Goal: Task Accomplishment & Management: Manage account settings

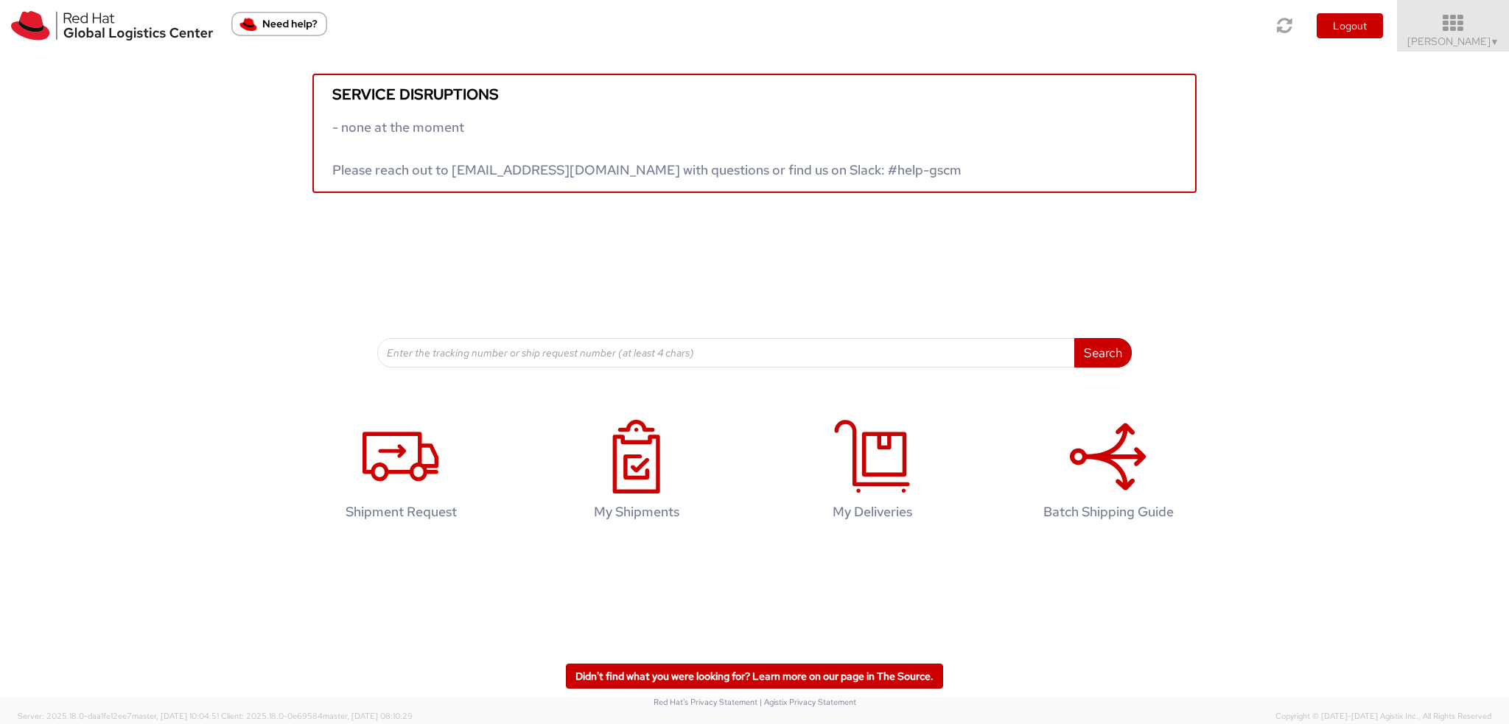
click at [1456, 27] on icon at bounding box center [1453, 23] width 129 height 21
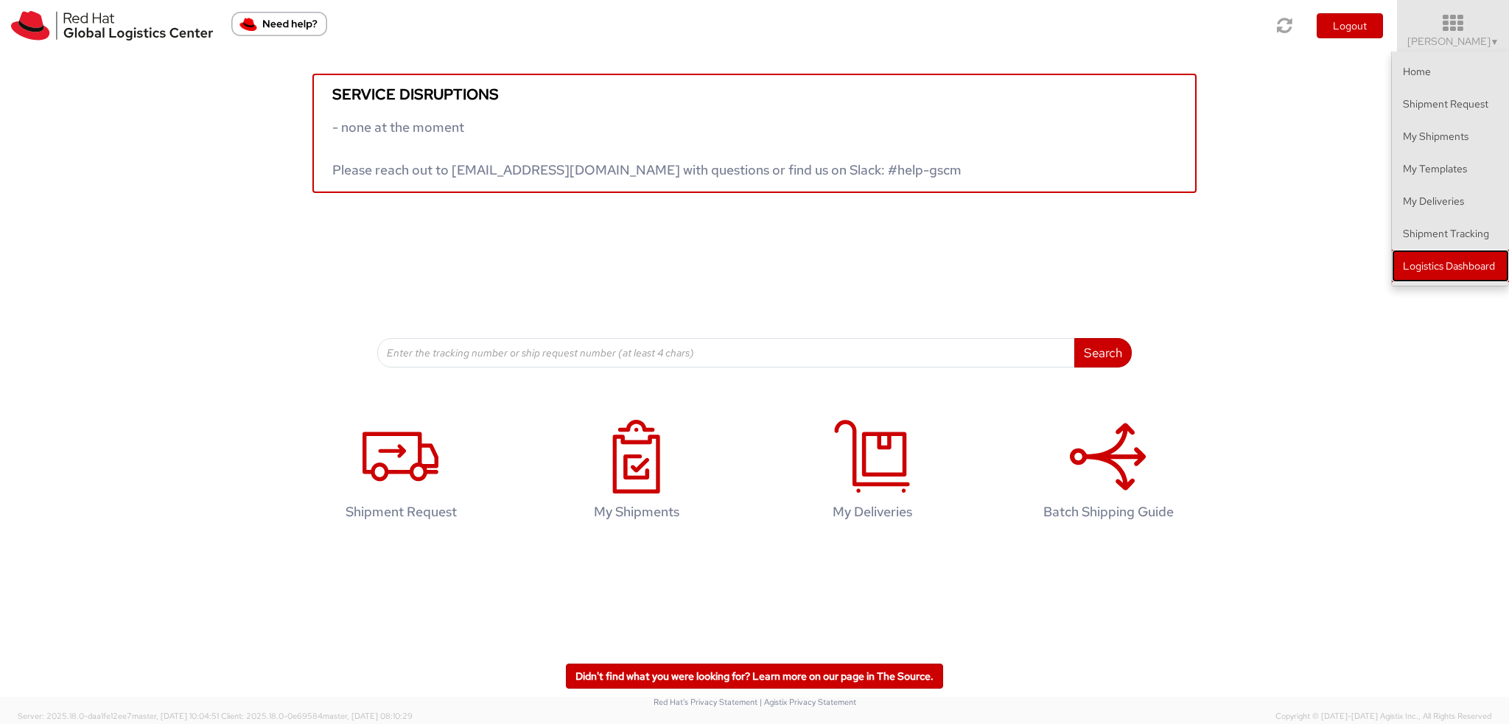
click at [1438, 276] on link "Logistics Dashboard" at bounding box center [1450, 266] width 117 height 32
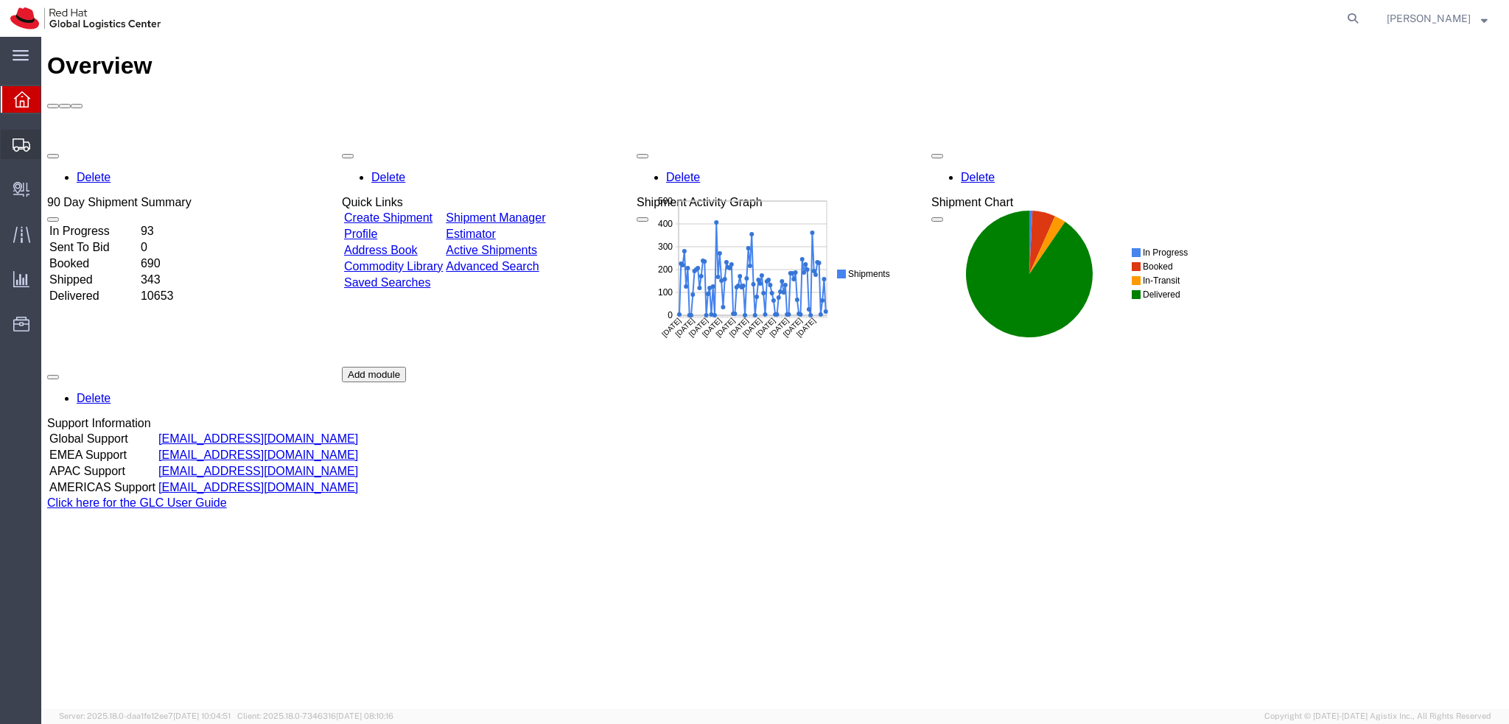
click at [0, 0] on span "Shipment Manager" at bounding box center [0, 0] width 0 height 0
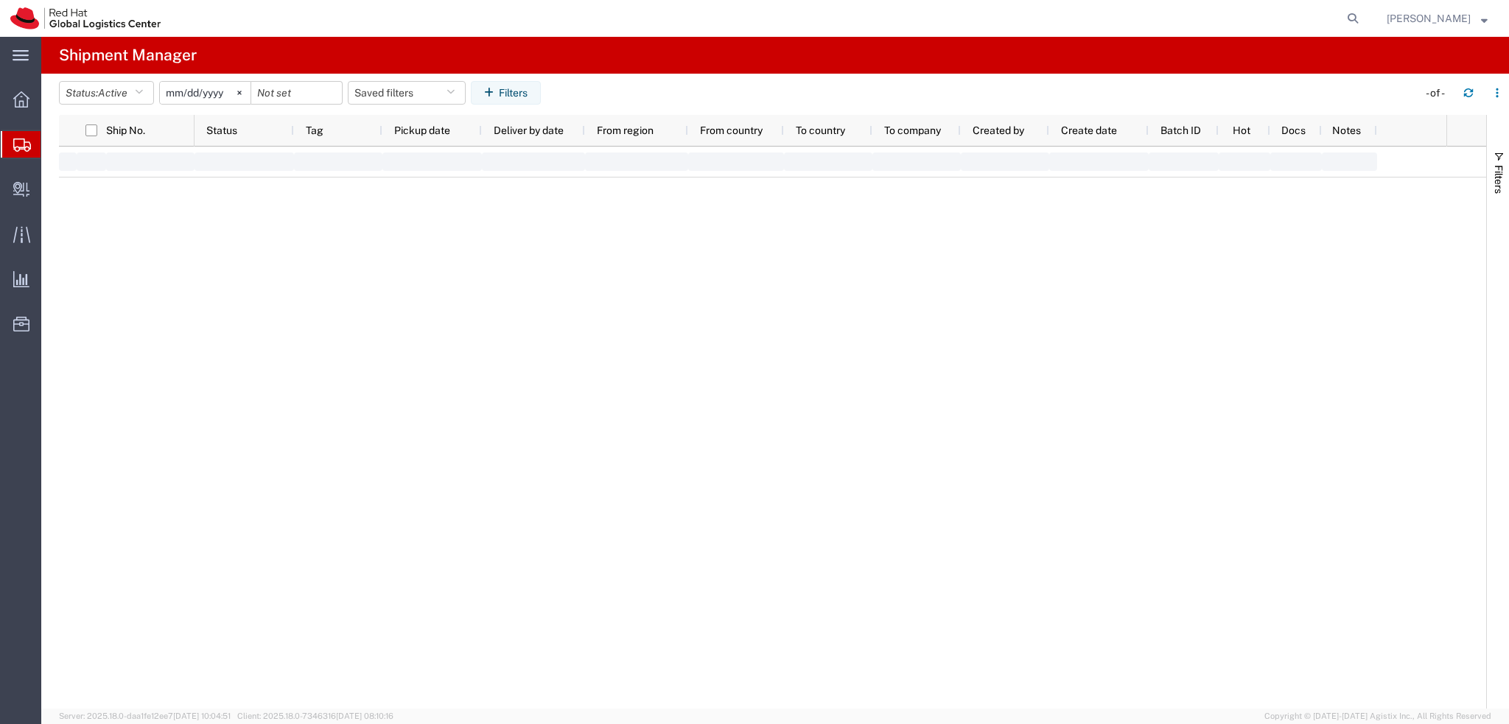
type input "2025-01-05"
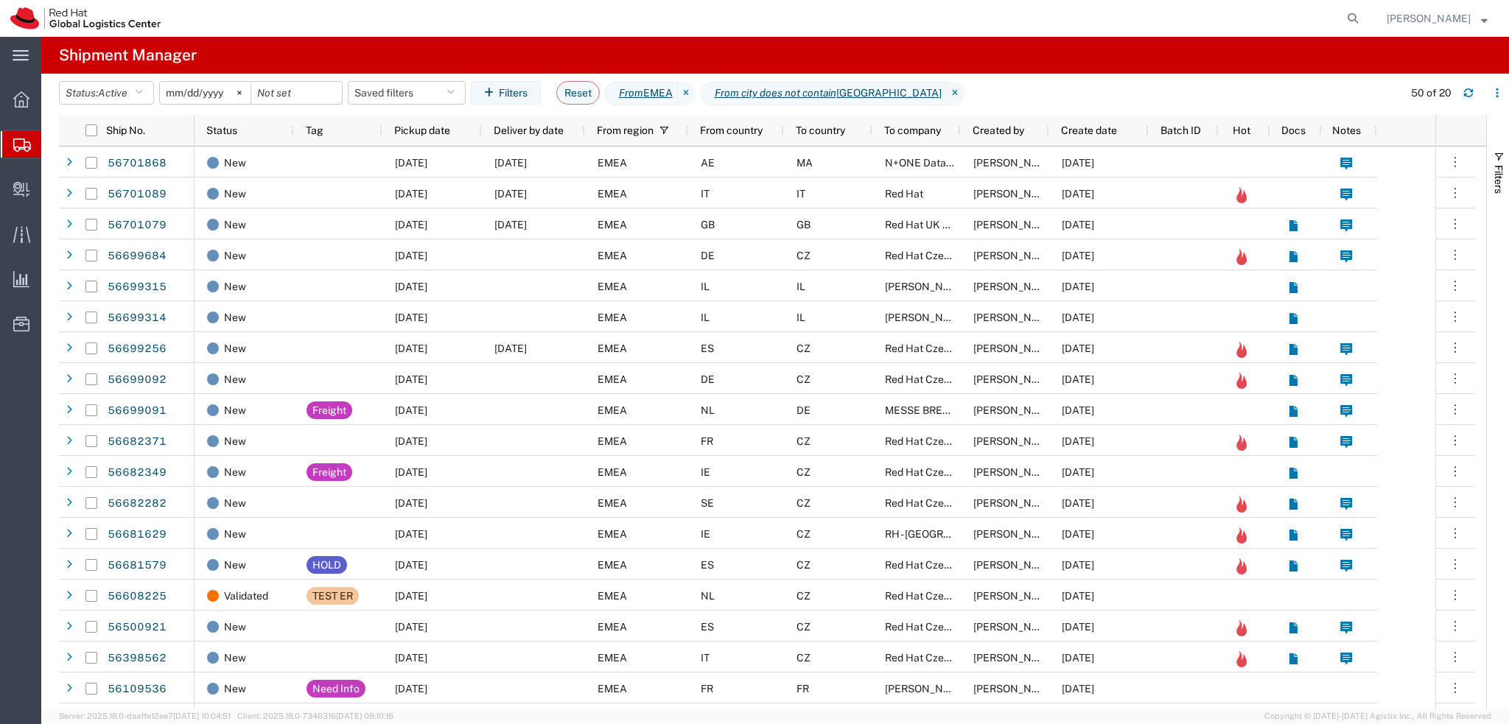
click at [389, 79] on header "Status: Active Active All Approved Booked Canceled Delivered Denied New On Hold…" at bounding box center [784, 94] width 1450 height 41
click at [395, 94] on button "Saved filters" at bounding box center [407, 93] width 118 height 24
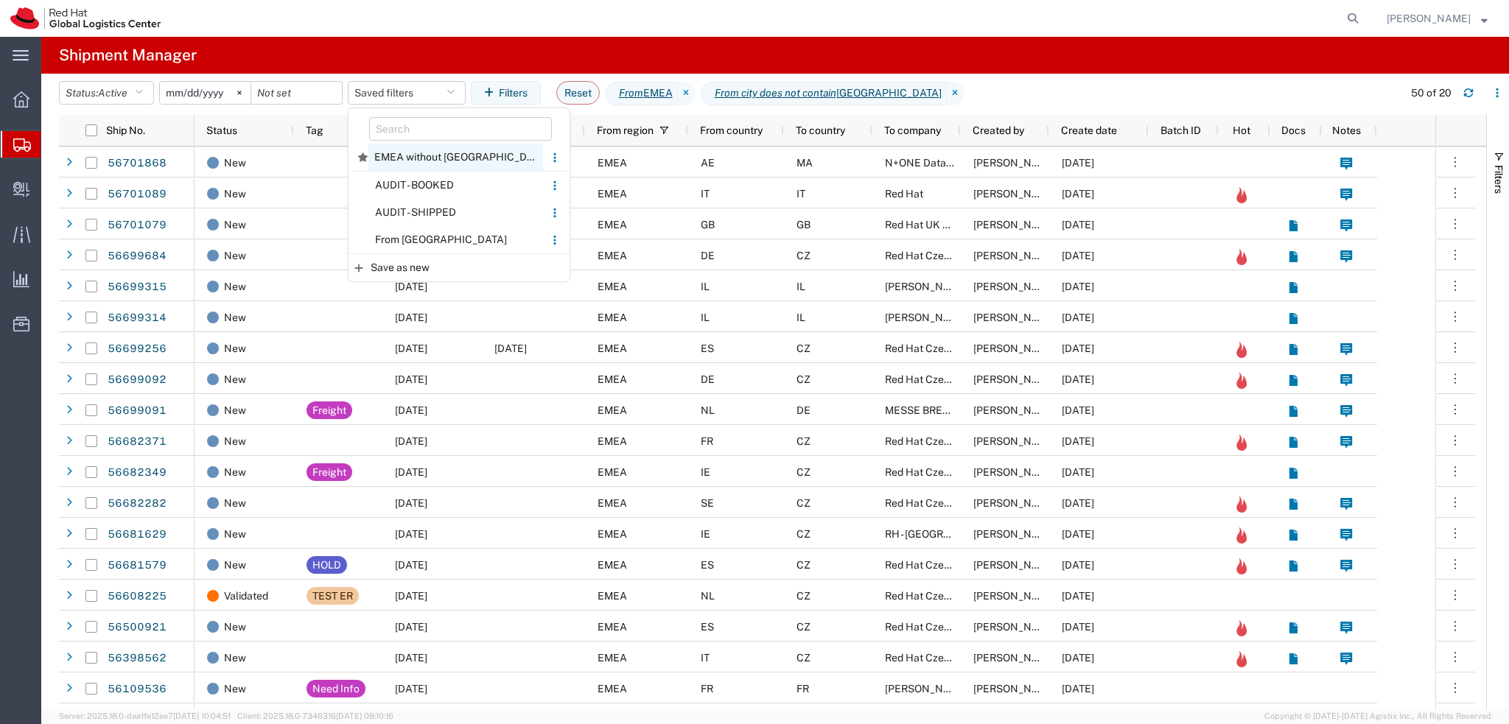
click at [462, 162] on span "EMEA without Brno" at bounding box center [455, 157] width 175 height 27
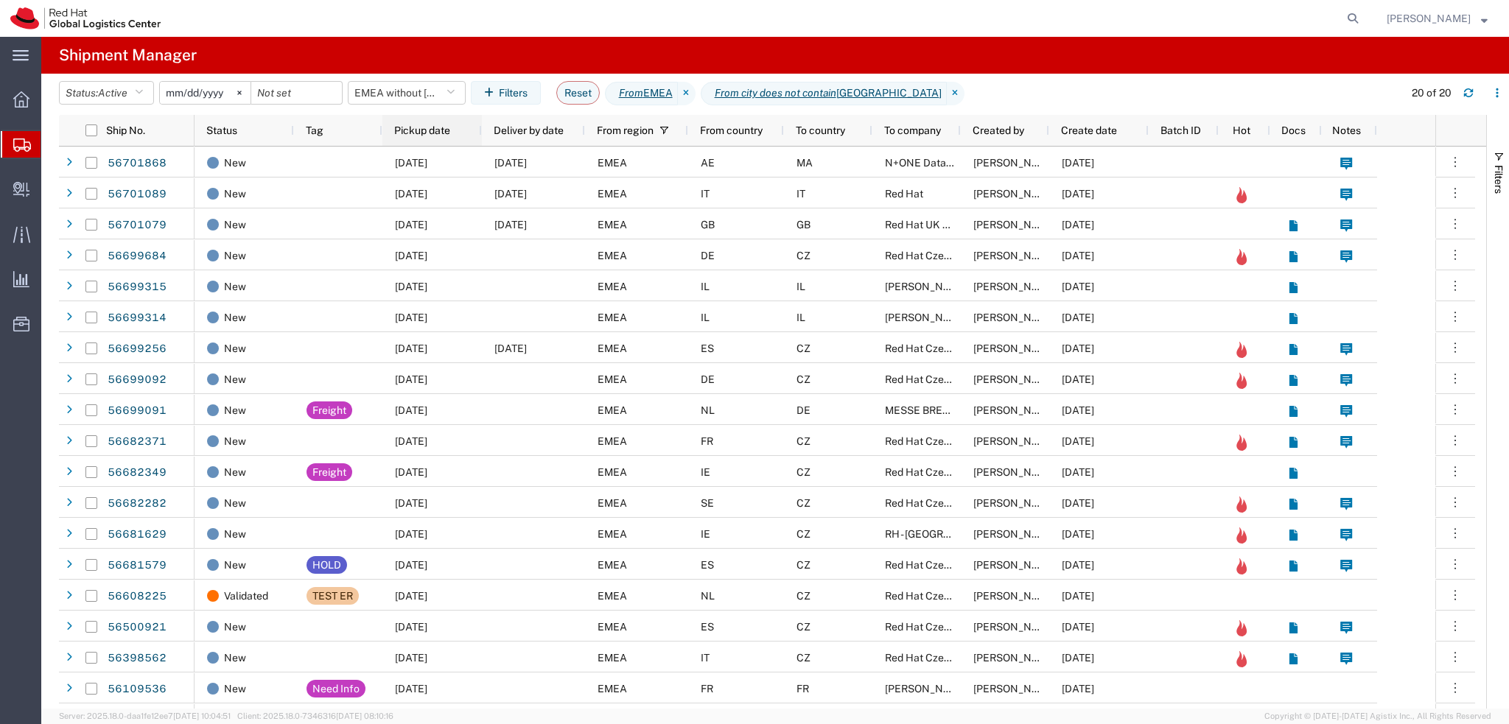
click at [442, 132] on span "Pickup date" at bounding box center [422, 130] width 56 height 12
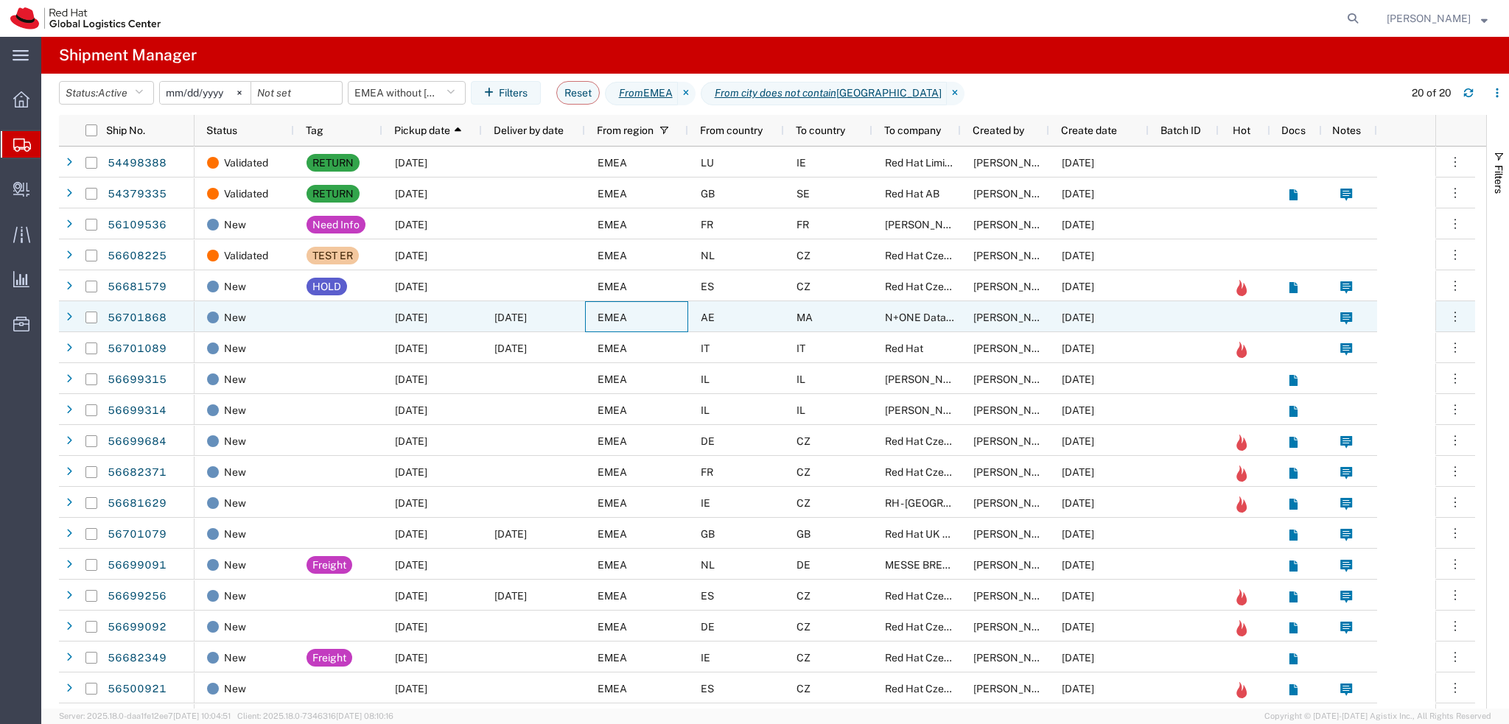
click at [660, 323] on div "EMEA" at bounding box center [636, 316] width 103 height 31
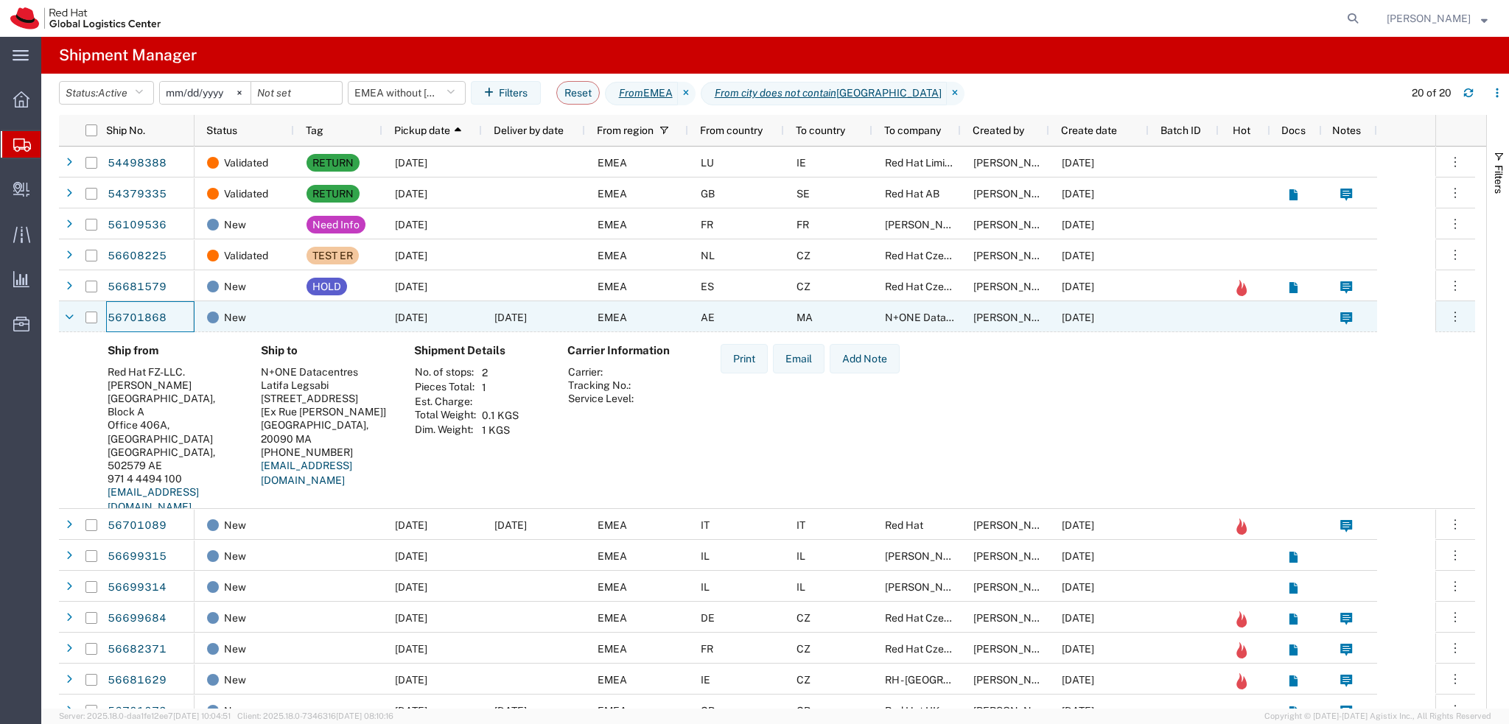
click at [413, 303] on div "09/03/2025" at bounding box center [431, 316] width 99 height 31
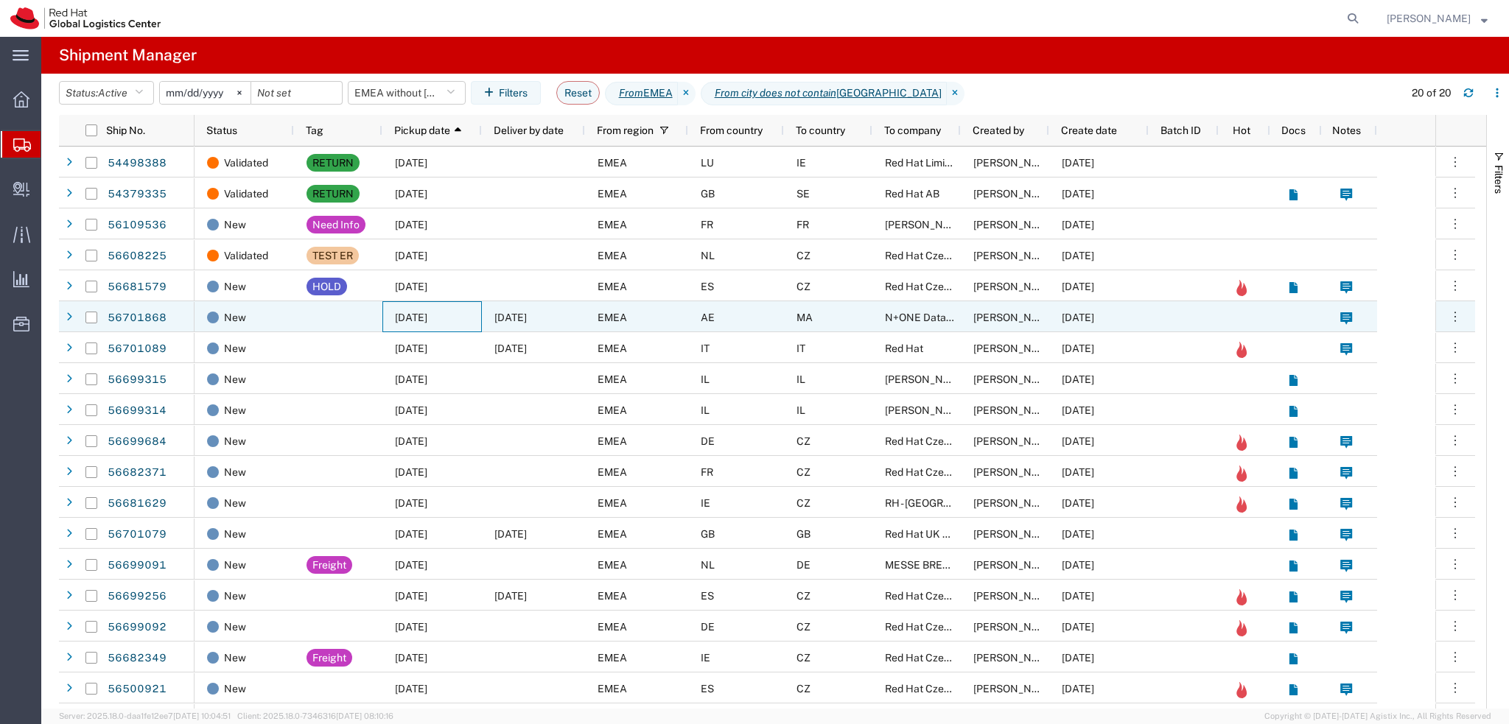
click at [729, 311] on div "AE" at bounding box center [736, 316] width 96 height 31
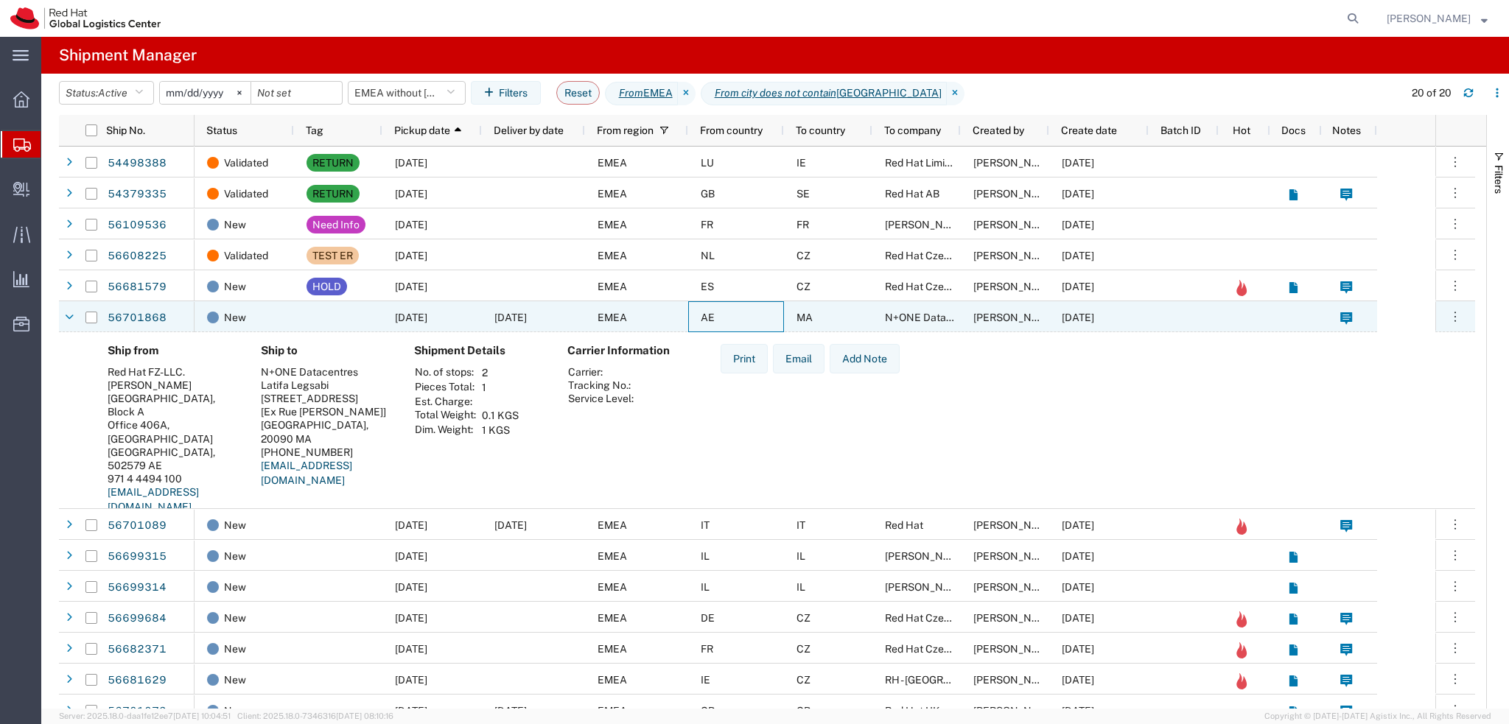
click at [743, 315] on div "AE" at bounding box center [736, 316] width 96 height 31
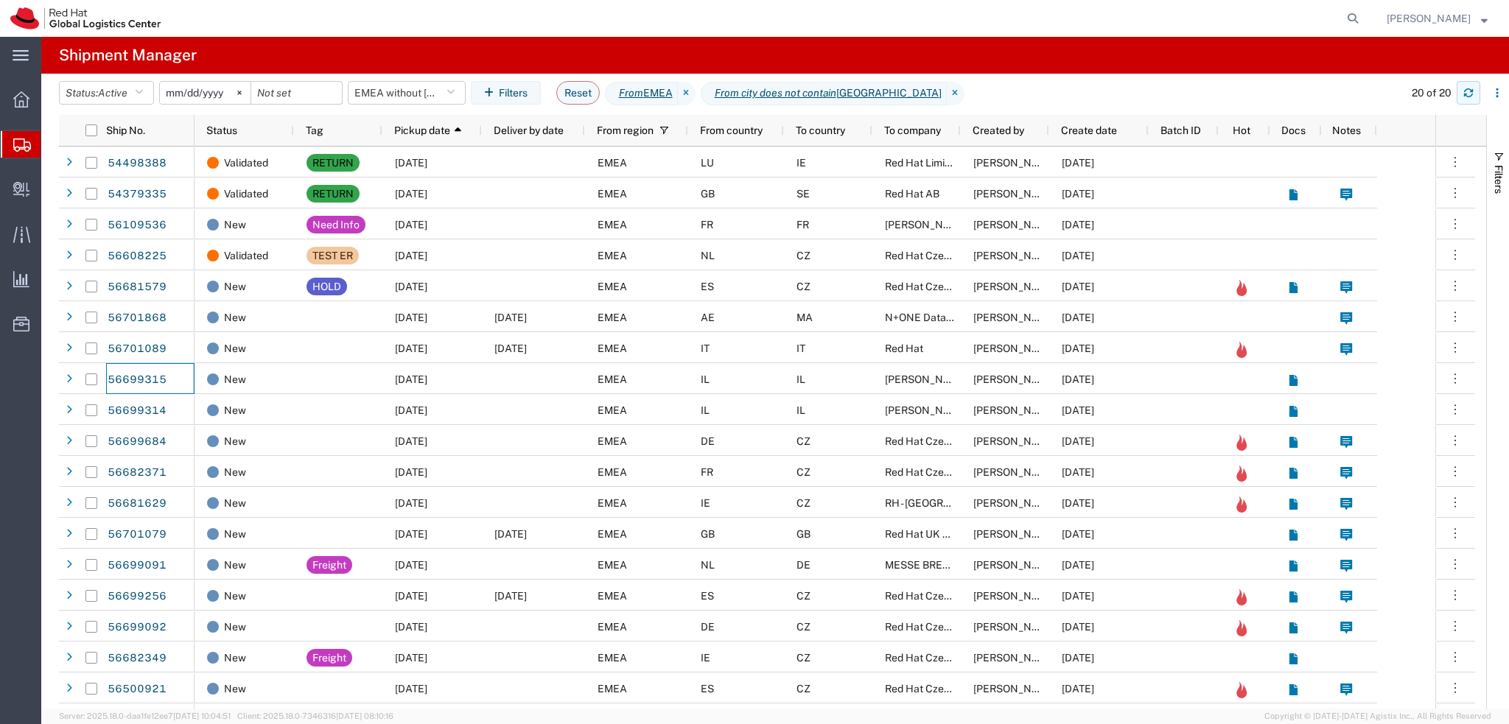
click at [1467, 97] on icon "button" at bounding box center [1468, 96] width 9 height 4
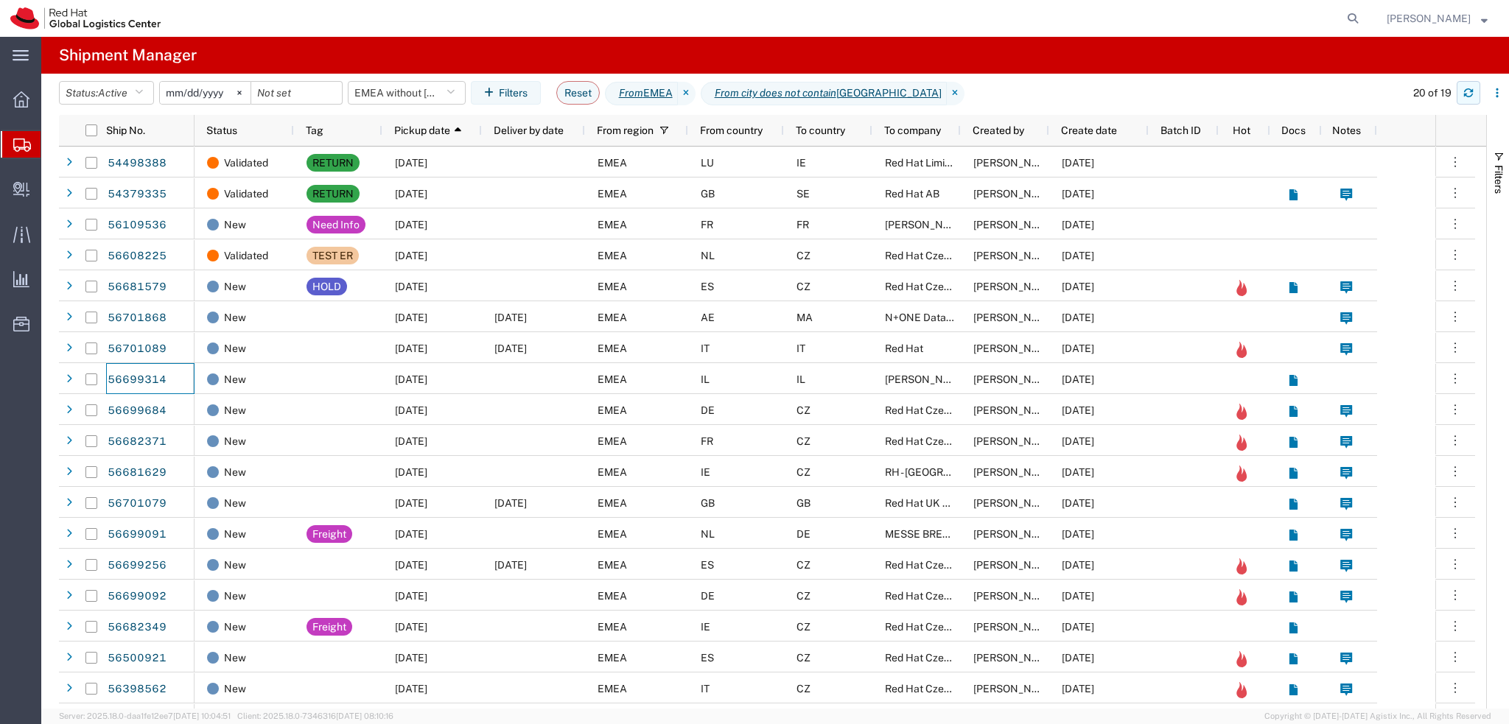
click at [1473, 90] on icon "button" at bounding box center [1468, 90] width 9 height 4
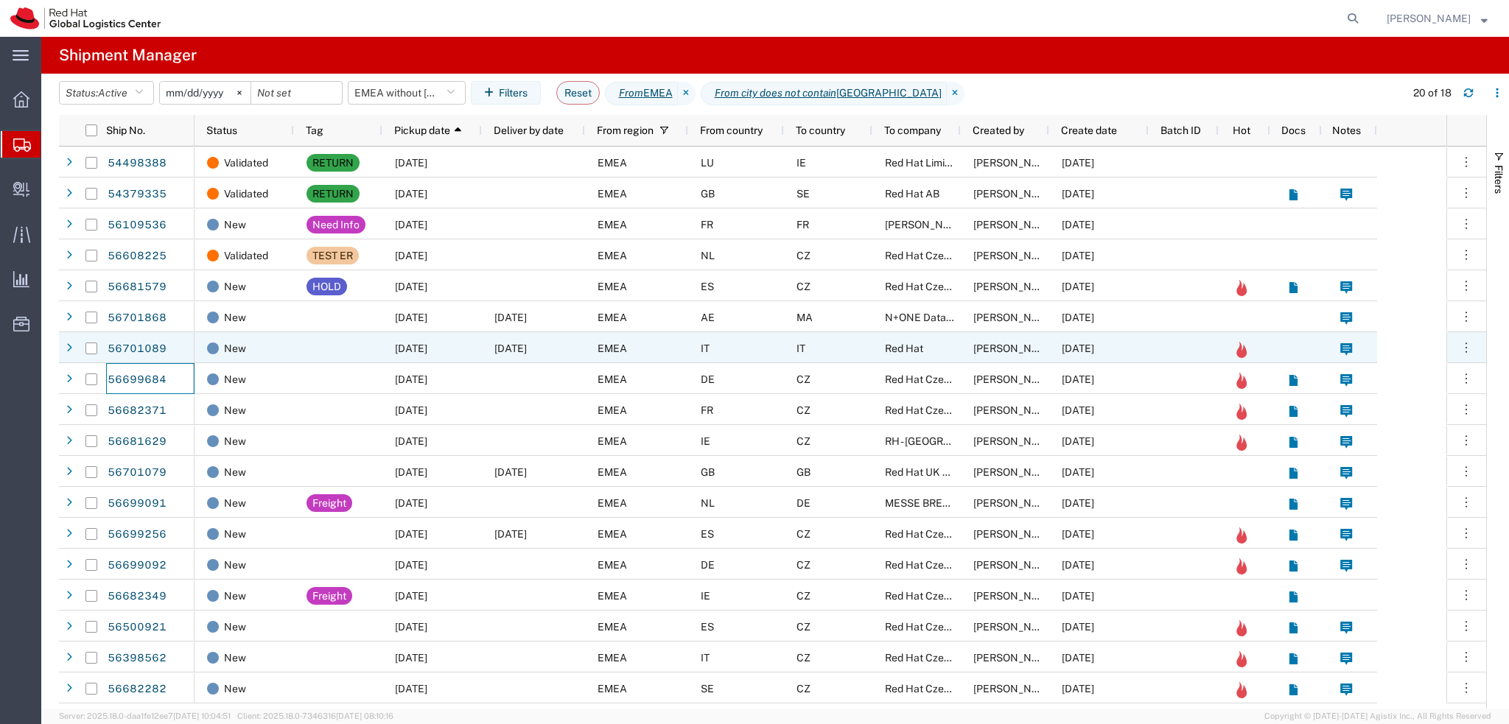
click at [427, 349] on span "09/04/2025" at bounding box center [411, 349] width 32 height 12
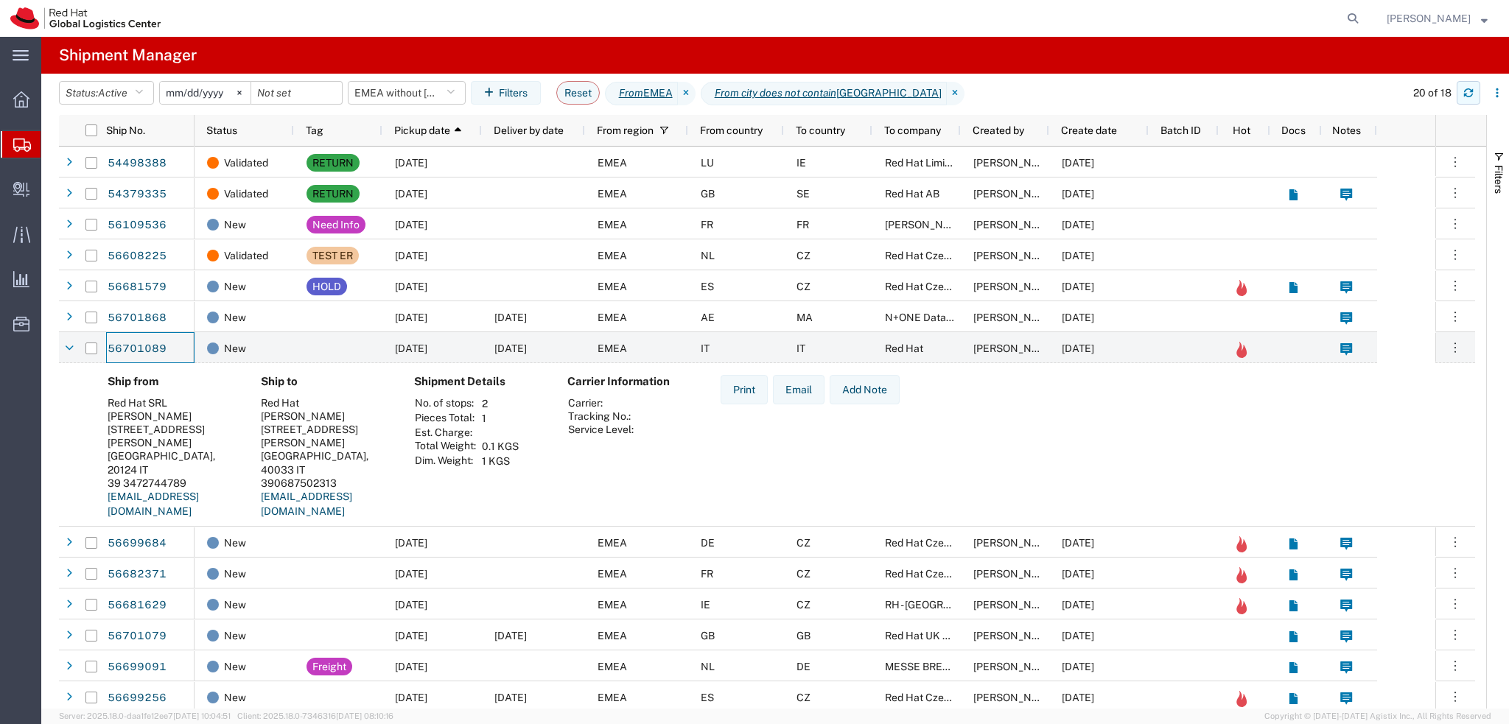
click at [1474, 97] on button "button" at bounding box center [1468, 93] width 24 height 24
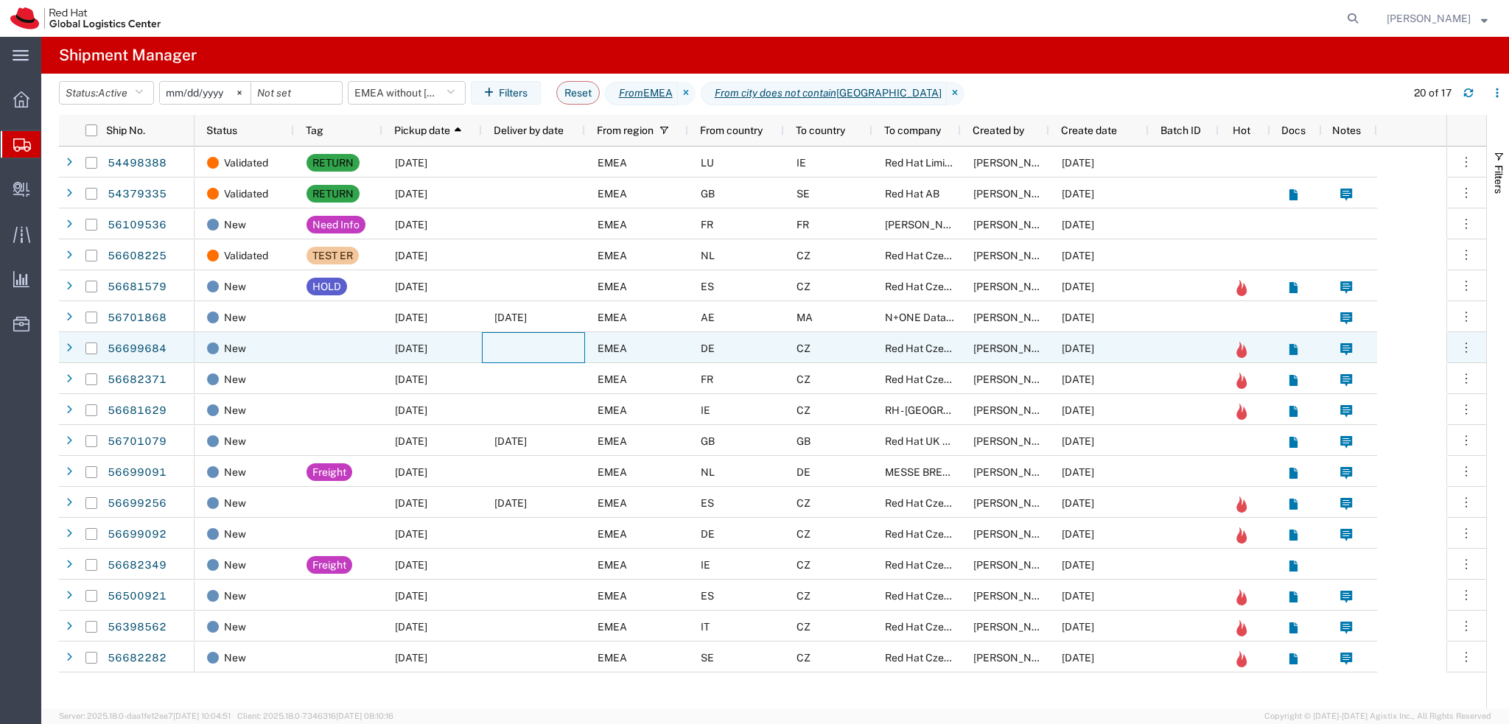
click at [527, 354] on div at bounding box center [533, 347] width 103 height 31
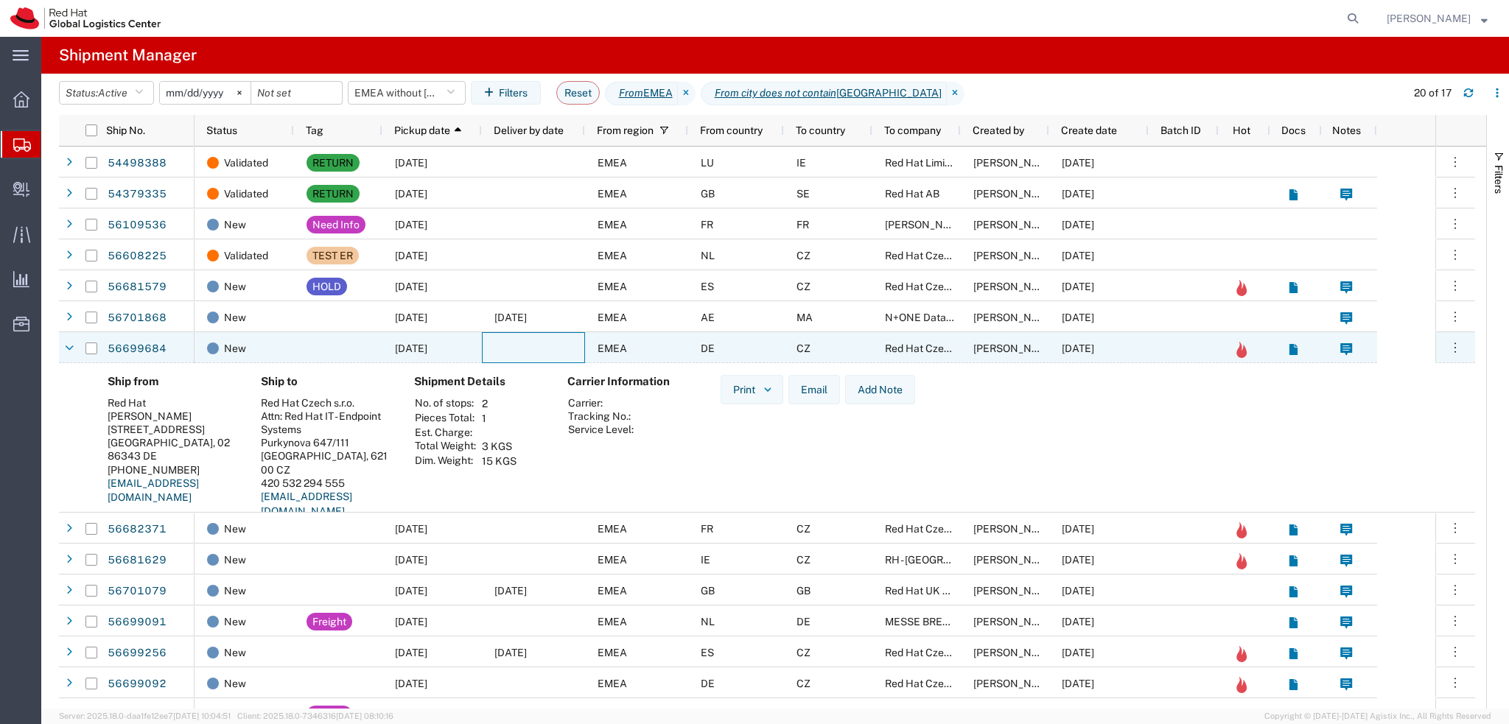
click at [527, 354] on div at bounding box center [533, 347] width 103 height 31
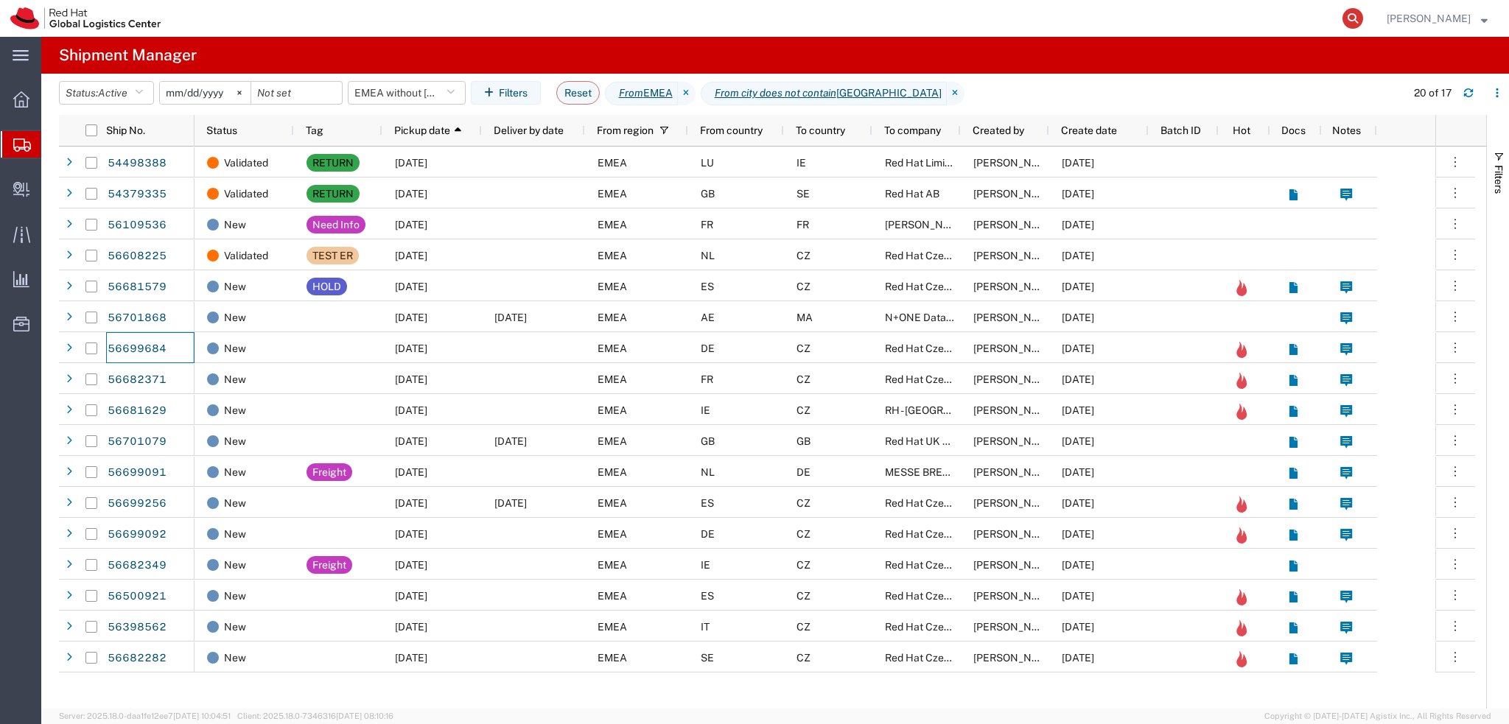
click at [1363, 19] on icon at bounding box center [1352, 18] width 21 height 21
click at [981, 27] on input "search" at bounding box center [1118, 18] width 448 height 35
paste input "56593501"
type input "56593501"
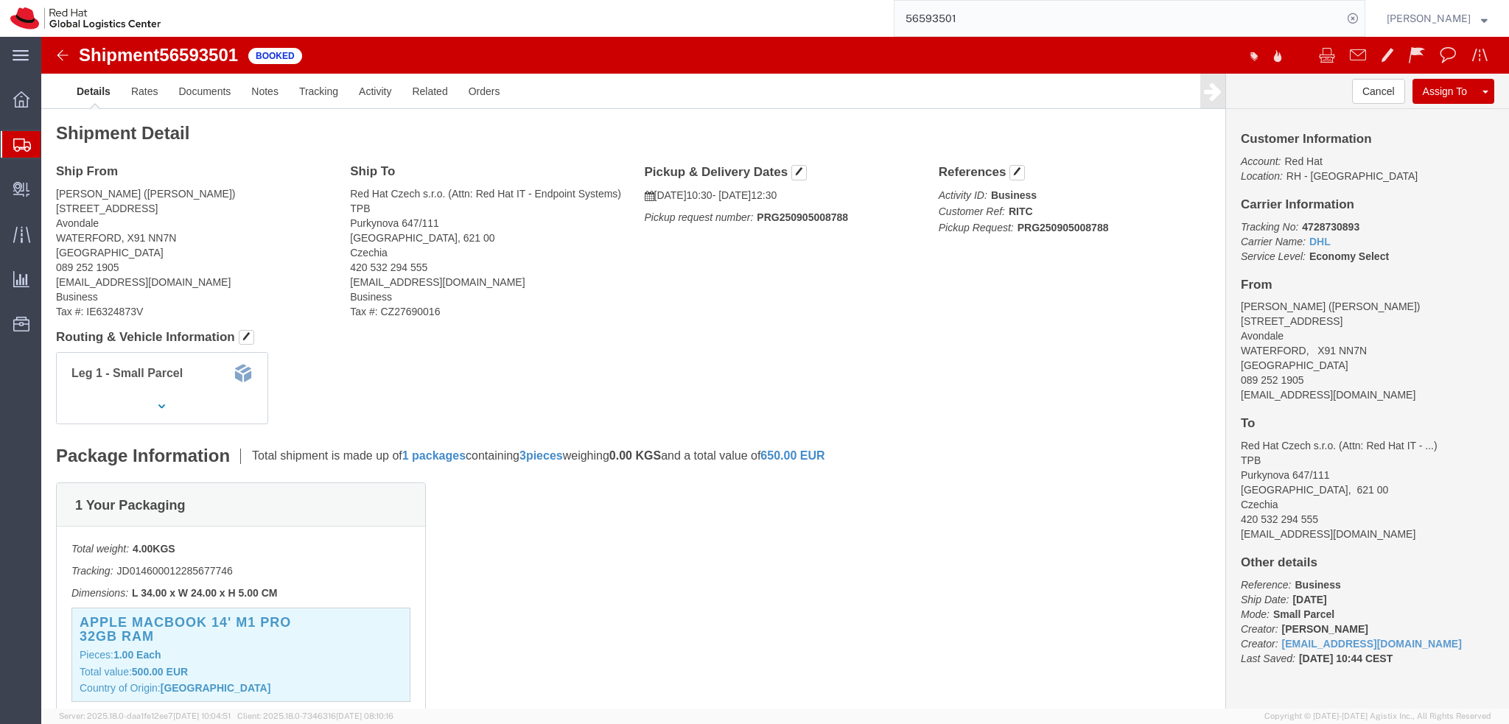
click address "George Lipceanu (George Lipceanu) 52 Avondale Lawn Avondale WATERFORD, X91 NN7N…"
copy address "glipcean@redhat.com"
click link "Documents"
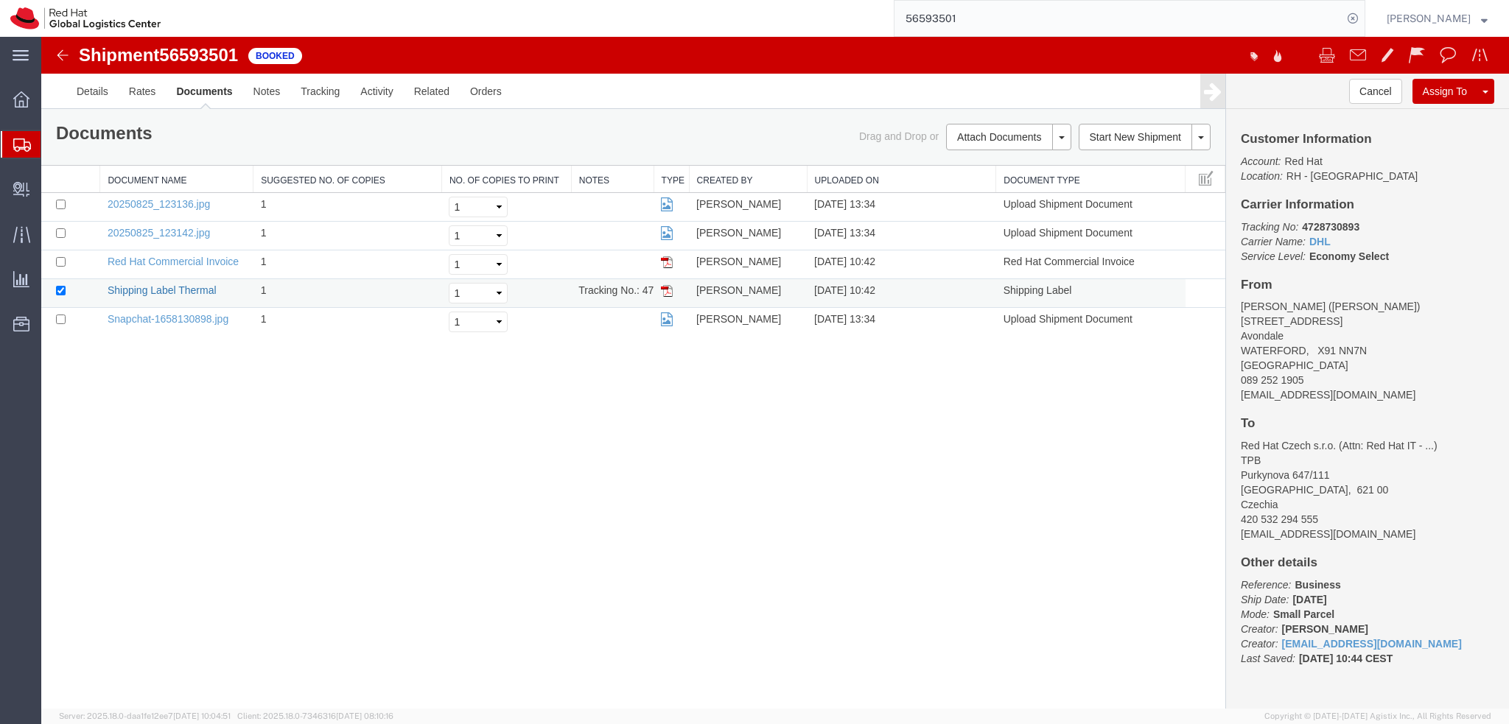
click at [194, 288] on link "Shipping Label Thermal" at bounding box center [162, 290] width 109 height 12
click at [57, 57] on img at bounding box center [63, 55] width 18 height 18
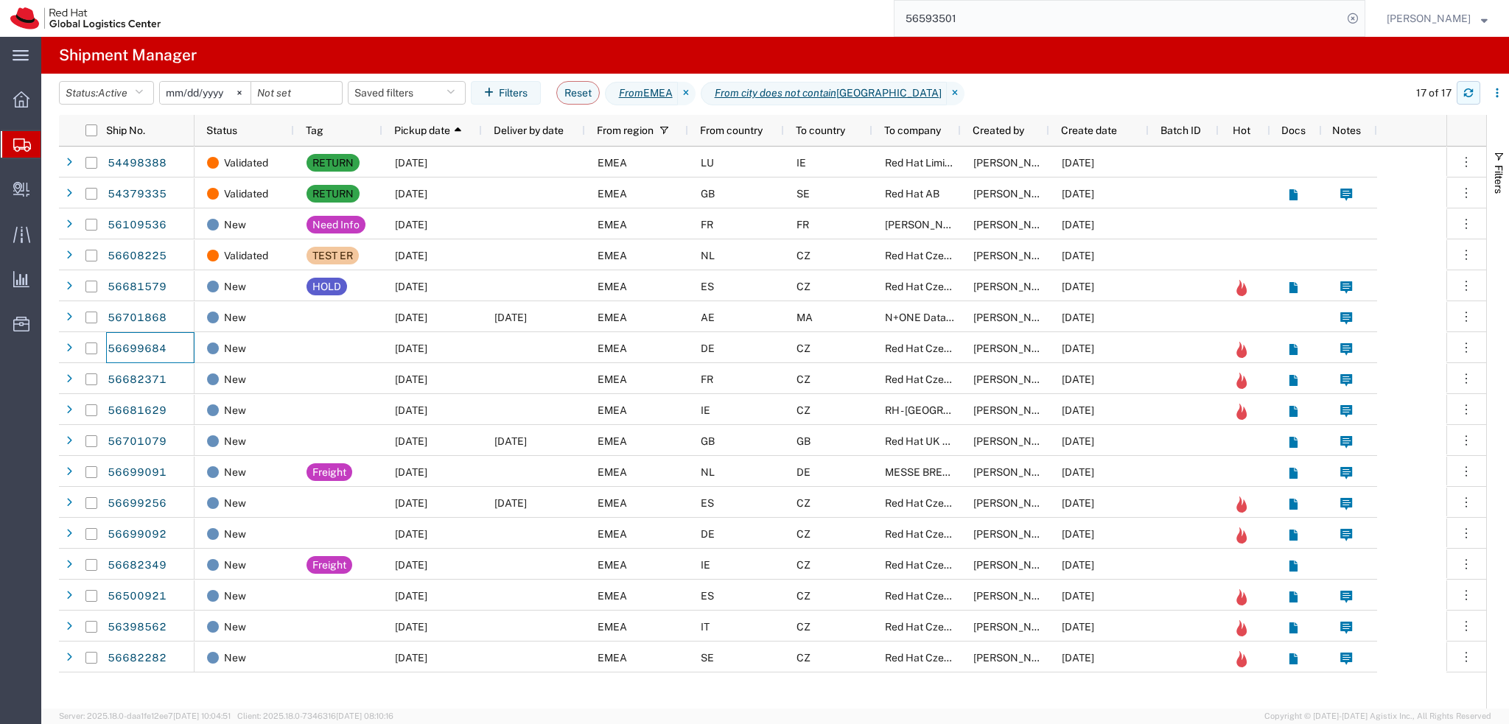
click at [1461, 94] on button "button" at bounding box center [1468, 93] width 24 height 24
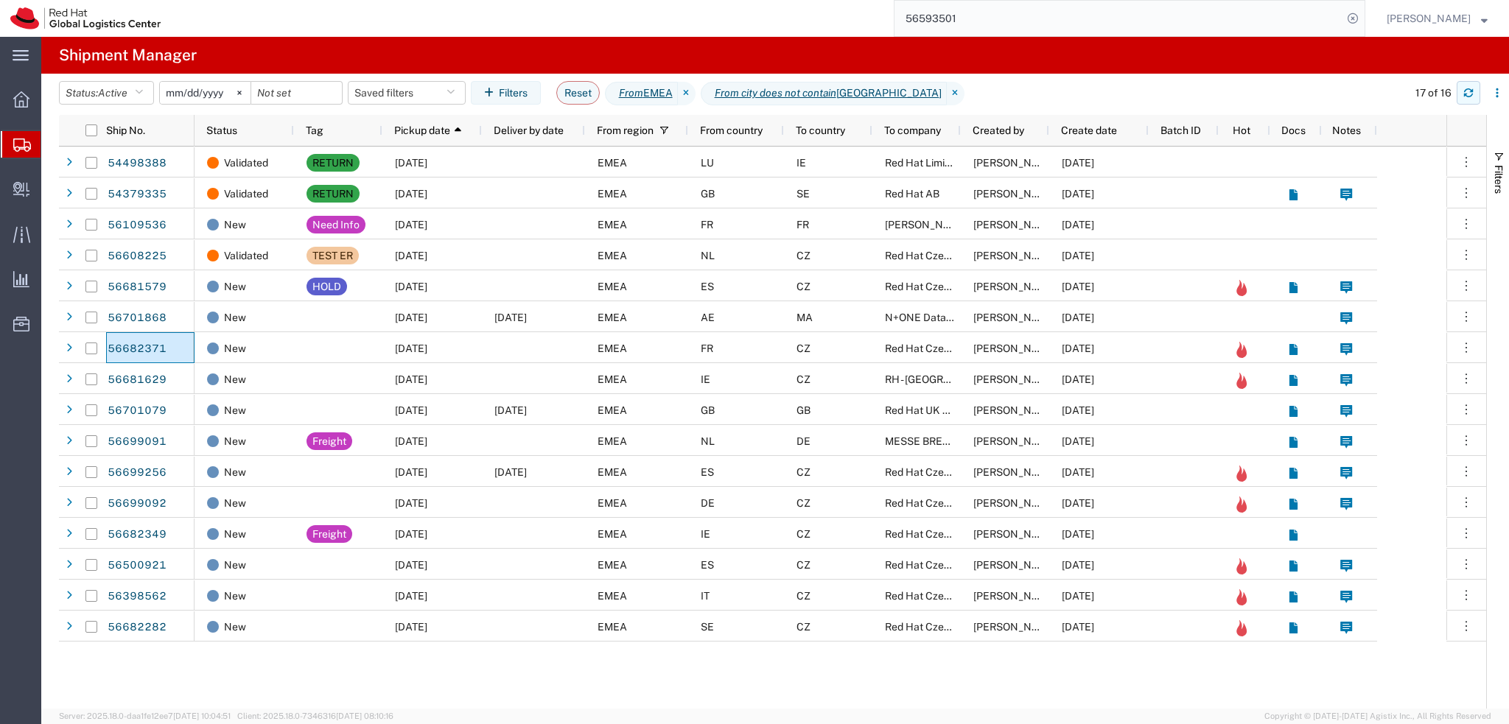
click at [1470, 95] on icon "button" at bounding box center [1468, 96] width 9 height 4
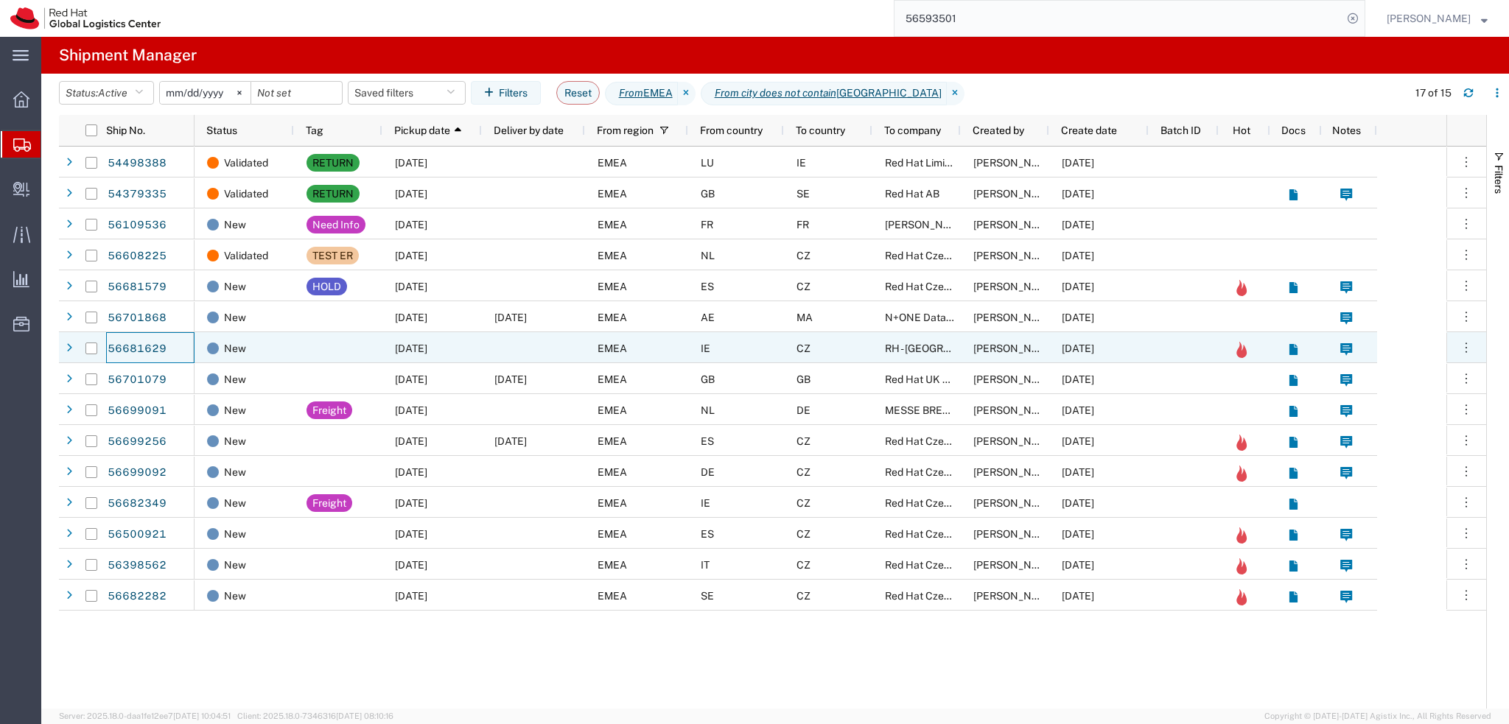
click at [542, 353] on div at bounding box center [533, 347] width 103 height 31
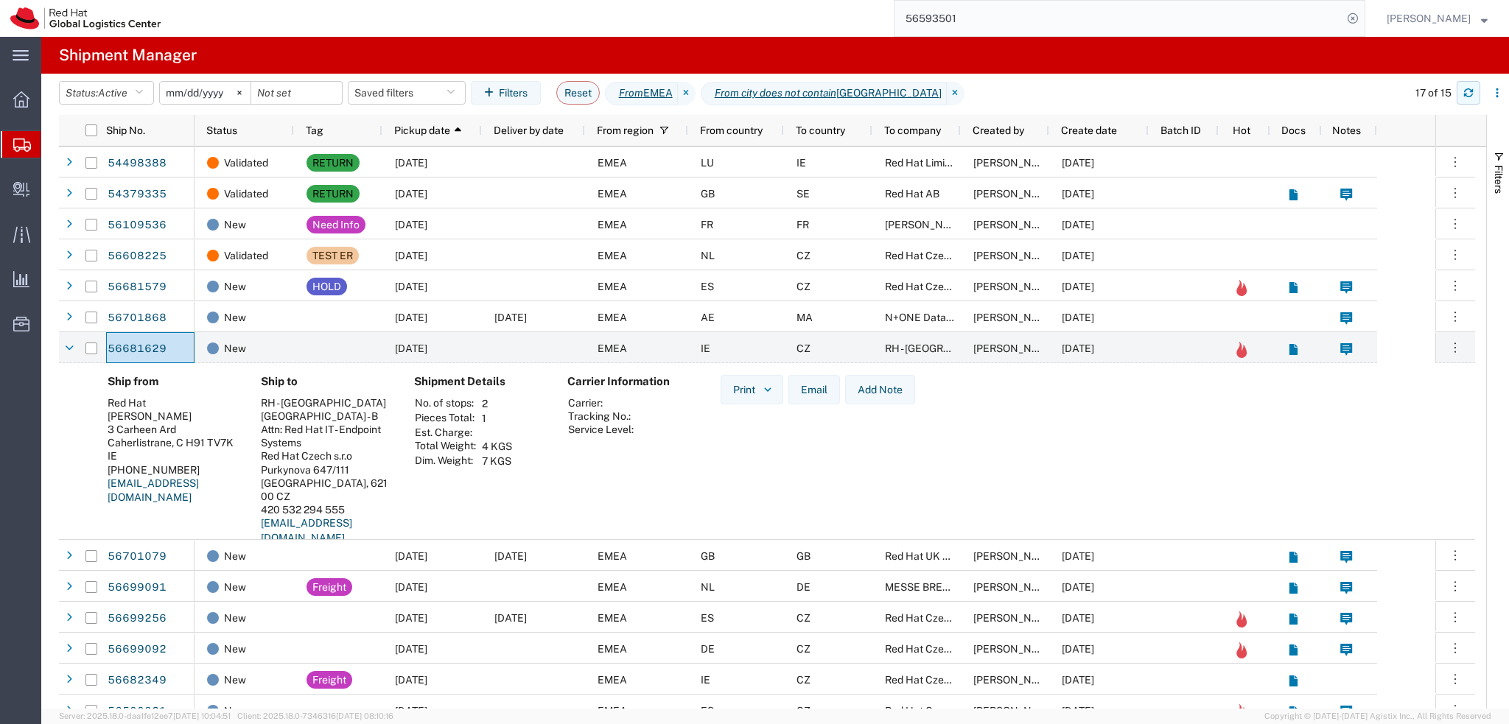
click at [1469, 97] on icon "button" at bounding box center [1468, 96] width 9 height 4
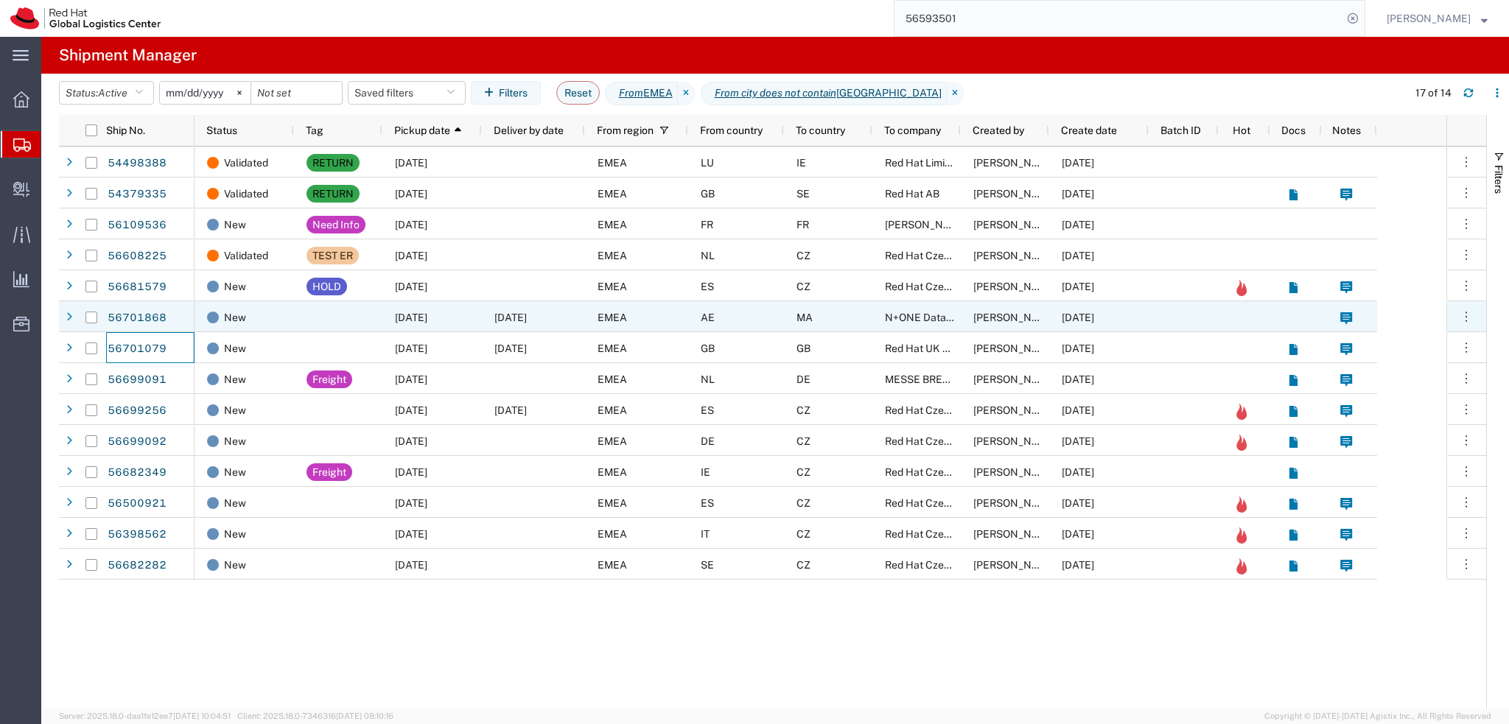
click at [663, 321] on div "EMEA" at bounding box center [636, 316] width 103 height 31
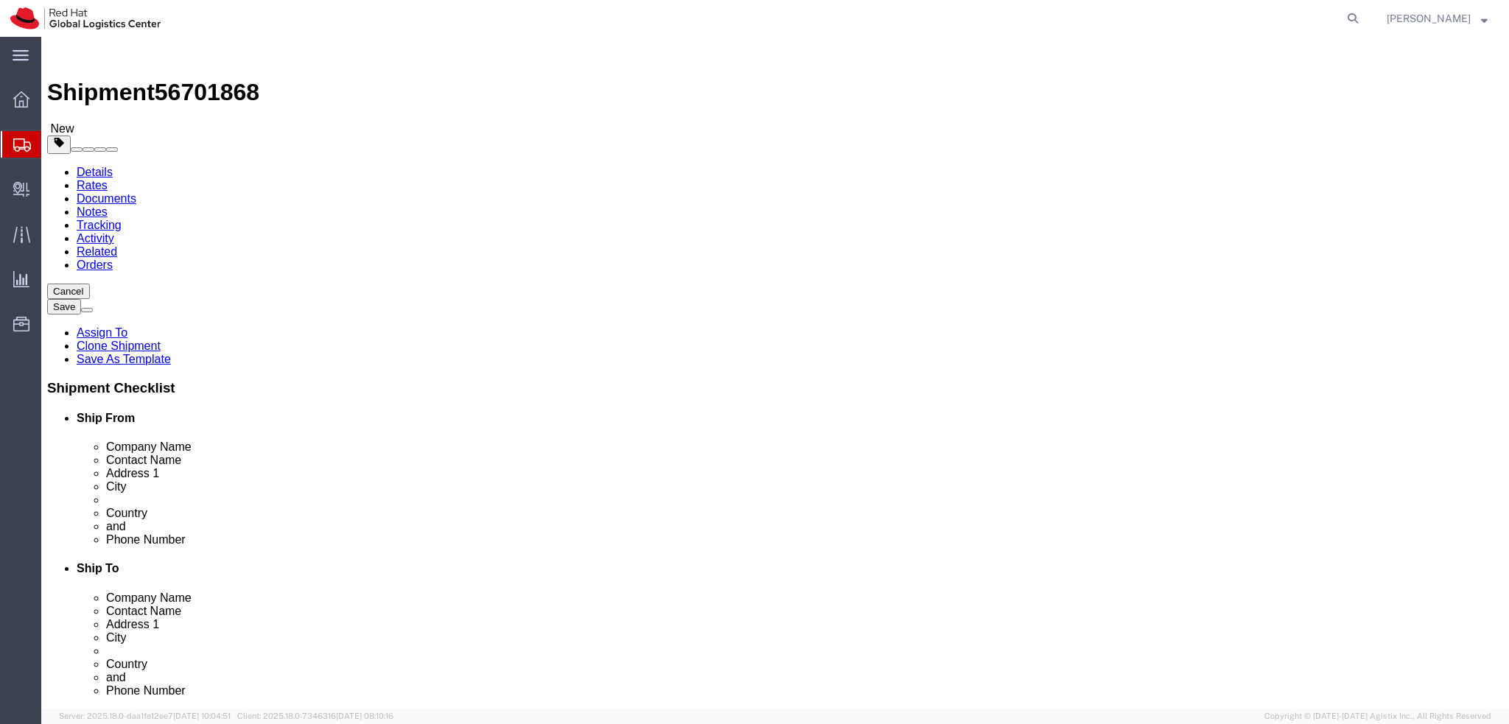
select select "37952"
select select
drag, startPoint x: 228, startPoint y: 137, endPoint x: 186, endPoint y: 100, distance: 55.3
click icon
click link "Shipment Information"
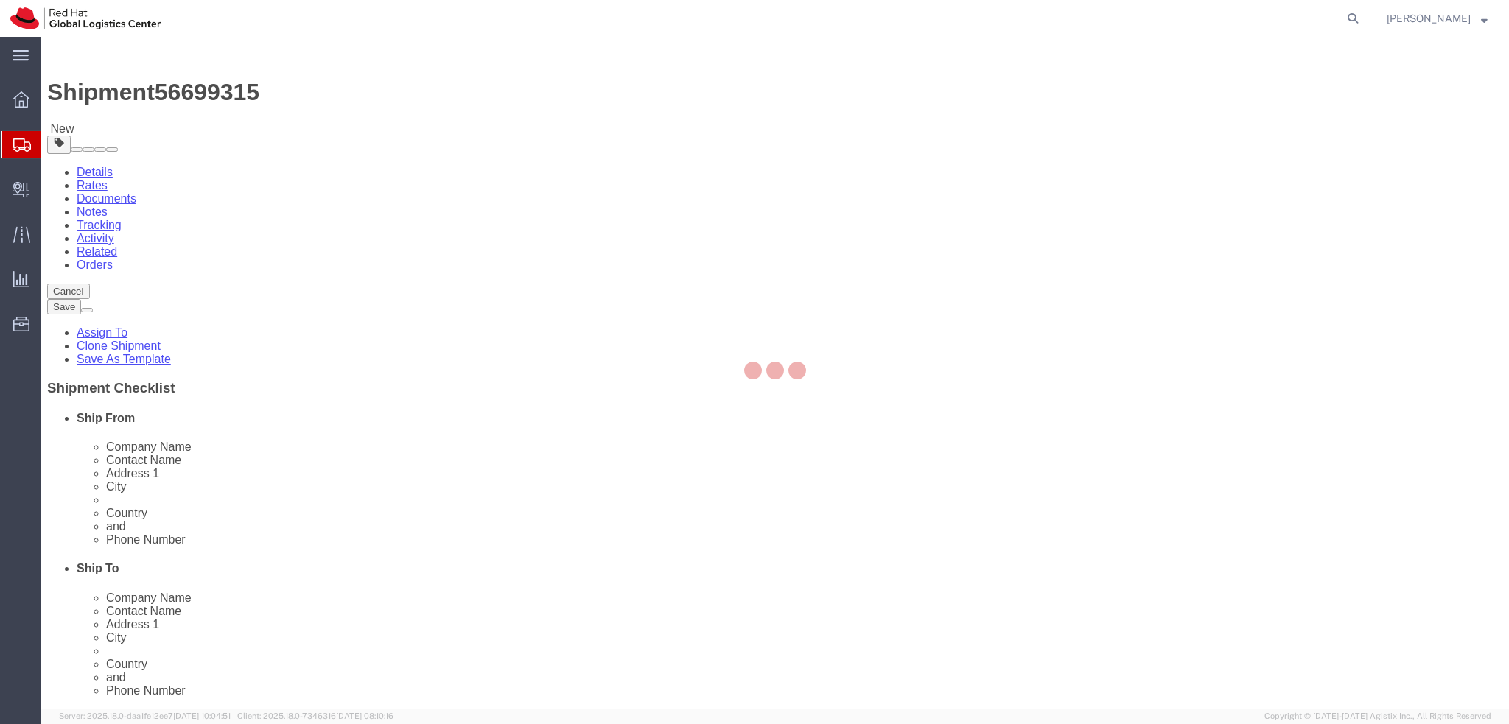
select select "61972"
select select
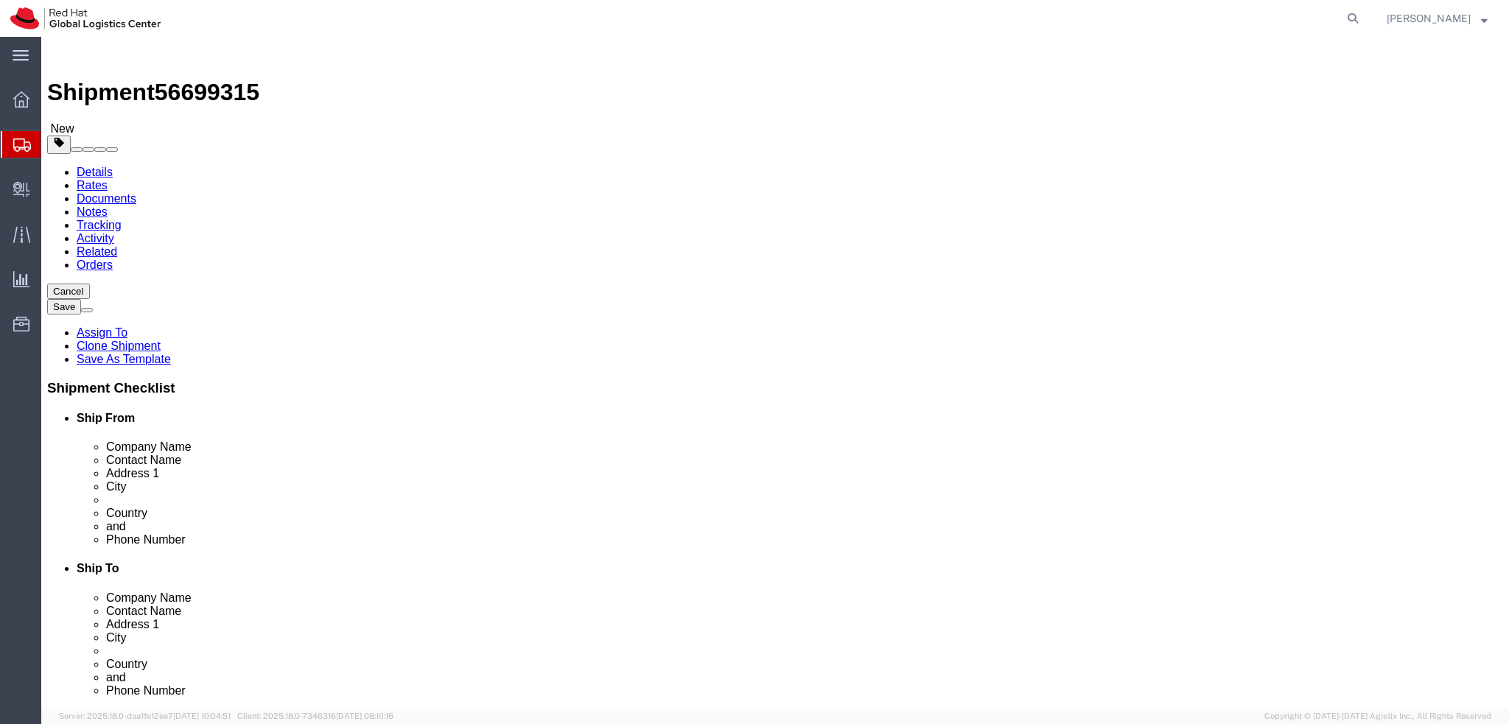
click icon
click dd "1.00 Each"
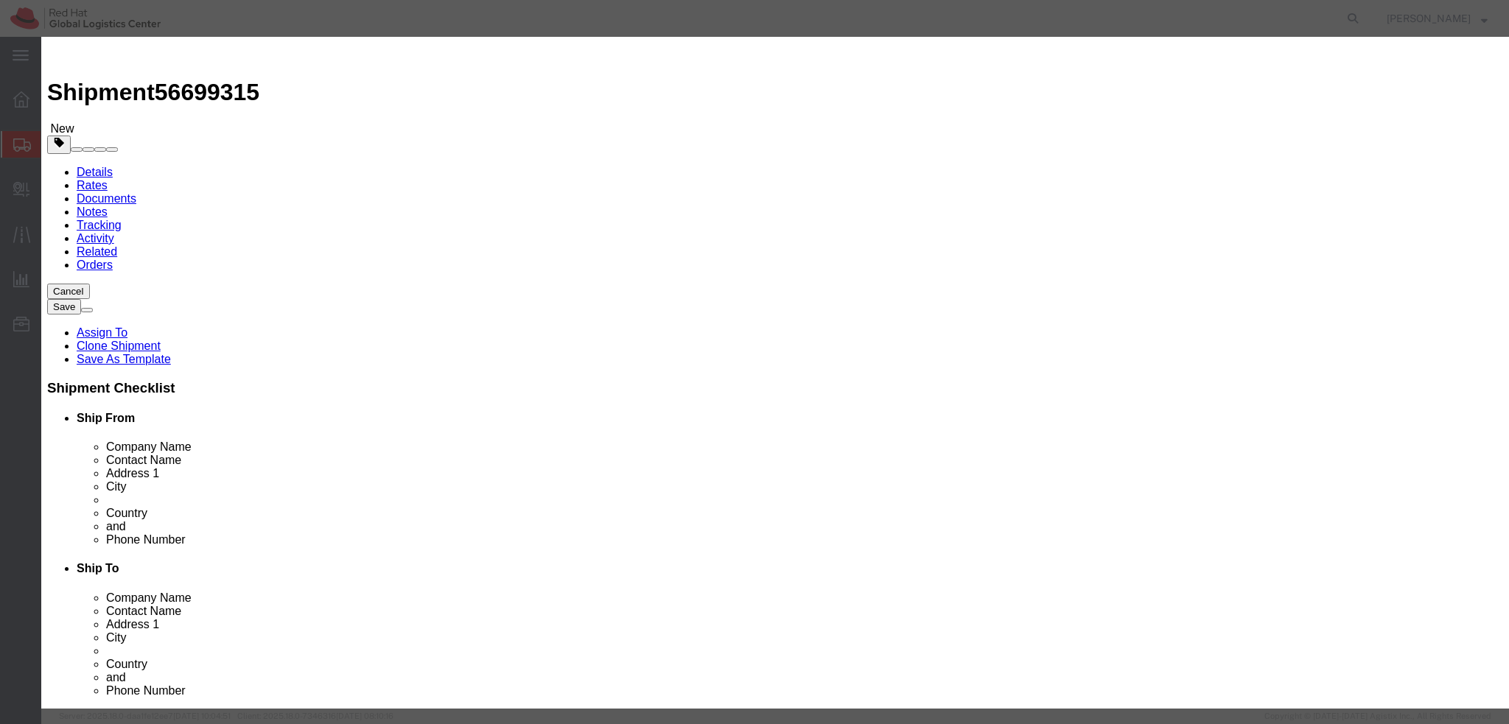
click textarea
type textarea "Laptop"
click button
click textarea
type textarea "Docking station"
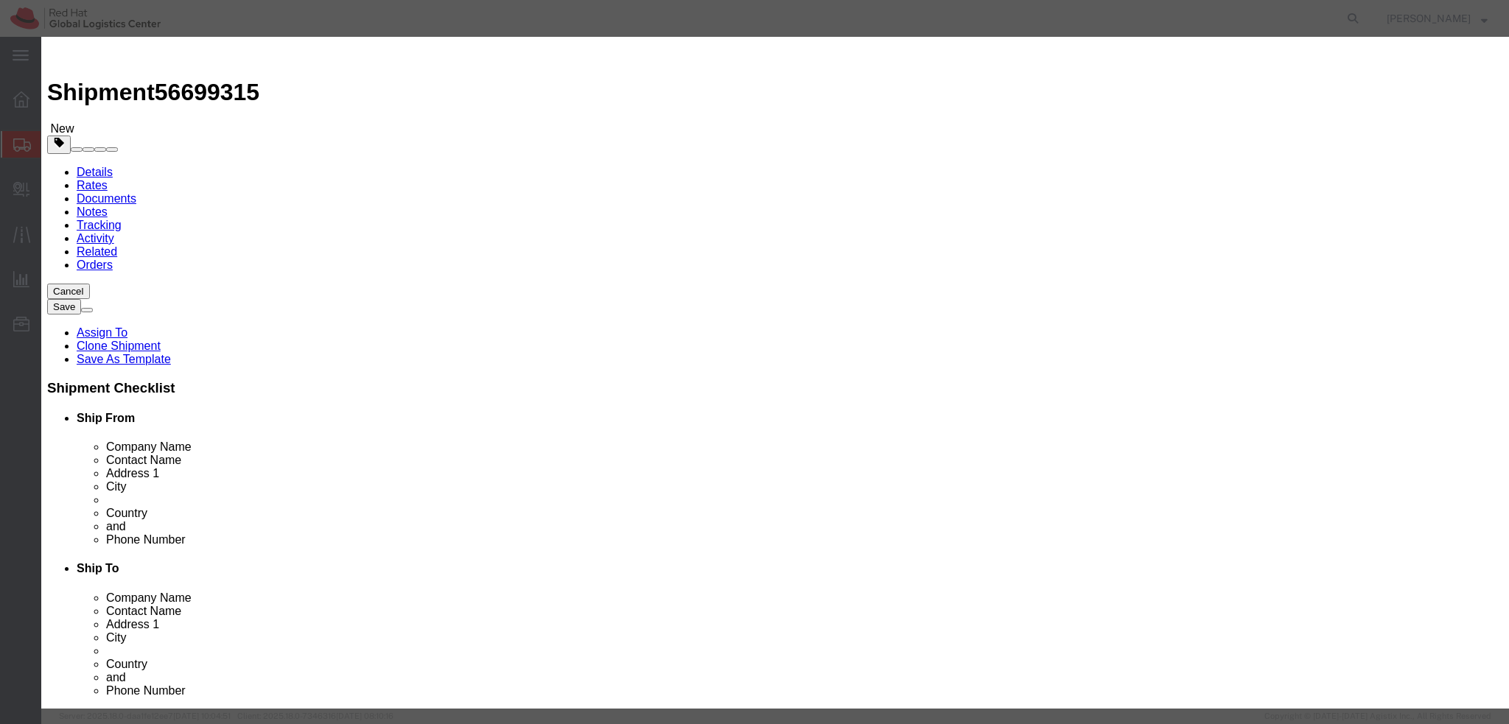
click button "Save & Close"
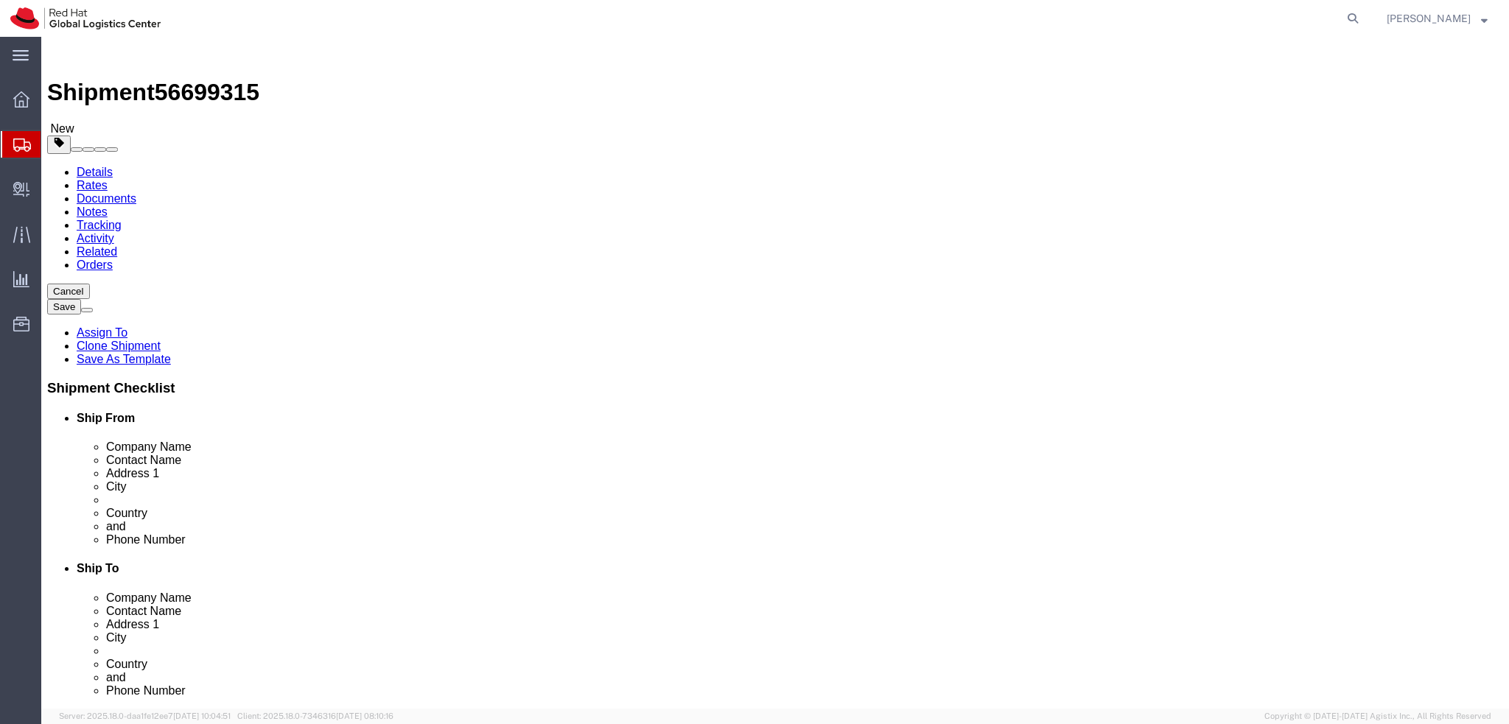
click link "Special Services"
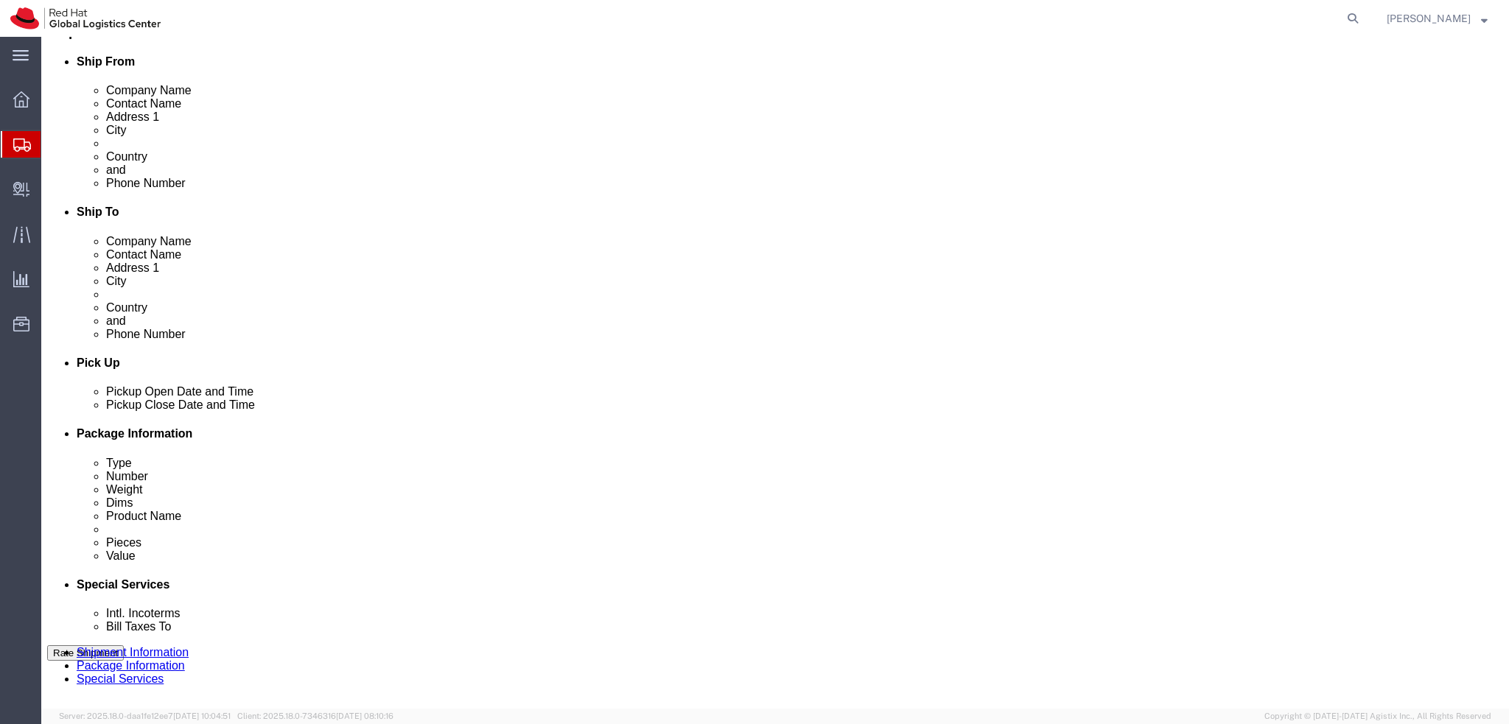
scroll to position [368, 0]
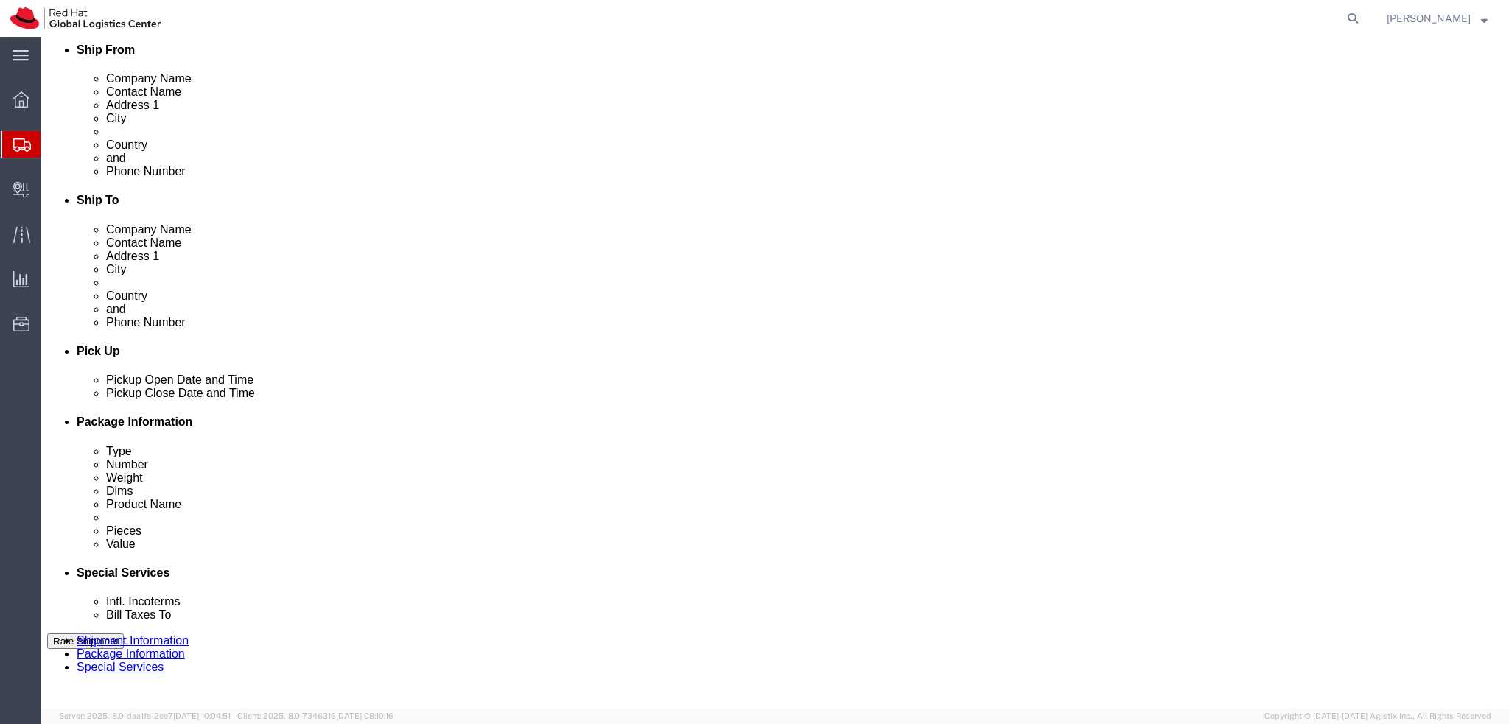
click div "Rate Shipment"
click button "Rate Shipment"
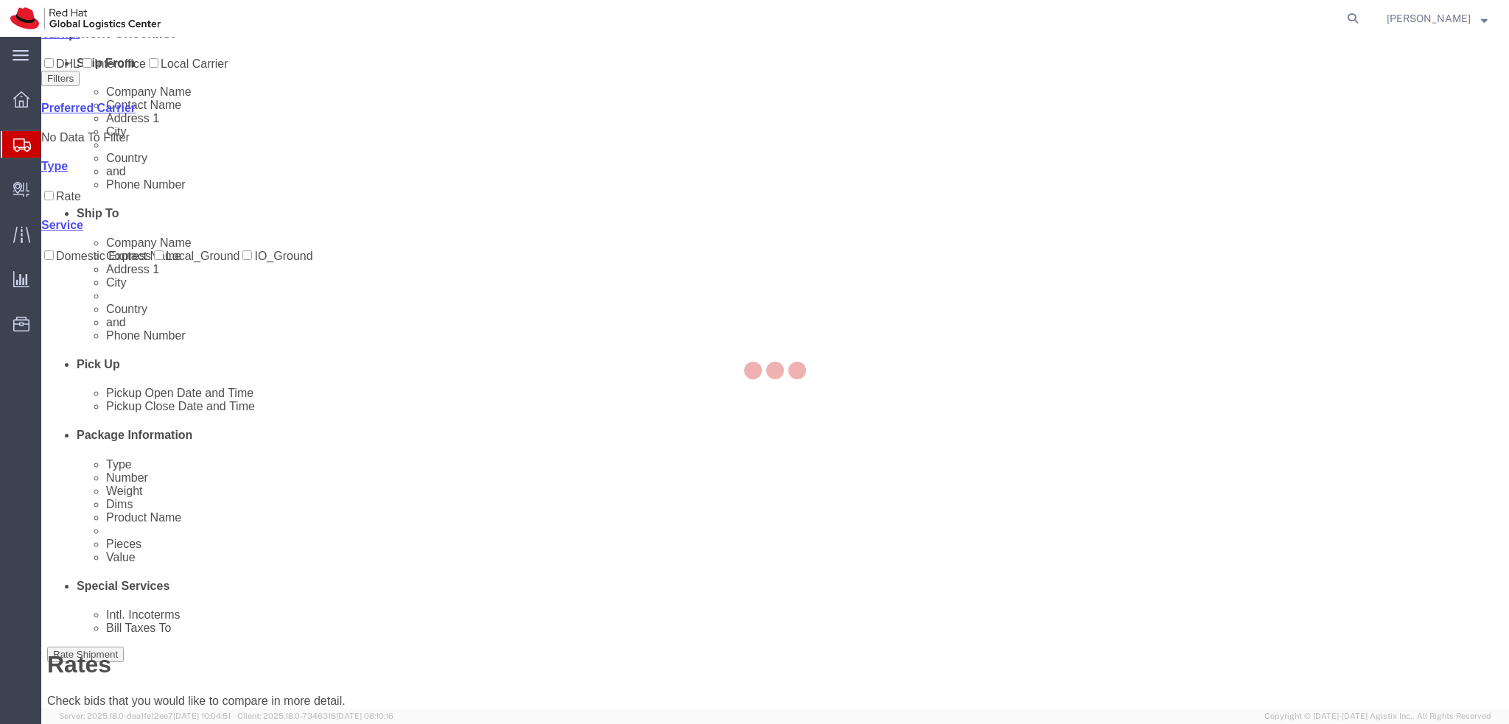
scroll to position [0, 0]
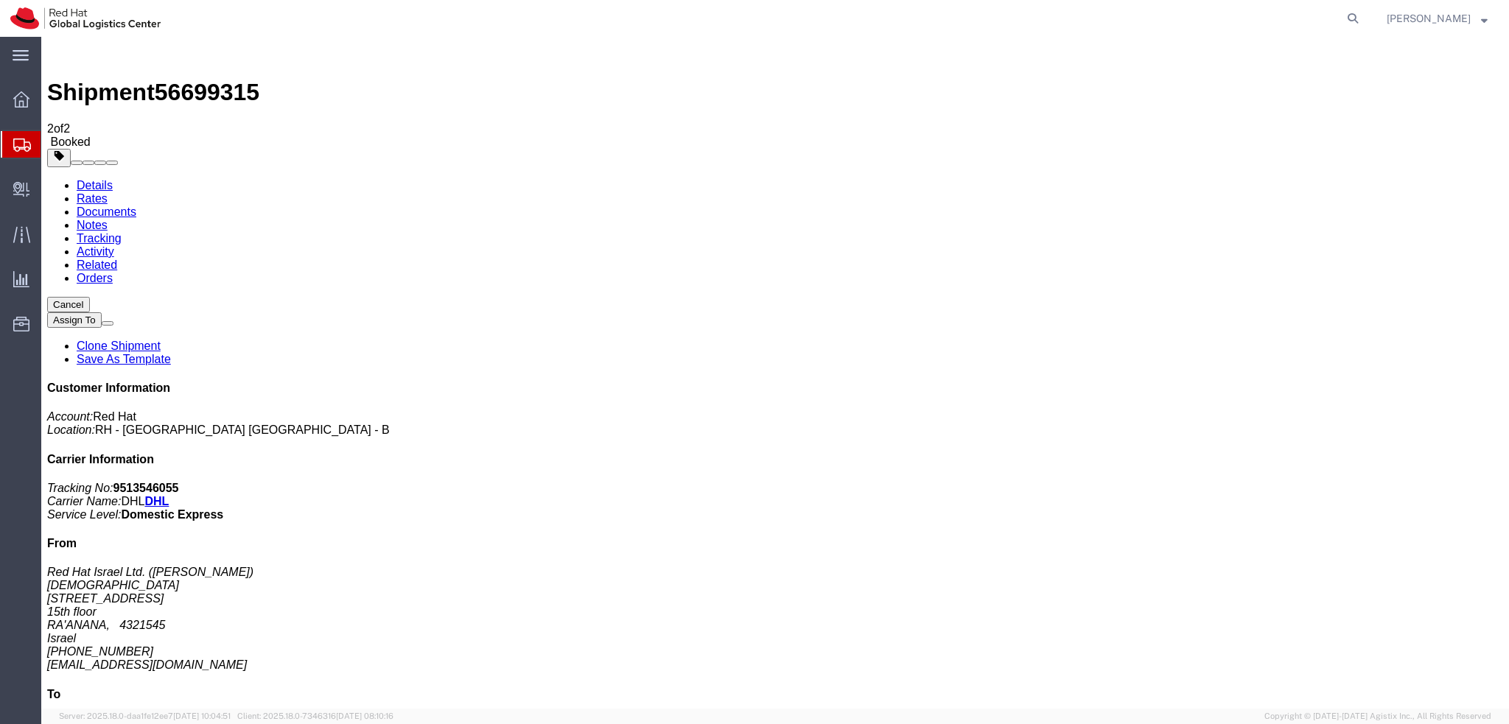
click at [103, 179] on link "Details" at bounding box center [95, 185] width 36 height 13
click address "Red Hat Israel Ltd. (Danny Kornblit) RAANAII 8 Ha'Pnina Street 15th floor RA'AN…"
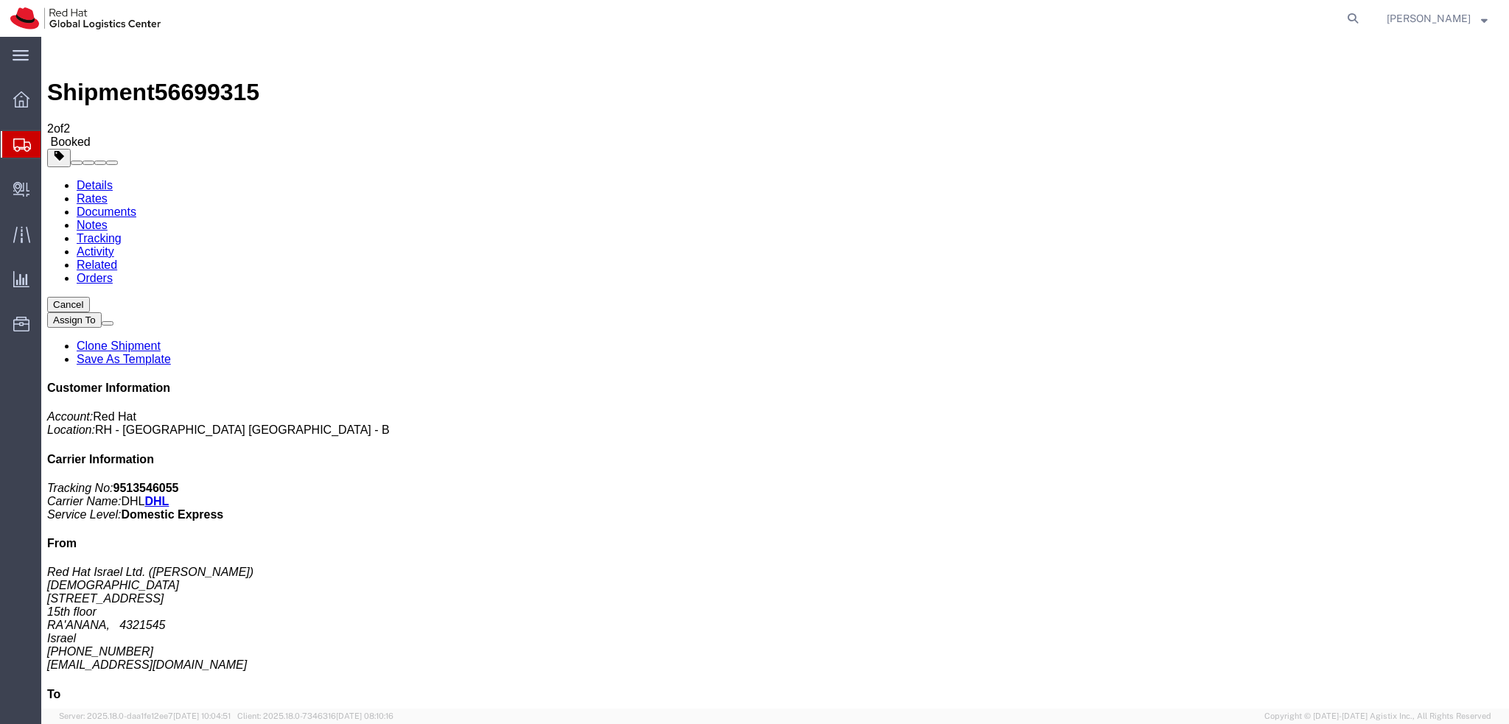
click address "Red Hat Israel Ltd. (Danny Kornblit) RAANAII 8 Ha'Pnina Street 15th floor RA'AN…"
copy div "dgalovic@redhat.com"
click span "button"
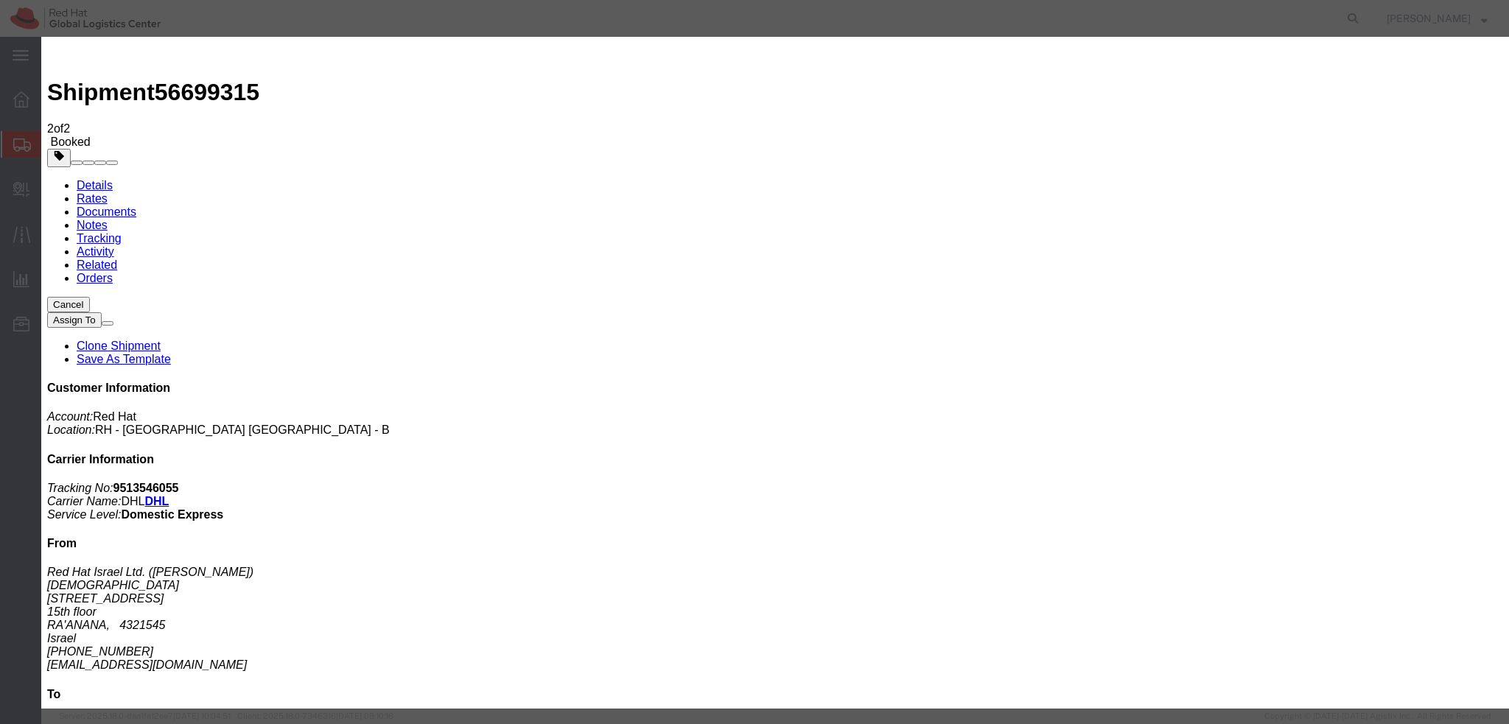
click div "[DATE] 4:00 PM"
type input "3:00 PM"
click button "Apply"
click button "Save"
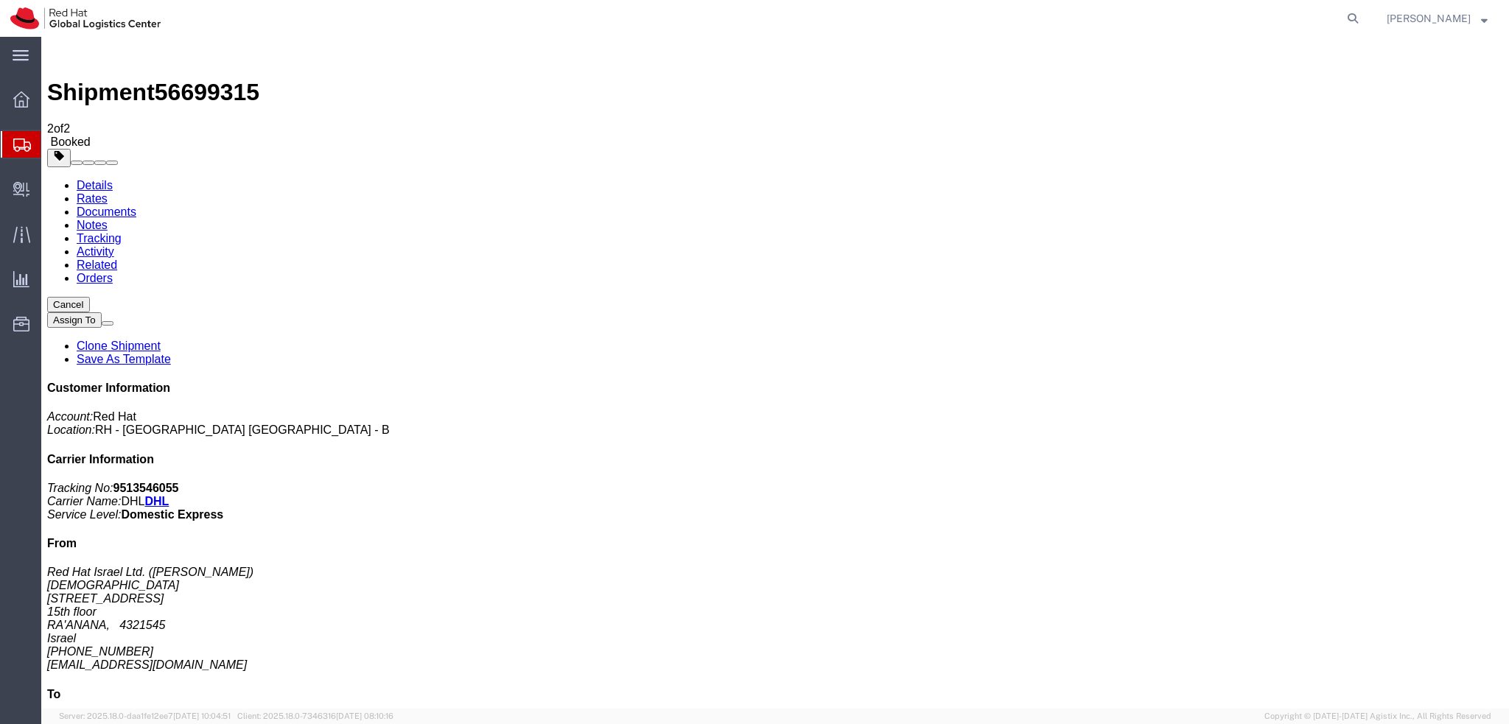
drag, startPoint x: 939, startPoint y: 136, endPoint x: 796, endPoint y: 169, distance: 146.5
click button "Close"
click link "Schedule pickup request"
click link "Documents"
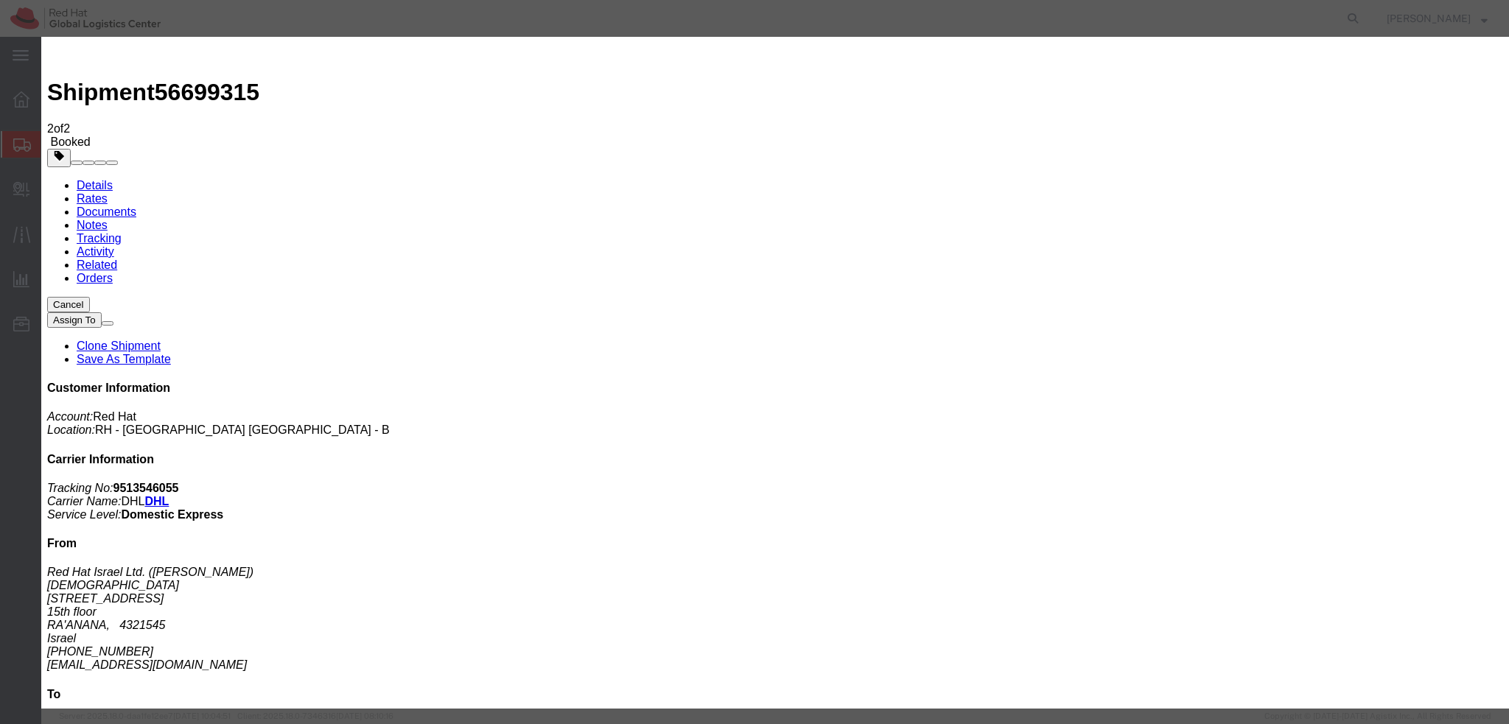
paste input "dgalovic@redhat.com"
type input "dgalovic@redhat.com"
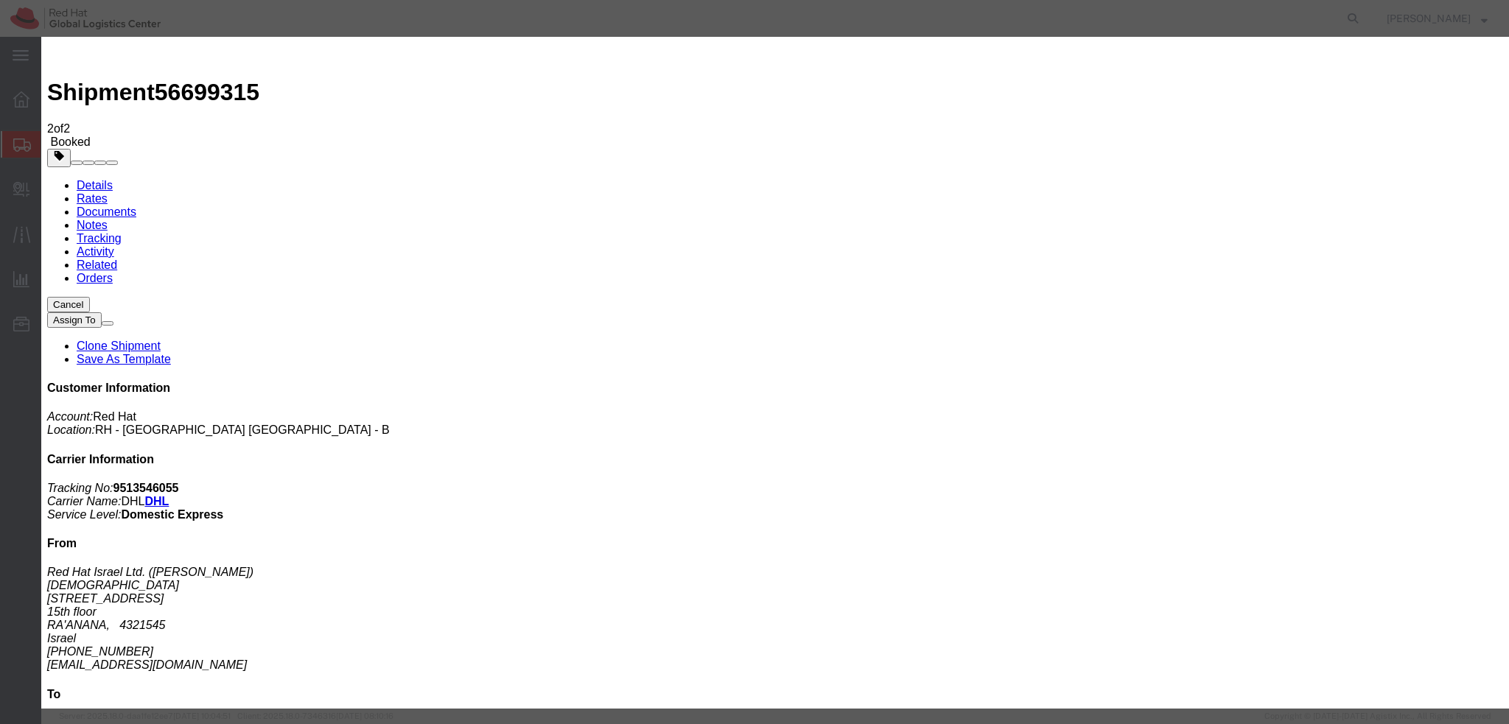
paste textarea "Hi A, please find the label for your shipment to B attached to this email. Plea…"
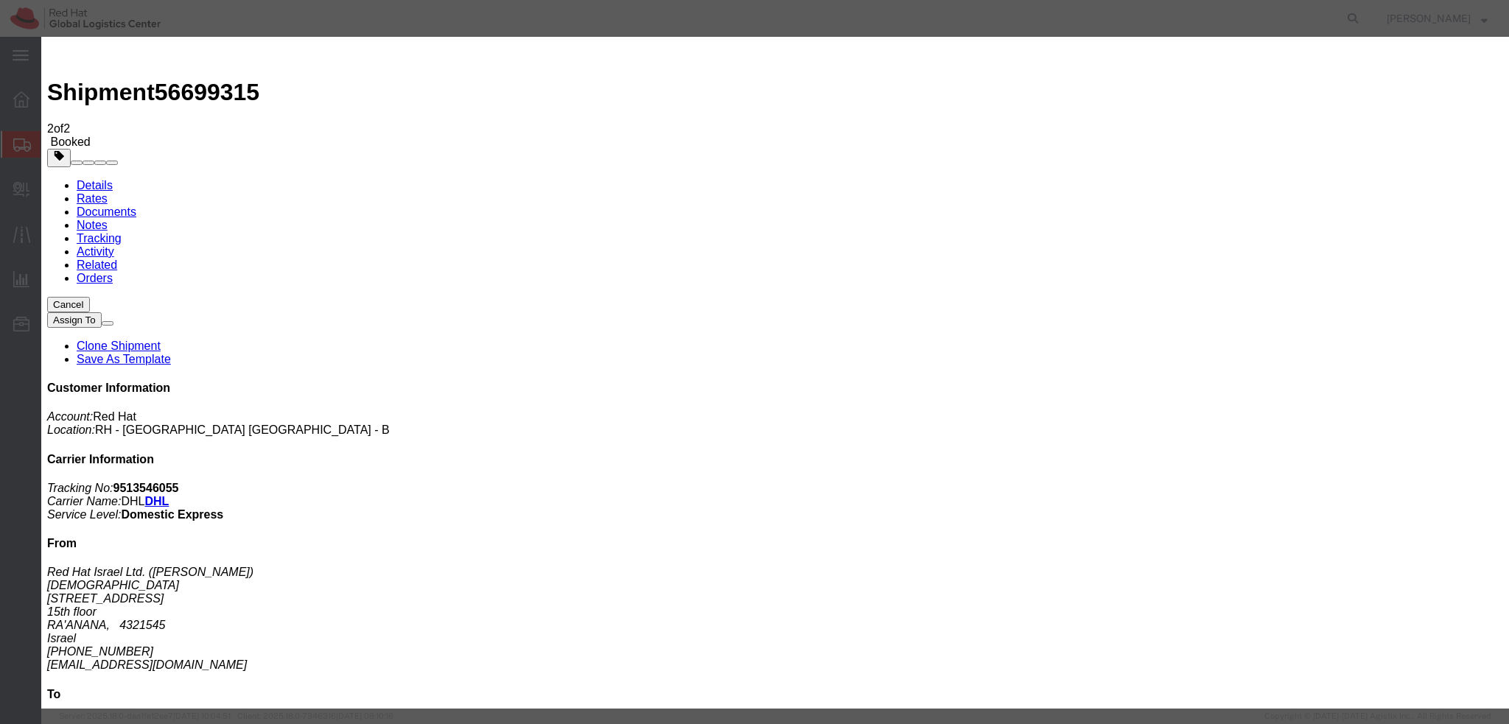
drag, startPoint x: 990, startPoint y: 354, endPoint x: 993, endPoint y: 373, distance: 19.4
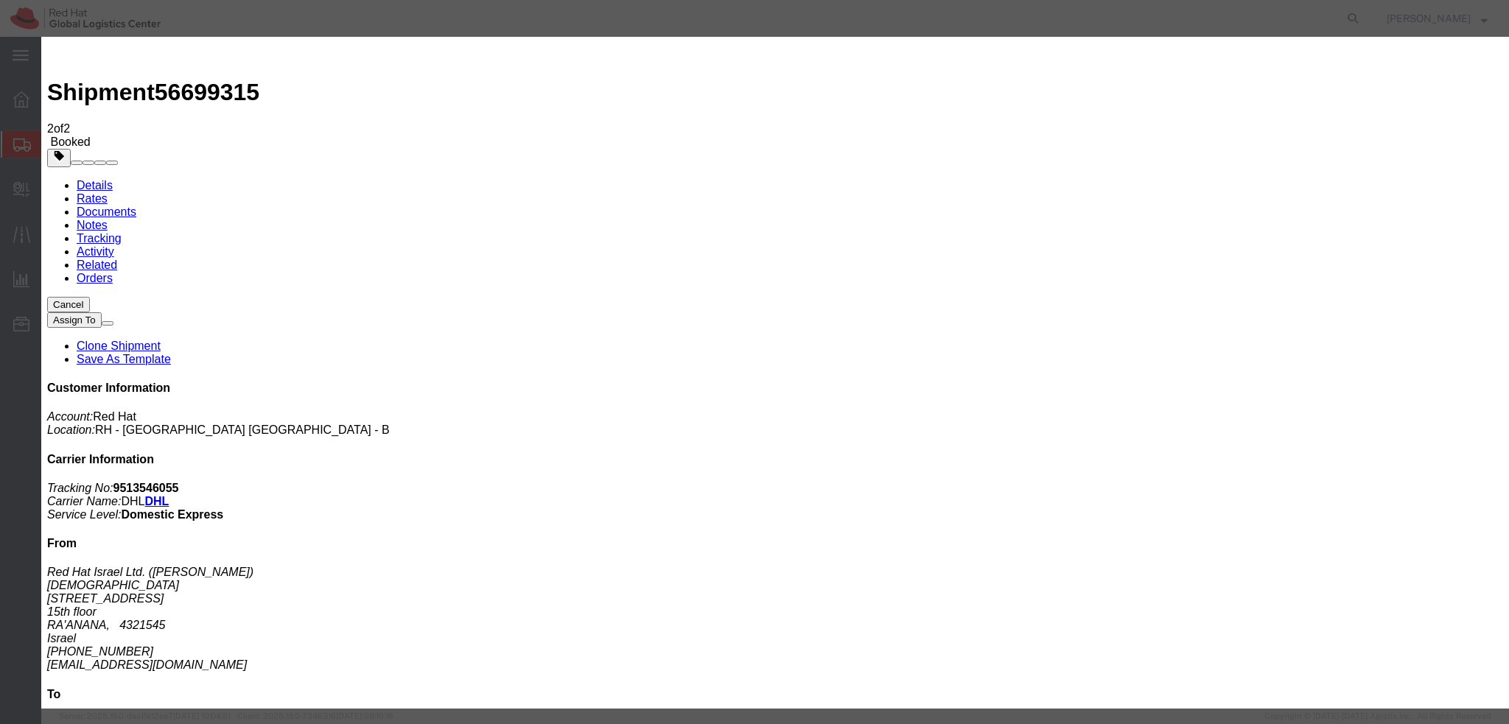
type textarea "Hi, please find the label to [GEOGRAPHIC_DATA] attached to this email. Please s…"
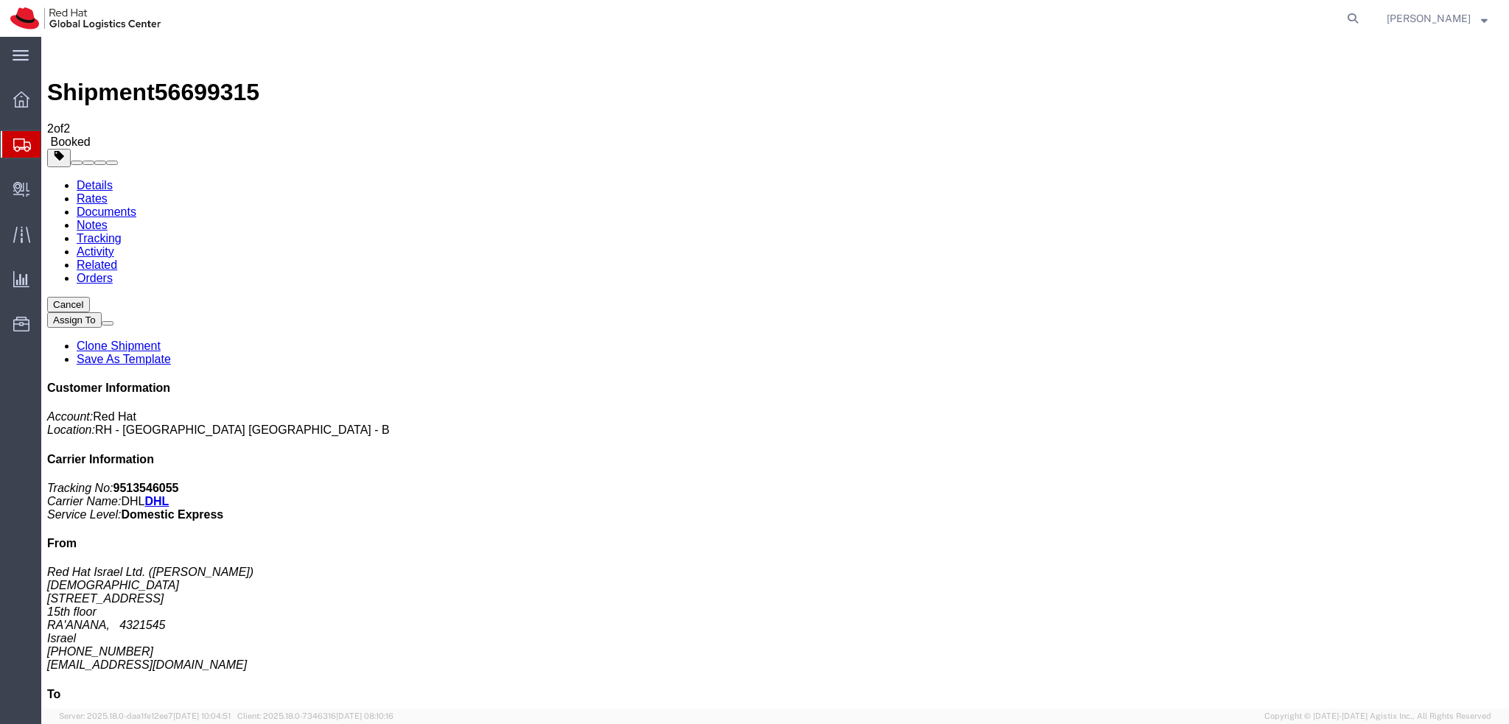
click at [103, 179] on link "Details" at bounding box center [95, 185] width 36 height 13
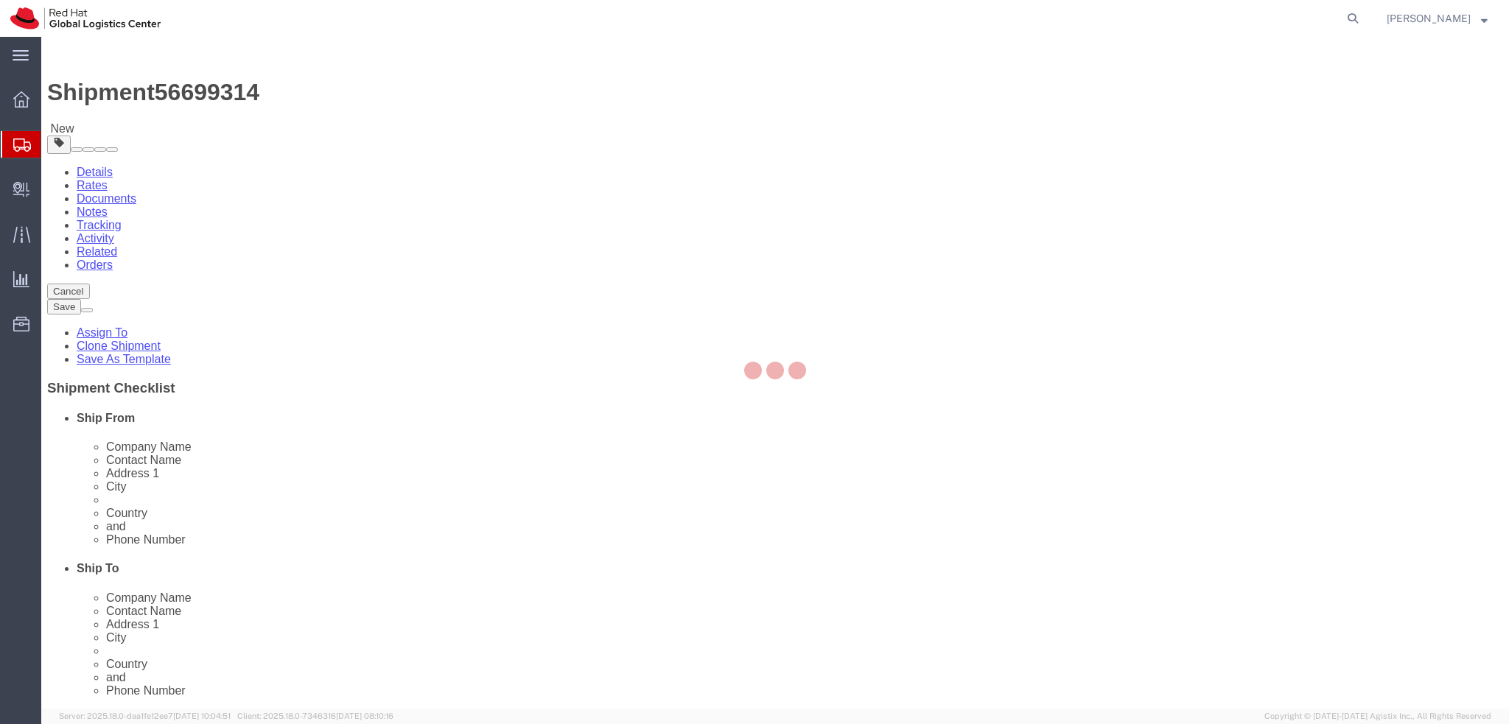
select select "61972"
select select
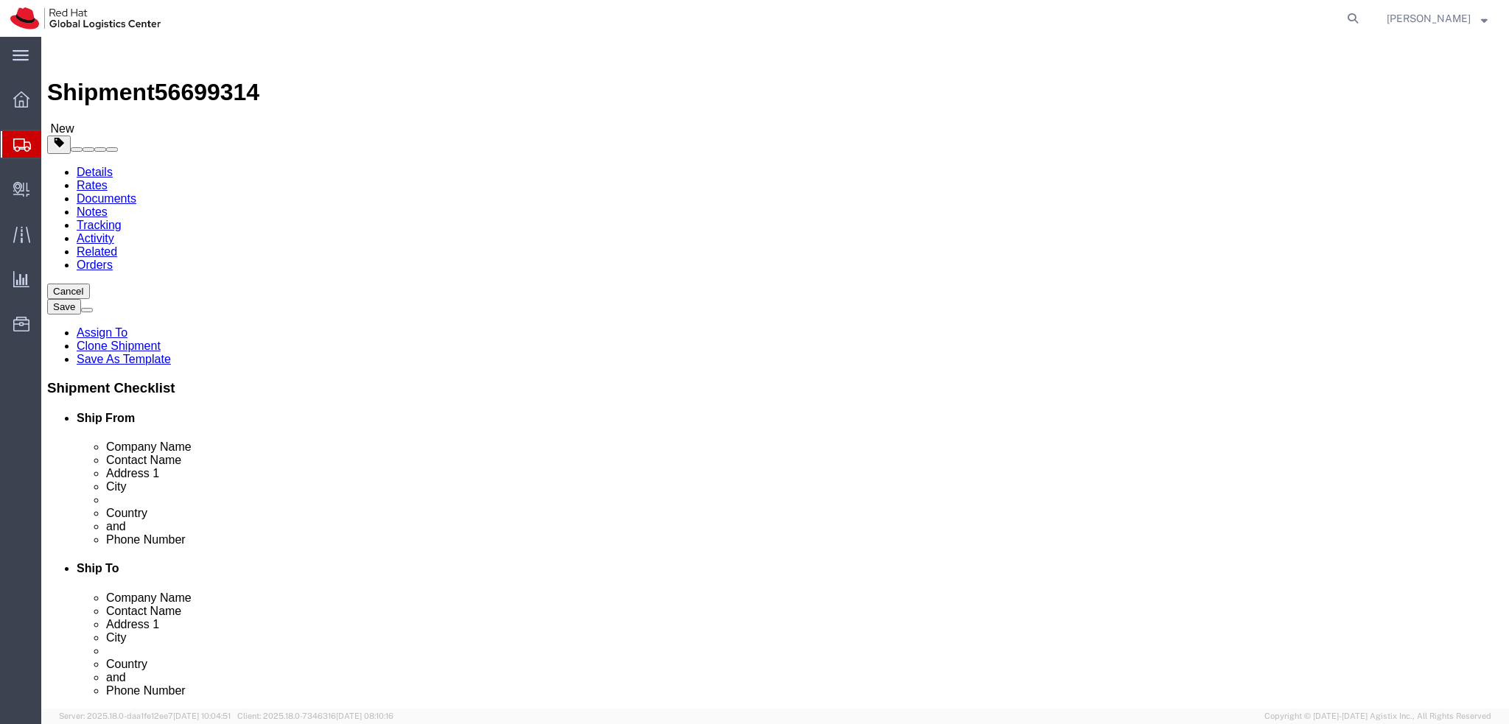
click link "Package Information"
click dd "1.00 Each"
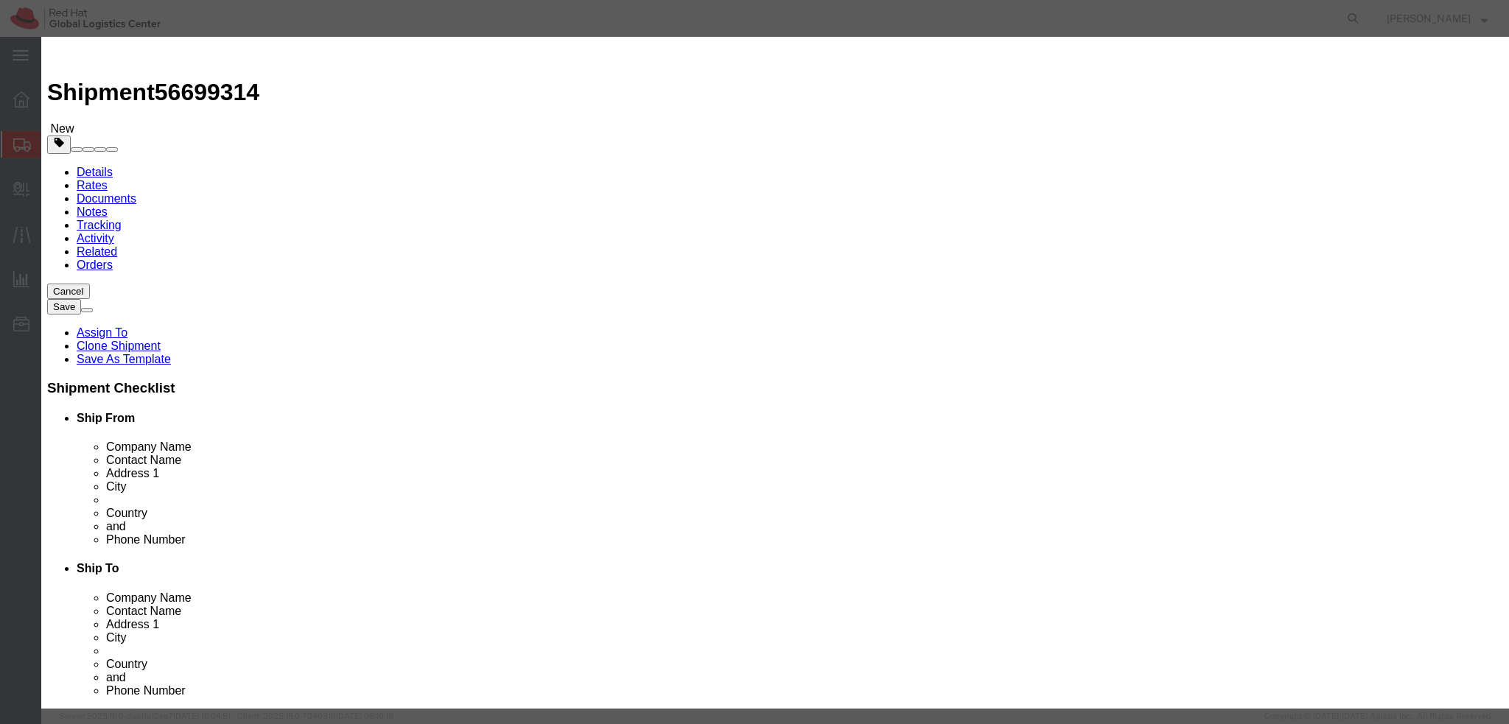
click textarea
type textarea "Laptop"
click button
click textarea
type textarea "Docking station"
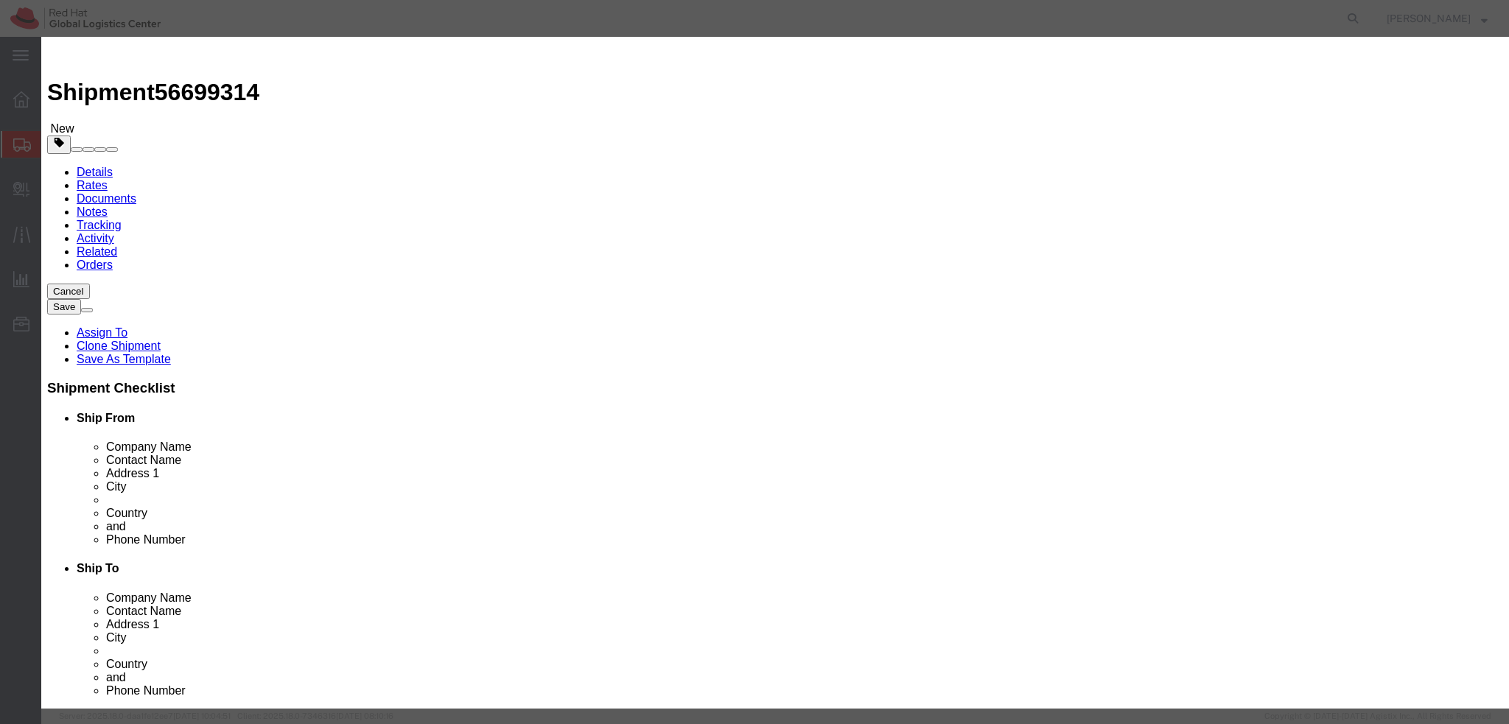
click button "Save & Close"
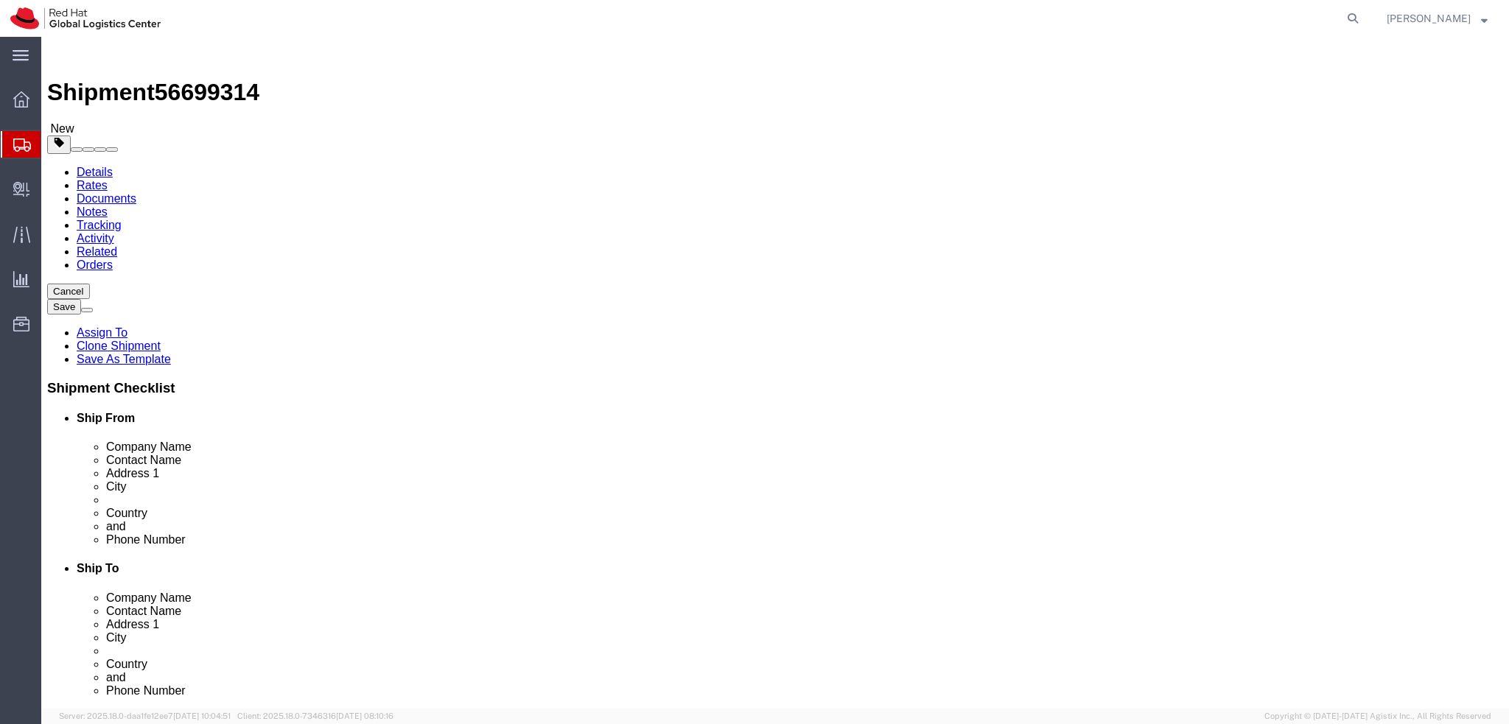
click icon
click button "Rate Shipment"
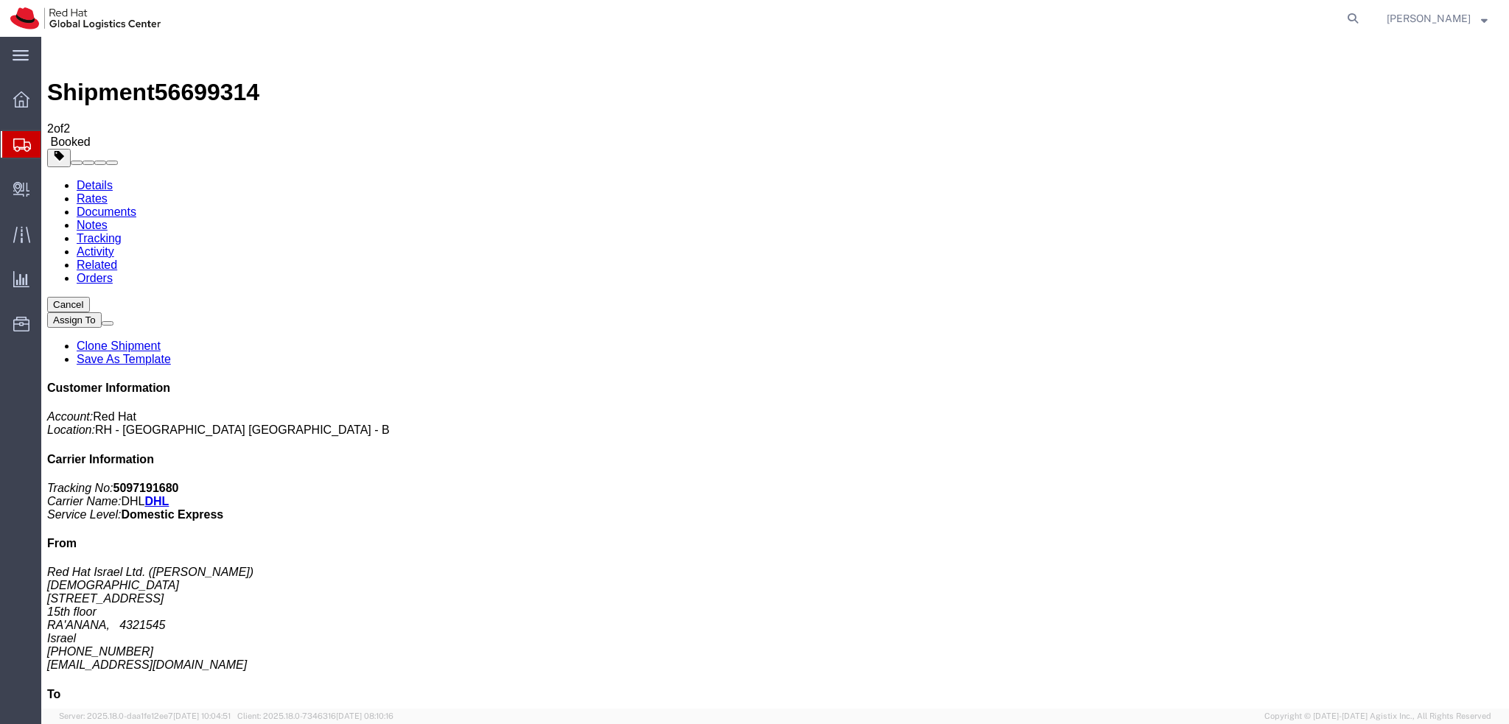
click at [112, 179] on link "Details" at bounding box center [95, 185] width 36 height 13
click span "button"
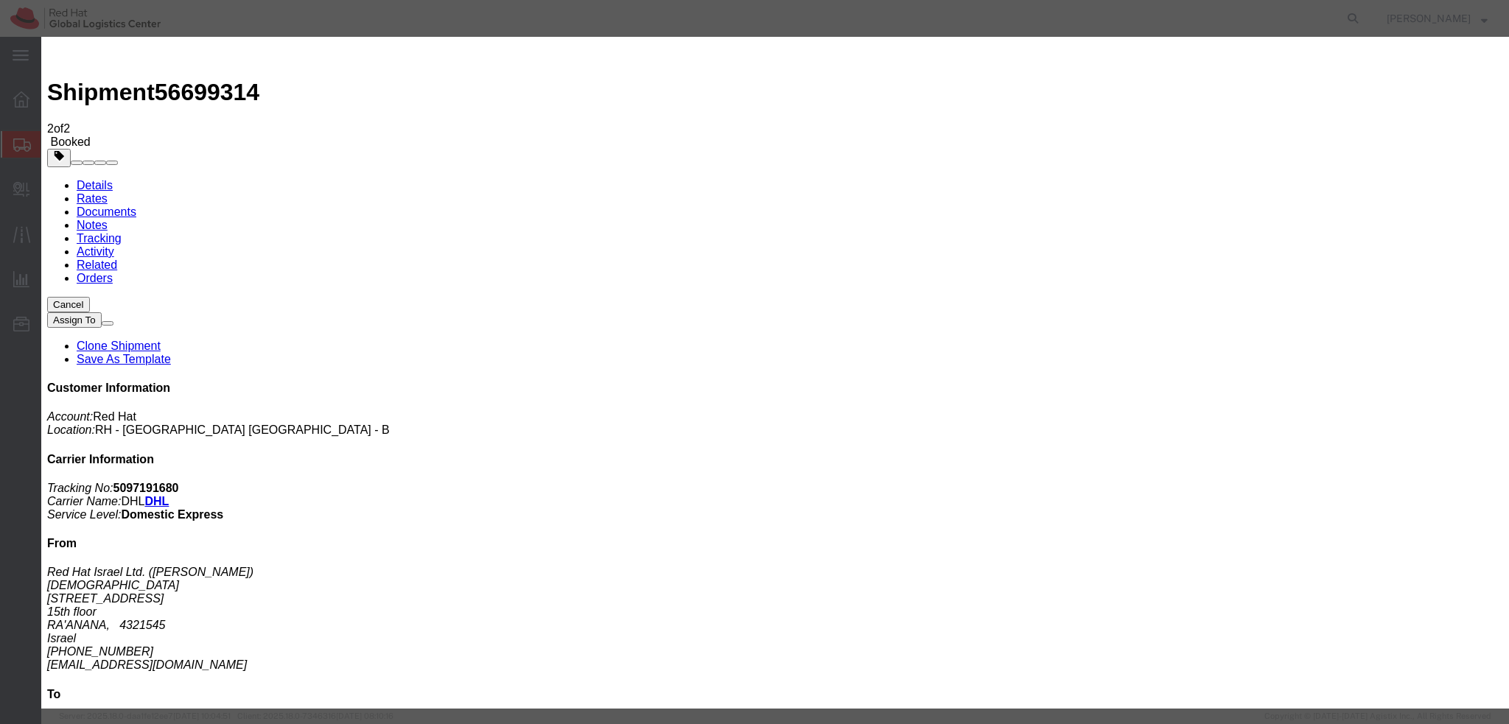
click div "Sep 04 2025 4:00 PM"
type input "3:00 PM"
click button "Apply"
click button "Save"
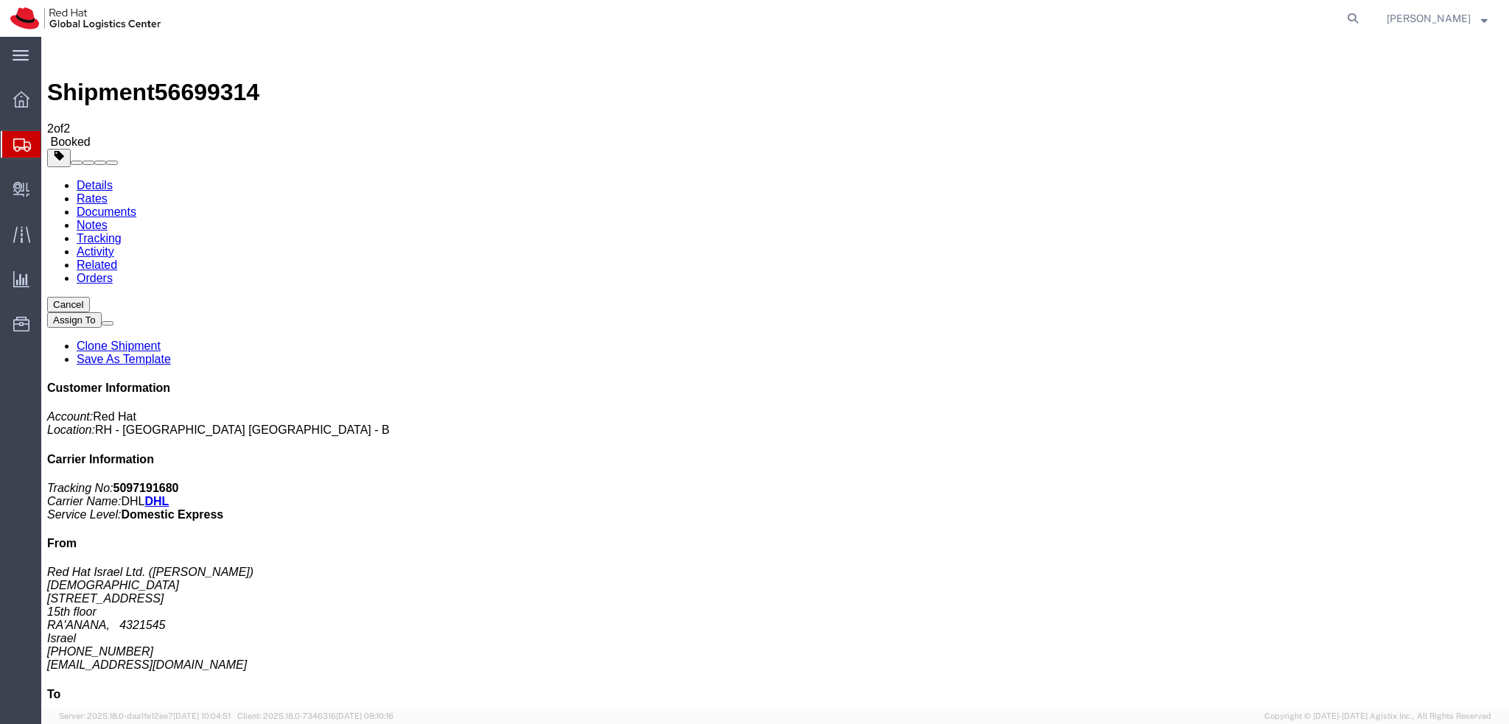
click button "Close"
click link "Schedule pickup request"
click link "Documents"
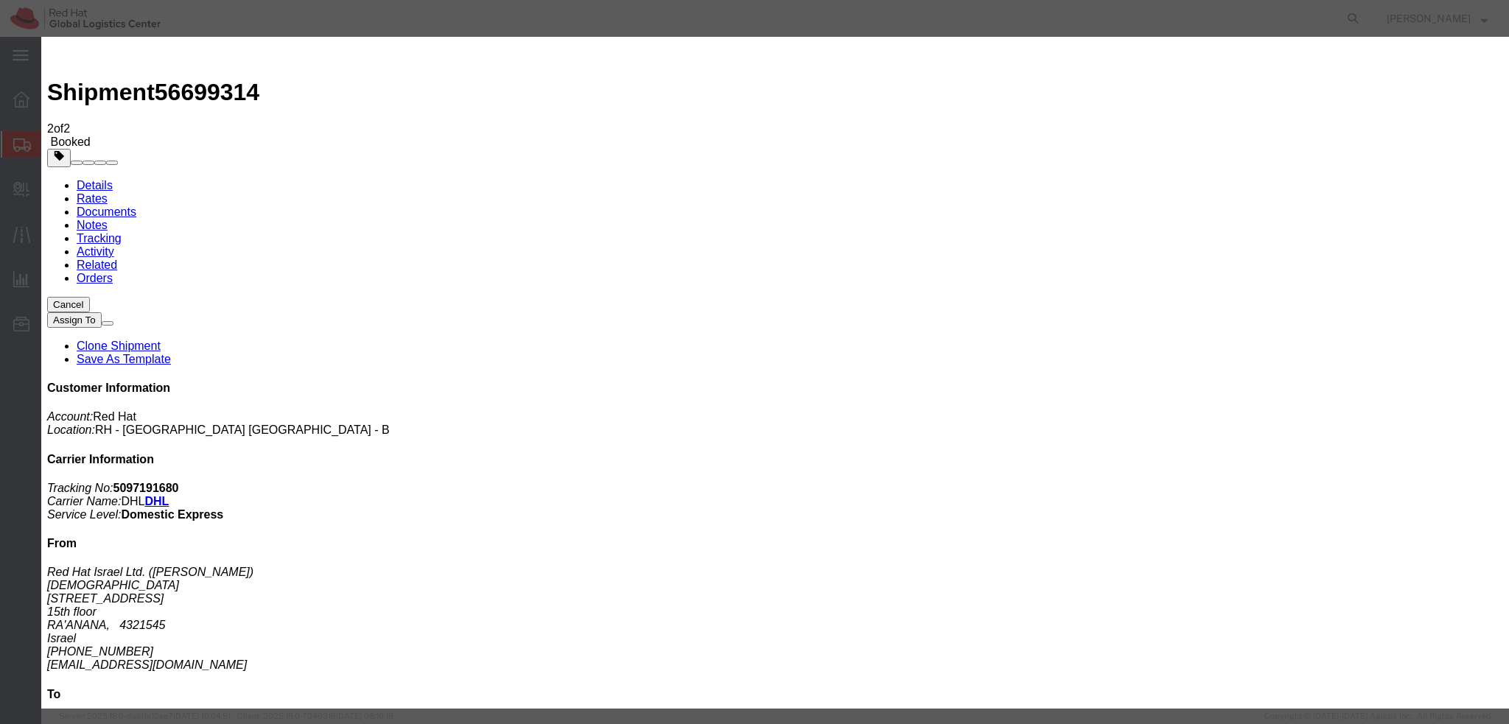
paste input "dgalovic@redhat.com"
type input "dgalovic@redhat.com"
paste textarea "Hi, please find the label to Tel Aviv attached to this email. Please stick it v…"
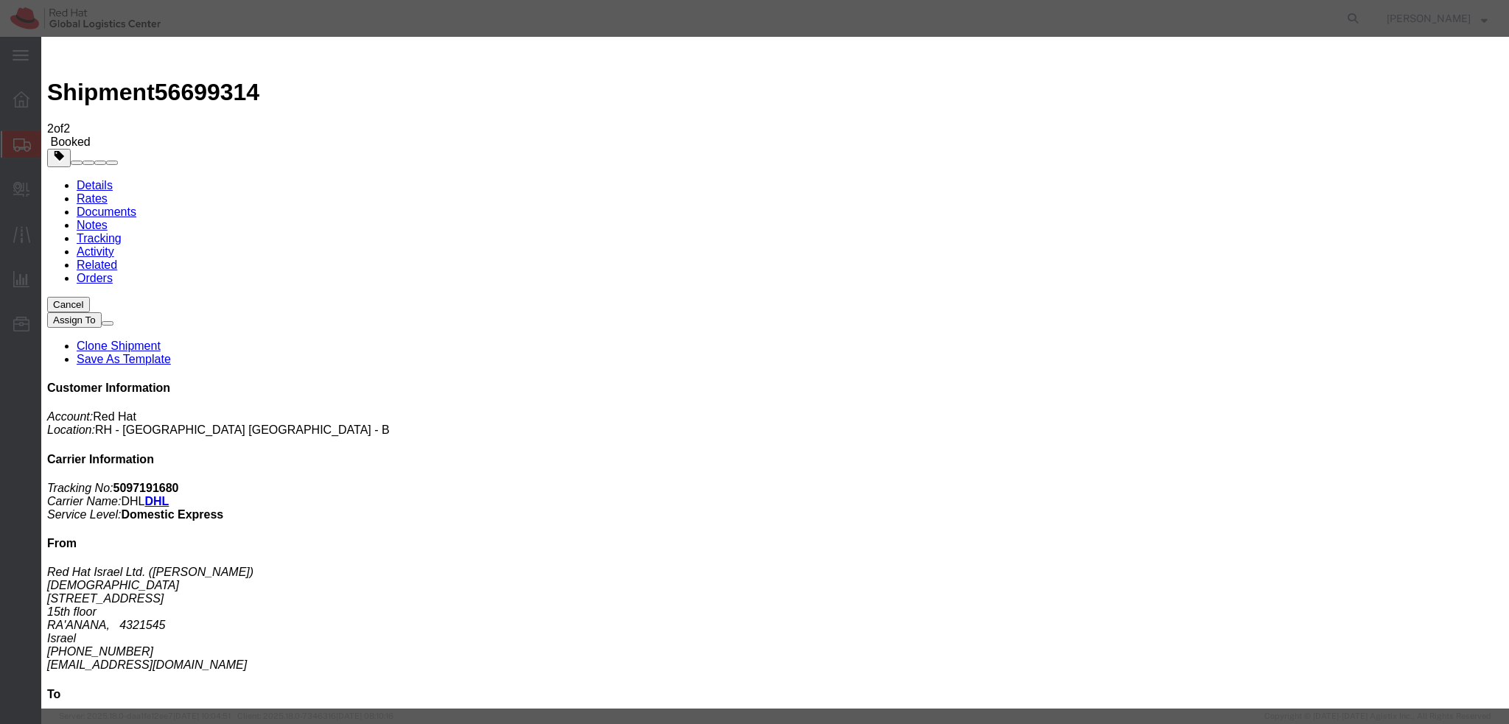
type textarea "Hi, please find the label to Ramat Gan attached to this email. Please stick it …"
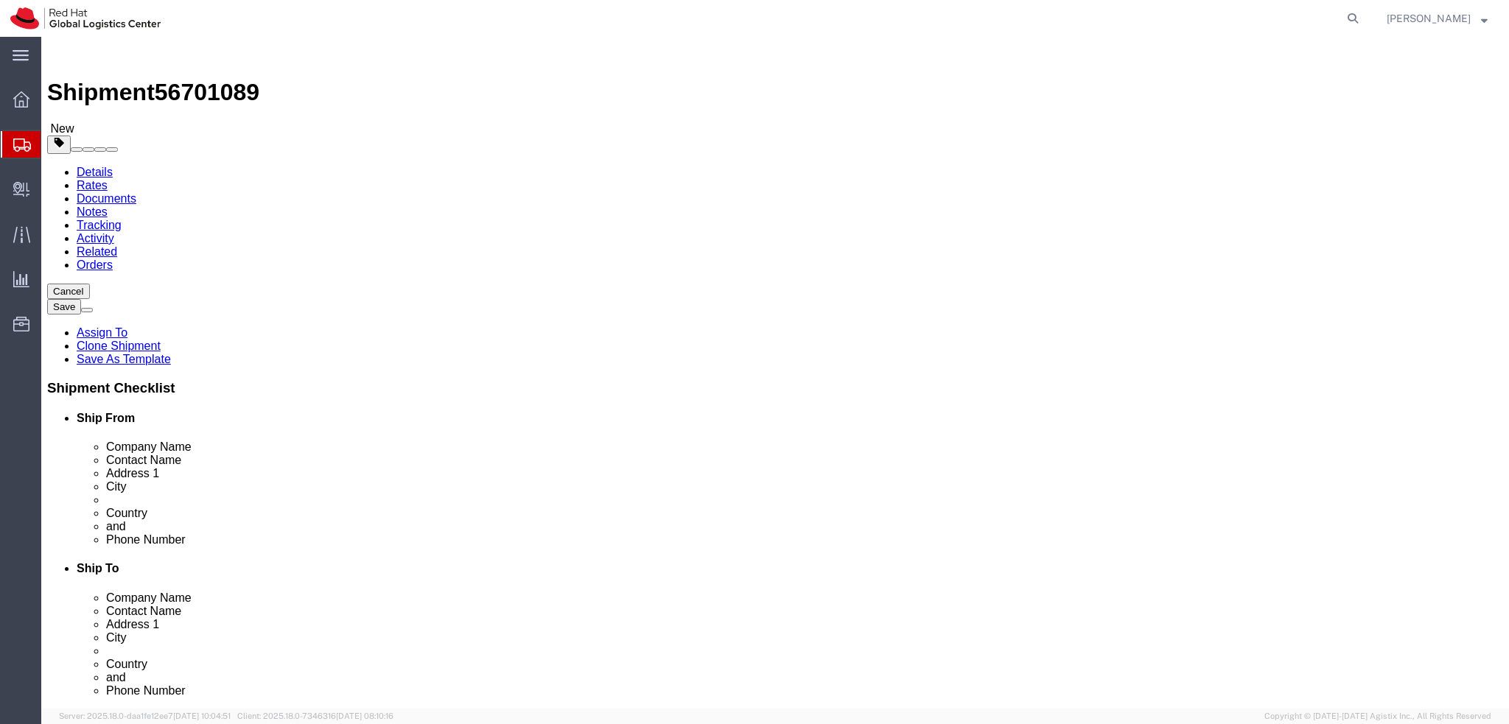
select select "37982"
select select
drag, startPoint x: 922, startPoint y: 306, endPoint x: 586, endPoint y: 320, distance: 336.2
click div "Ship To Location Location My Profile Location [GEOGRAPHIC_DATA] - [GEOGRAPHIC_D…"
drag, startPoint x: 914, startPoint y: 286, endPoint x: 735, endPoint y: 286, distance: 179.0
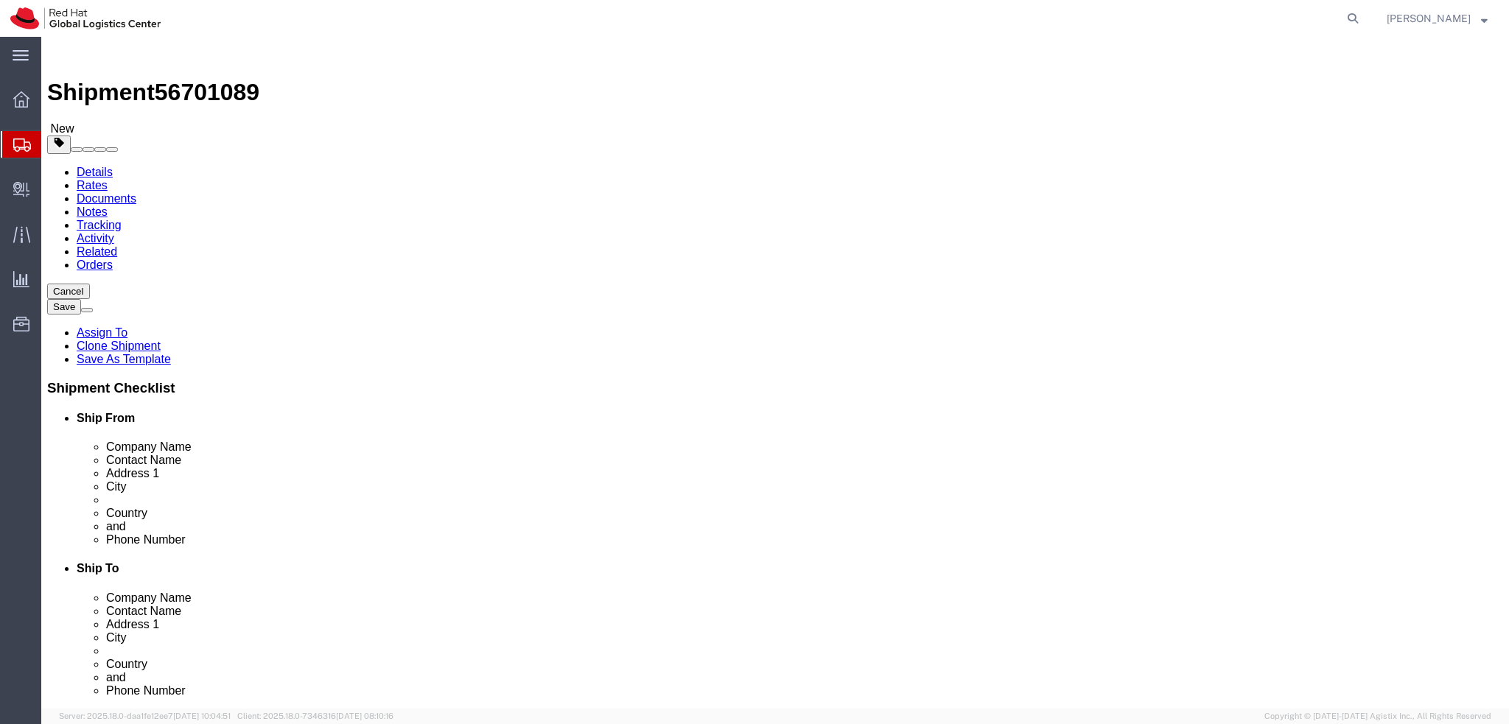
click div "Location My Profile Location [GEOGRAPHIC_DATA] - [GEOGRAPHIC_DATA] - [GEOGRAPHI…"
paste input "[PERSON_NAME]"
type input "[PERSON_NAME]"
click label "Address 1"
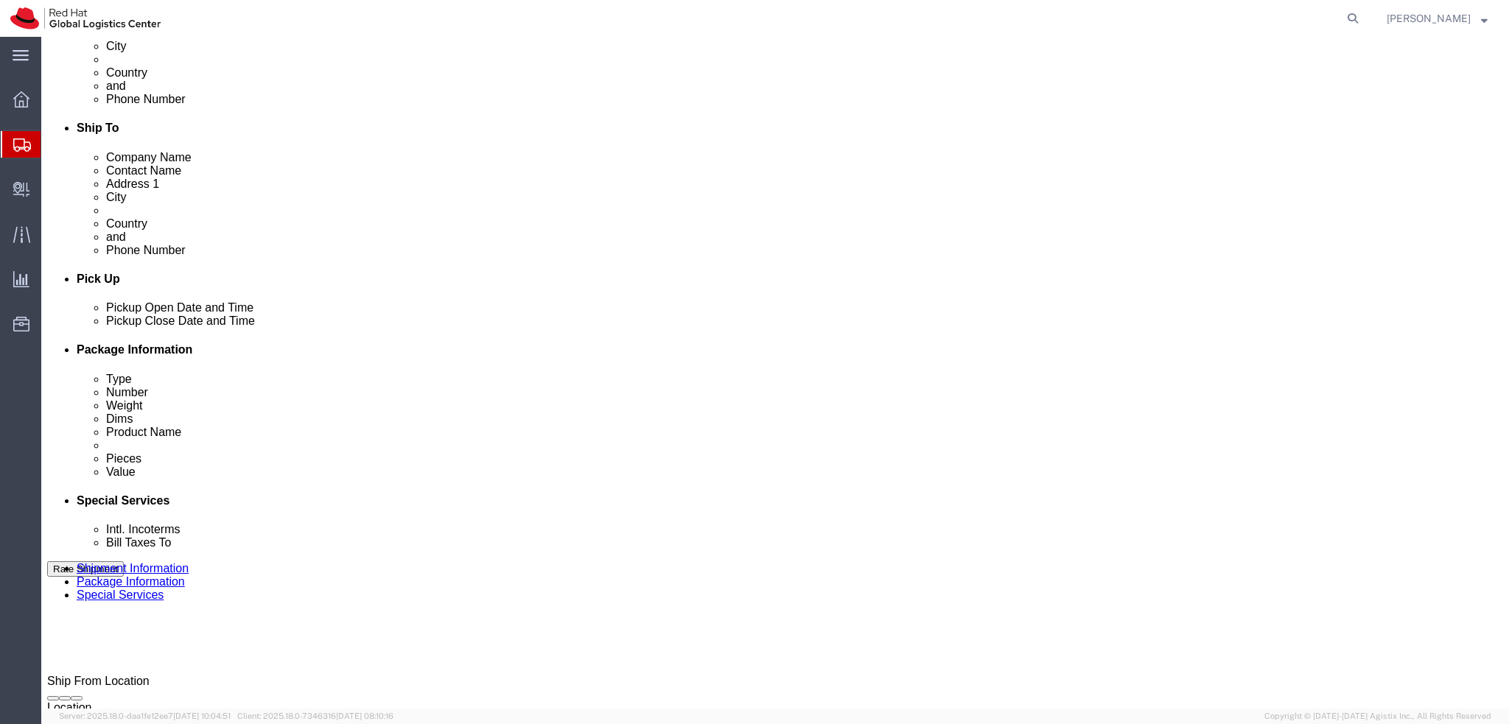
scroll to position [442, 0]
click button
click icon
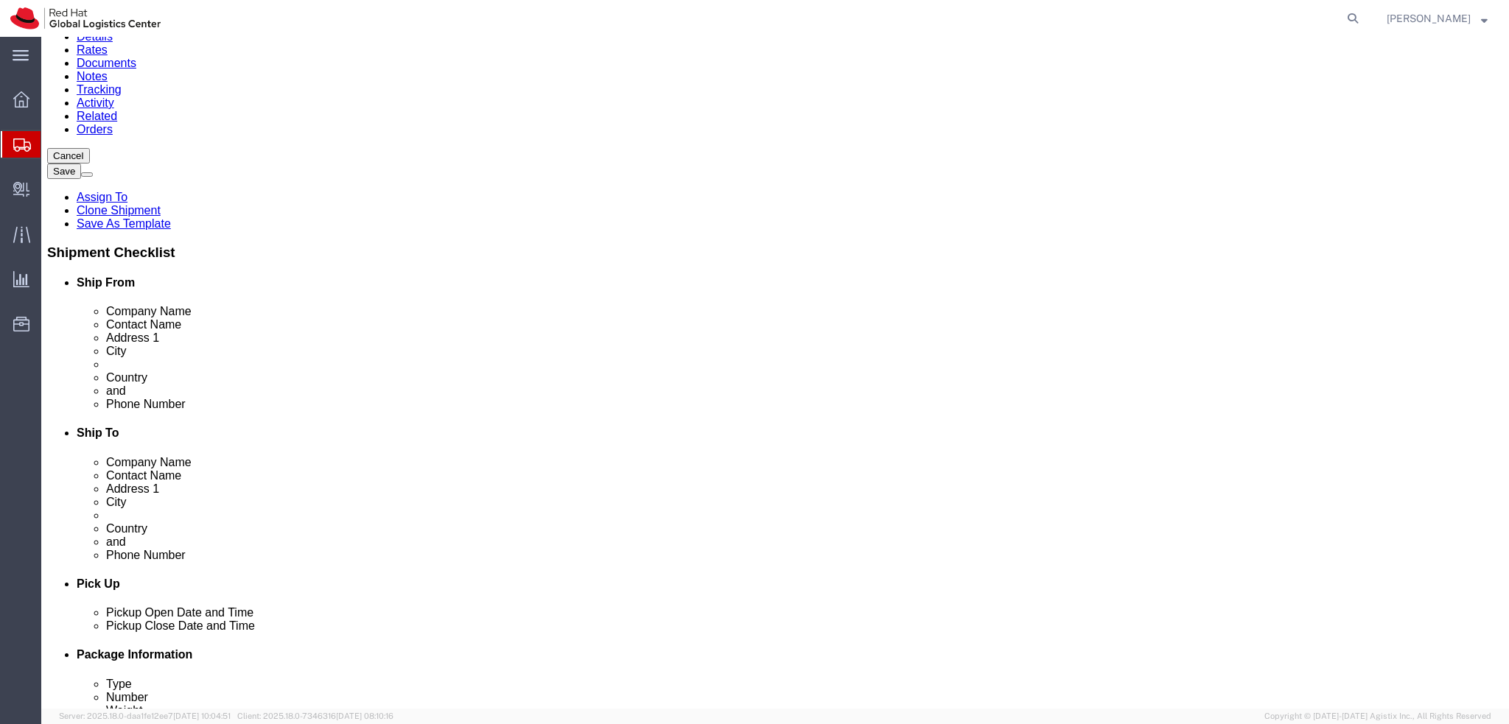
scroll to position [0, 0]
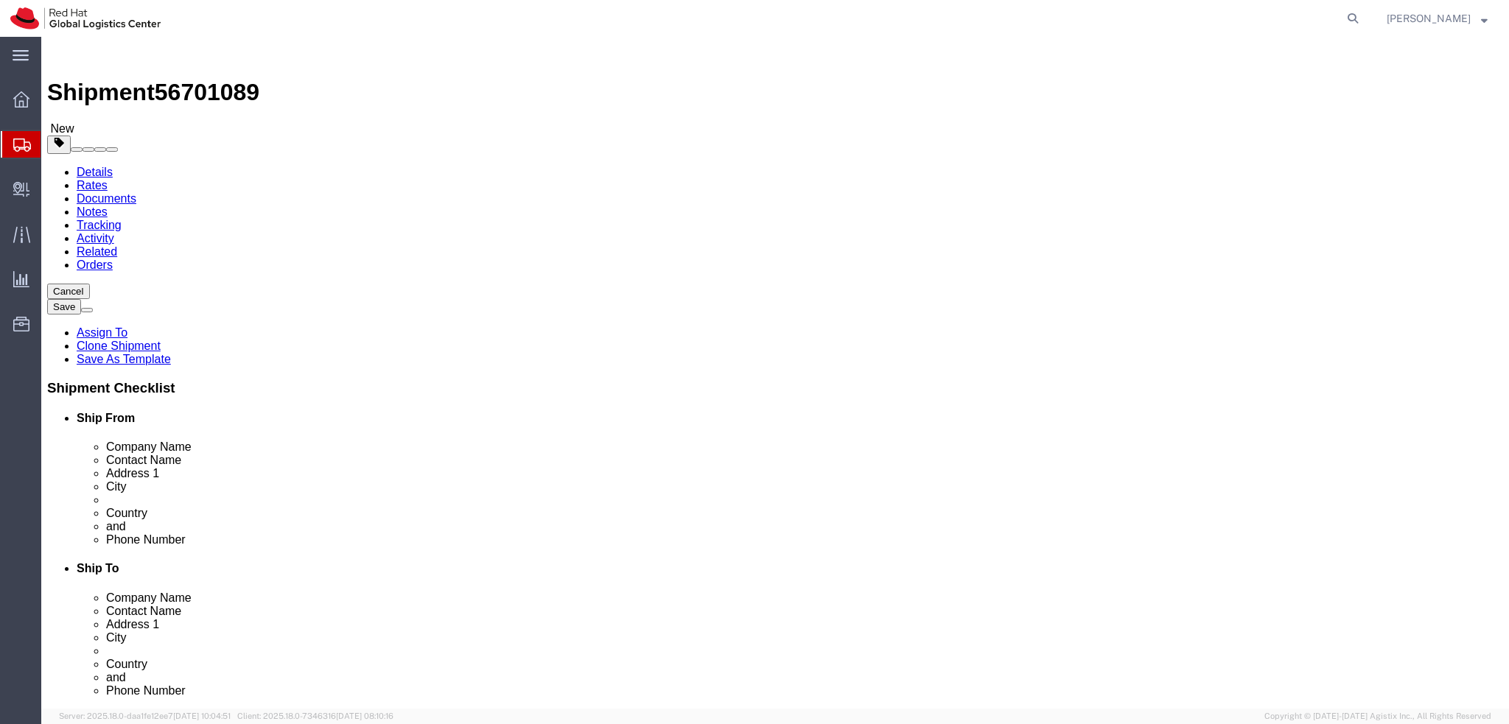
click icon
click dd "5.00 EUR"
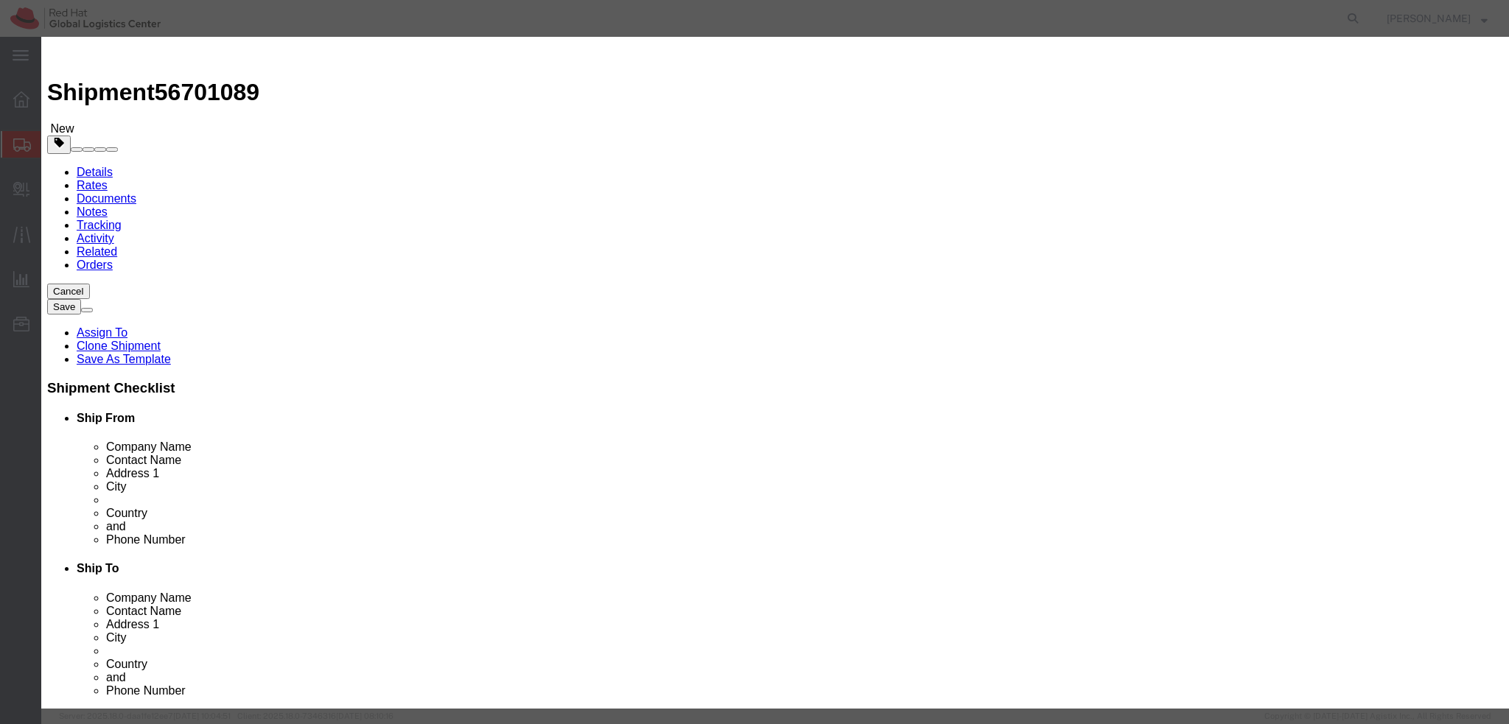
click textarea
type textarea "Sim card"
click button "Save & Close"
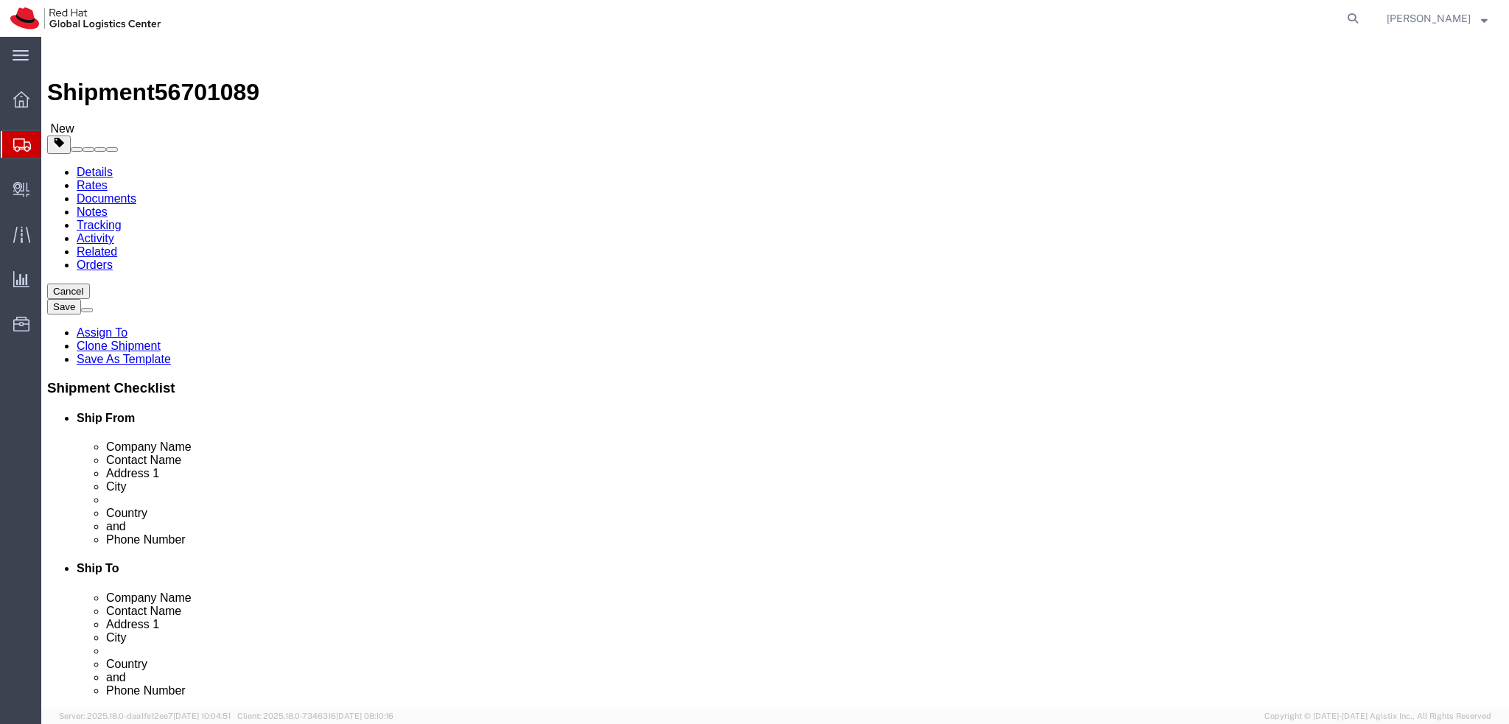
click icon
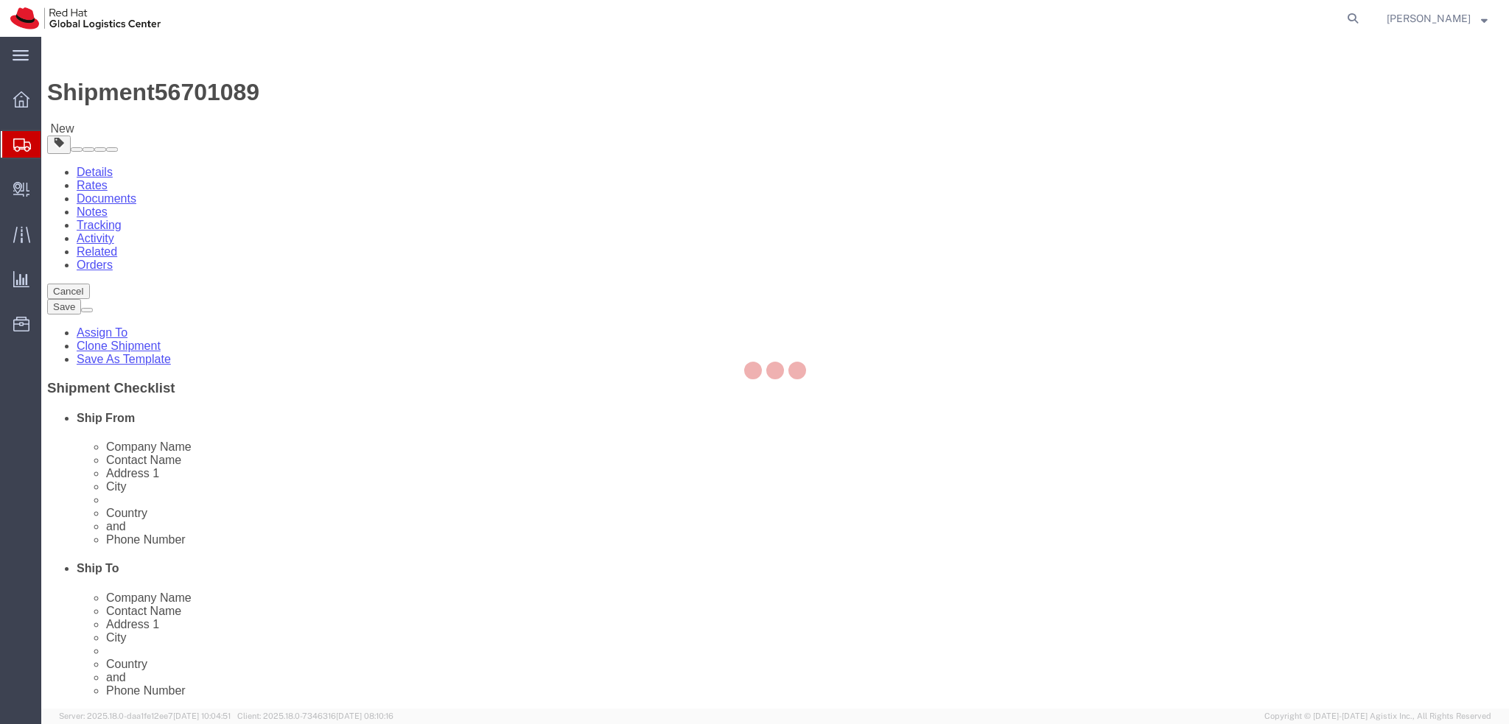
select select "COSTCENTER"
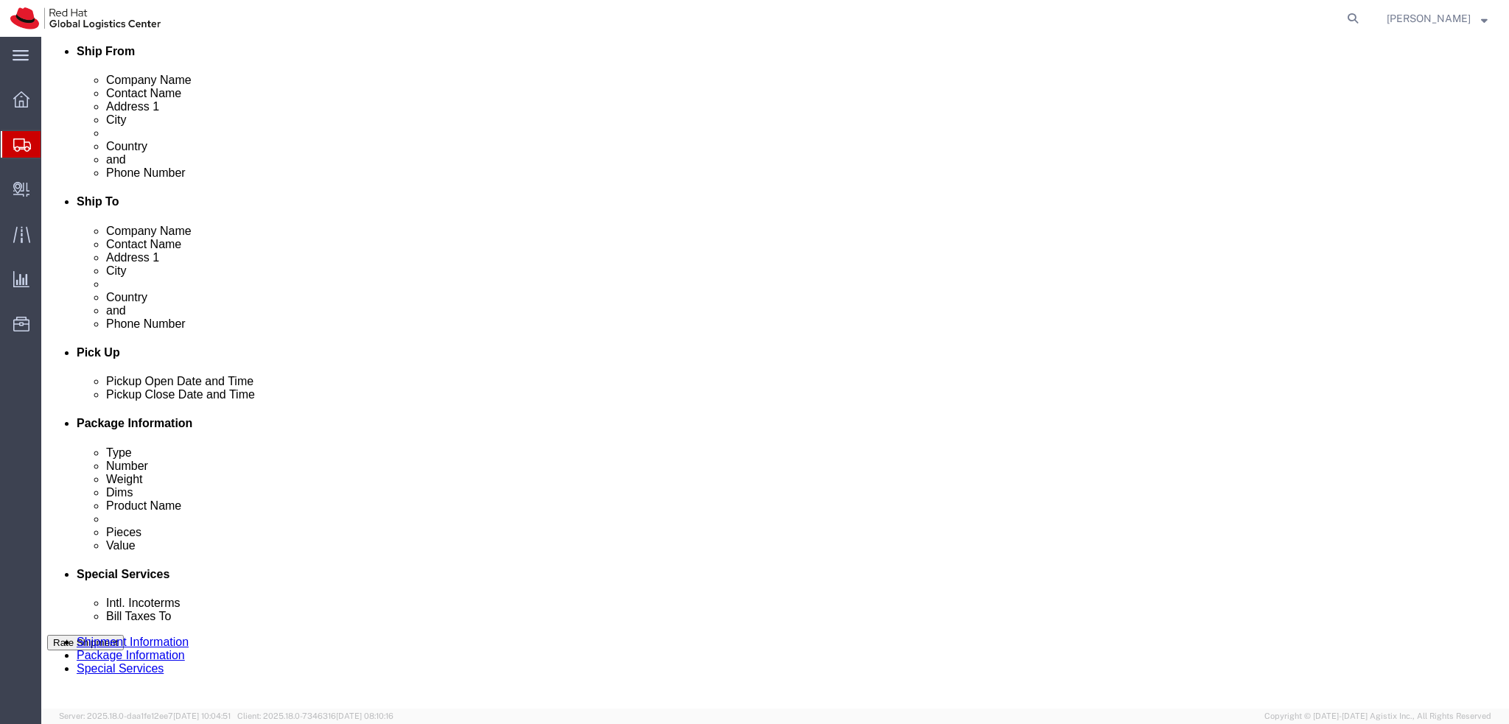
scroll to position [368, 0]
click button "Rate Shipment"
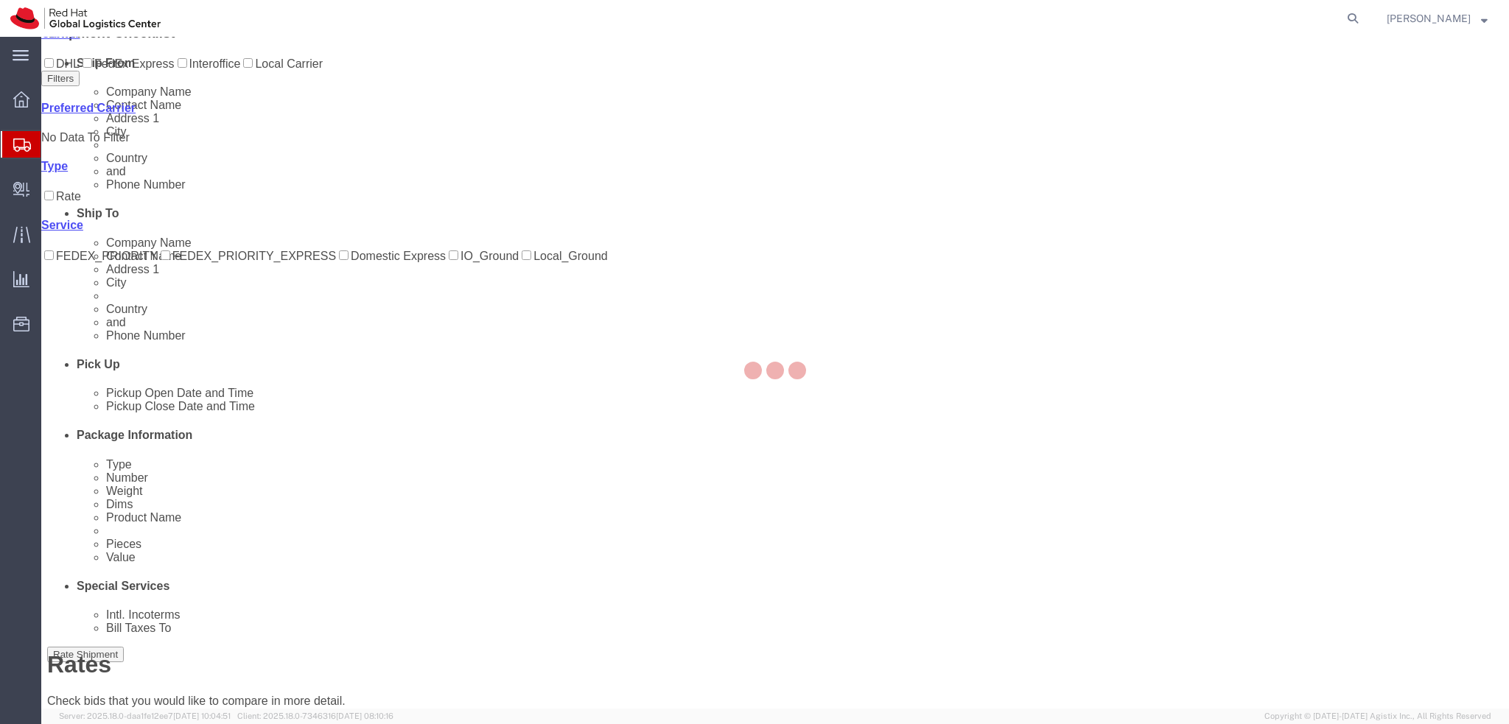
scroll to position [0, 0]
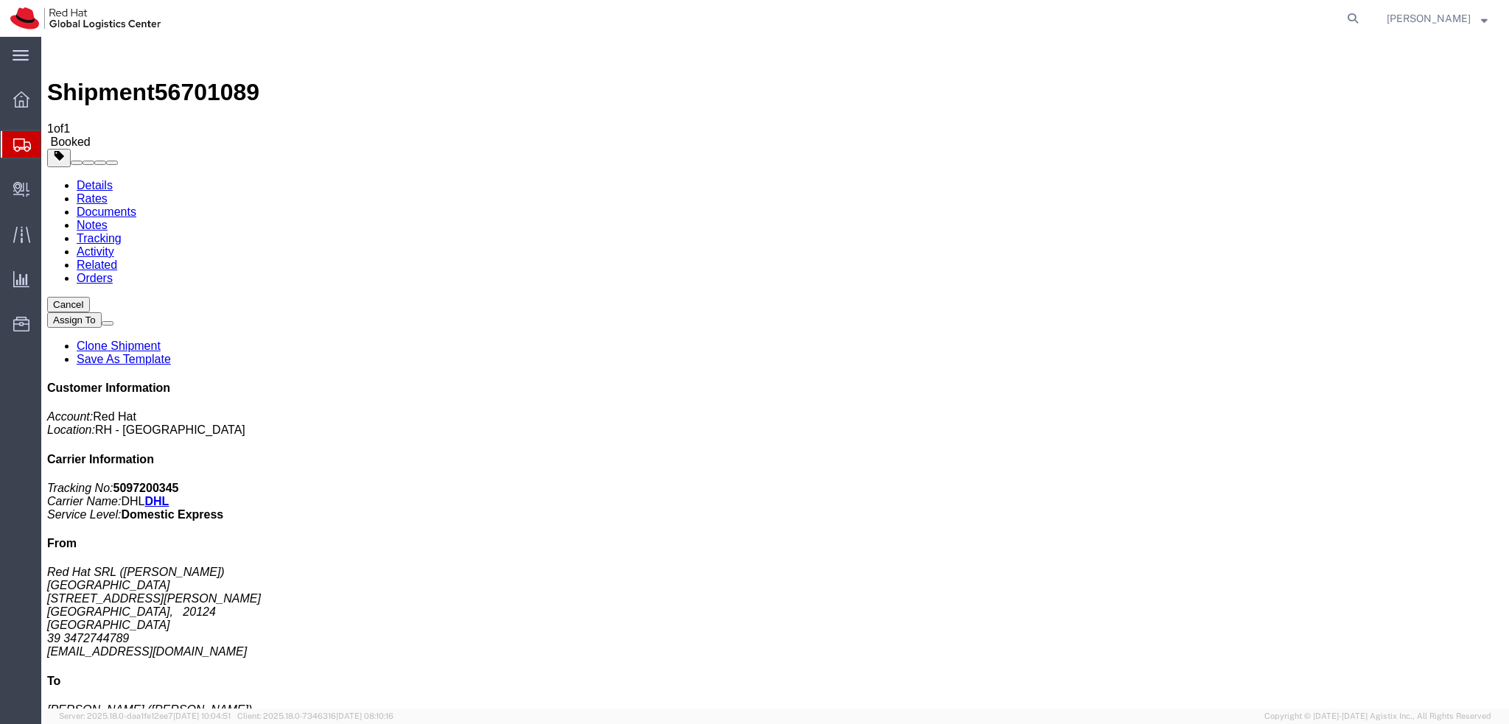
click at [89, 179] on link "Details" at bounding box center [95, 185] width 36 height 13
click span "button"
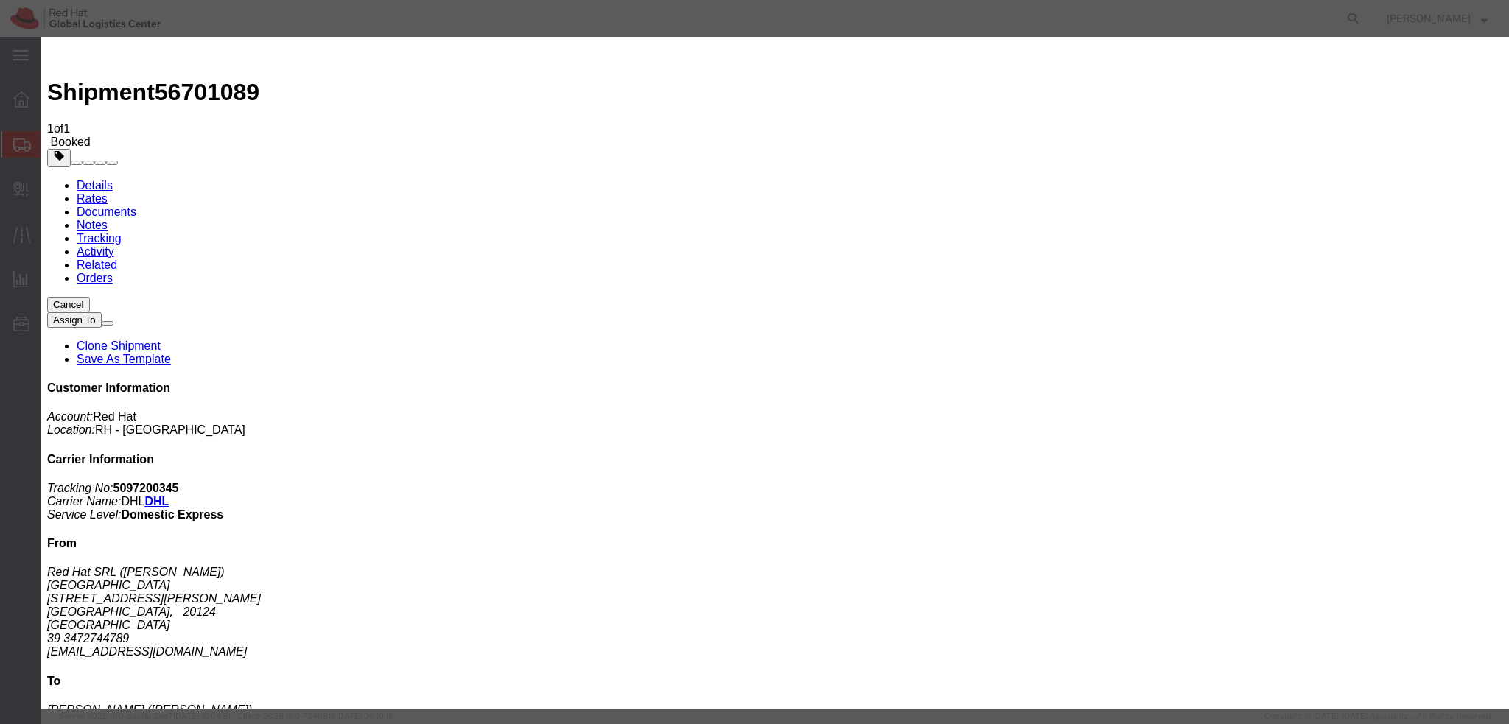
click div "[DATE] 4:00 PM"
type input "3:00 PM"
click button "Apply"
click button "Save"
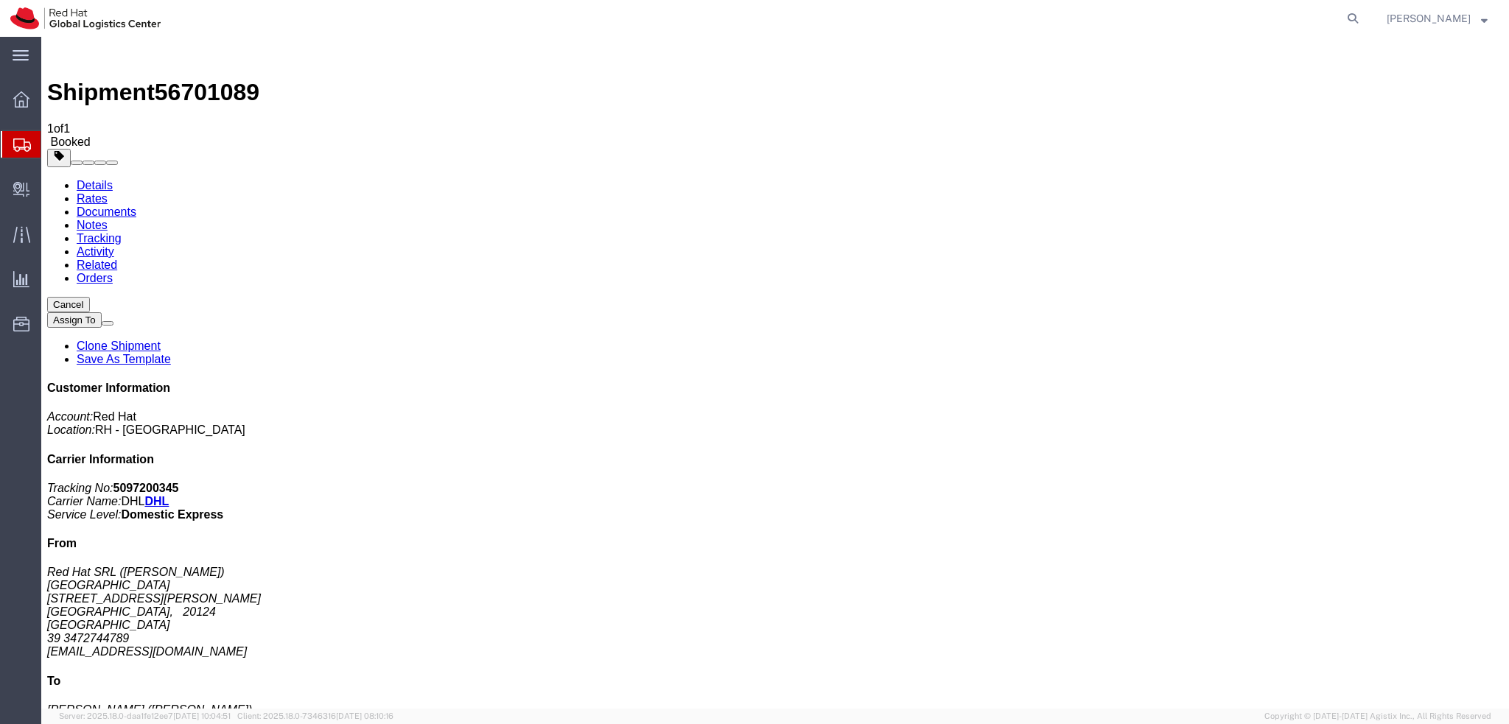
click button "Close"
click link "Schedule pickup request"
click address "Red Hat SRL (Emiliano Varisco) MILAN Via Gustavo Fara 26 MILAN, 20124 Italy 39 …"
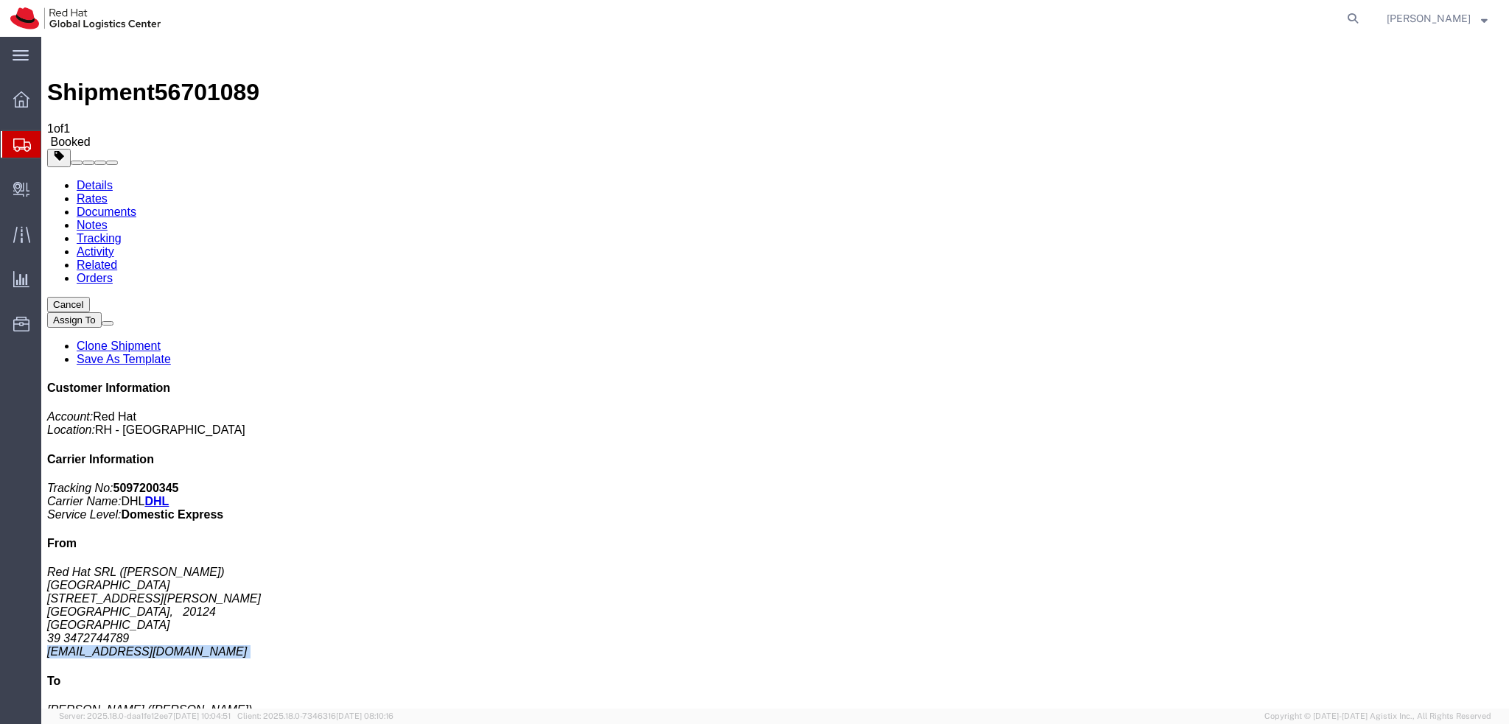
copy div "evarisco@redhat.com"
click link "Documents"
click at [1280, 566] on address "Red Hat SRL (Emiliano Varisco) MILAN Via Gustavo Fara 26 MILAN, 20124 Italy 39 …" at bounding box center [775, 612] width 1456 height 93
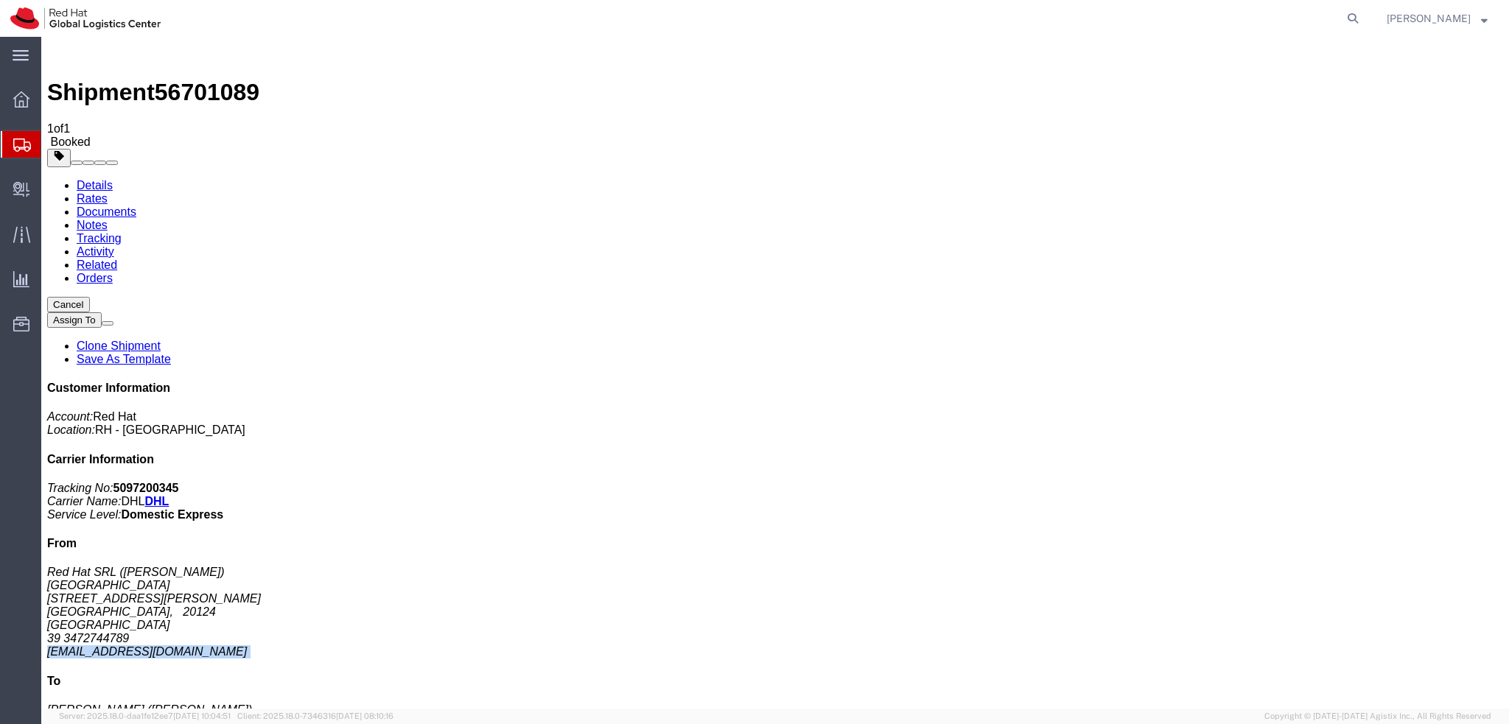
copy div "evarisco@redhat.com"
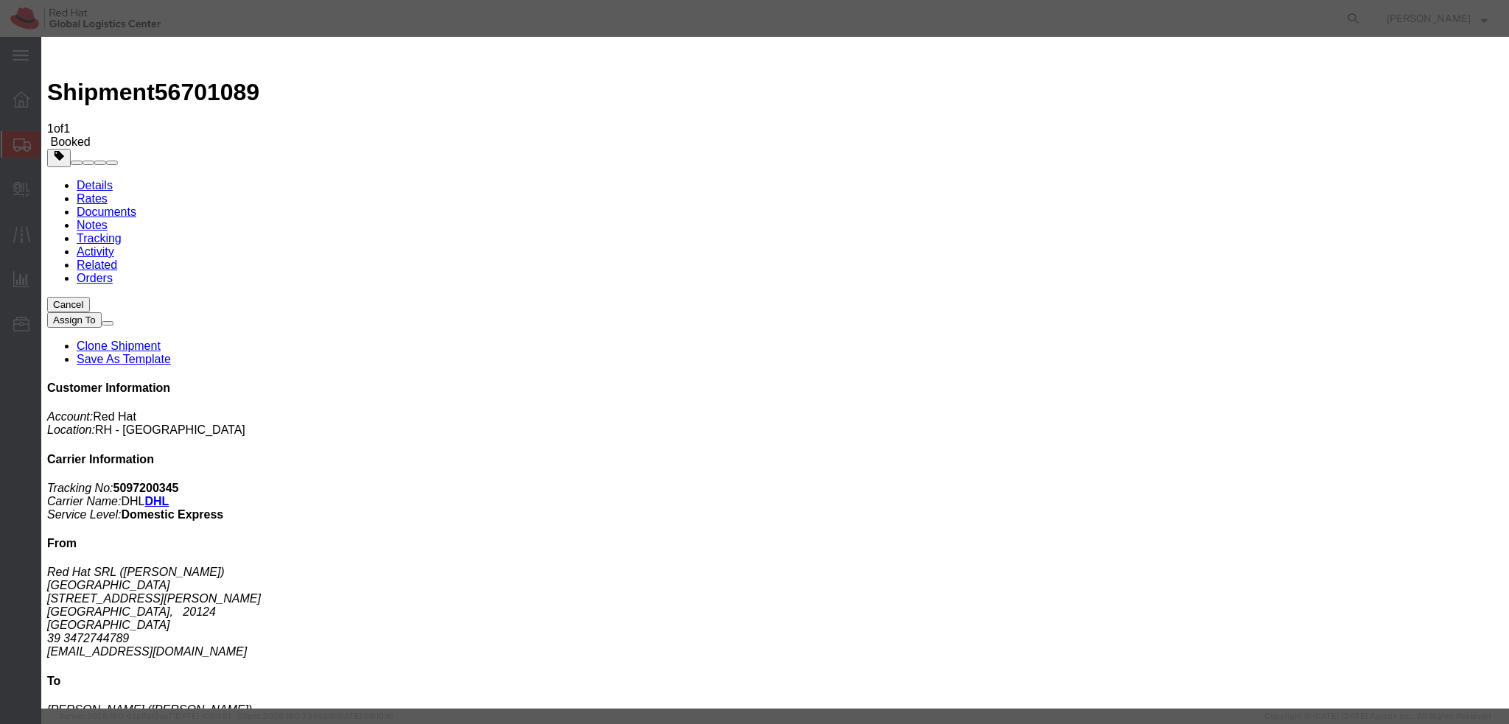
paste input "evarisco@redhat.com"
type input "evarisco@redhat.com"
paste textarea "Hi, please find the label to Tel Aviv attached to this email. Please stick it v…"
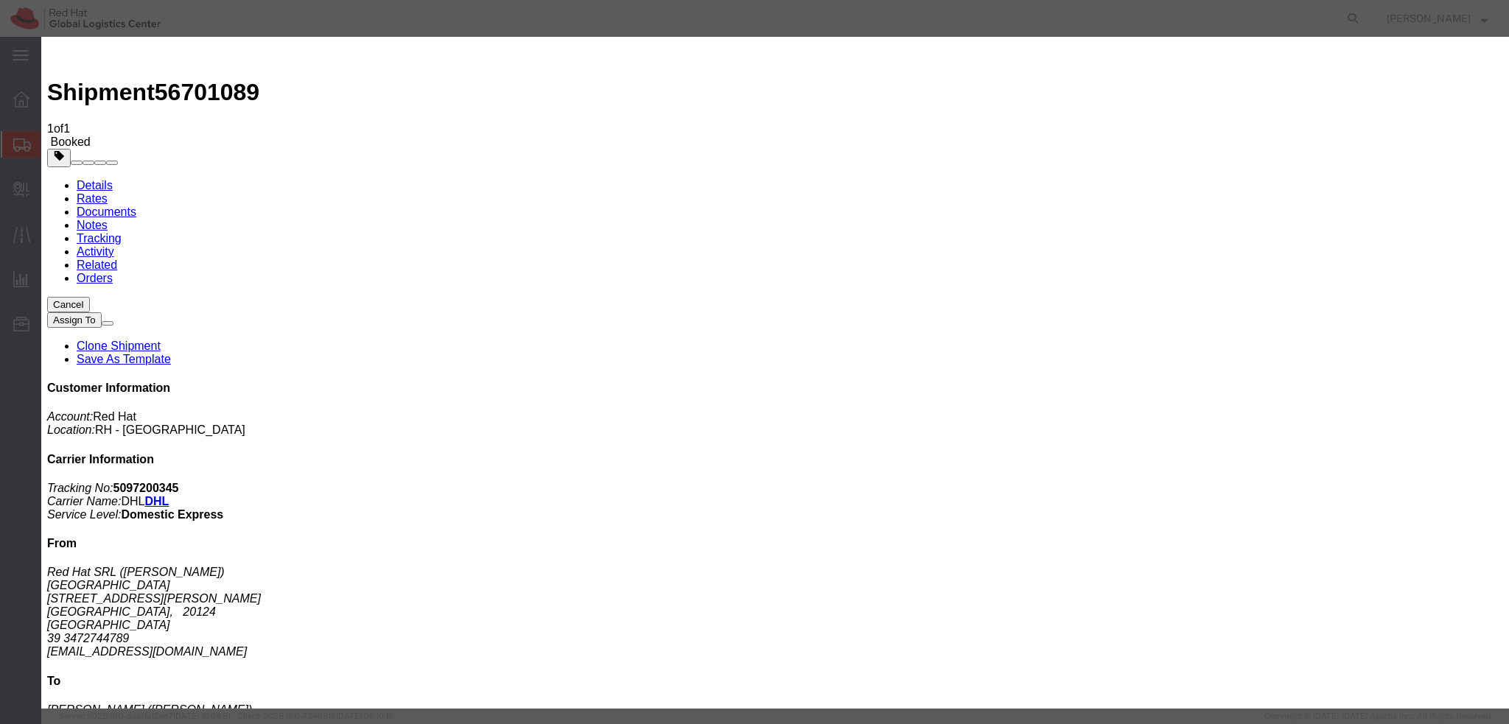
drag, startPoint x: 987, startPoint y: 337, endPoint x: 996, endPoint y: 354, distance: 19.1
drag, startPoint x: 999, startPoint y: 356, endPoint x: 990, endPoint y: 356, distance: 8.8
drag, startPoint x: 1002, startPoint y: 354, endPoint x: 994, endPoint y: 356, distance: 8.4
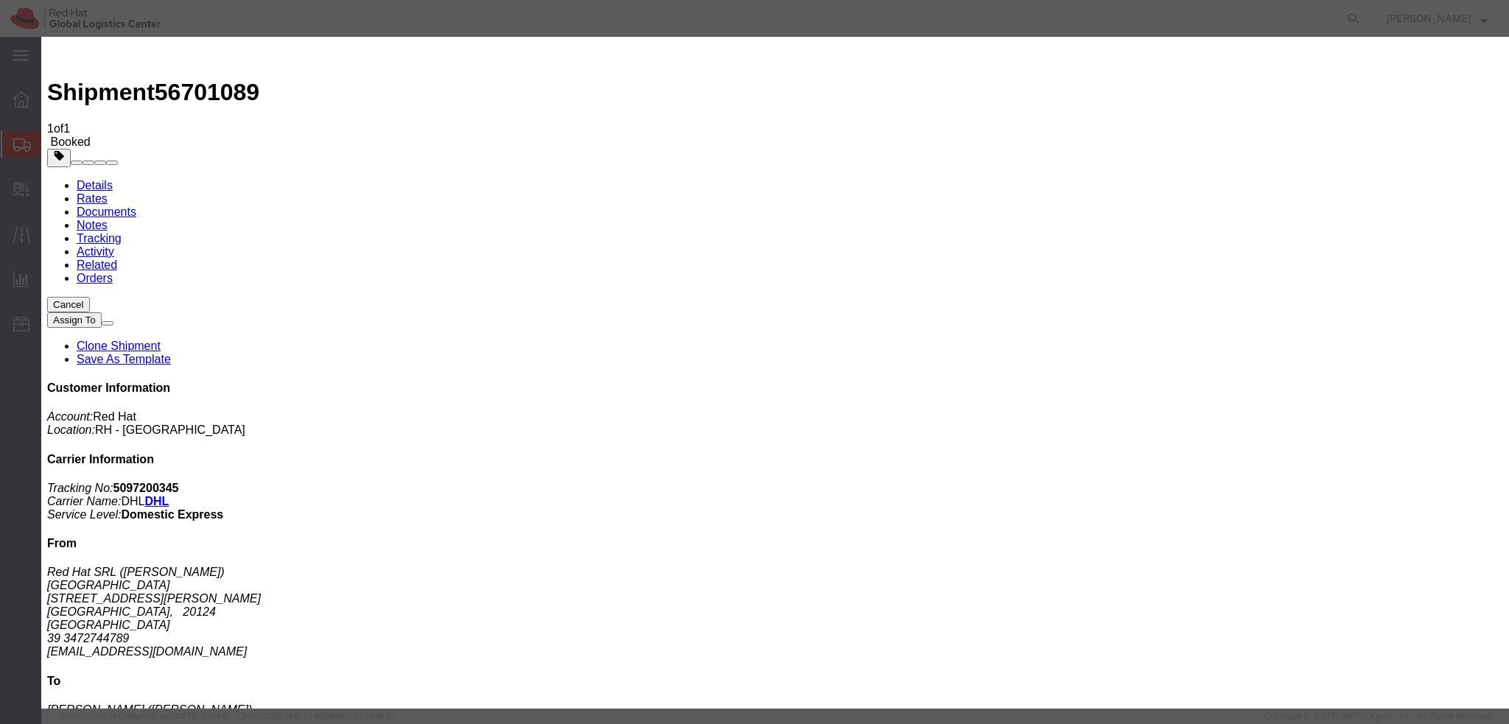
drag, startPoint x: 573, startPoint y: 298, endPoint x: 589, endPoint y: 300, distance: 16.4
drag, startPoint x: 574, startPoint y: 301, endPoint x: 678, endPoint y: 306, distance: 104.0
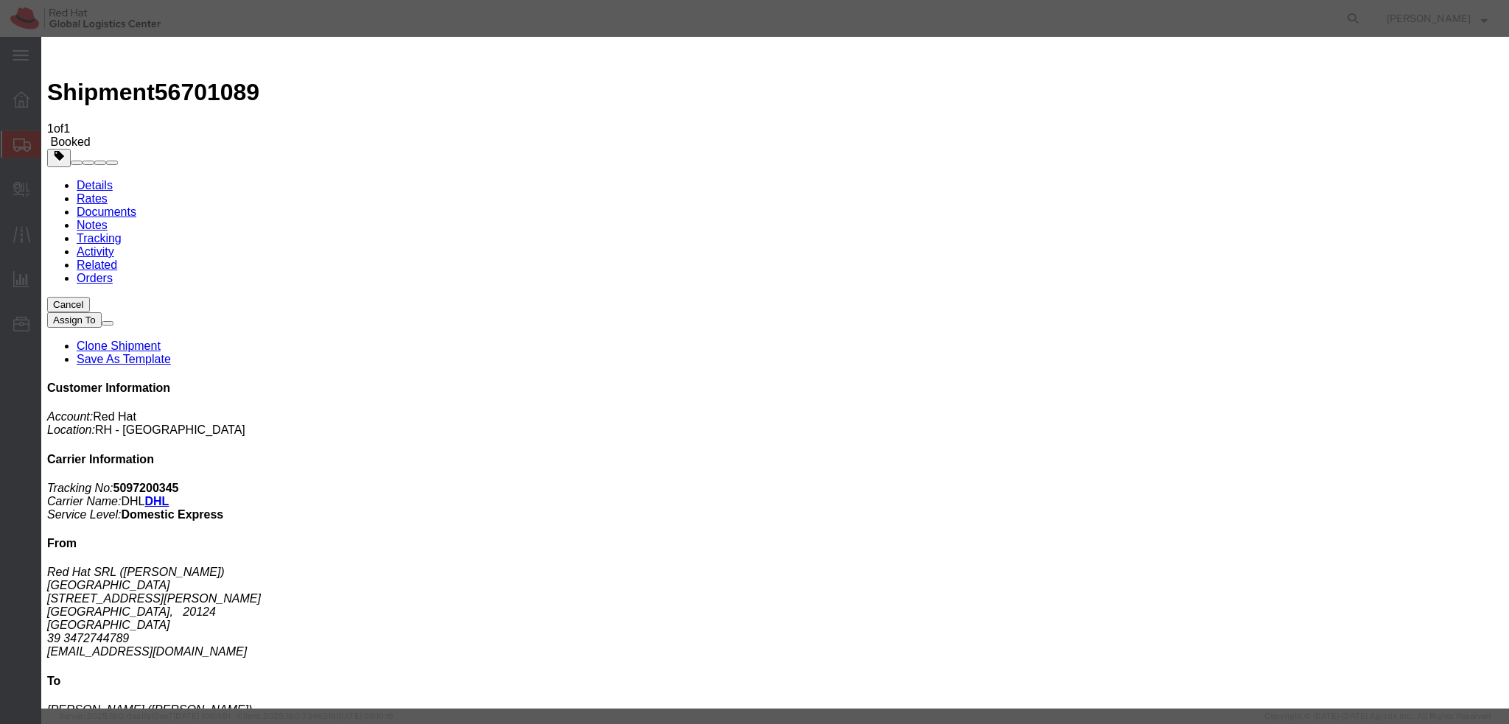
paste textarea "for your shipment"
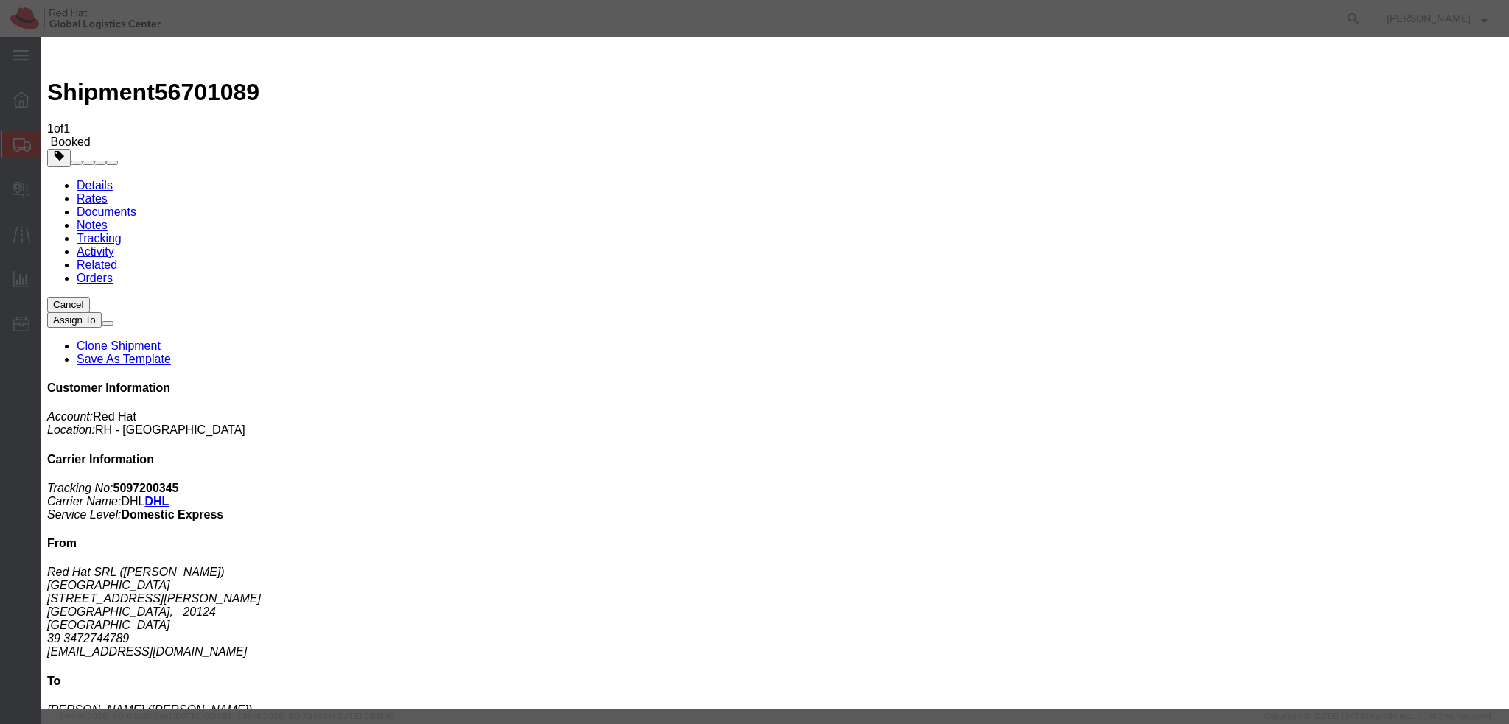
type textarea "Hi Emiliano, please find the label for your shipment to Casalecchio di Reno att…"
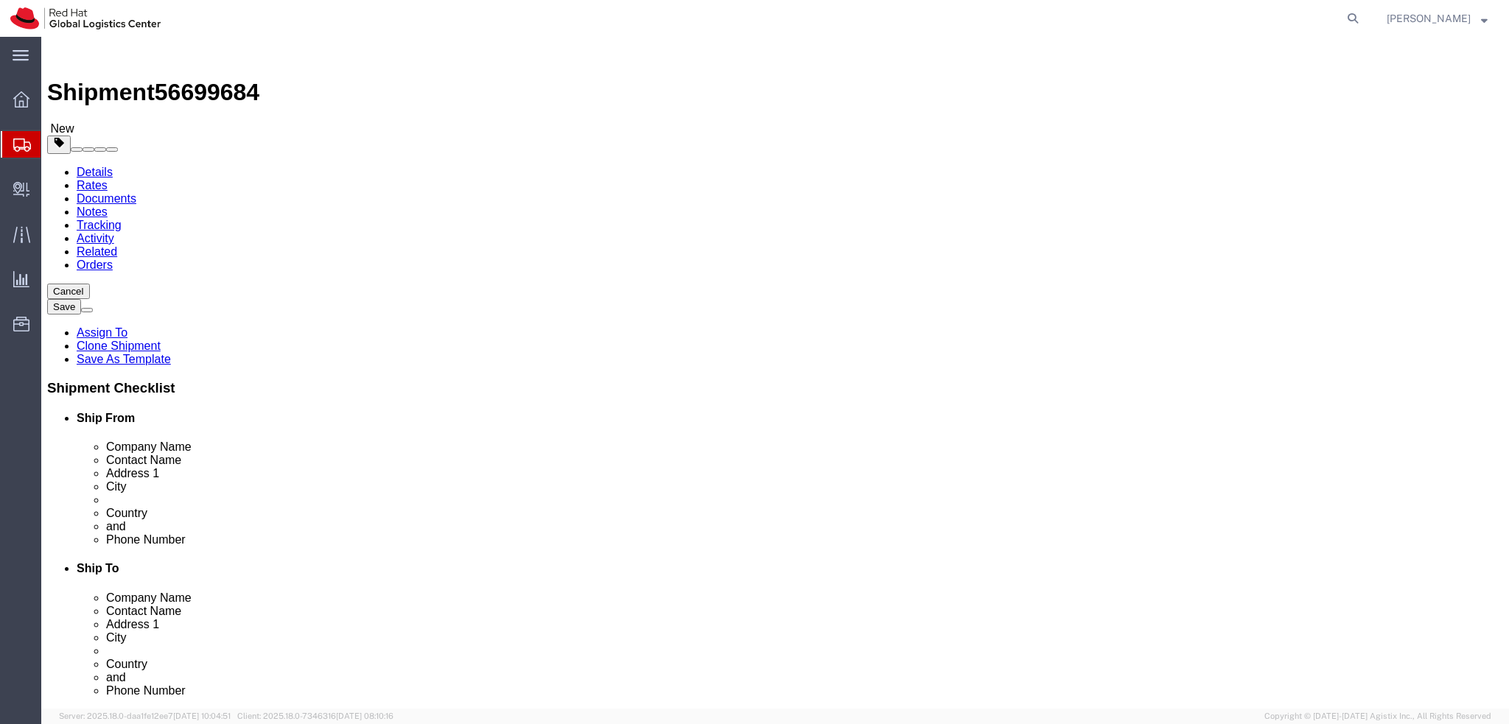
select select
select select "38036"
drag, startPoint x: 301, startPoint y: 301, endPoint x: 124, endPoint y: 304, distance: 176.8
click div "Contact Name [PERSON_NAME]"
click input "text"
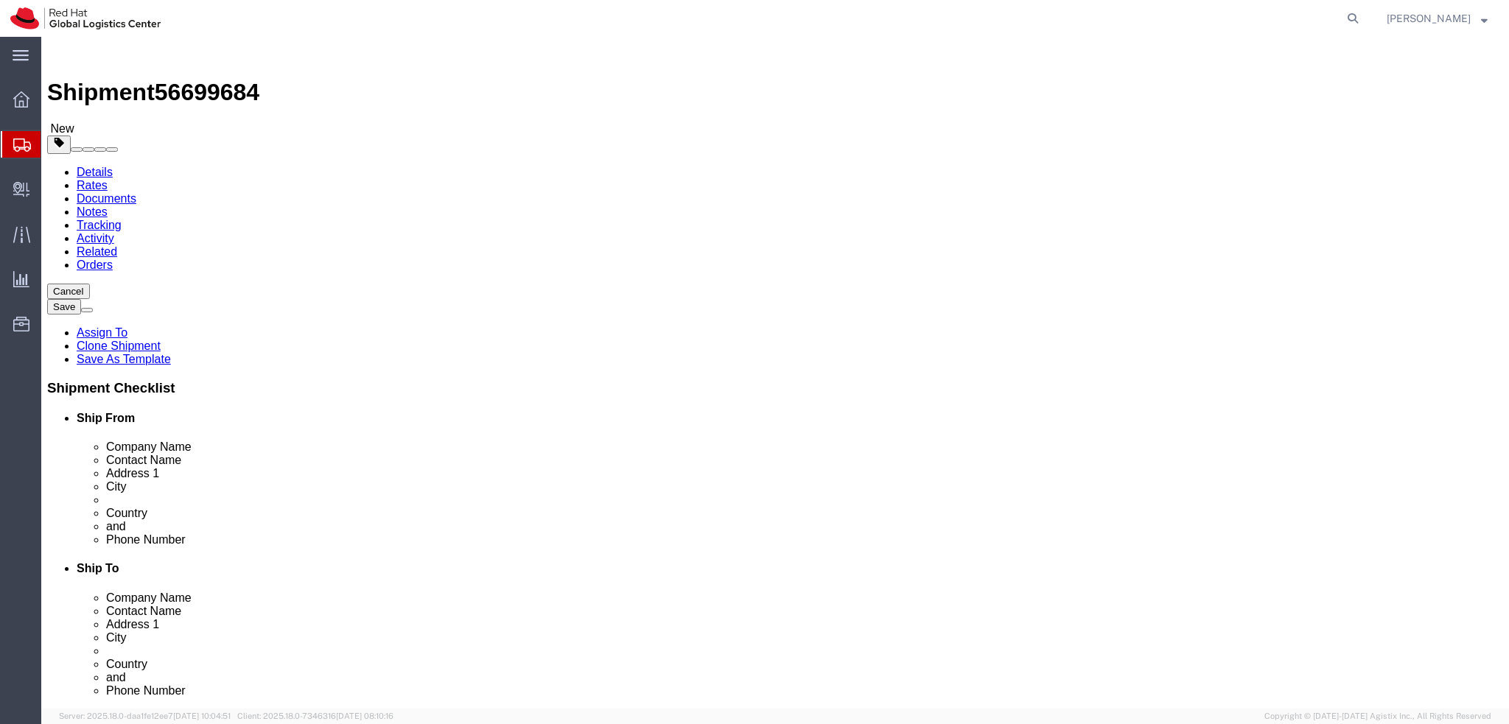
drag, startPoint x: 318, startPoint y: 281, endPoint x: 111, endPoint y: 281, distance: 207.0
click div "Company Name Red Hat"
paste input "[PERSON_NAME]"
type input "[PERSON_NAME]"
click label "Address 2"
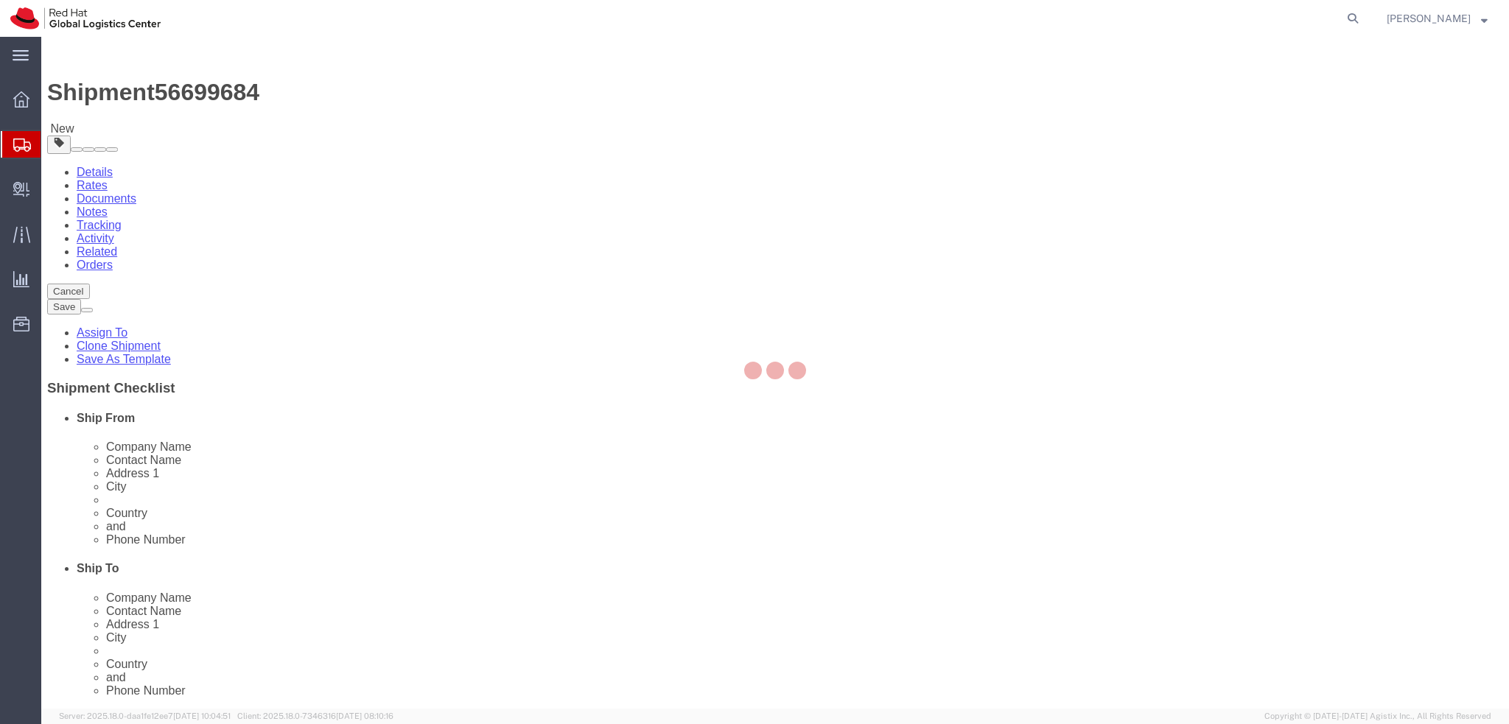
select select
select select "38036"
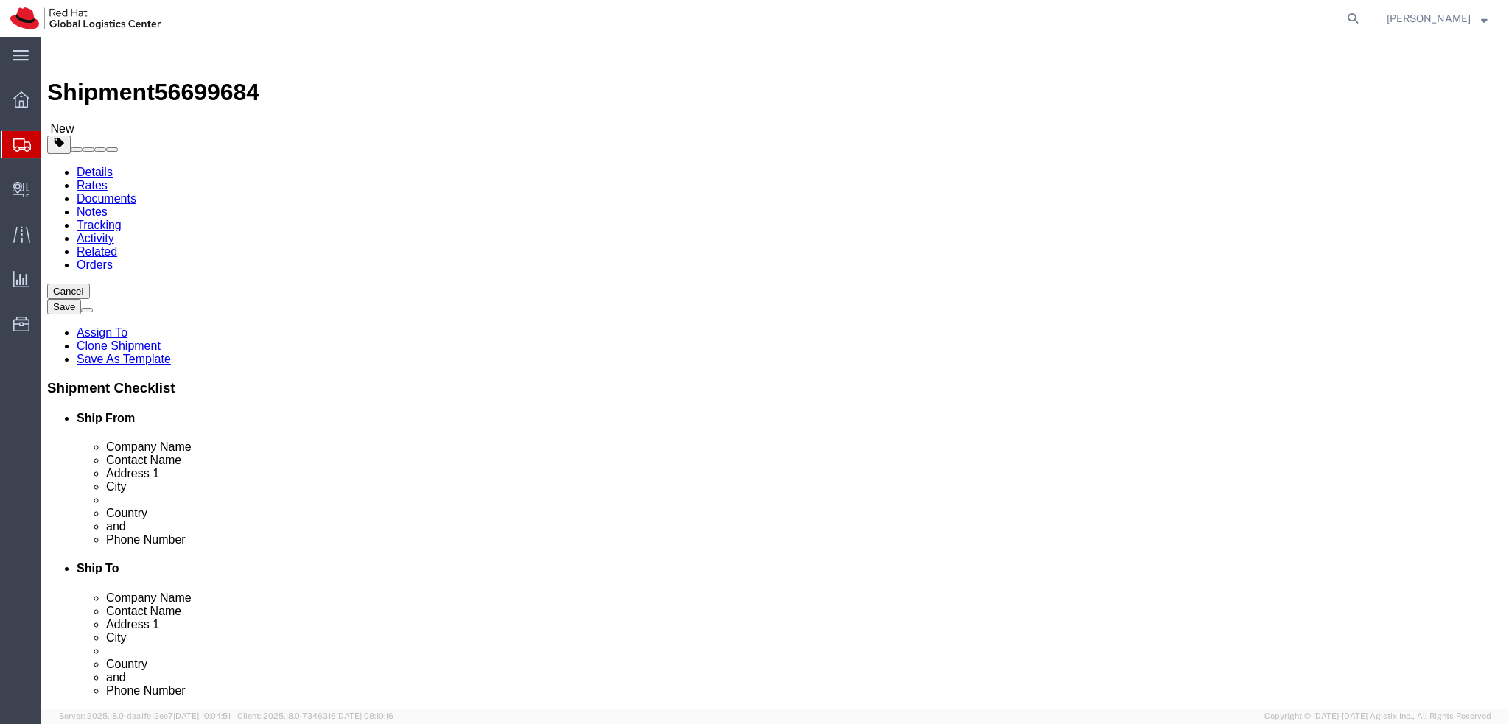
drag, startPoint x: 315, startPoint y: 302, endPoint x: 345, endPoint y: 313, distance: 32.2
click input "Lukas Bulwahn"
drag, startPoint x: 355, startPoint y: 314, endPoint x: 284, endPoint y: 314, distance: 70.7
click div "Location My Profile Location [GEOGRAPHIC_DATA] - [GEOGRAPHIC_DATA] - [GEOGRAPHI…"
click input "Lukas Bulwahn"
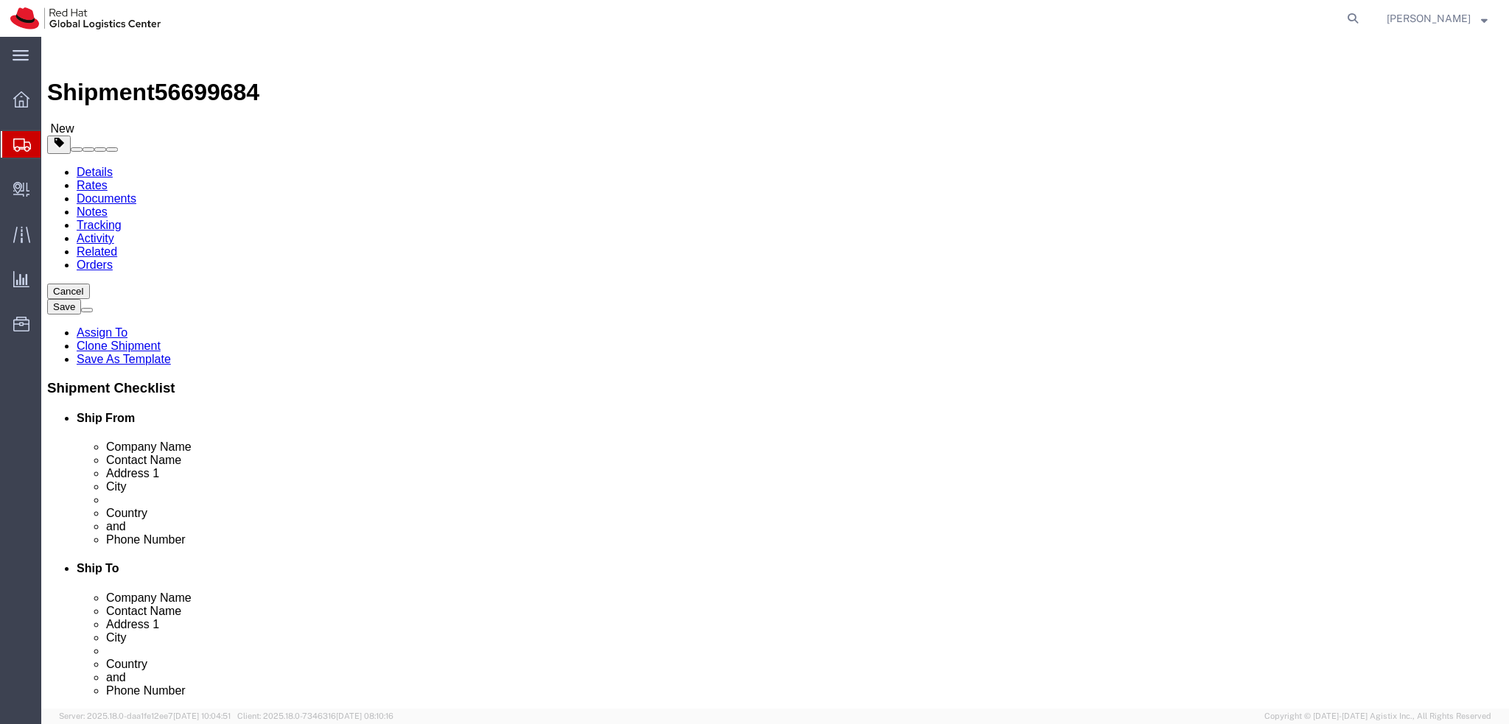
drag, startPoint x: 209, startPoint y: 301, endPoint x: 129, endPoint y: 301, distance: 80.3
click div "Contact Name Lukas Bulwahn"
click input "Red Hat"
click div "Location My Profile Location RH - Amsterdam - MSO RH - Amsterdam Data Center RH…"
paste input "Lukas Bulwahn"
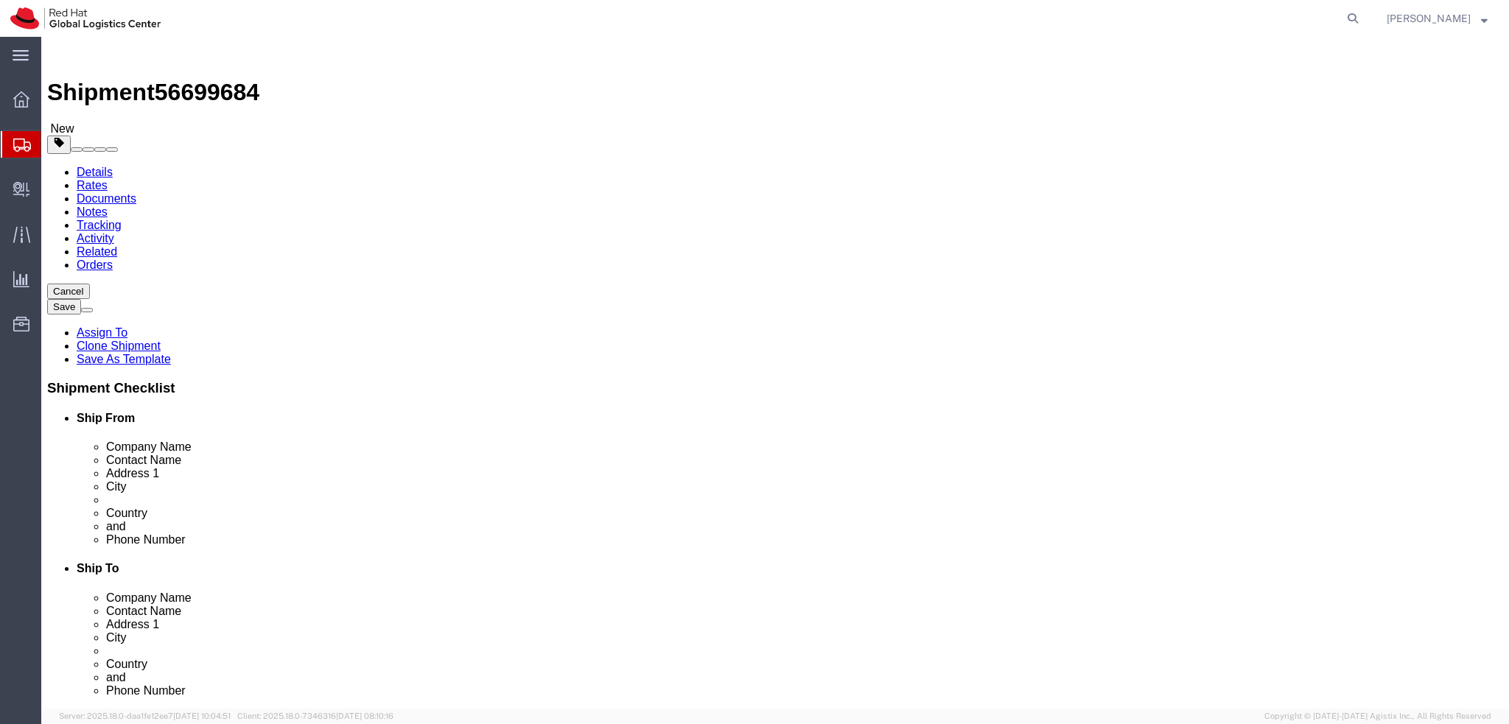
type input "Lukas Bulwahn"
click label "Address 1"
click icon
click dd "500.00 EUR"
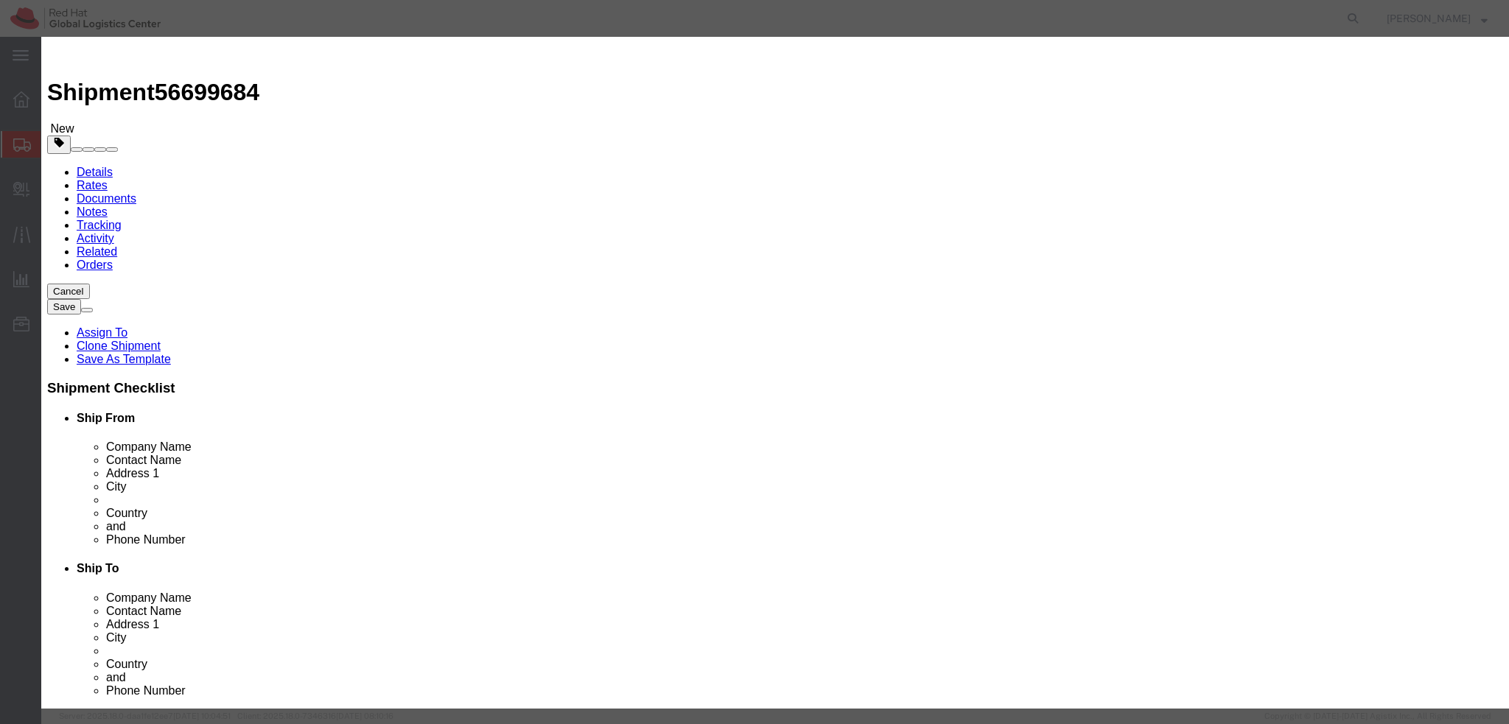
click textarea
type textarea "Laptop"
click button "Save & Close"
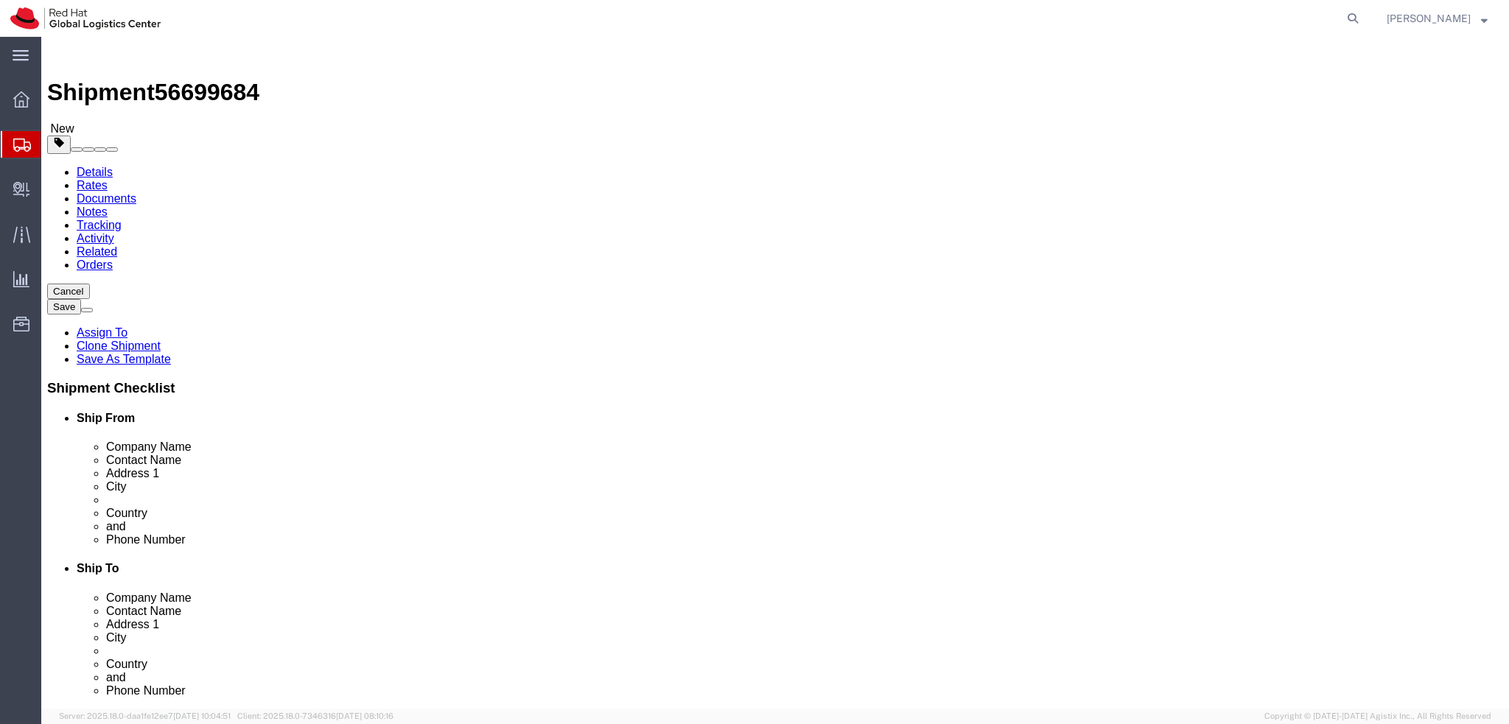
click dd "100.00 EUR"
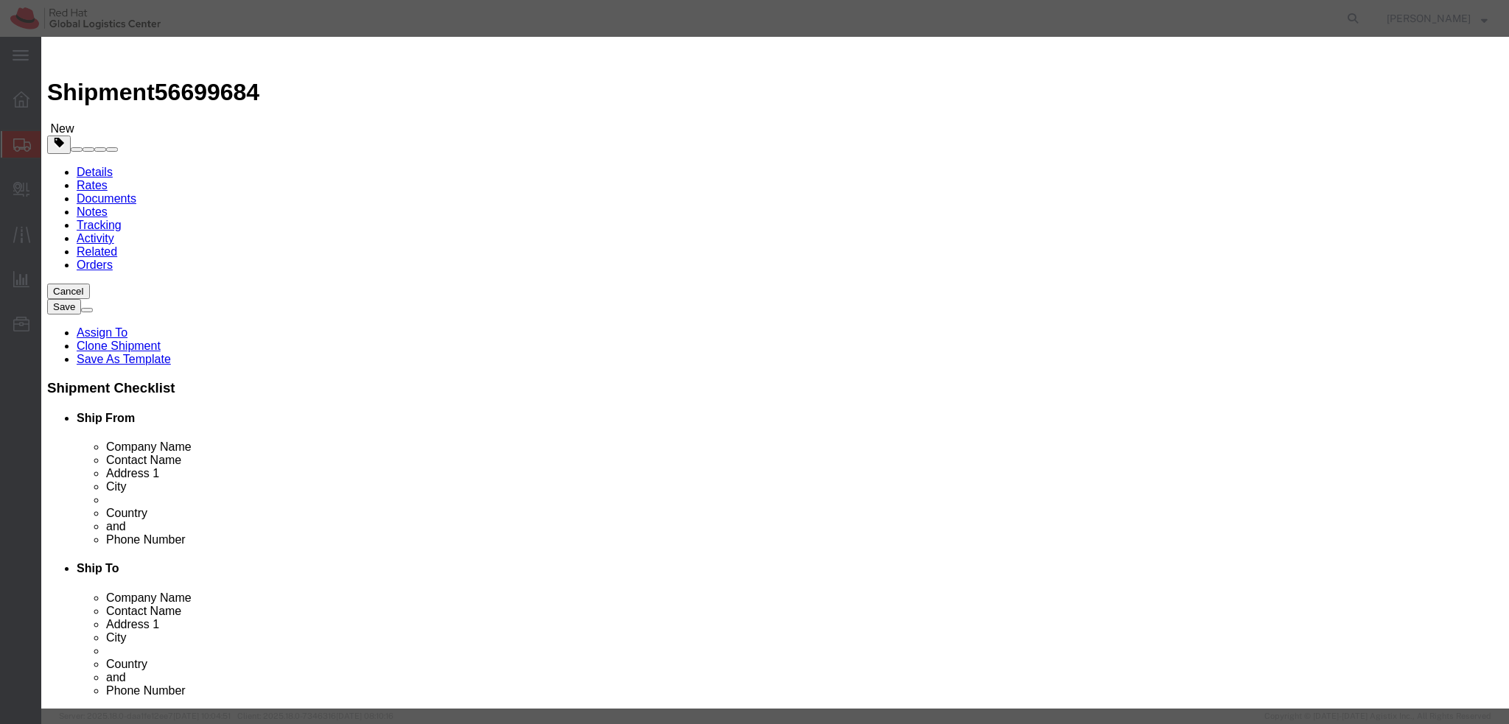
click textarea
type textarea "Docking station"
click button "Save & Close"
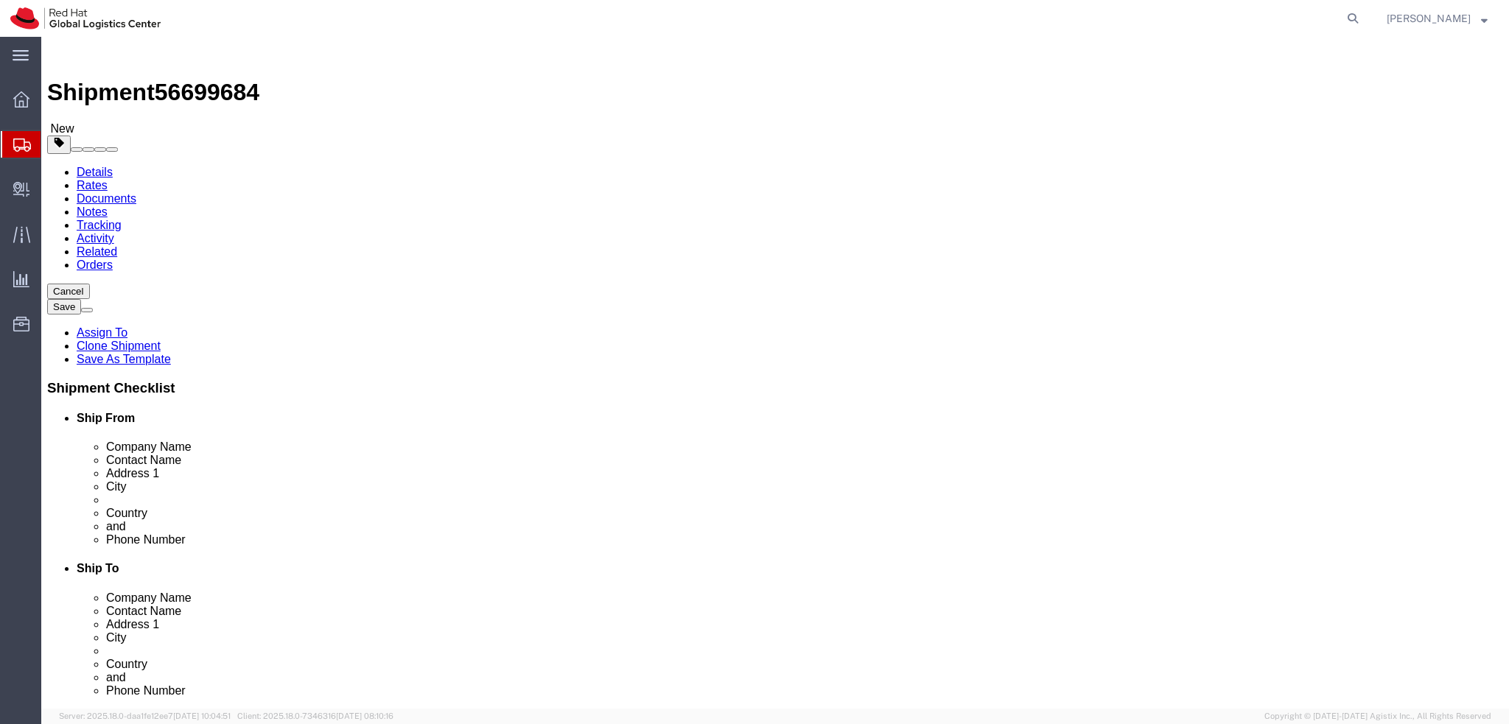
click icon
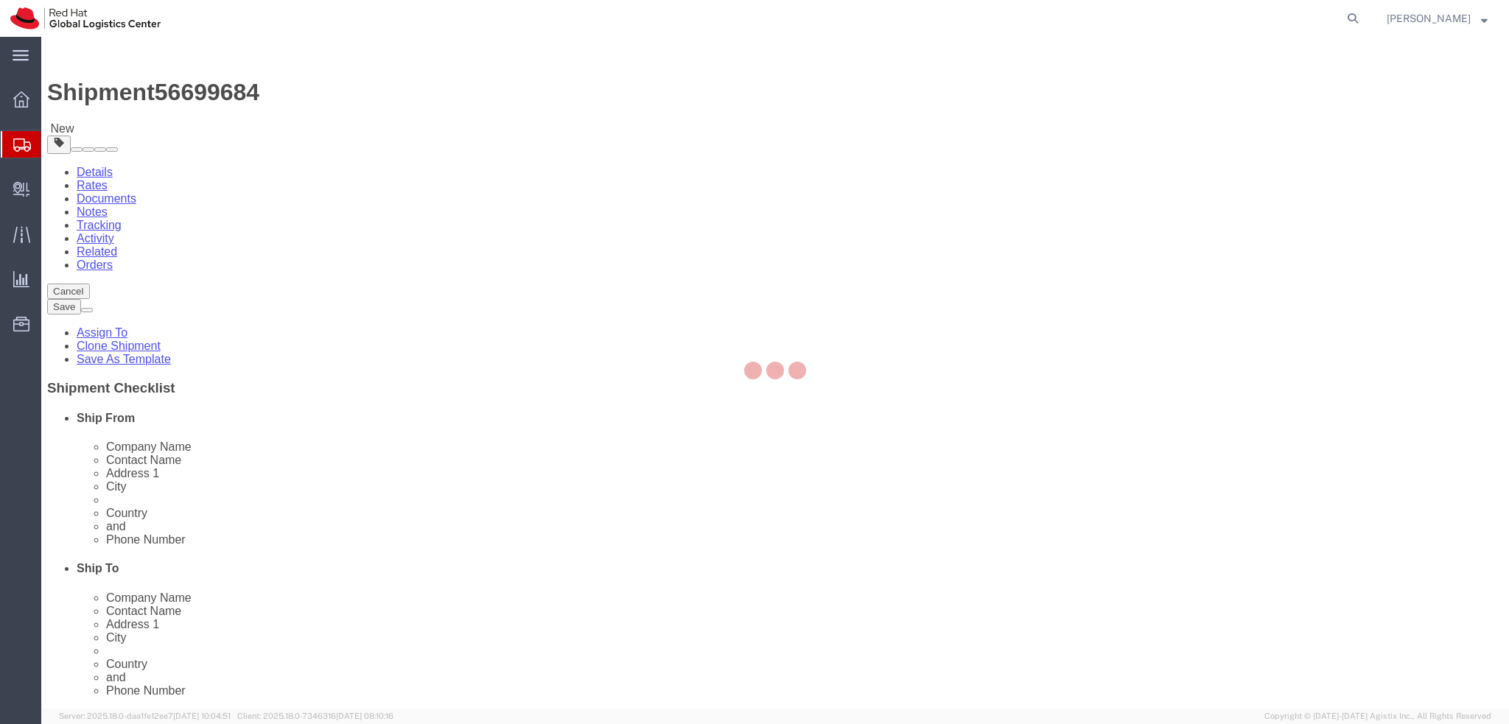
select select "COSTCENTER"
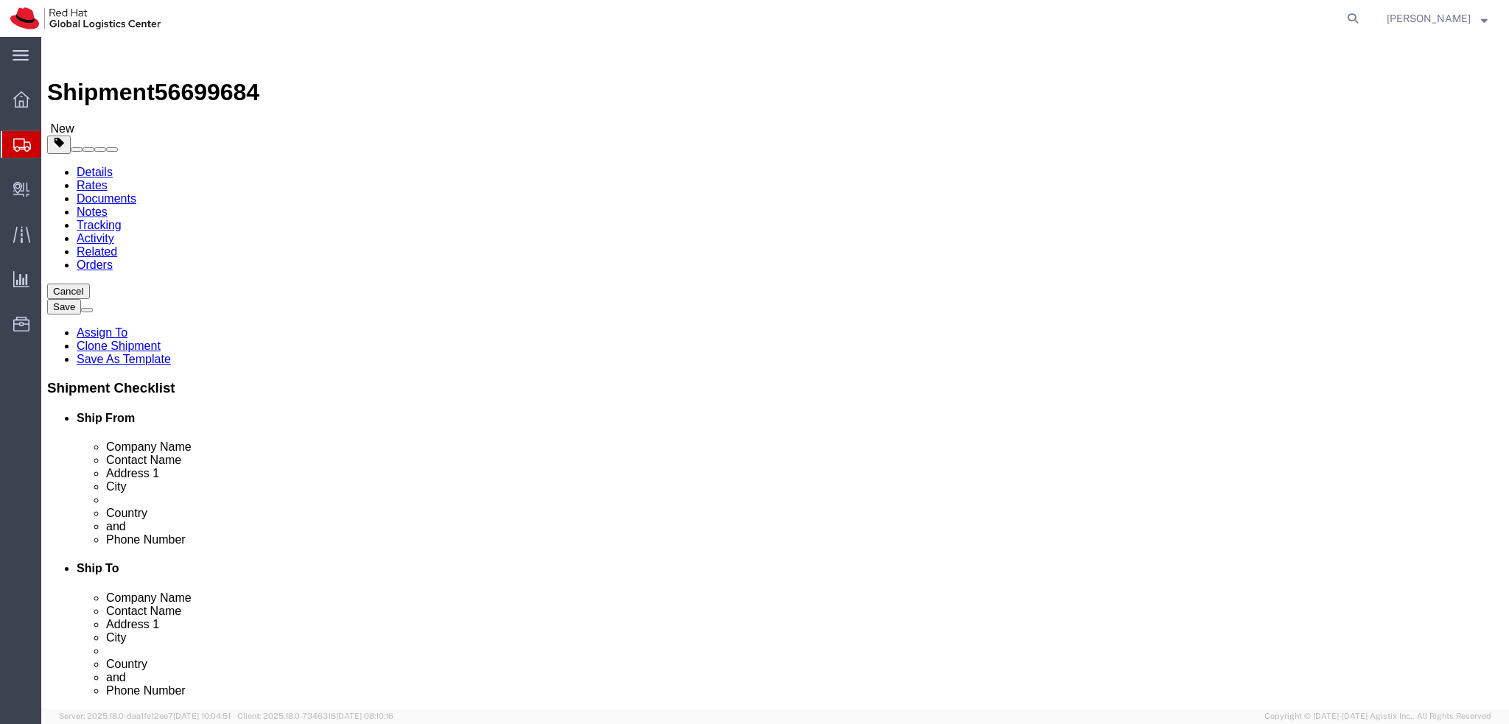
click button "Rate Shipment"
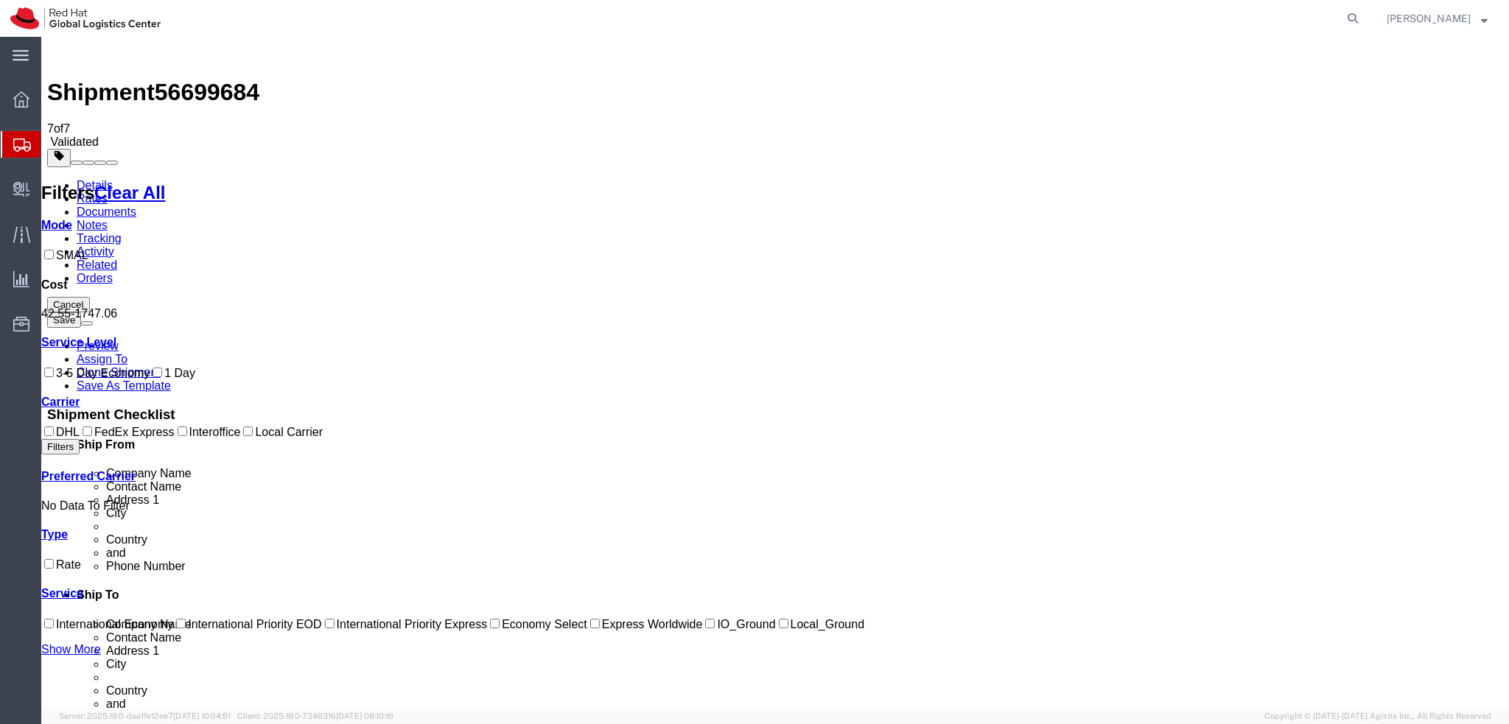
click at [99, 179] on link "Details" at bounding box center [95, 185] width 36 height 13
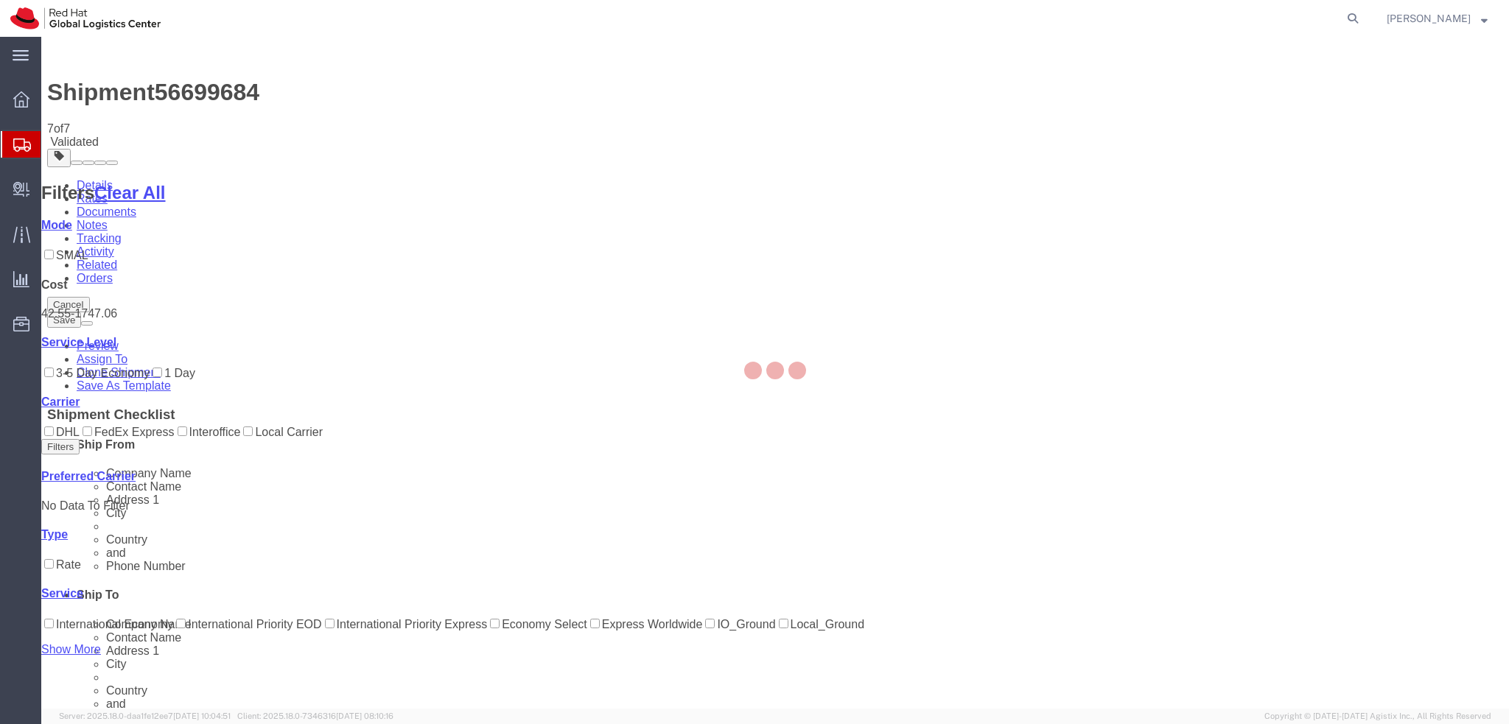
select select "38036"
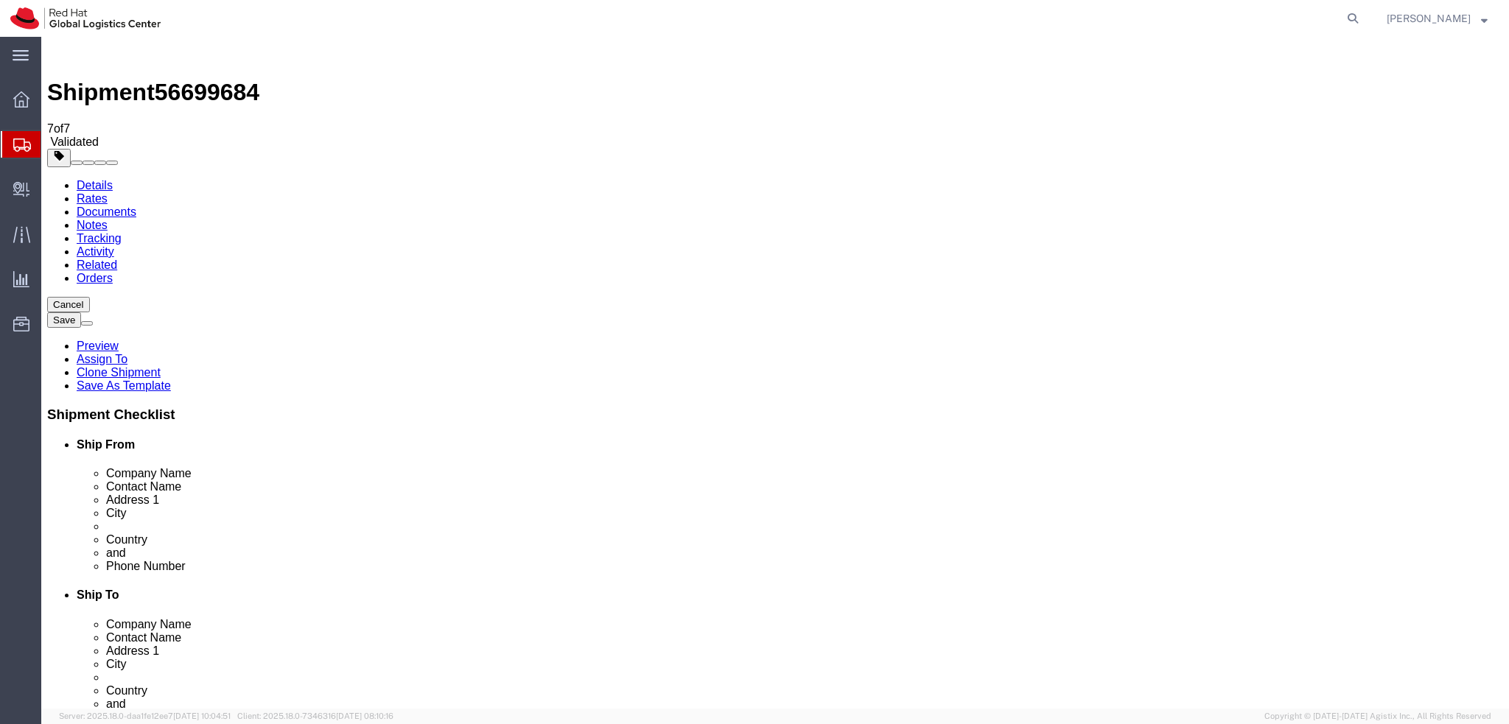
click icon
click button "Rate Shipment"
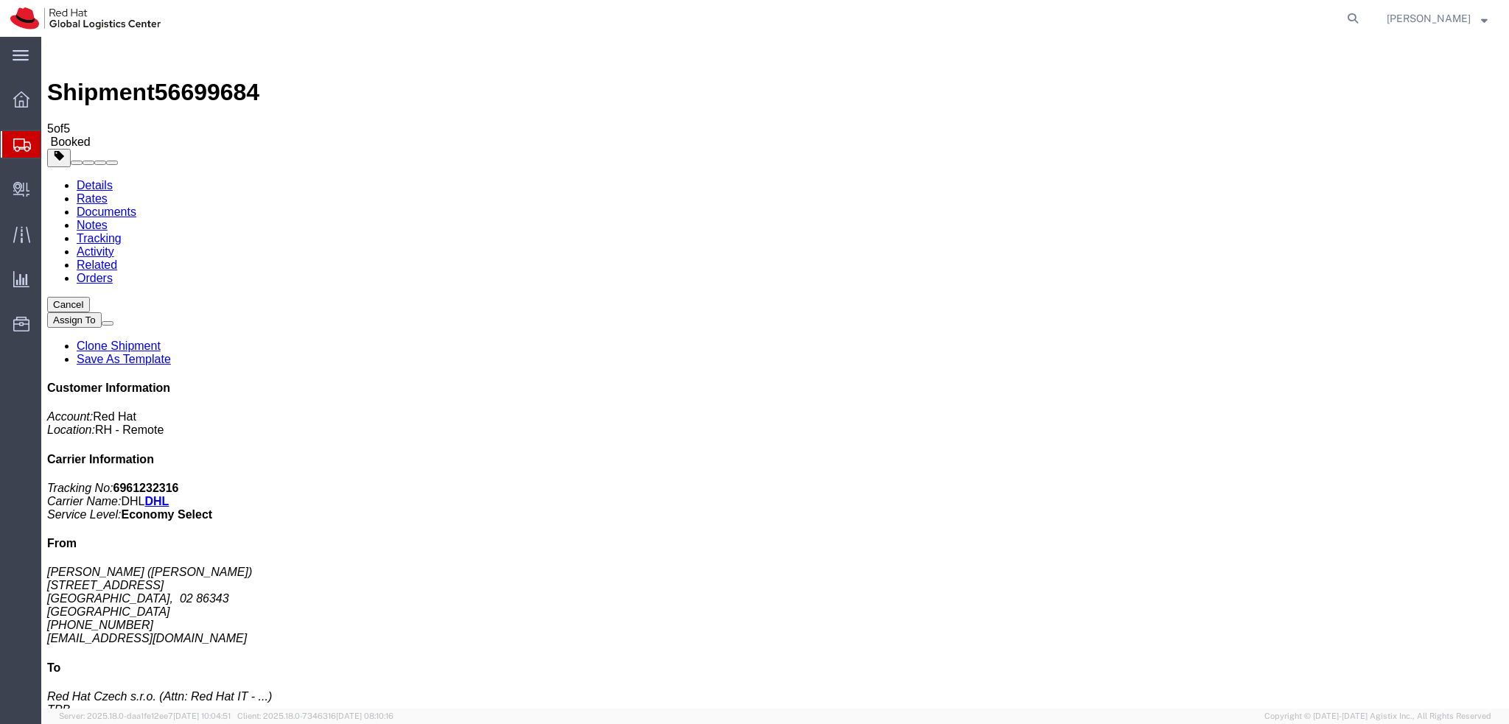
click at [92, 179] on link "Details" at bounding box center [95, 185] width 36 height 13
click link "Schedule pickup request"
click address "Lukas Bulwahn (Lukas Bulwahn) Schwalbenweg 1g Königsbrunn, 02 86343 Germany +49…"
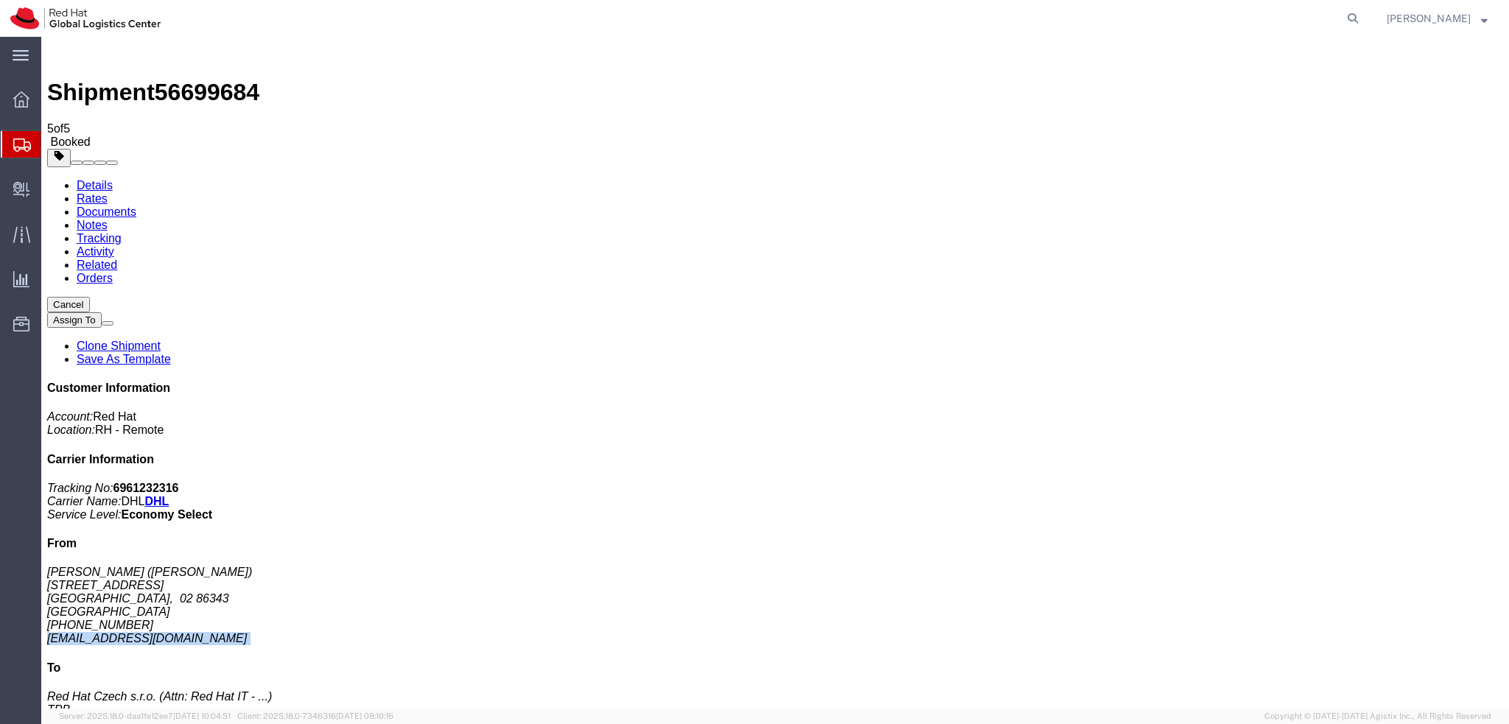
copy div "lbulwahn@redhat.com"
click link "Documents"
click at [94, 179] on link "Details" at bounding box center [95, 185] width 36 height 13
click link "Documents"
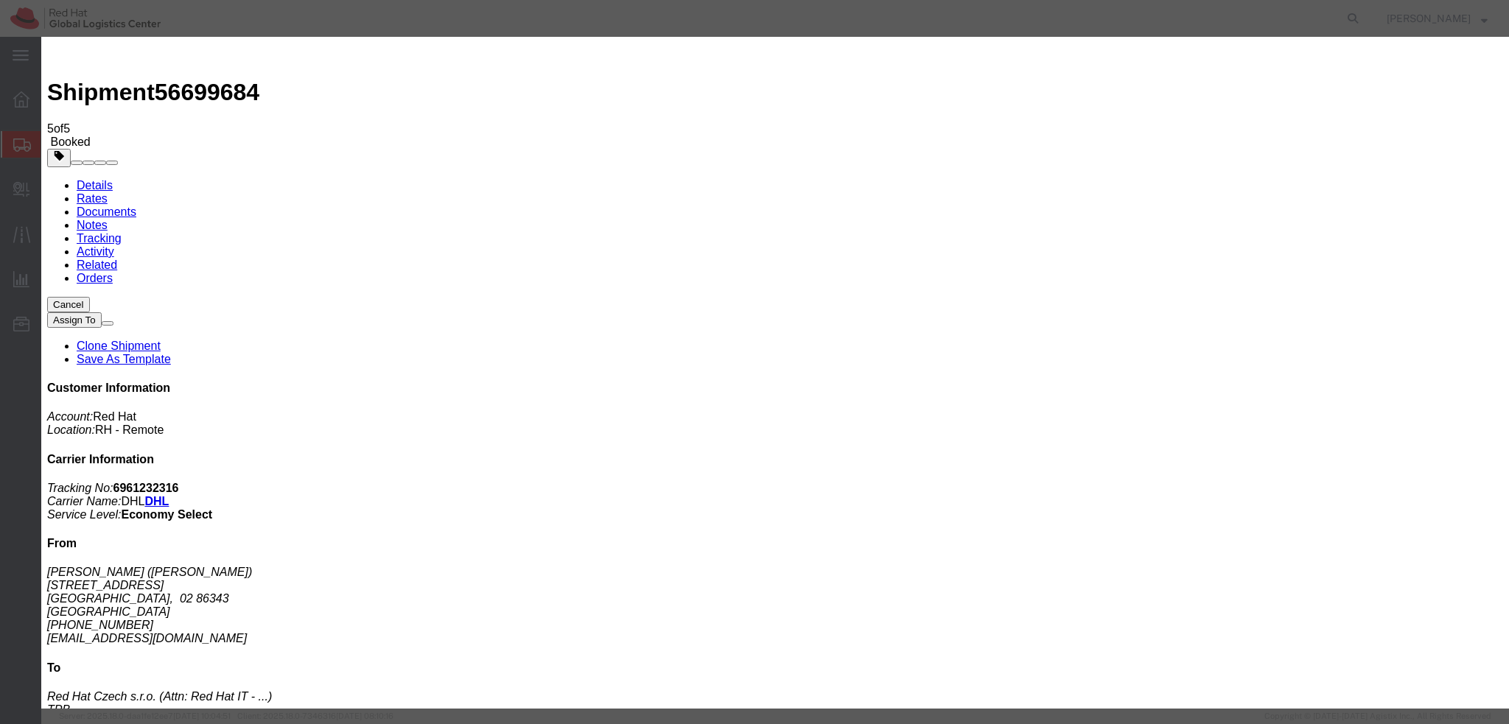
paste input "lbulwahn@redhat.com"
type input "lbulwahn@redhat.com"
paste textarea "Hi, please find the label for your shipment to Casalecchio di Reno attached to …"
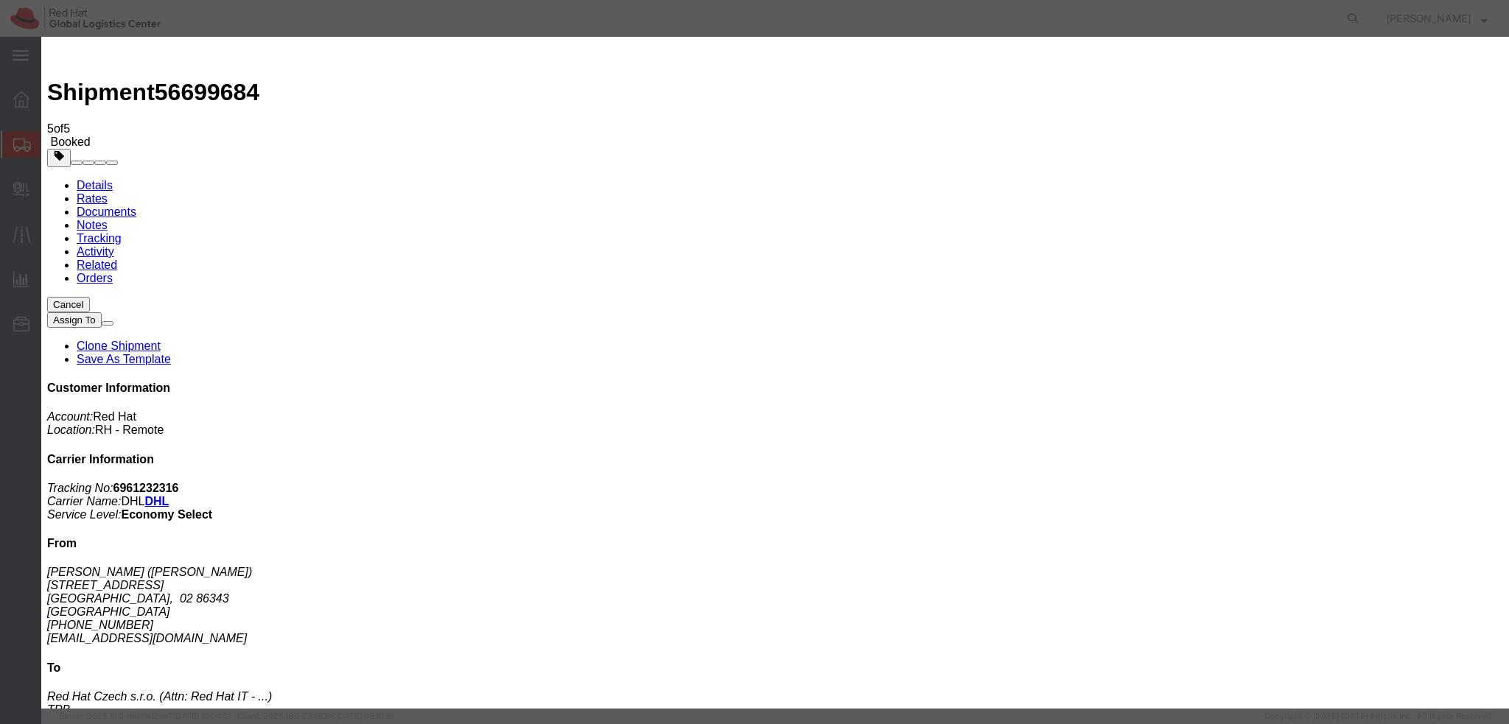
drag, startPoint x: 796, startPoint y: 382, endPoint x: 887, endPoint y: 387, distance: 90.8
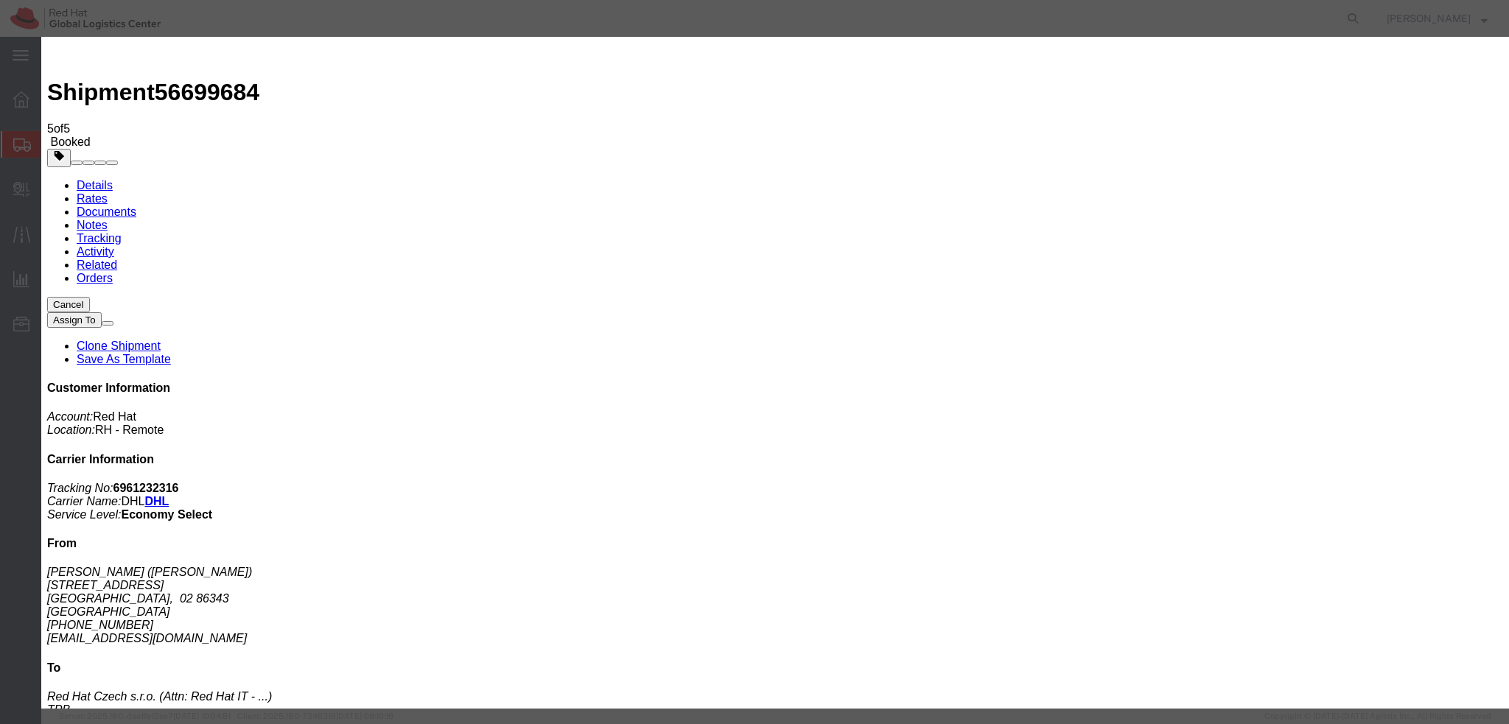
type textarea "Hi Lukas, please find the label for your shipment to Brno attached to this emai…"
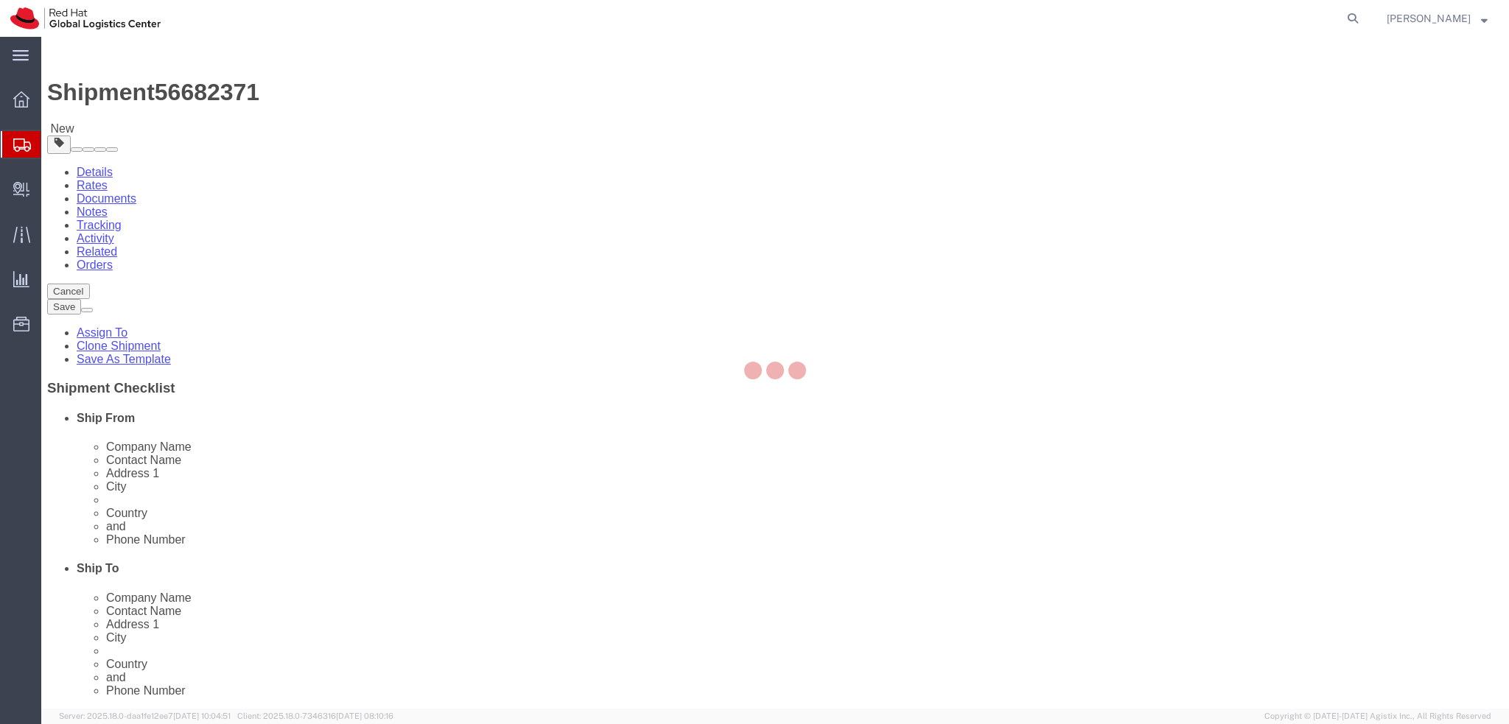
select select
select select "38036"
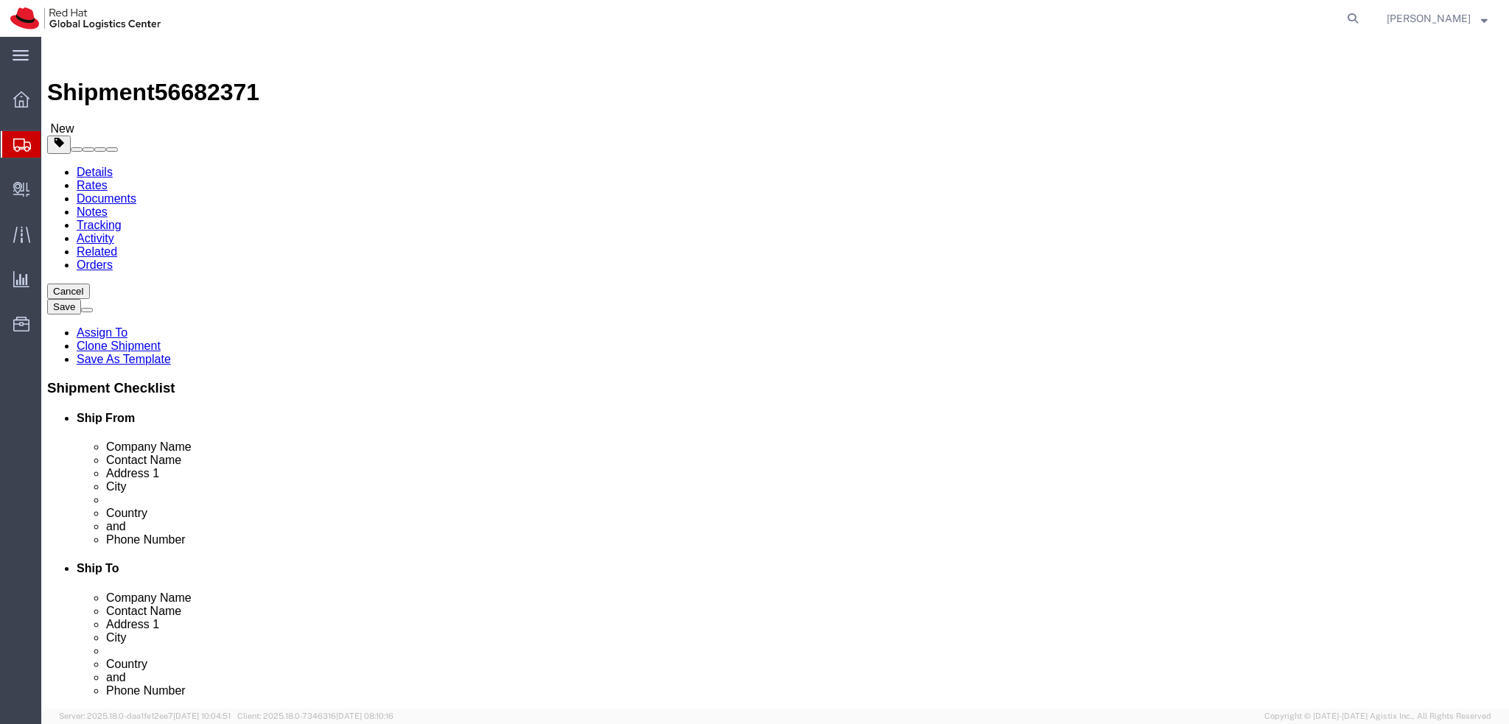
drag, startPoint x: 354, startPoint y: 306, endPoint x: 178, endPoint y: 316, distance: 176.4
click div "Location My Profile Location [GEOGRAPHIC_DATA] - [GEOGRAPHIC_DATA] - [GEOGRAPHI…"
drag, startPoint x: 287, startPoint y: 272, endPoint x: 141, endPoint y: 281, distance: 146.2
click div "Company Name Red Hat"
paste input "[PERSON_NAME]"
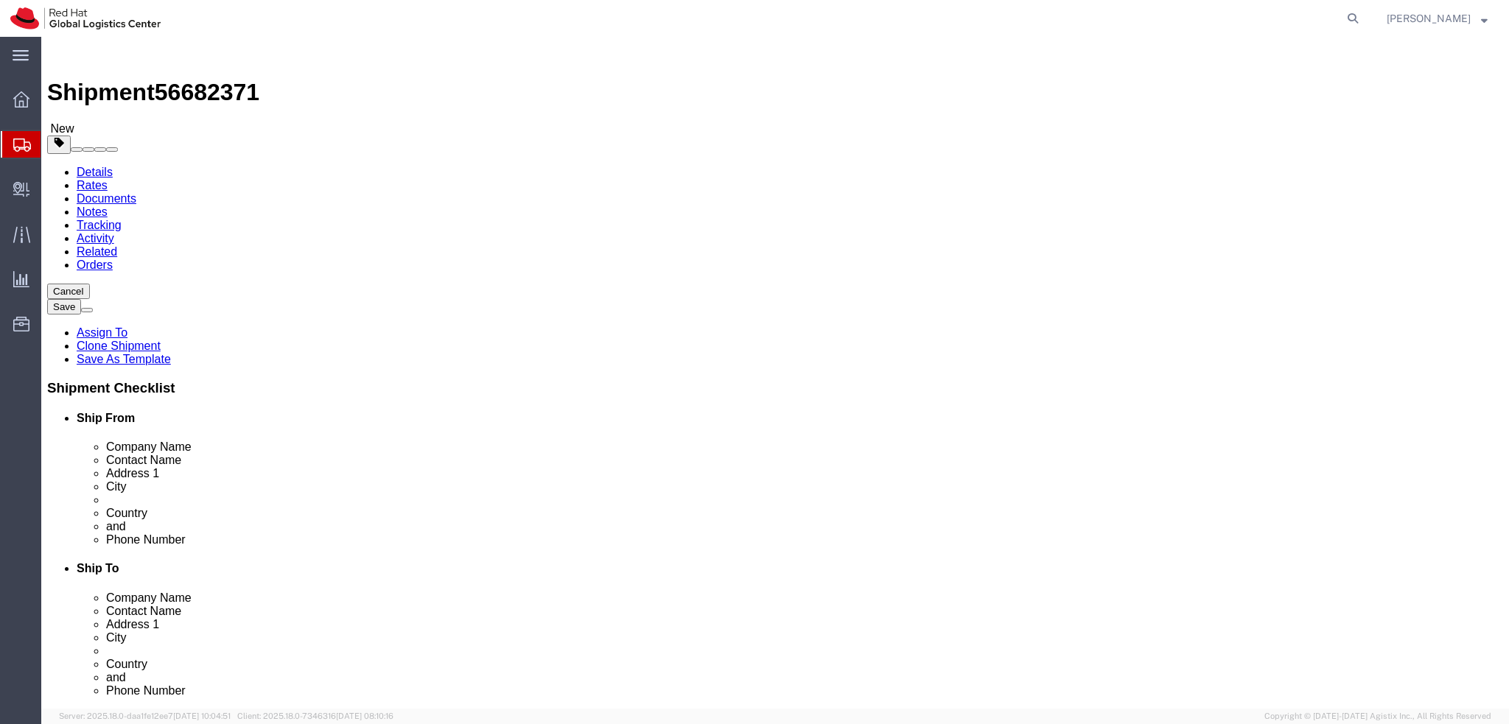
type input "[PERSON_NAME]"
click label "Address 1"
click icon
click dd "1.00 Each"
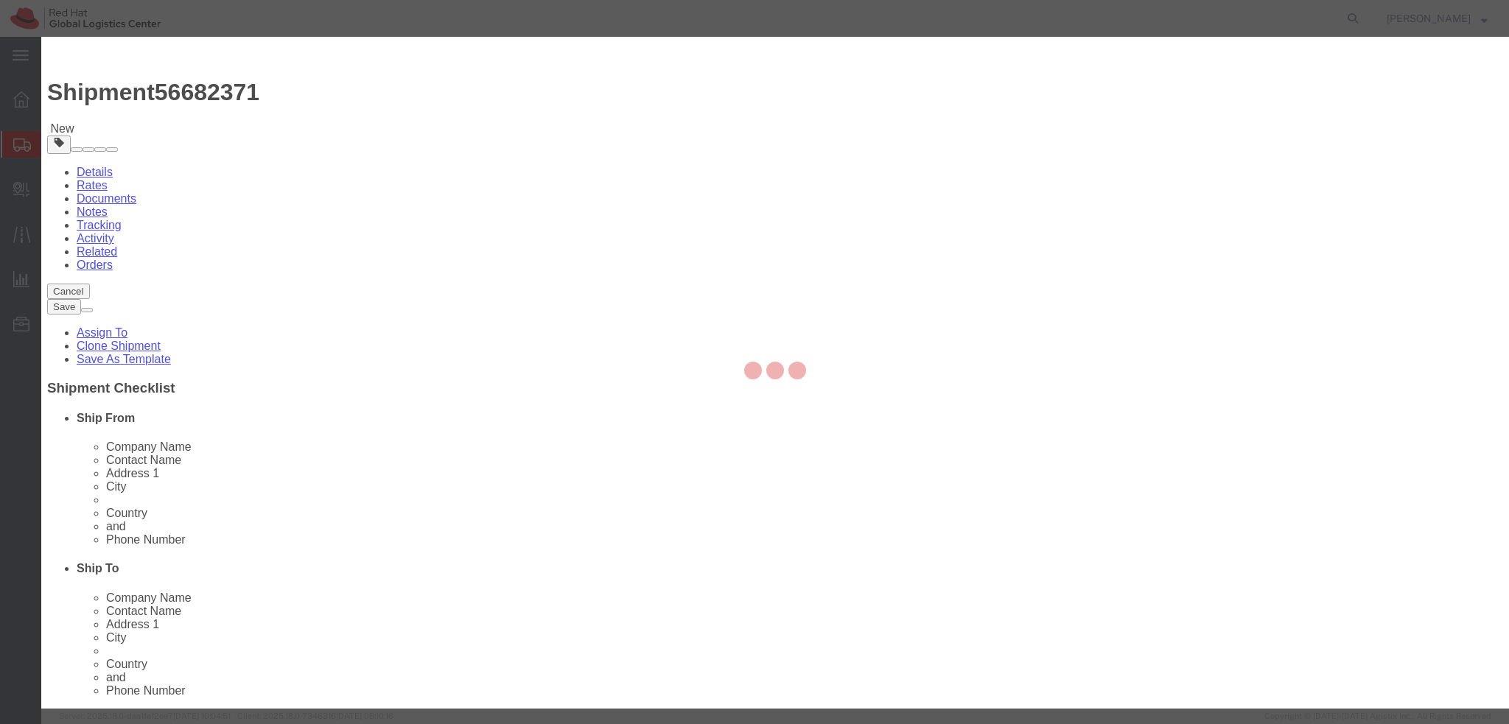
click textarea
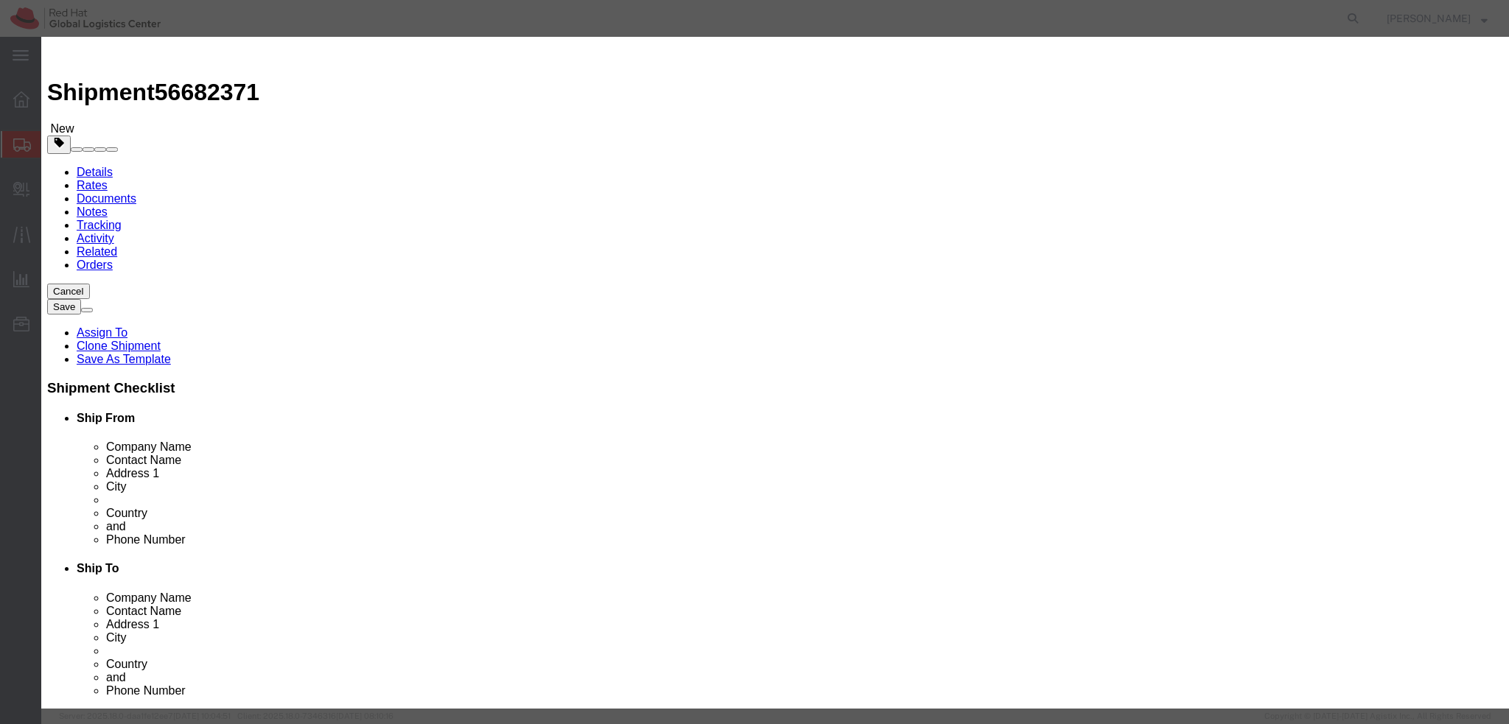
type textarea "Laptop"
click button
click textarea
type textarea "Docking station"
click button "Save & Close"
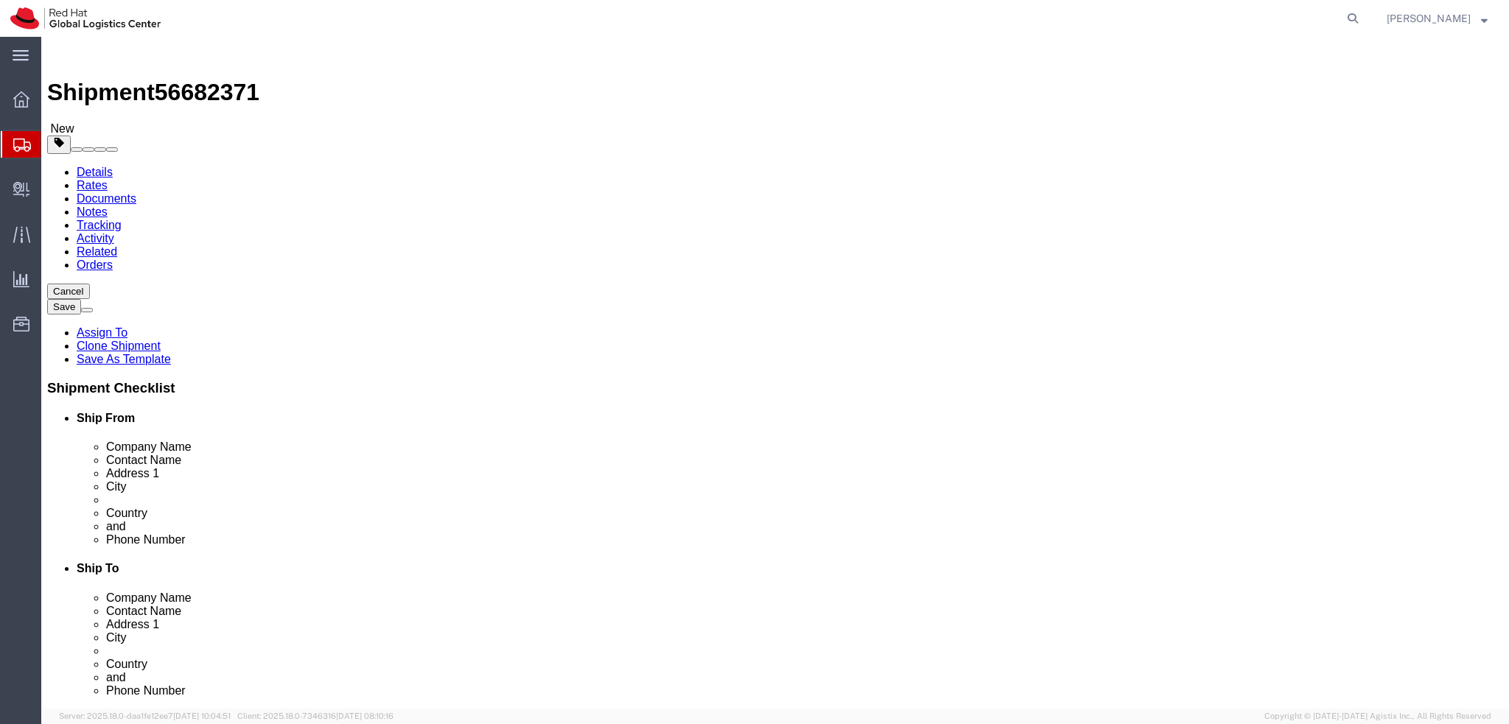
click dd "1.00 Each"
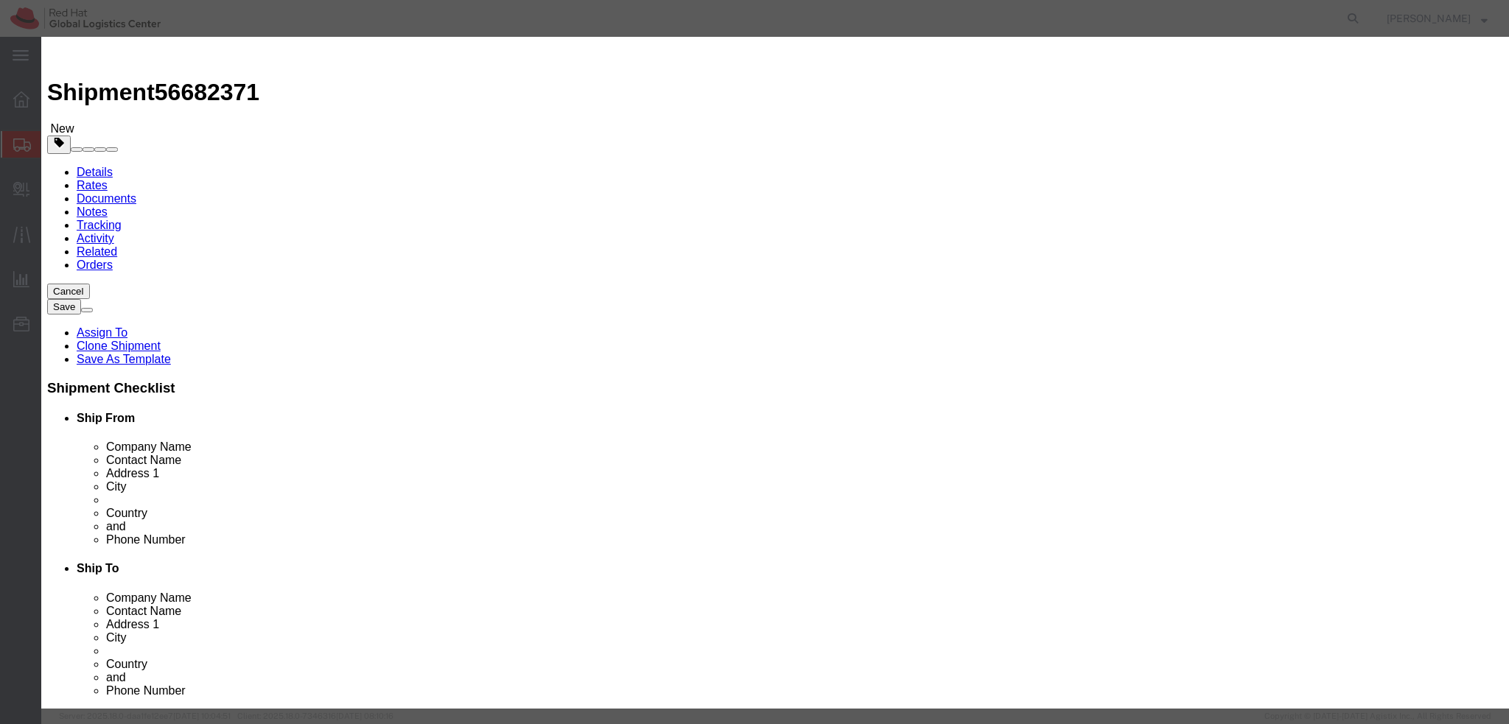
drag, startPoint x: 1011, startPoint y: 593, endPoint x: 573, endPoint y: 320, distance: 515.5
click button "Save & Close"
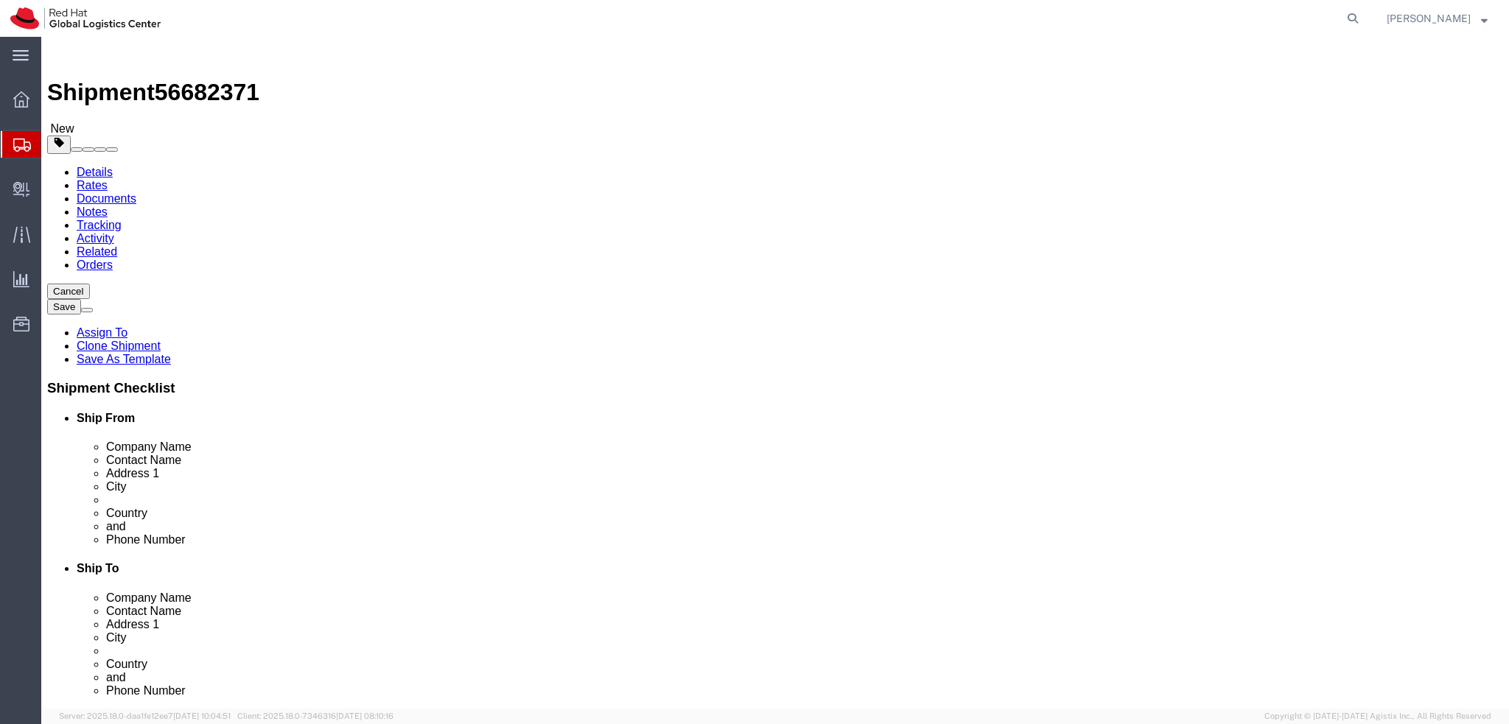
click link "Special Services"
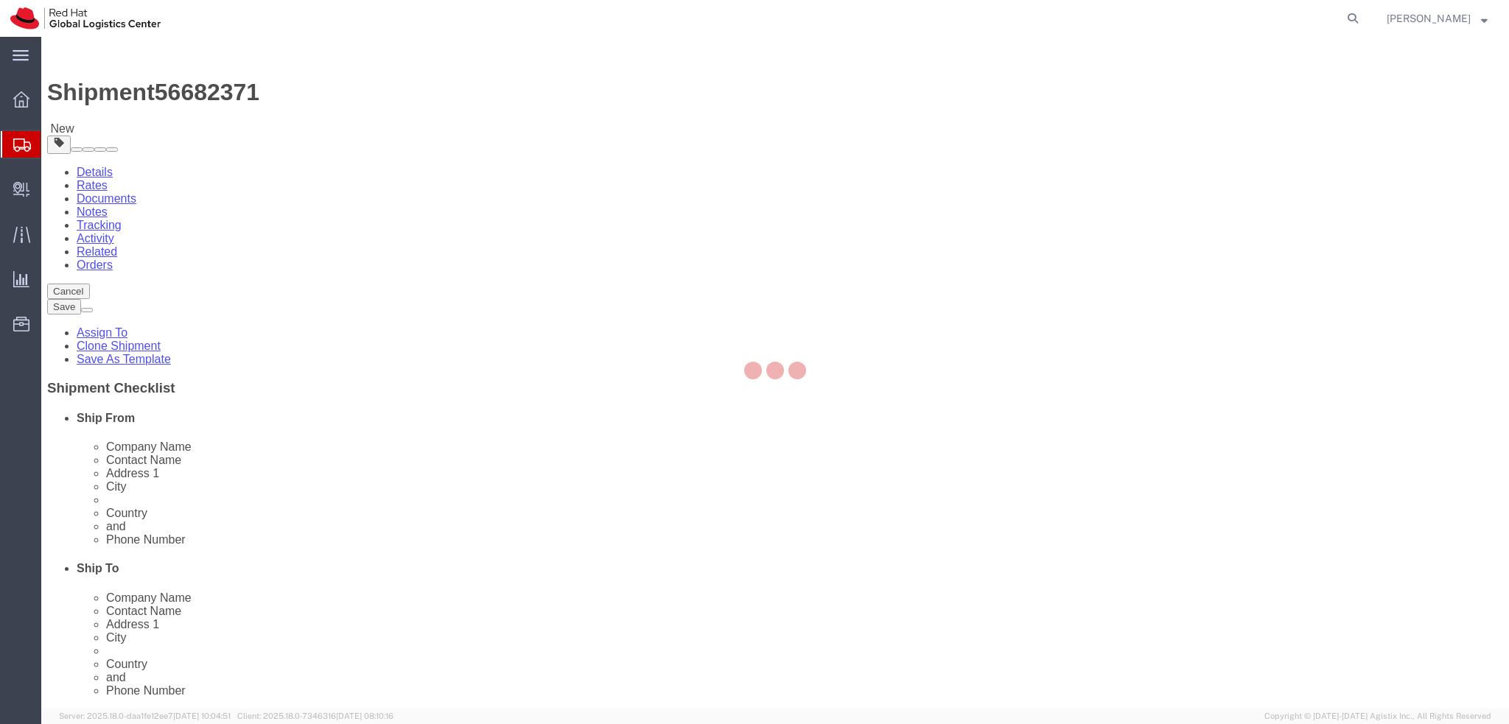
select select "COSTCENTER"
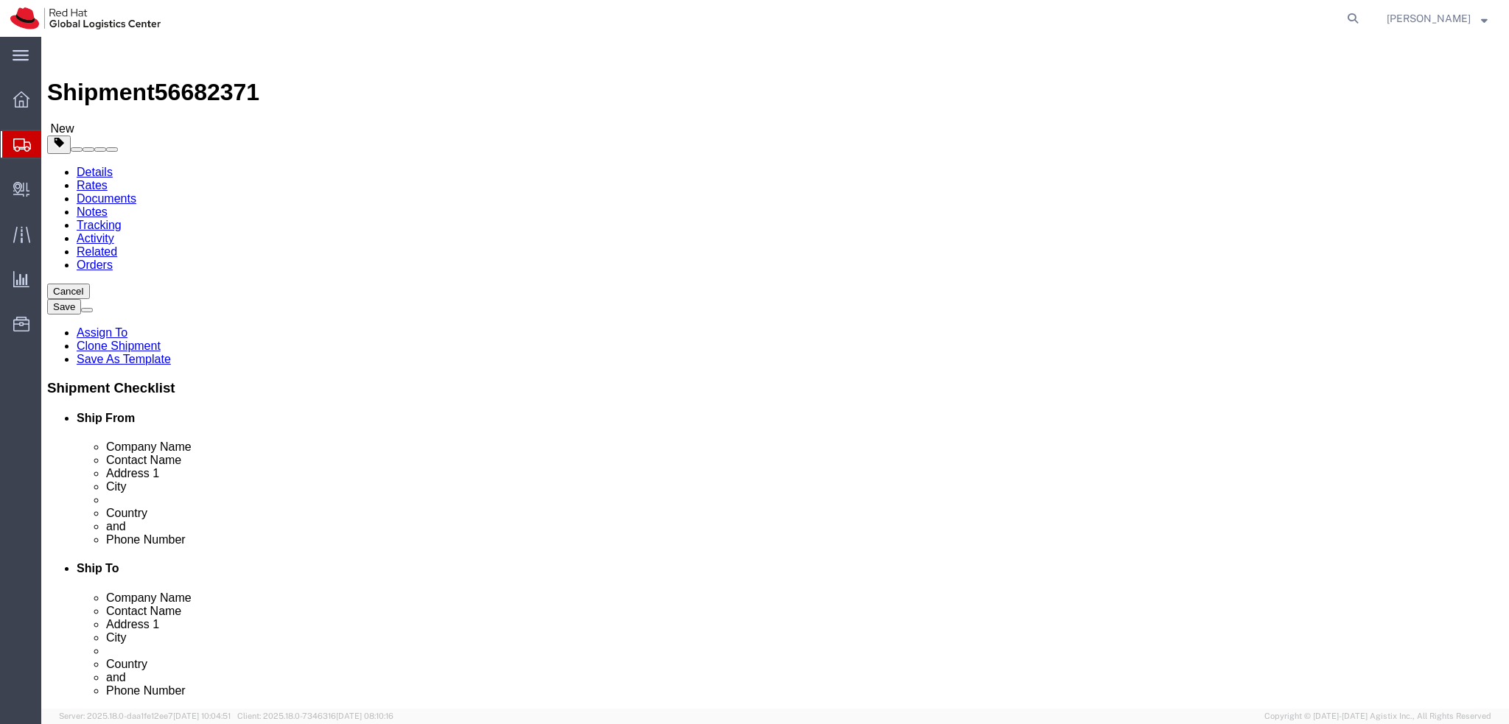
click button "Rate Shipment"
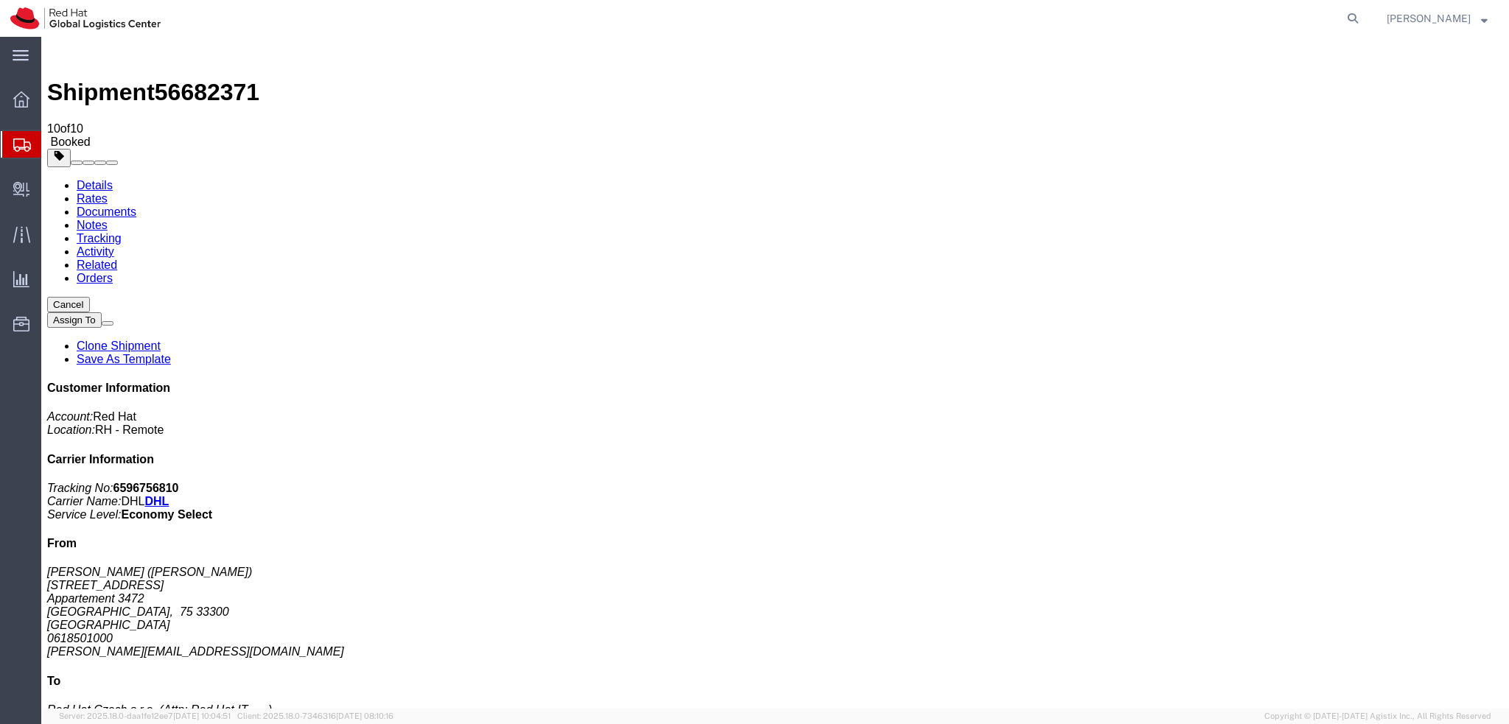
click at [88, 179] on link "Details" at bounding box center [95, 185] width 36 height 13
click div "Shipment Detail Ship From Jeremy Wimsingues (Jeremy Wimsingues) 38 cours de Qué…"
click span "button"
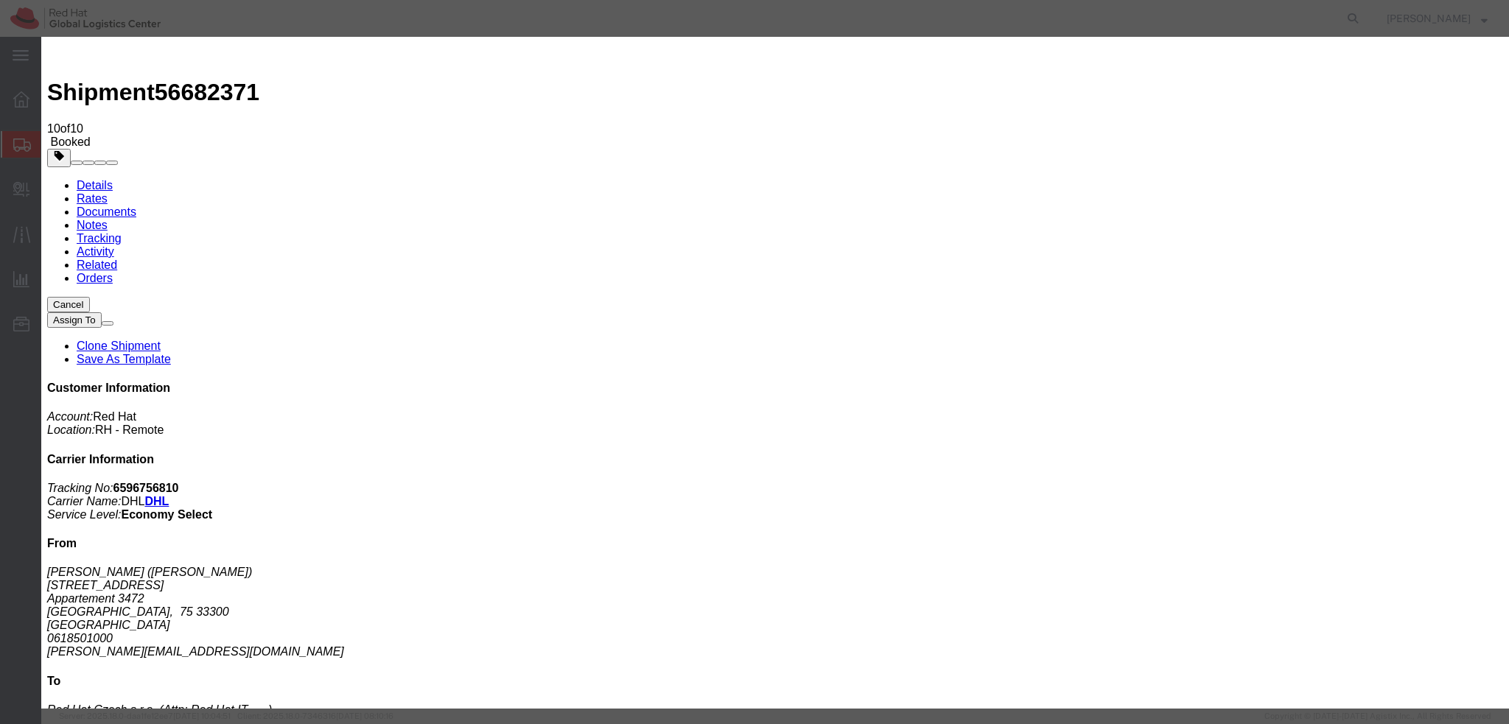
click div "[DATE] 12:00 PM"
type input "9:00 AM"
click button "Apply"
click div "[DATE] 4:00 PM"
type input "12:00 PM"
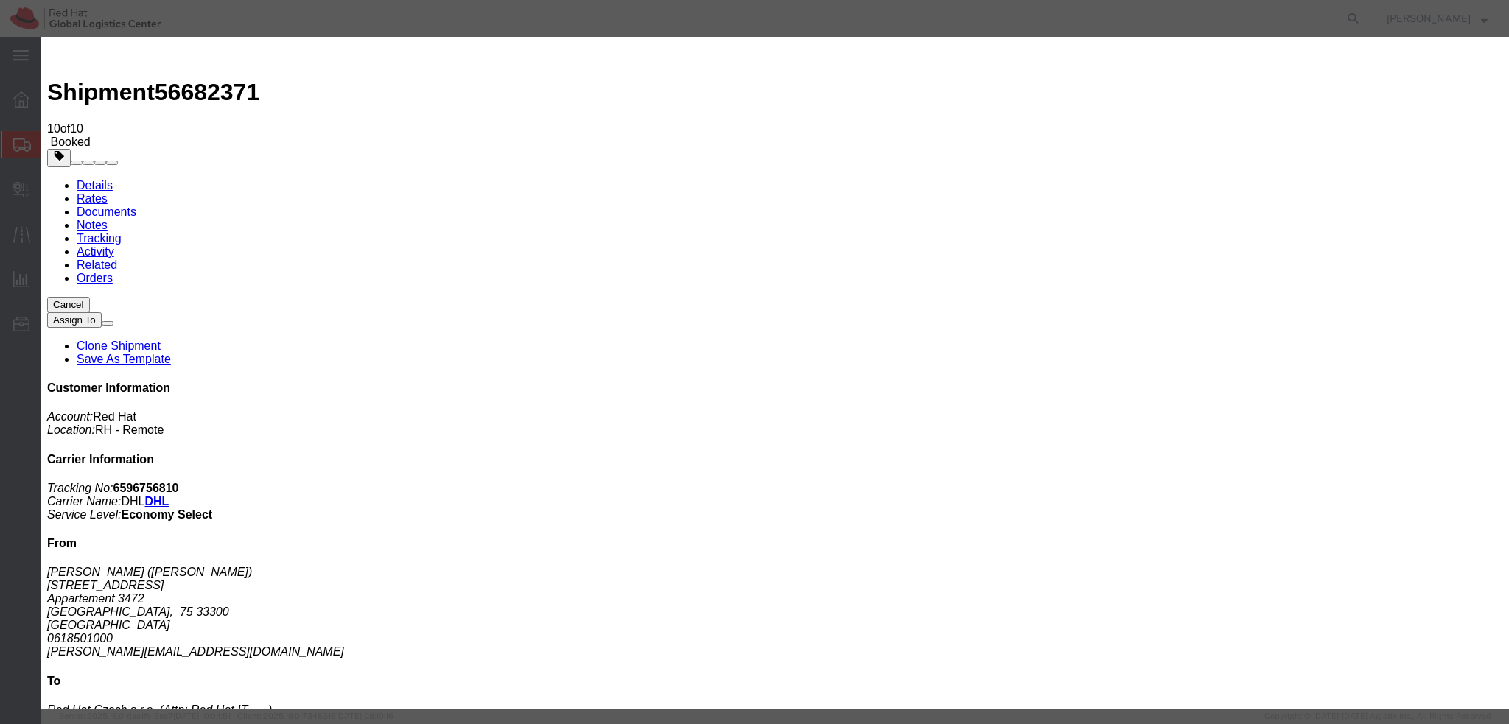
click button "Apply"
click button "Save"
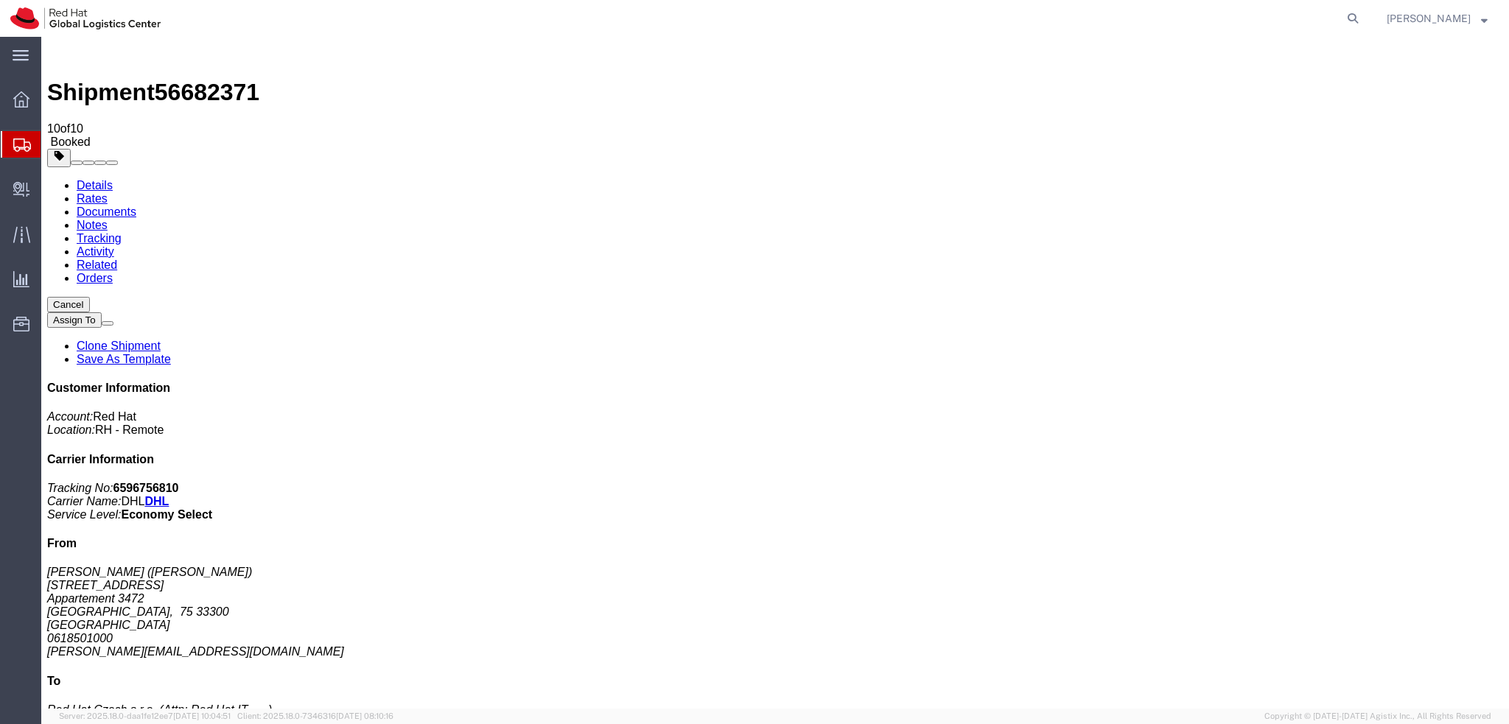
click button "Close"
click address "Jeremy Wimsingues (Jeremy Wimsingues) 38 cours de Québec Appartement 3472 BORDE…"
copy div "jeremy.wimsingues@gmail.com"
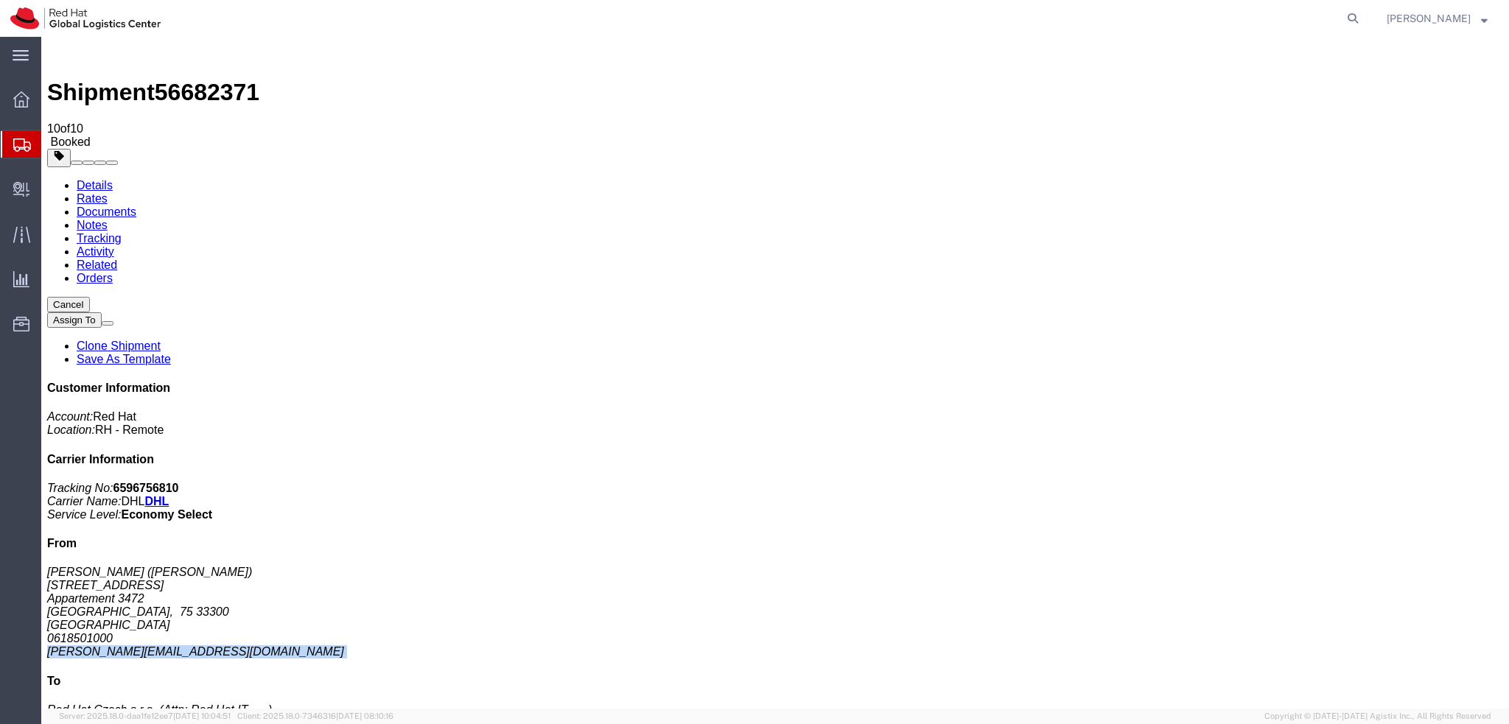
click link "Documents"
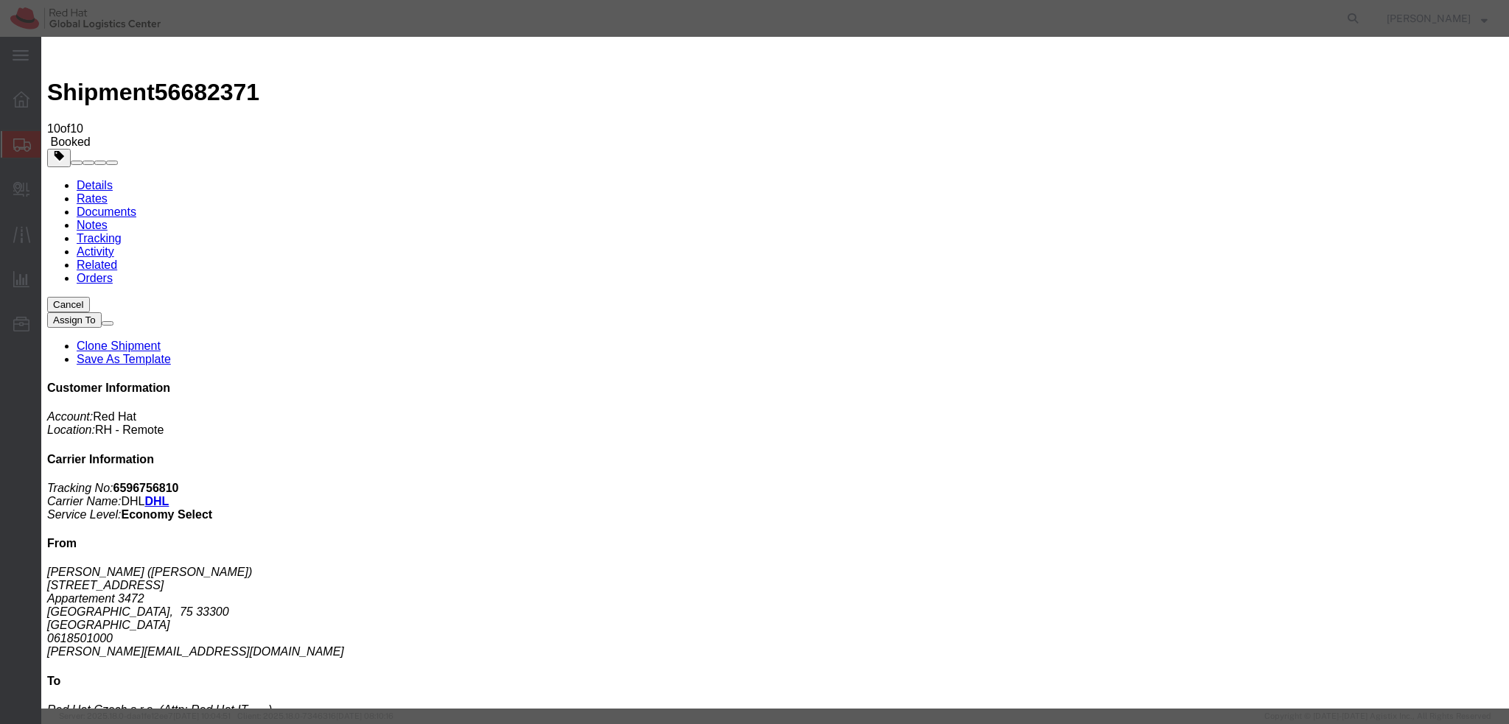
paste input "jeremy.wimsingues@gmail.com"
type input "jeremy.wimsingues@gmail.com"
paste textarea "Hi [PERSON_NAME], please find the label for your shipment to [GEOGRAPHIC_DATA] …"
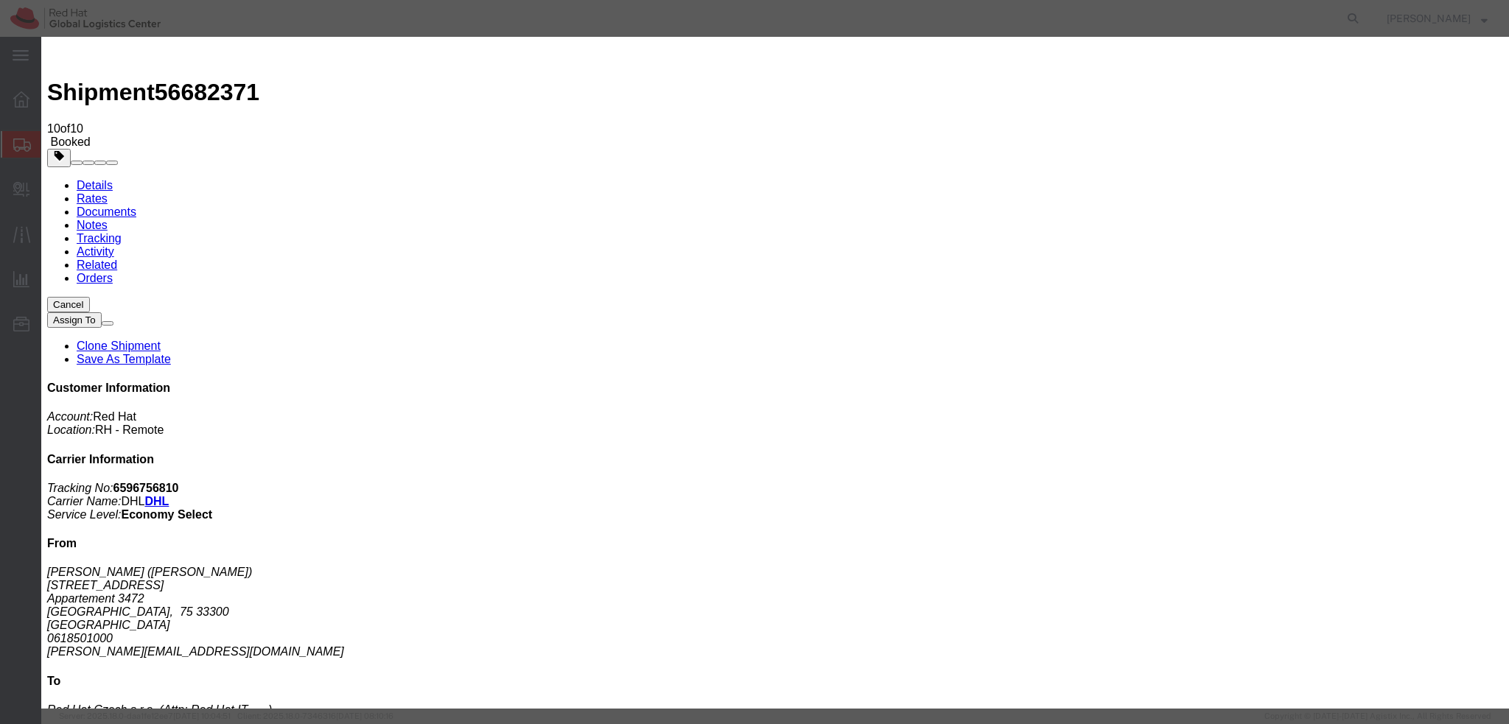
type textarea "Hi Jeremy, please find the label for your shipment to Brno attached to this ema…"
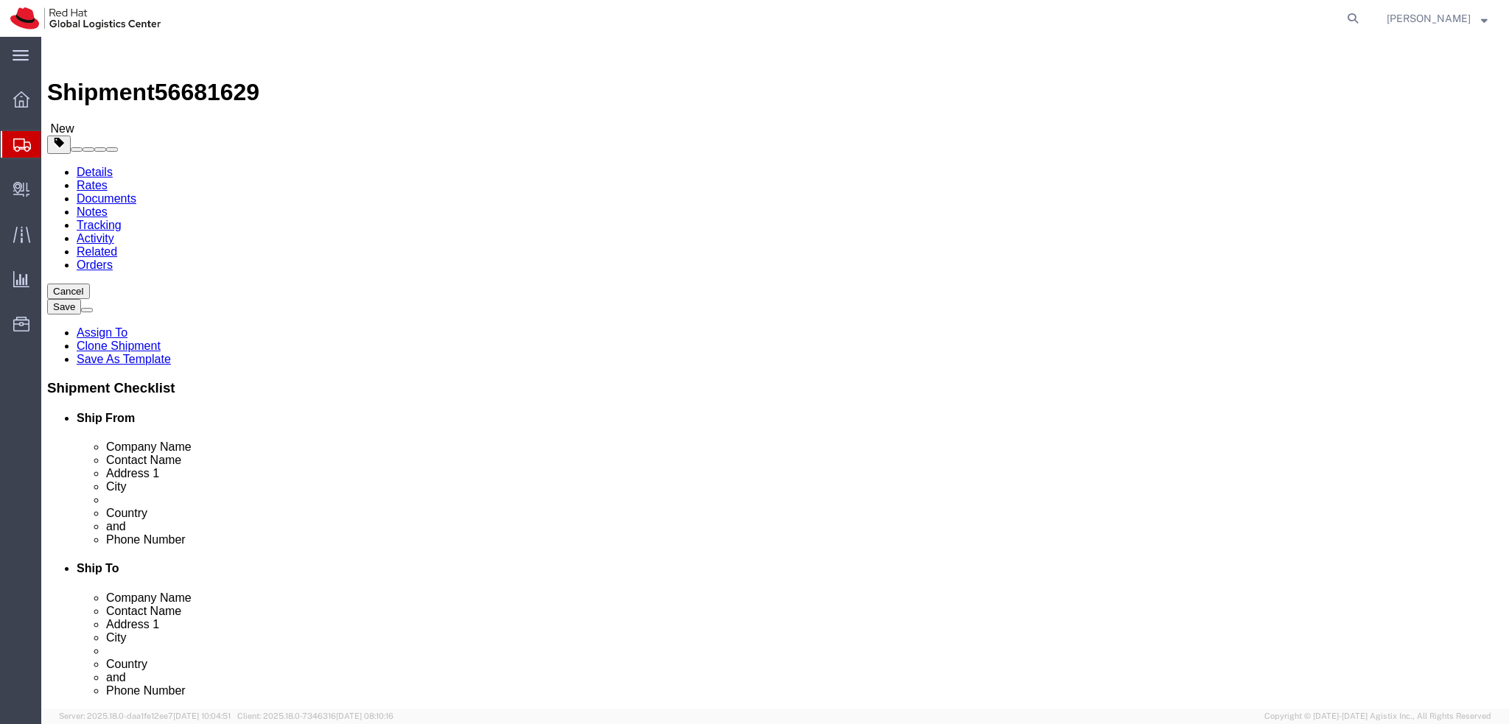
select select
drag, startPoint x: 345, startPoint y: 304, endPoint x: 151, endPoint y: 309, distance: 194.5
click div "Contact Name [PERSON_NAME]"
drag, startPoint x: 257, startPoint y: 276, endPoint x: 111, endPoint y: 276, distance: 145.9
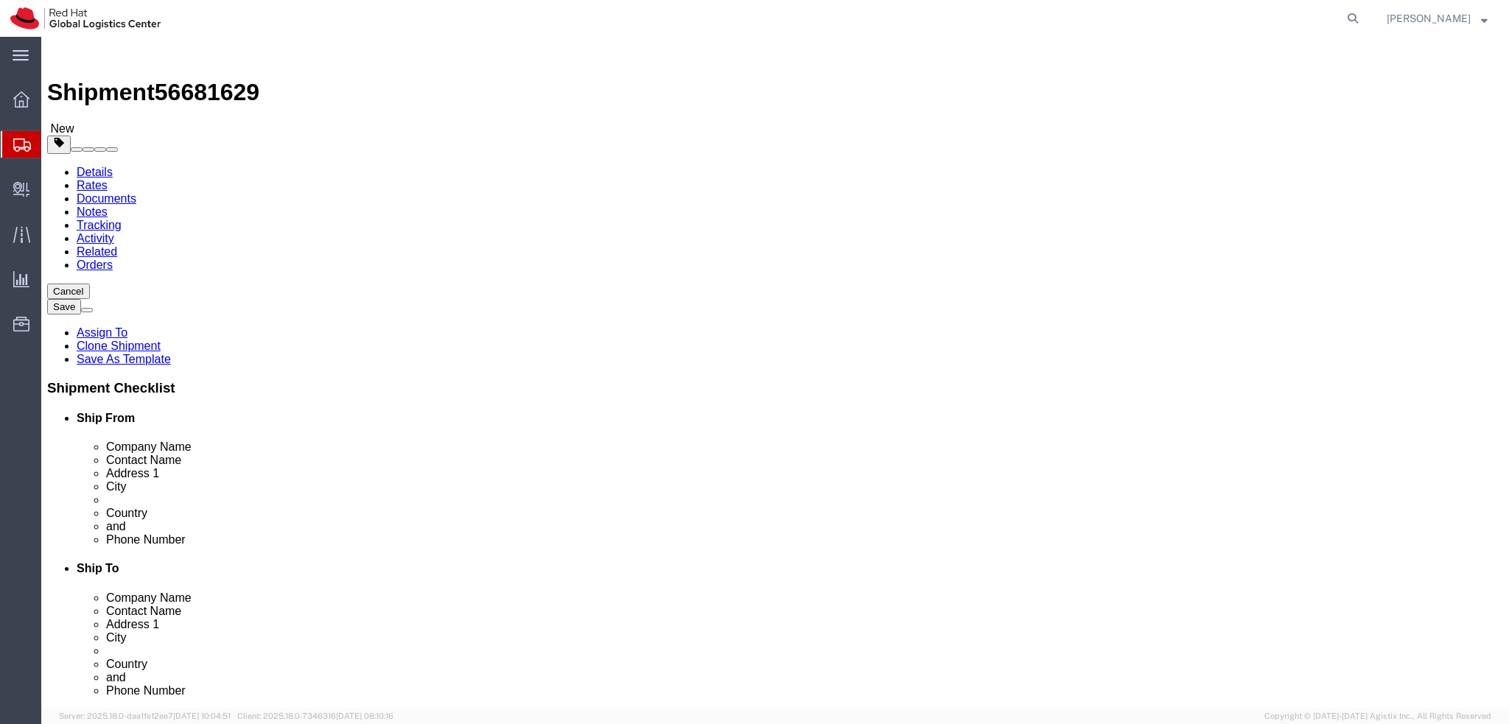
click div "Company Name Red Hat"
paste input "[PERSON_NAME]"
type input "[PERSON_NAME]"
click label "Address 1"
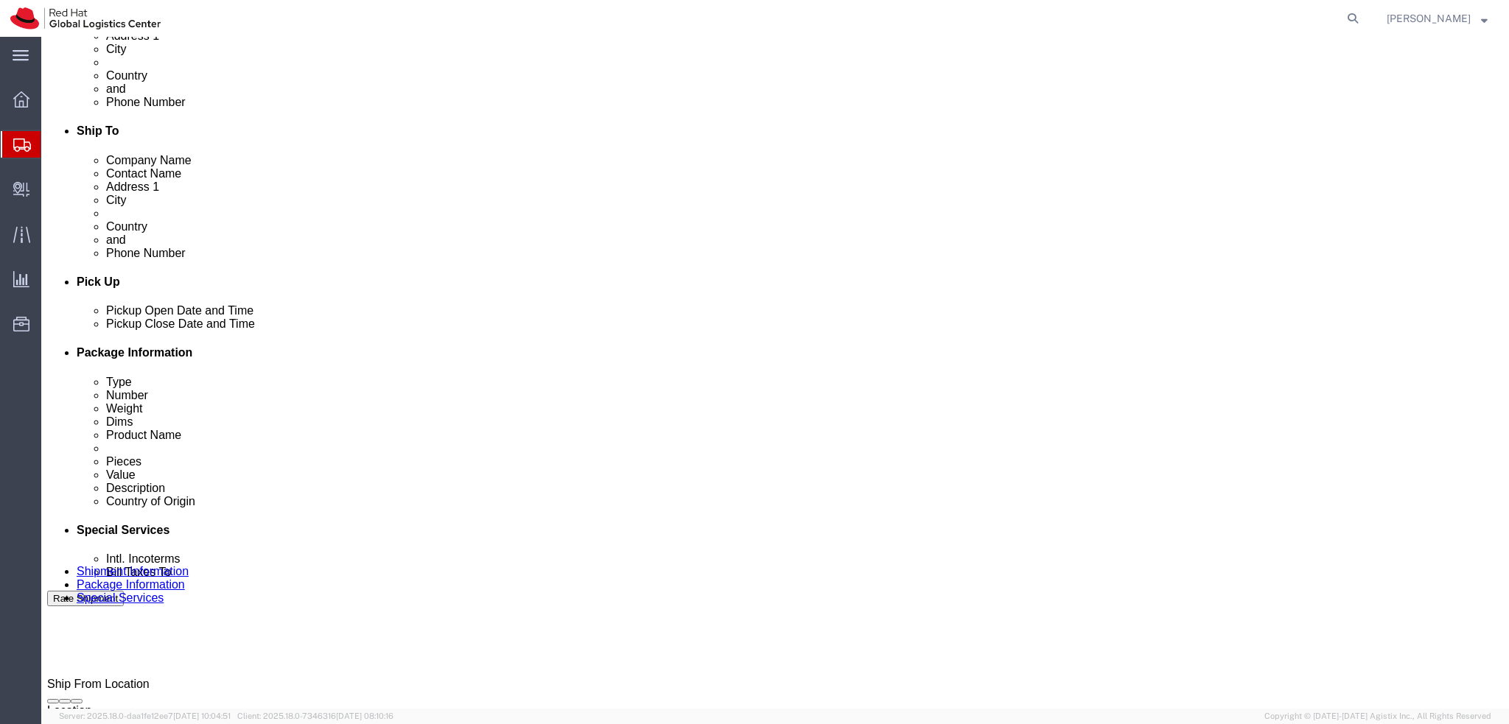
scroll to position [519, 0]
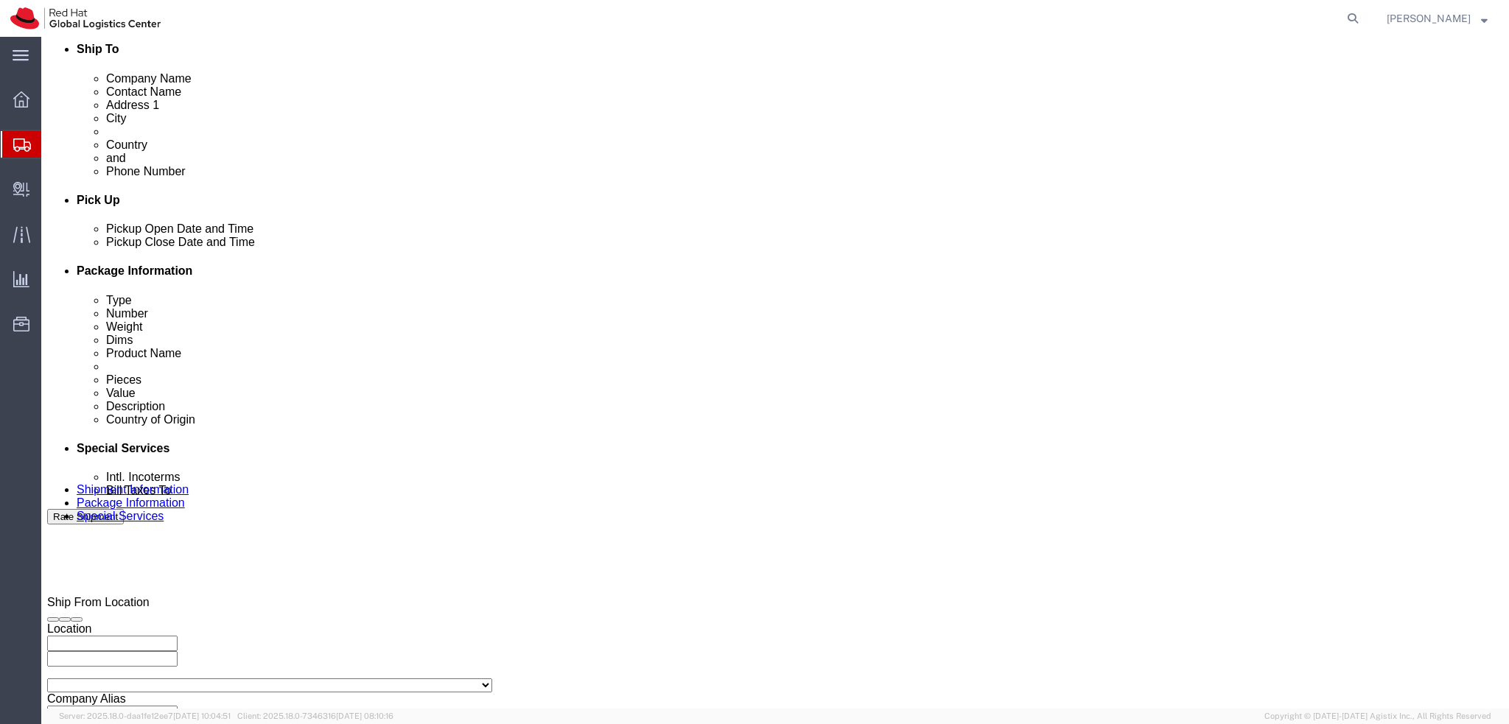
click icon "button"
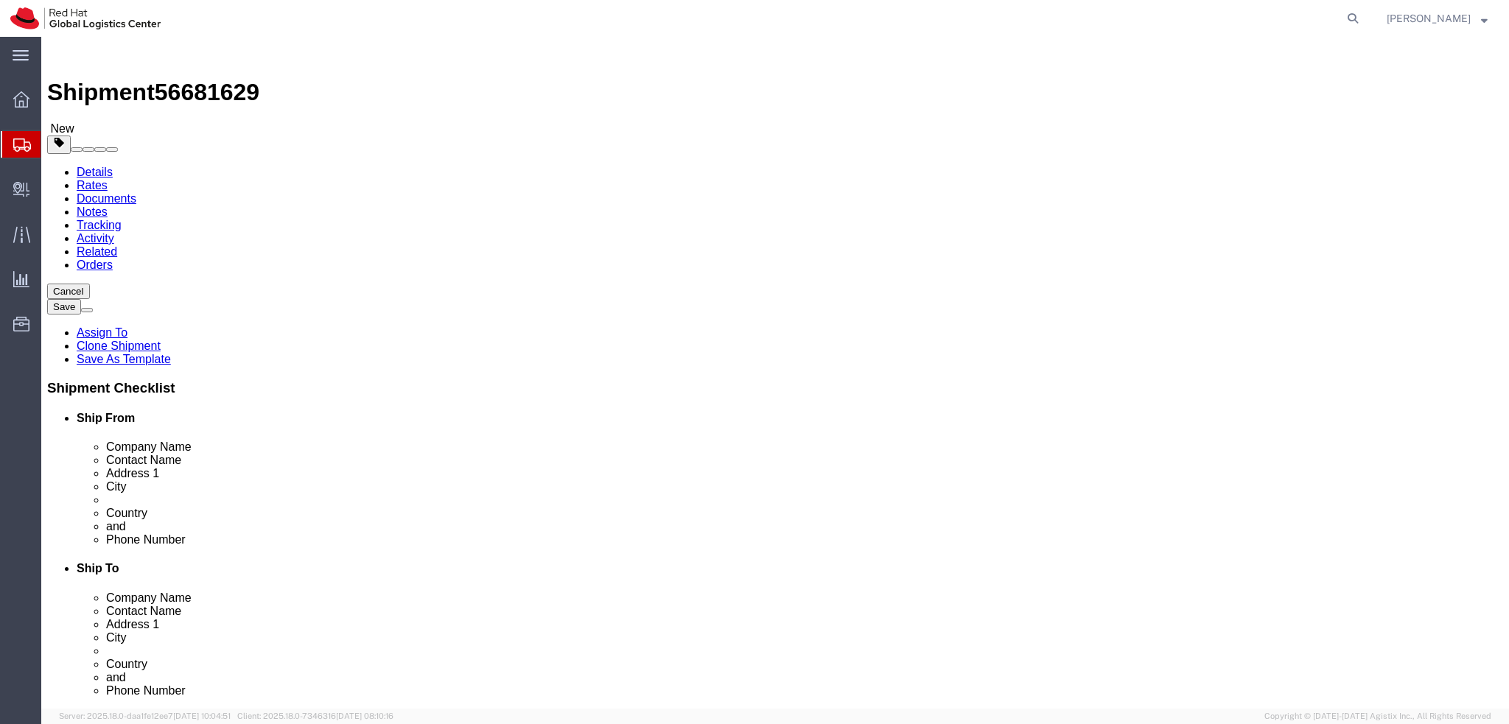
scroll to position [0, 0]
click icon
click dd "500.00 EUR"
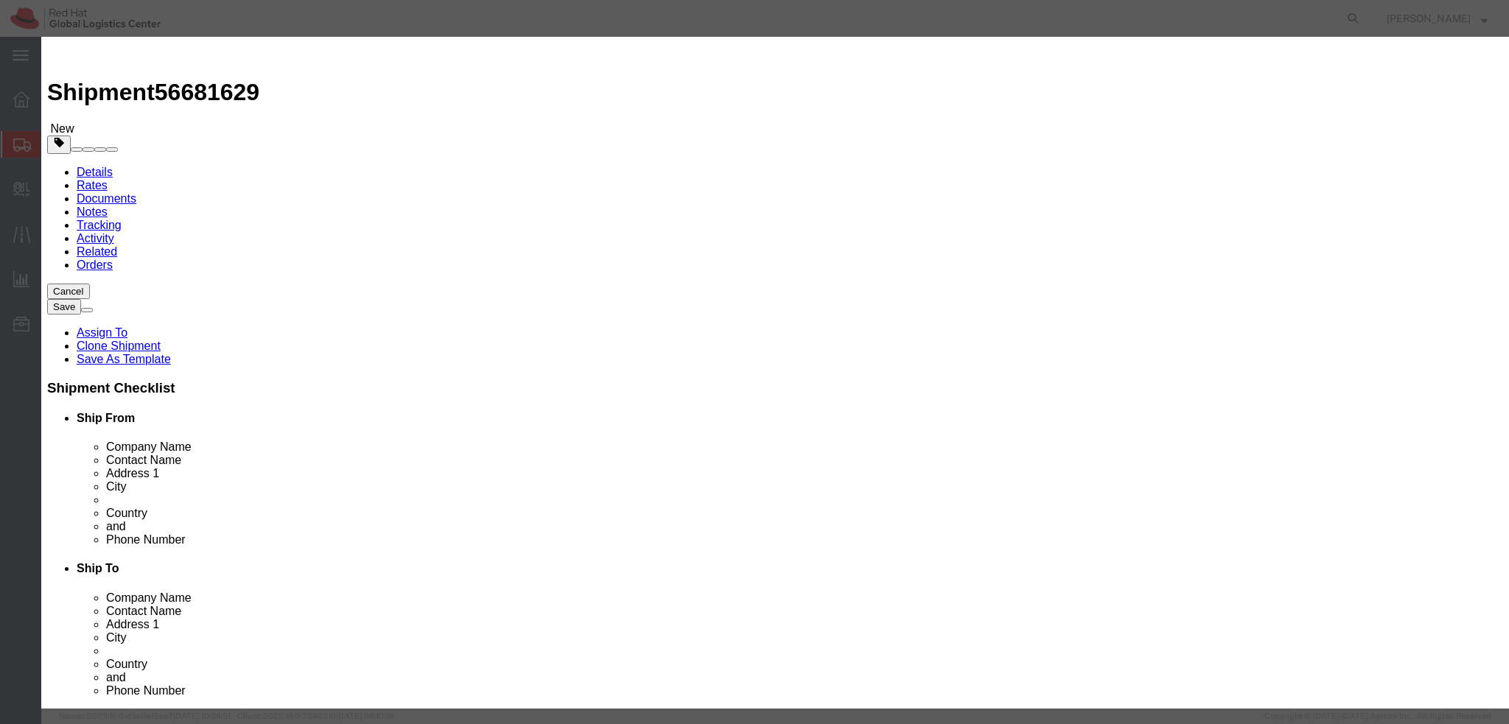
click textarea
type textarea "Laptop"
click button
click textarea
type textarea "Docking station"
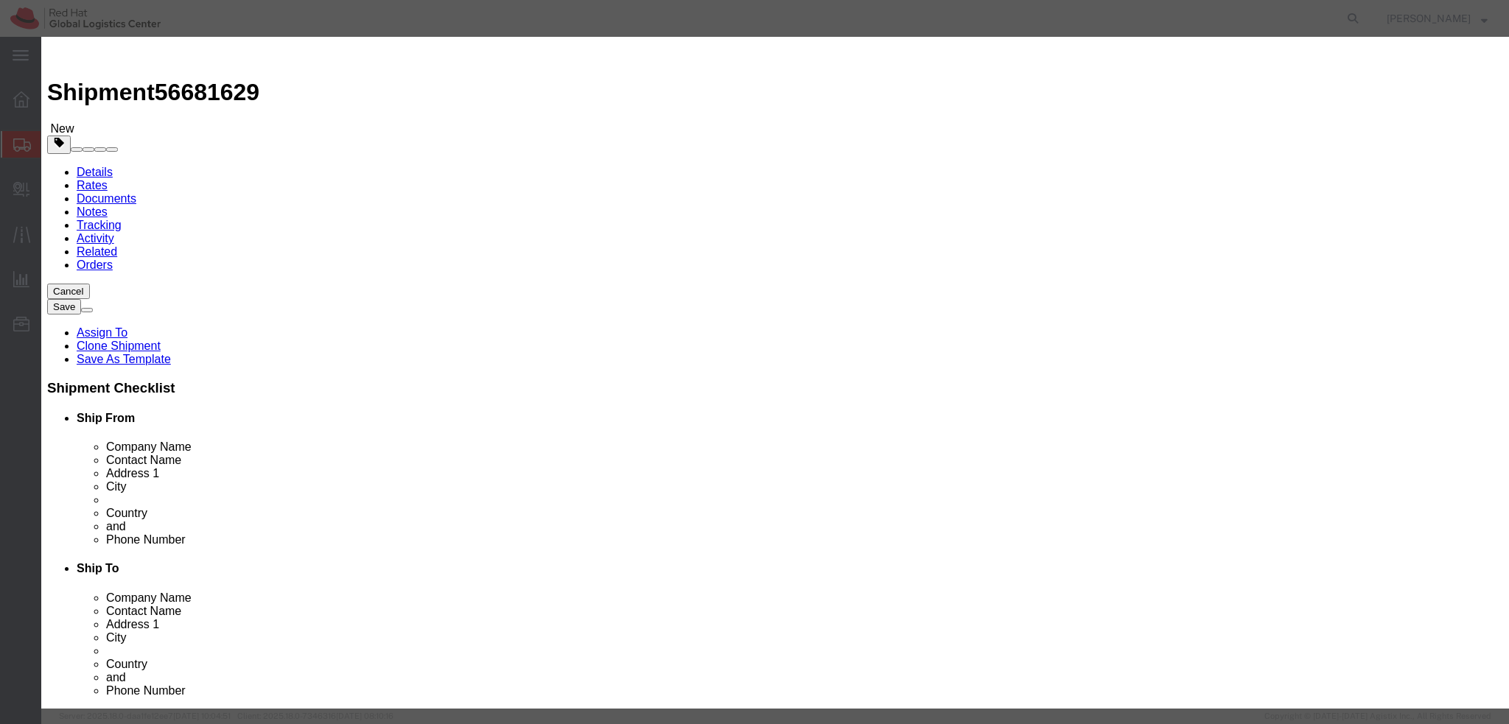
click button "Save & Close"
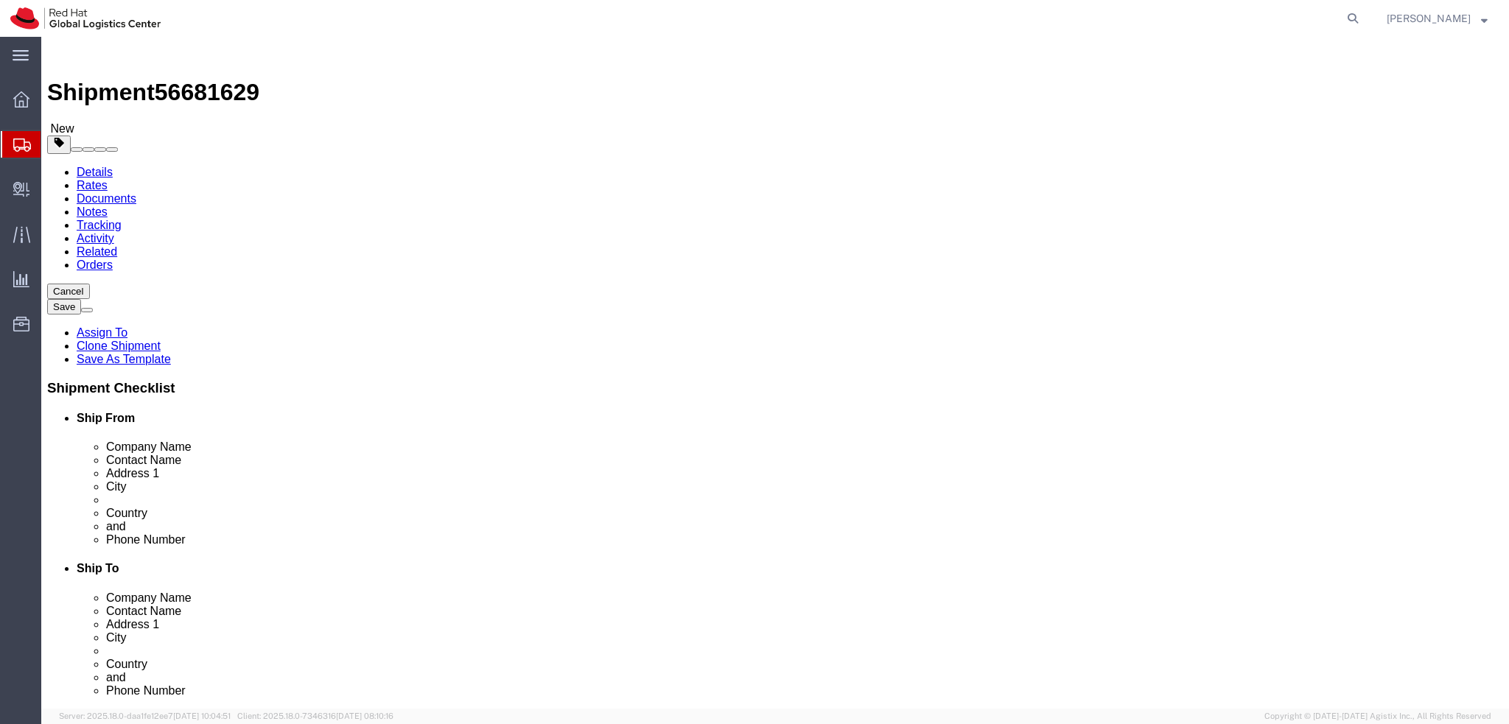
click icon
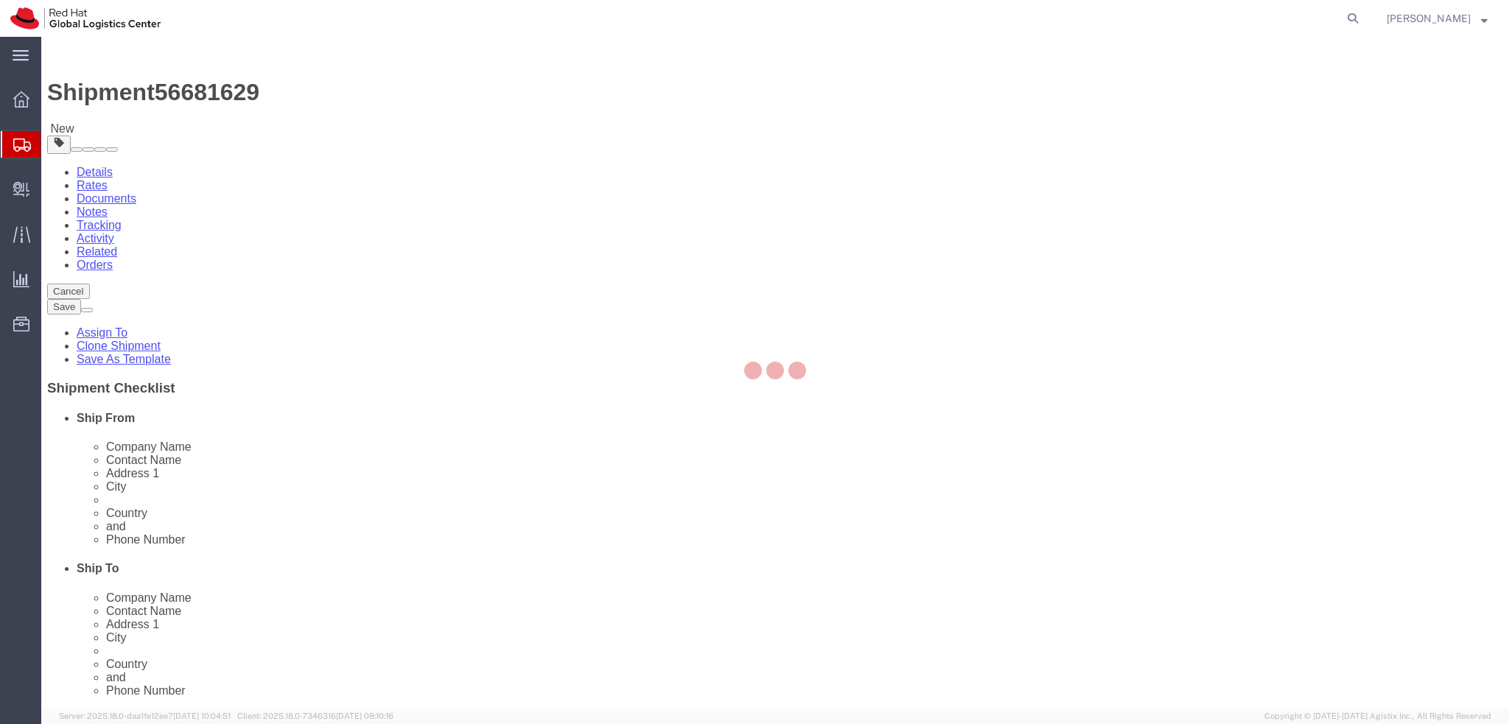
select select "COSTCENTER"
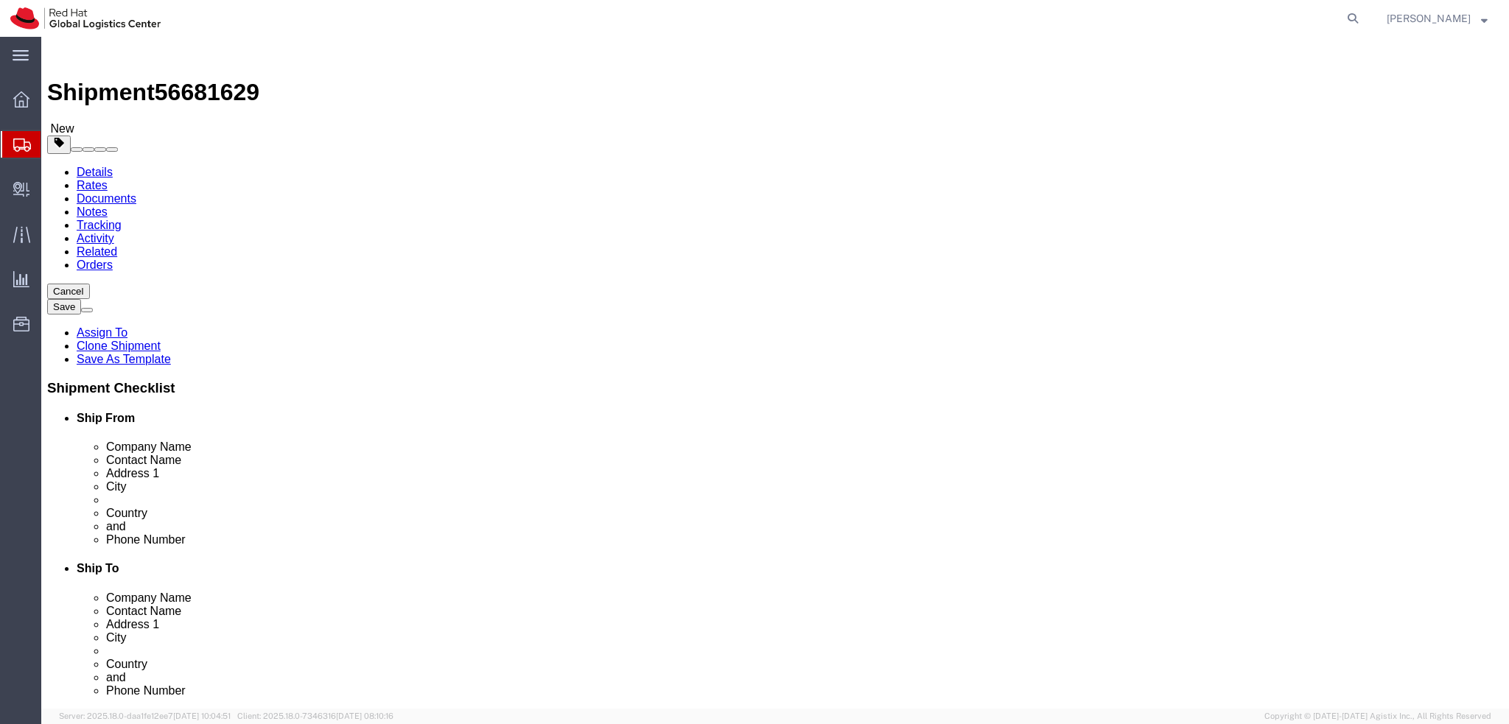
click input "Return Label Required"
checkbox input "false"
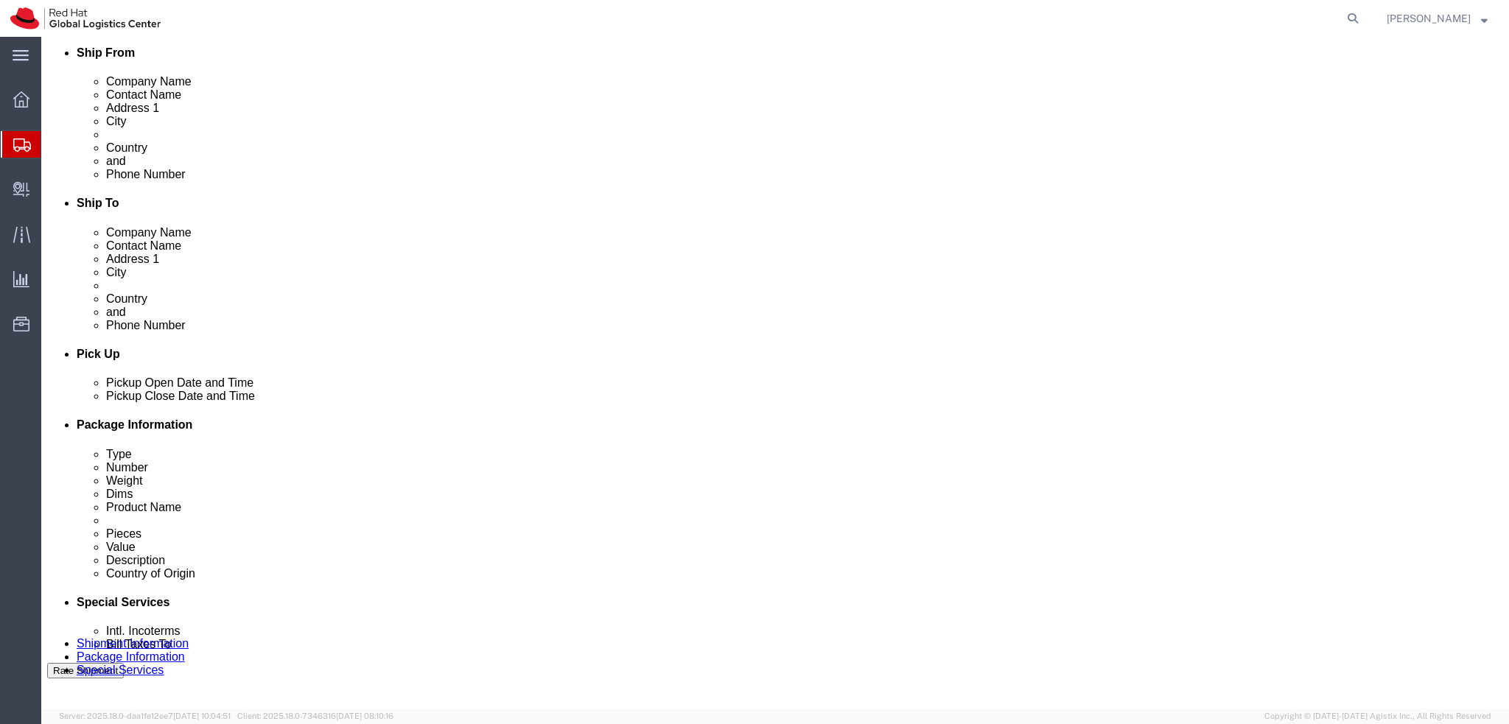
scroll to position [368, 0]
click button "Rate Shipment"
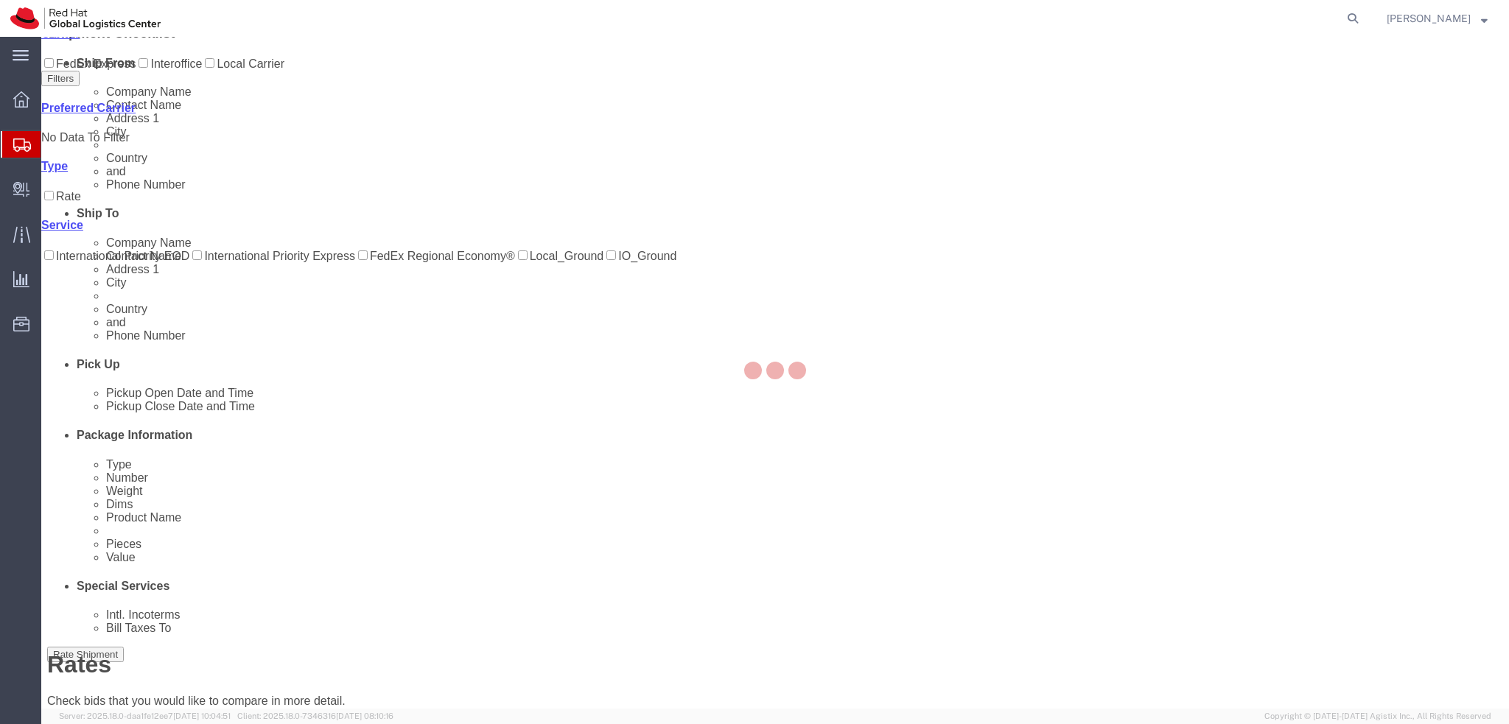
scroll to position [0, 0]
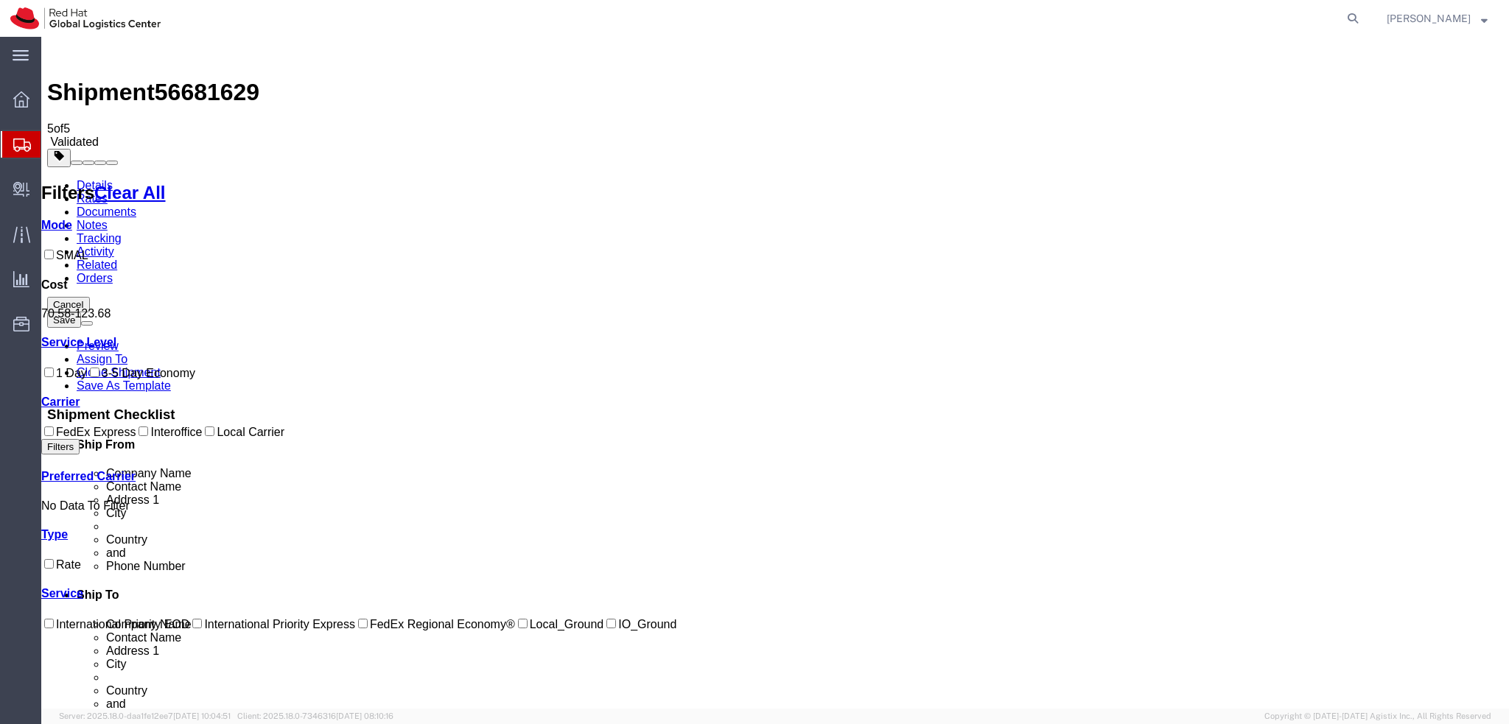
click at [87, 179] on link "Details" at bounding box center [95, 185] width 36 height 13
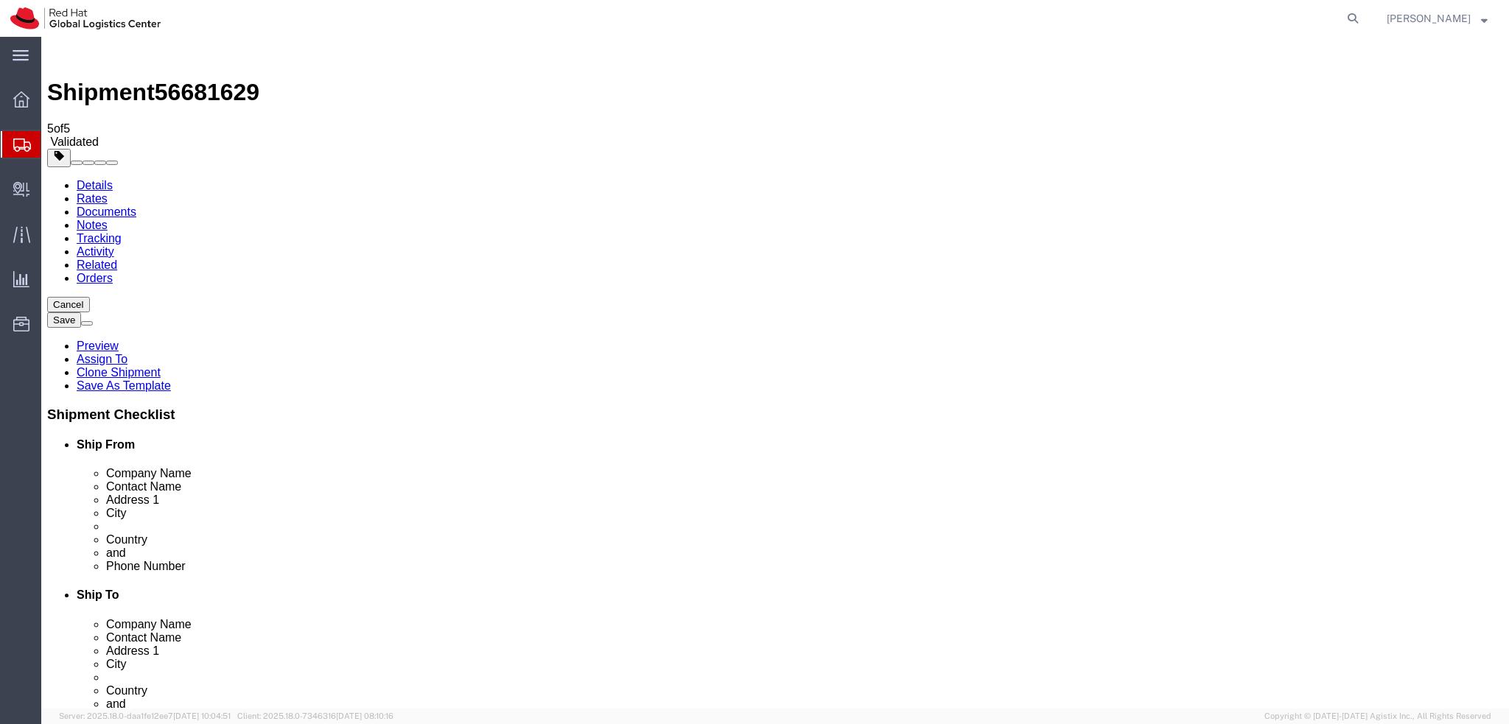
select select
click button "Rate Shipment"
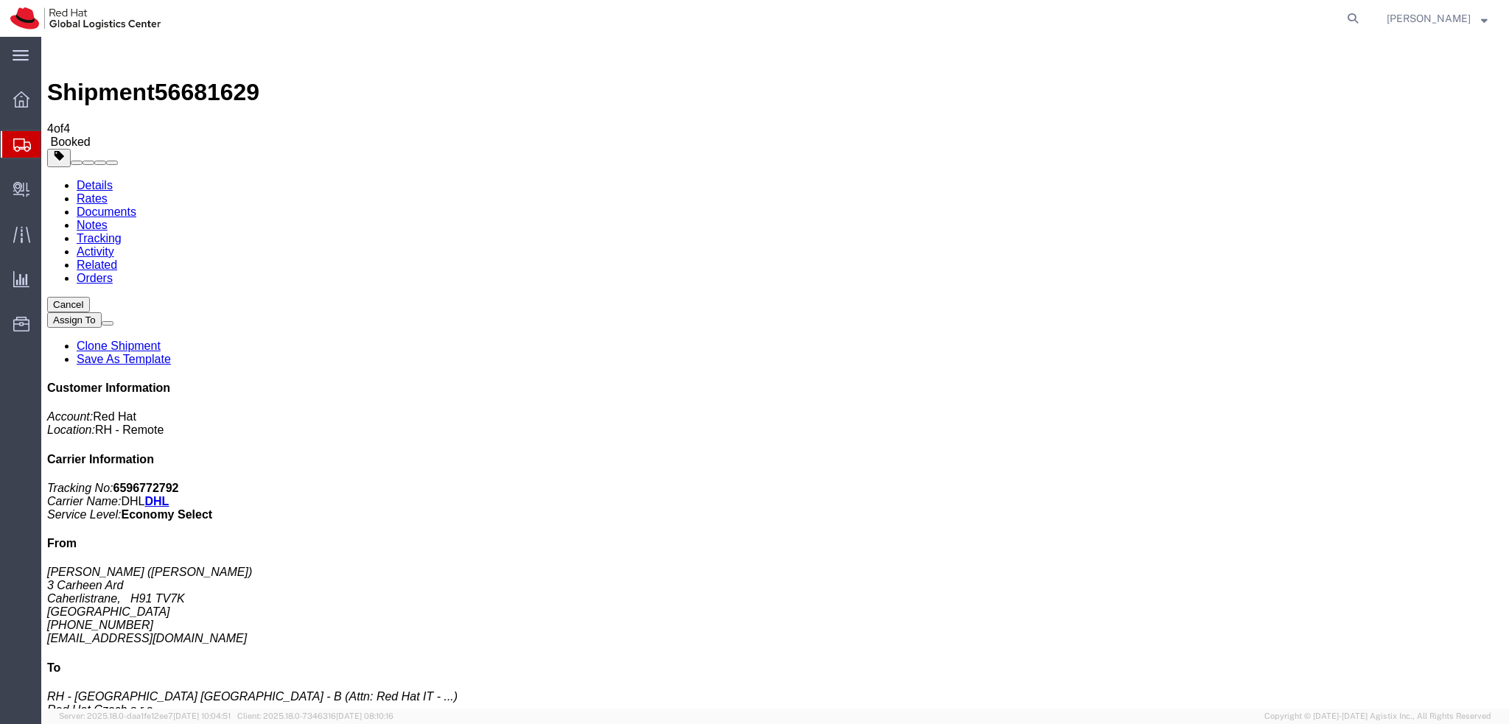
click at [92, 179] on link "Details" at bounding box center [95, 185] width 36 height 13
click link "Schedule pickup request"
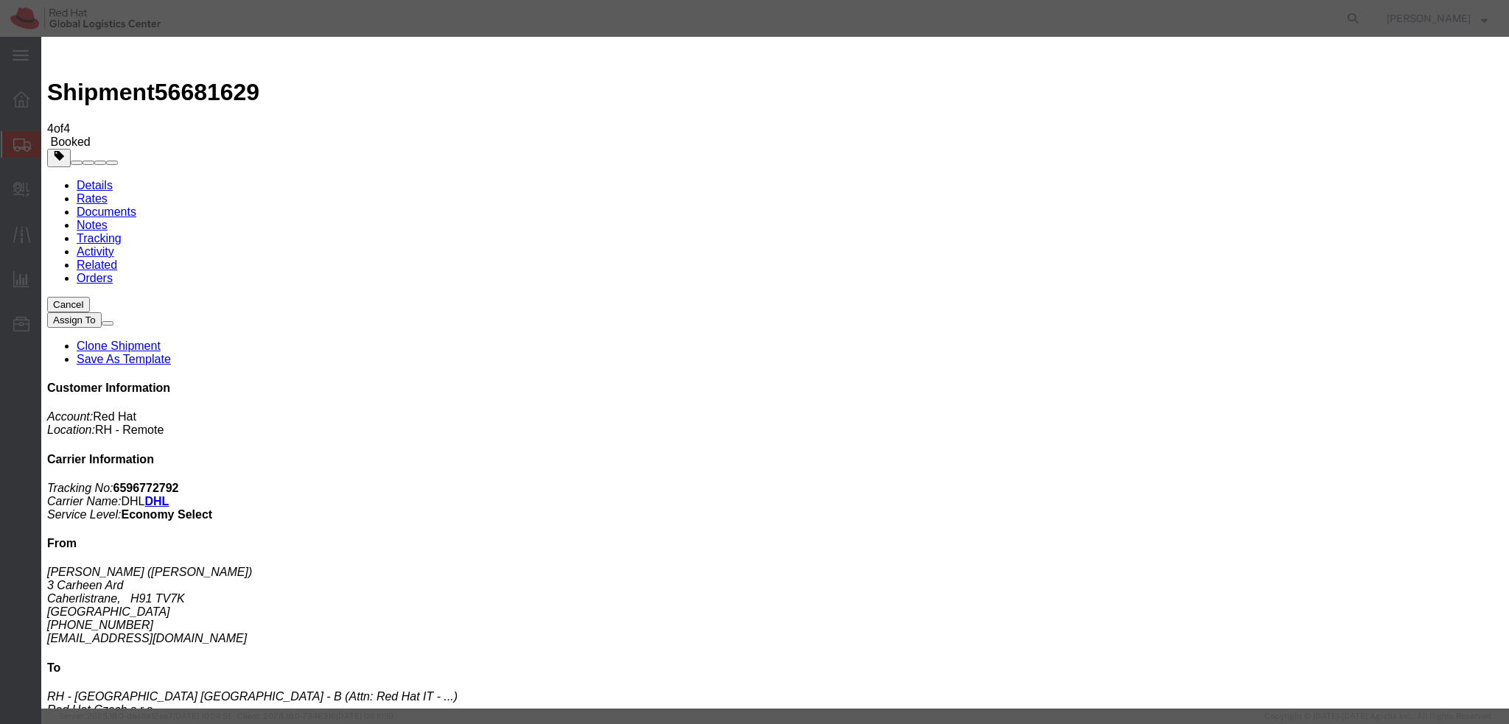
click button "Close"
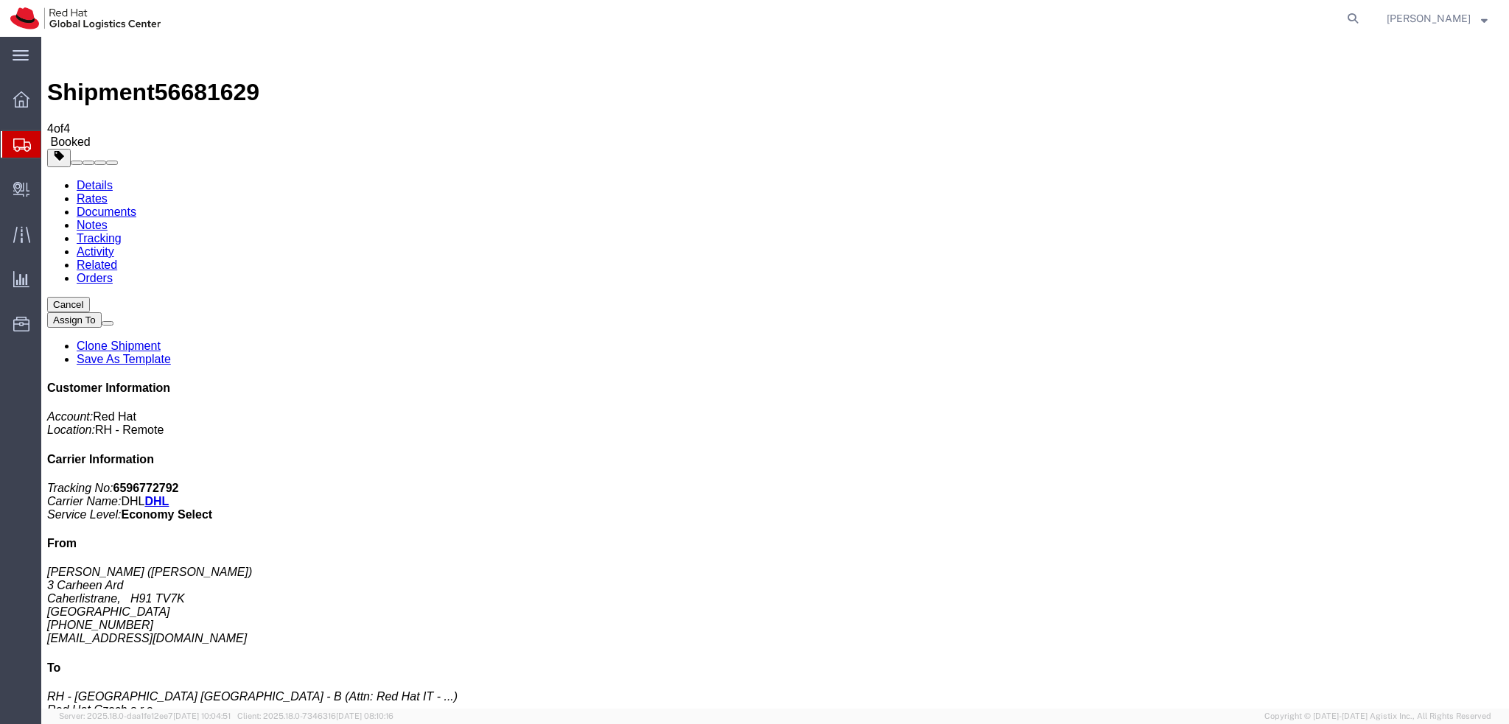
click span "button"
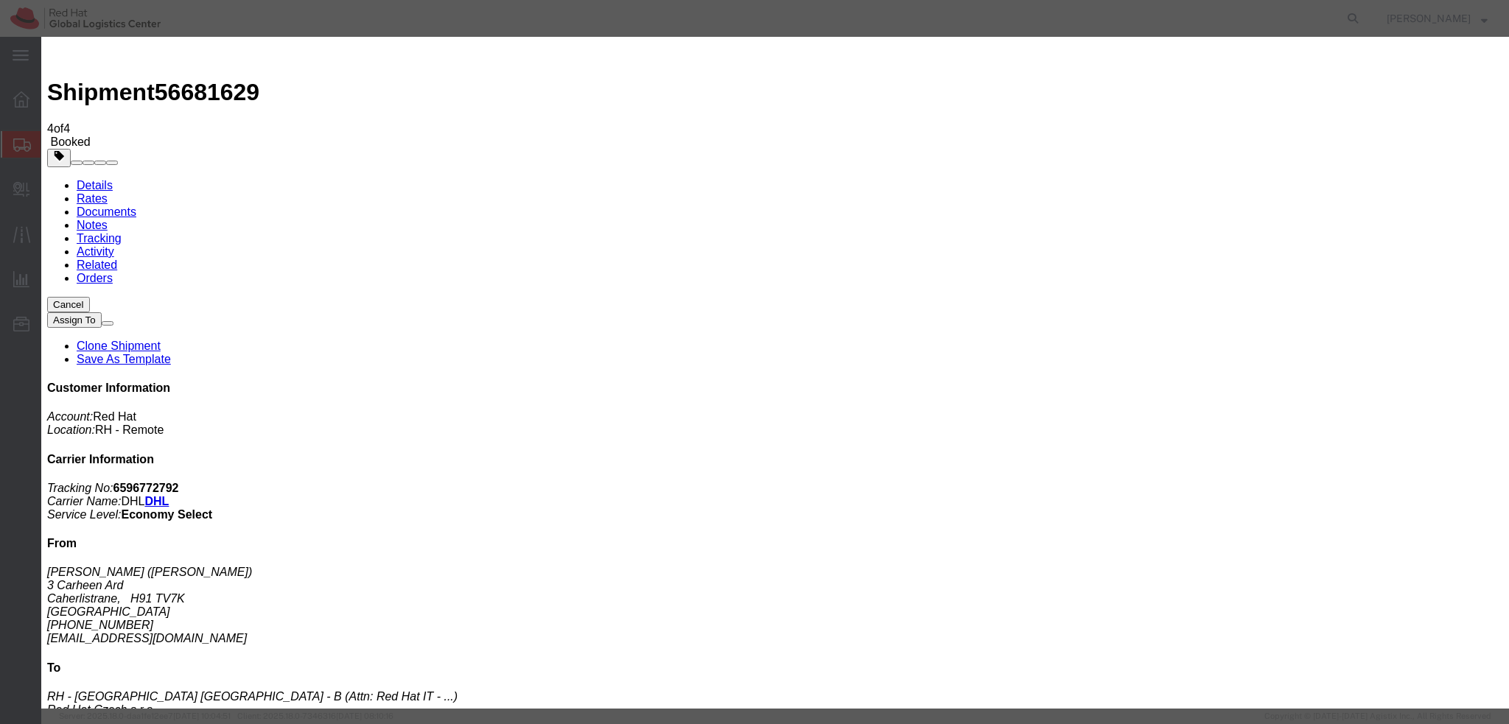
click div "[DATE] 12:00 PM"
type input "10:00 AM"
click button "Apply"
click div "Sep 05 2025 4:00 PM"
type input "12:00 PM"
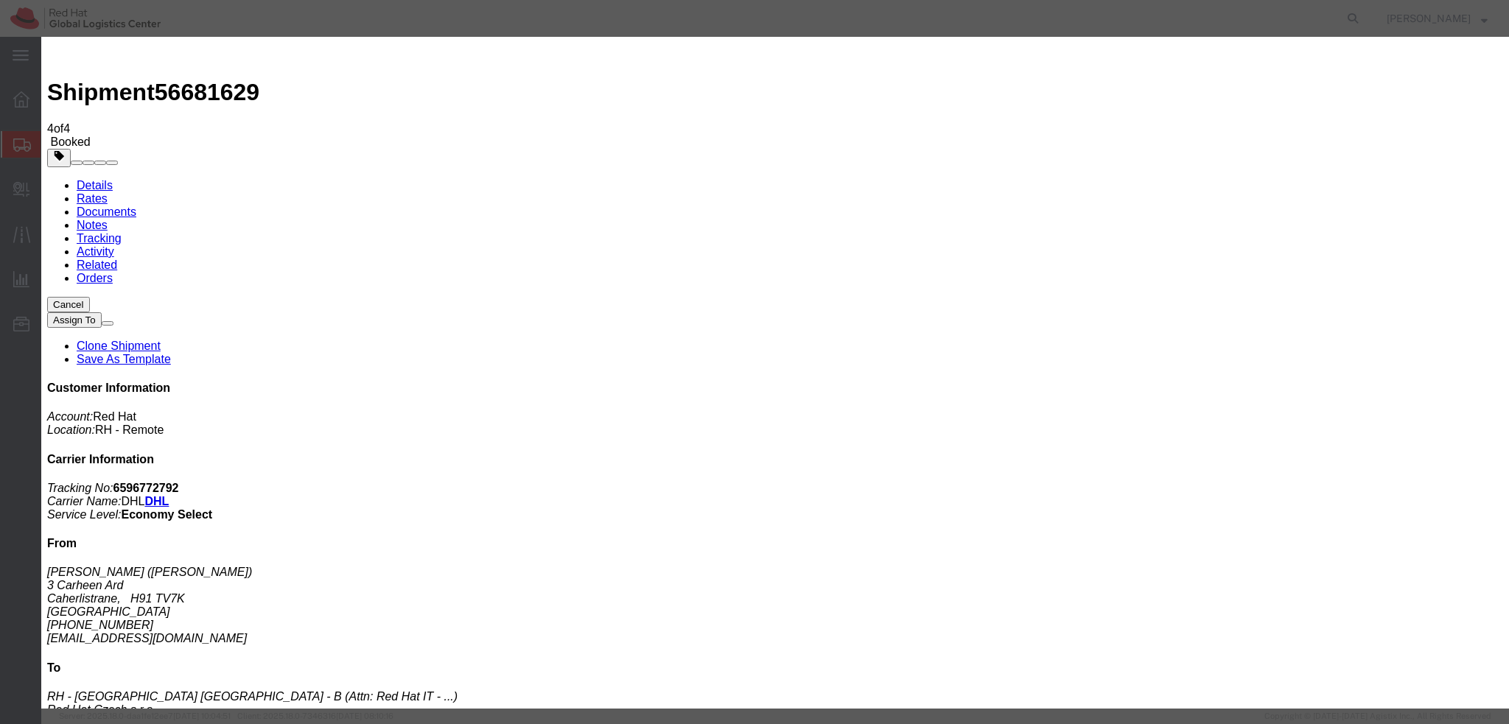
click button "Apply"
click button "Save"
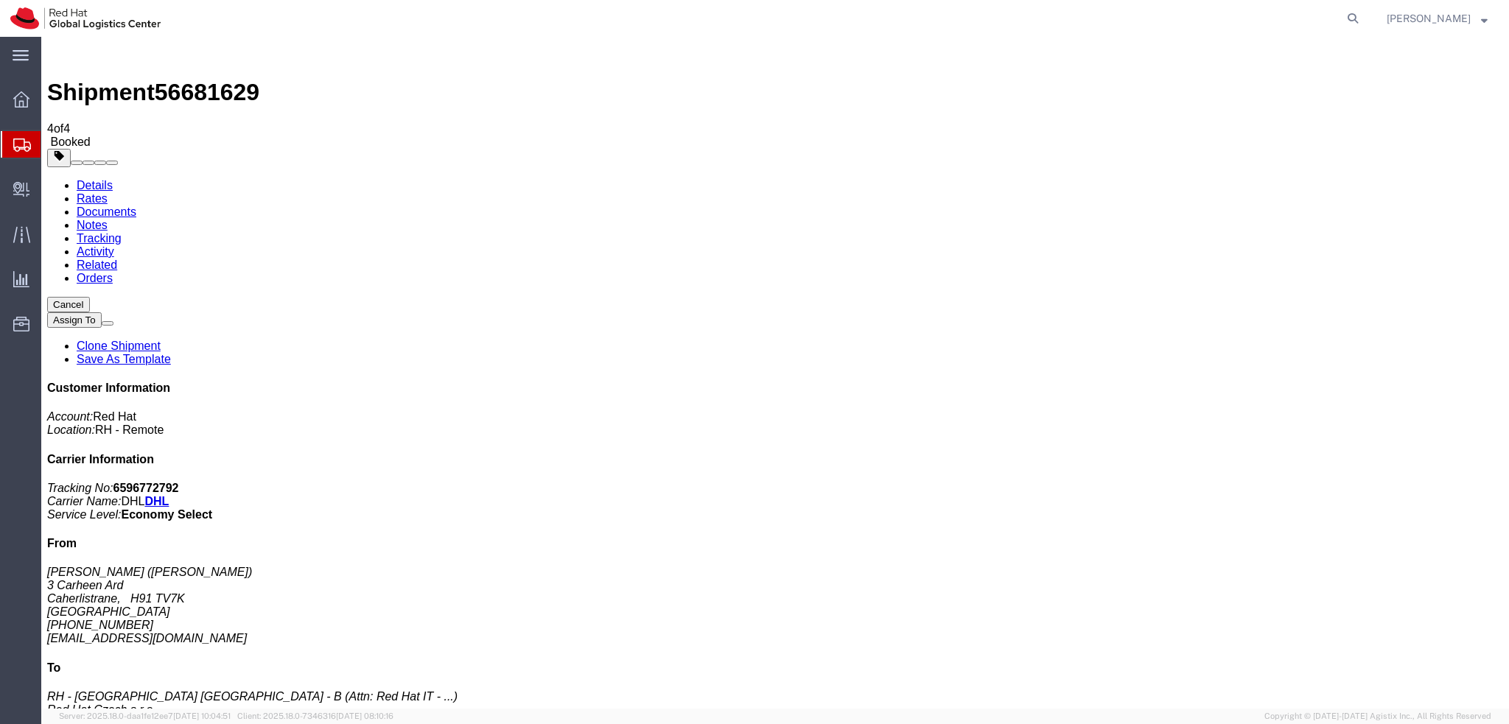
click button "Close"
click address "Aedin Collins (Aedin Collins) 3 Carheen Ard Caherlistrane, H91 TV7K Ireland +35…"
copy div "aedin.collins3@gmail.com"
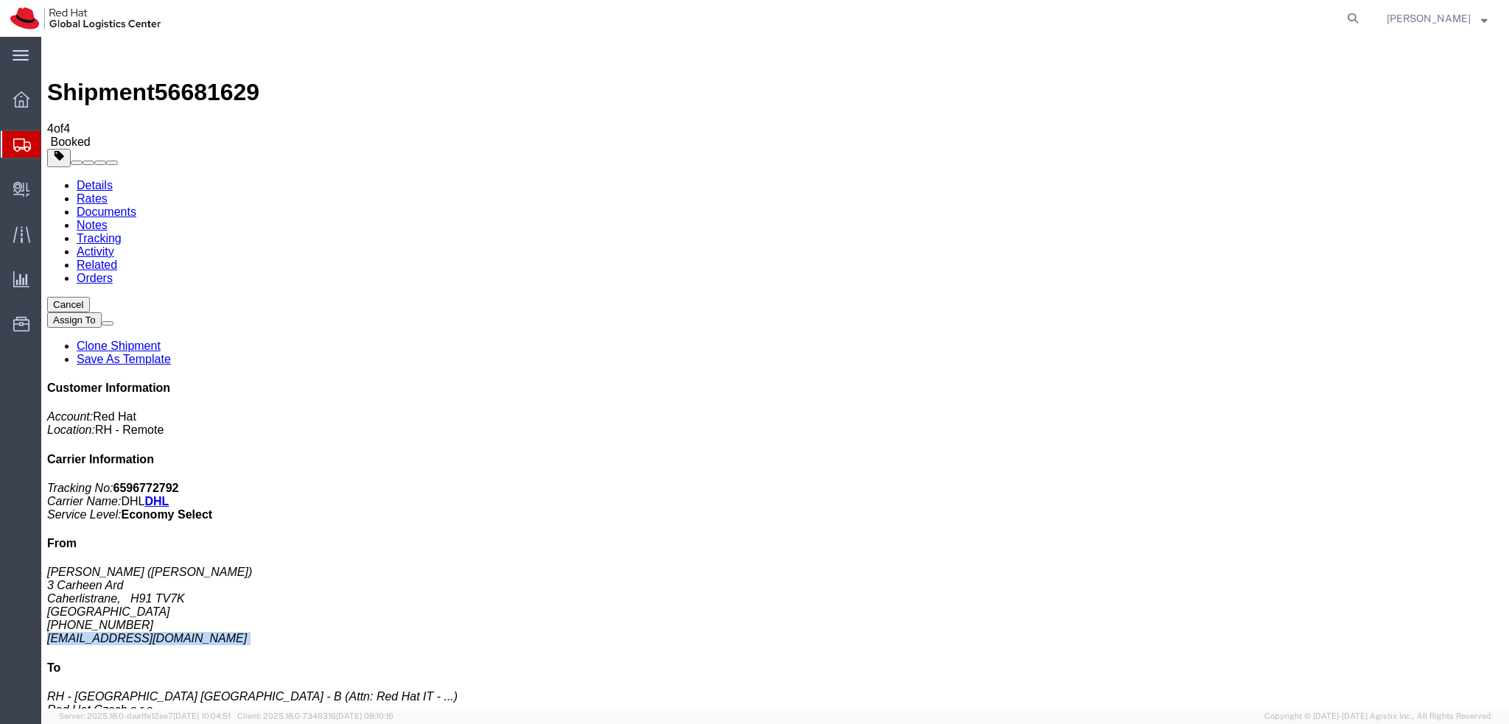
click link "Documents"
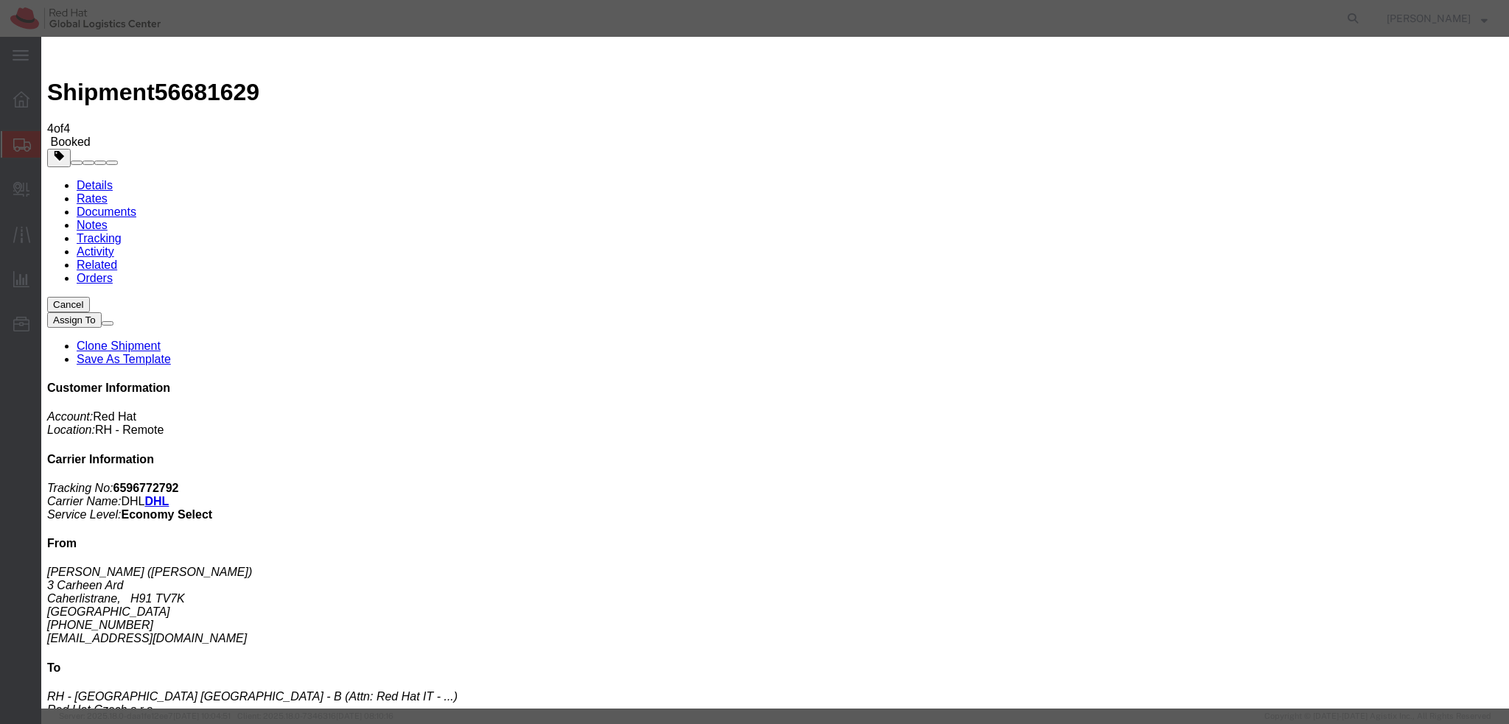
paste input "aedin.collins3@gmail.com"
type input "aedin.collins3@gmail.com"
paste textarea "Hi Lukas, please find the label for your shipment to Brno attached to this emai…"
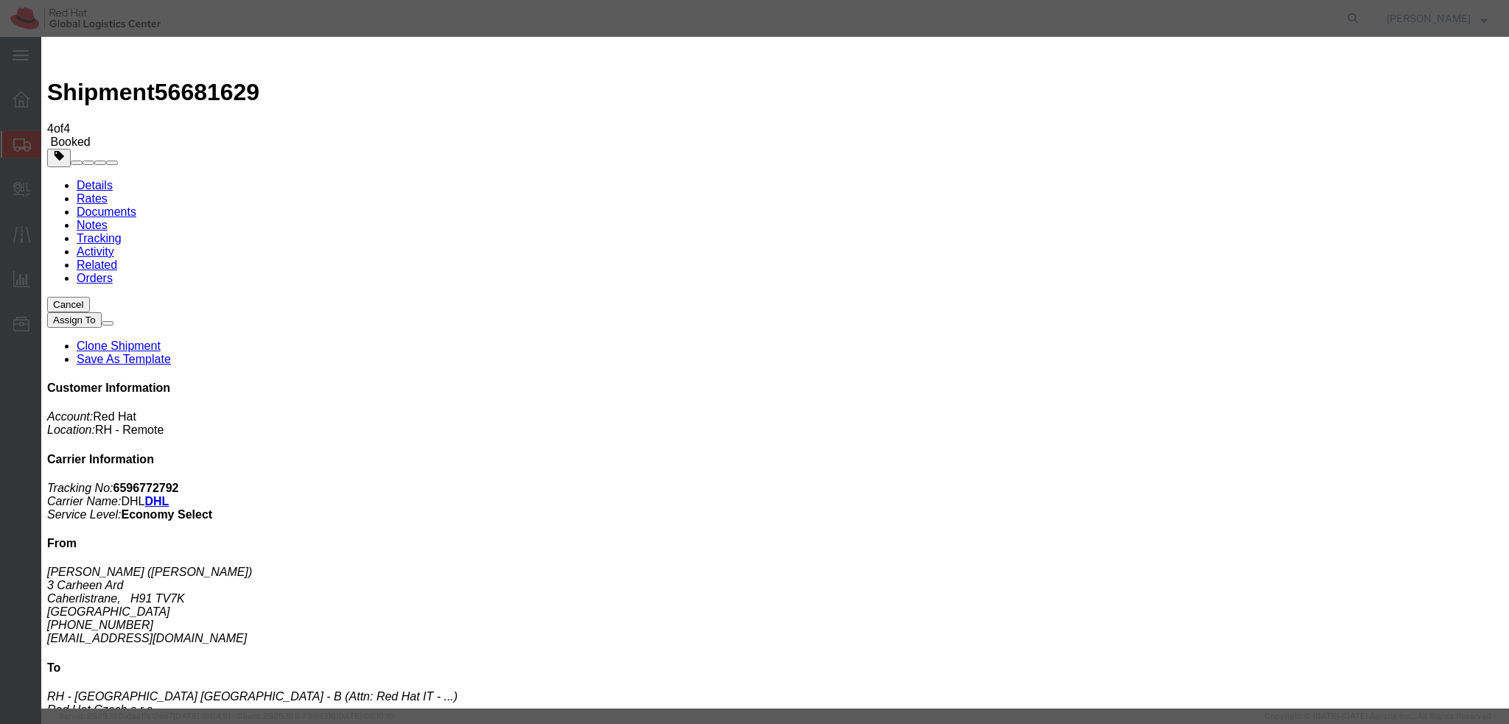
type textarea "Hi Aedin, please find the label for your shipment to Brno attached to this emai…"
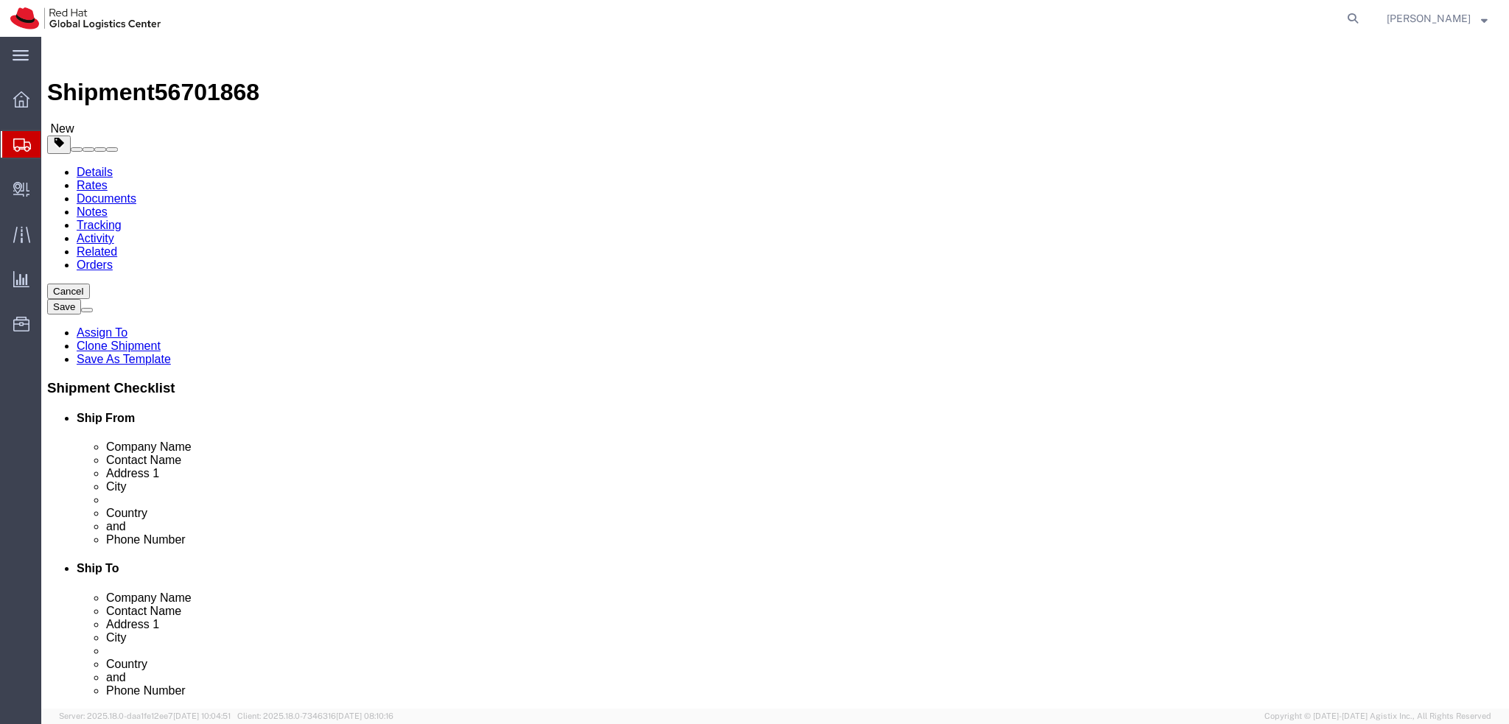
select select "37952"
select select
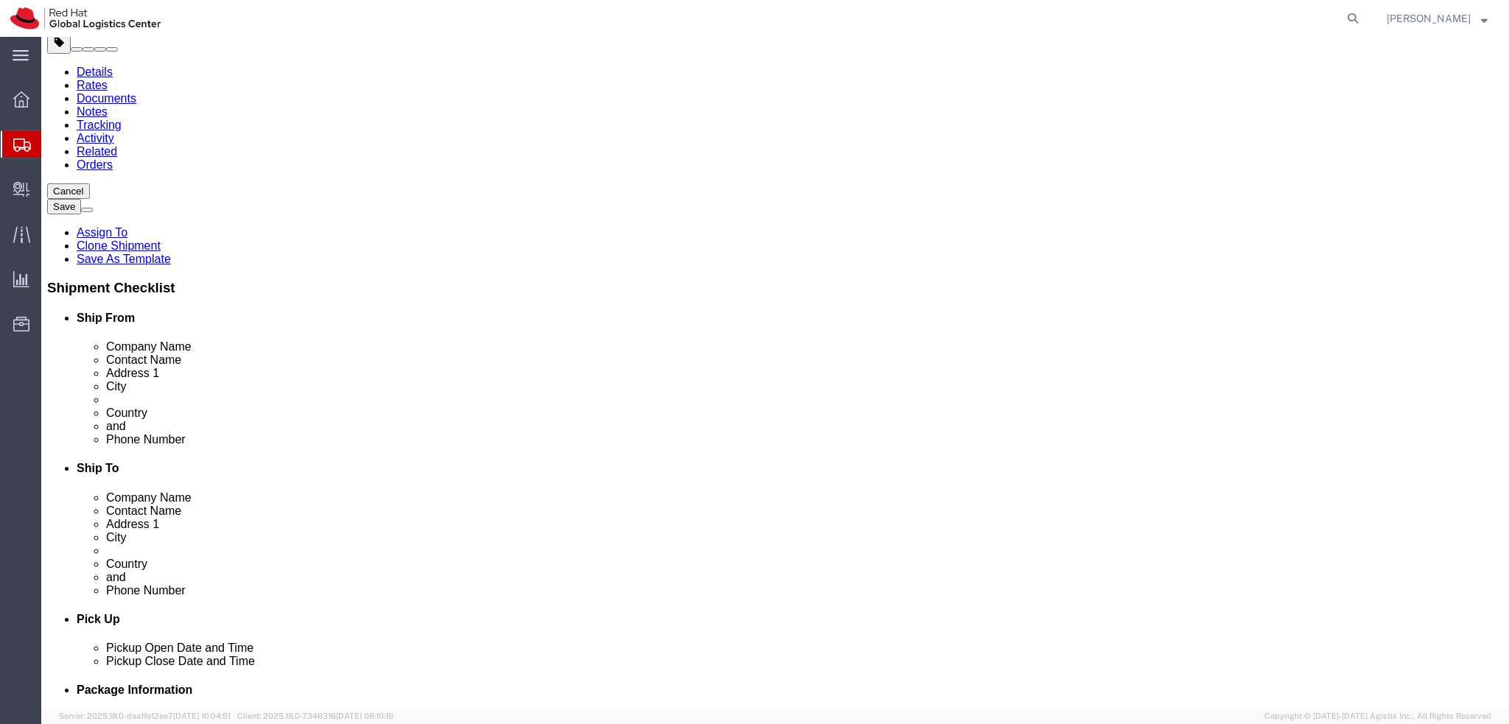
scroll to position [221, 0]
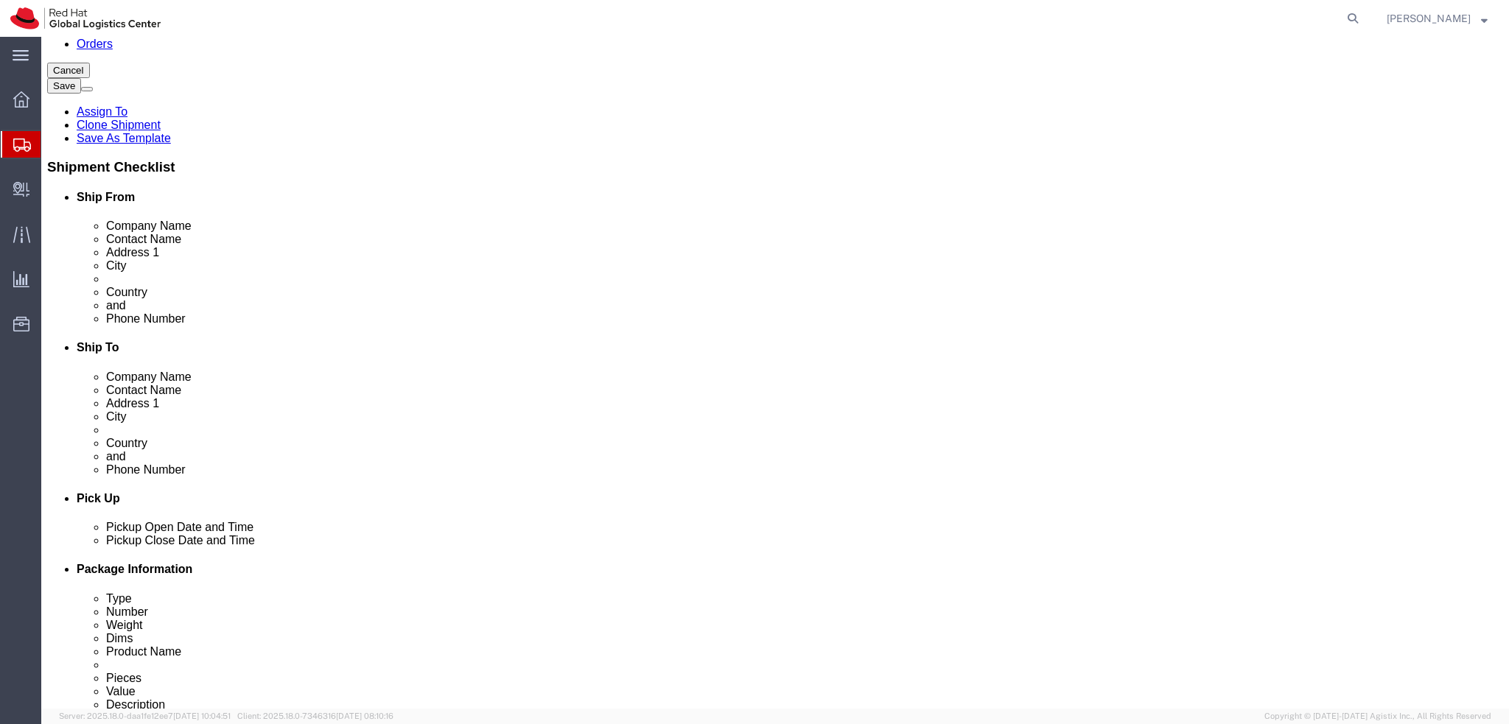
click button
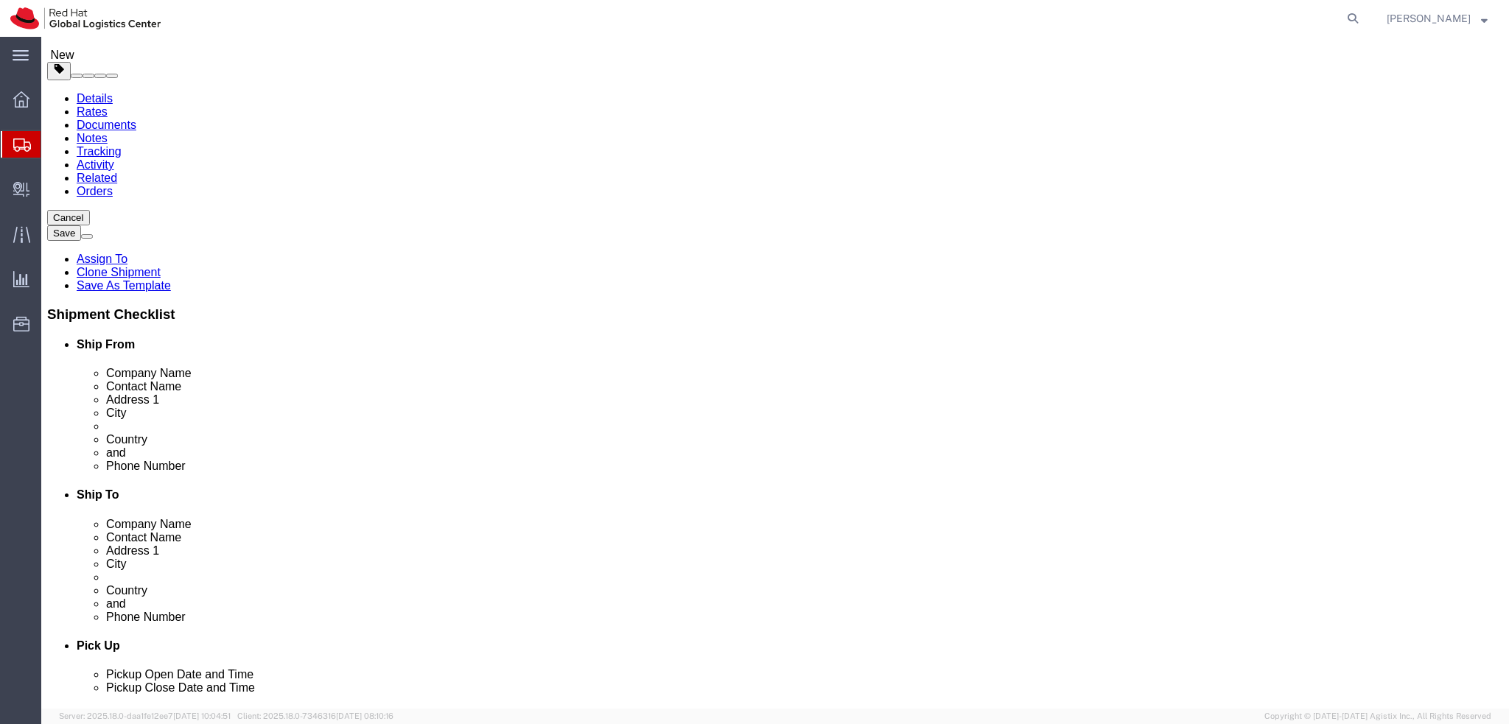
click icon
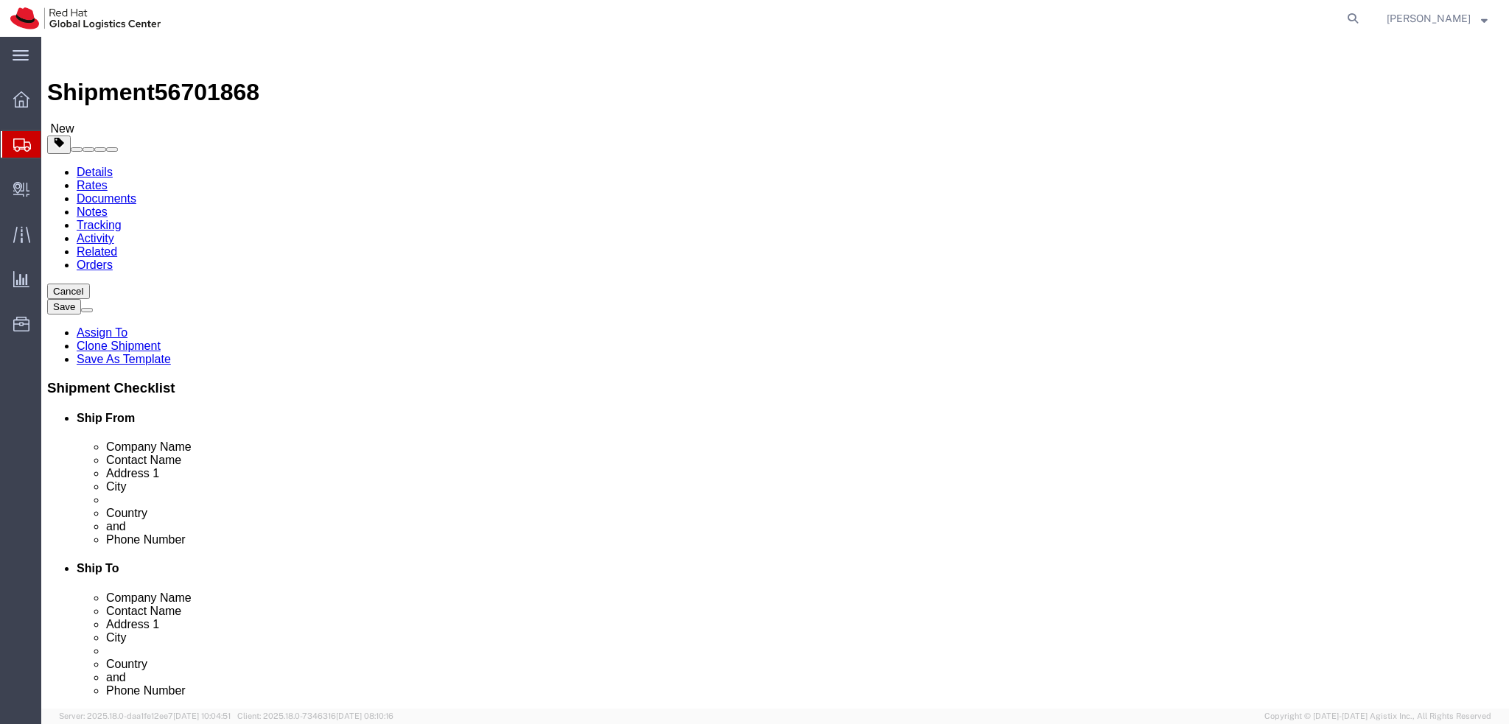
click dd "1.00 Each"
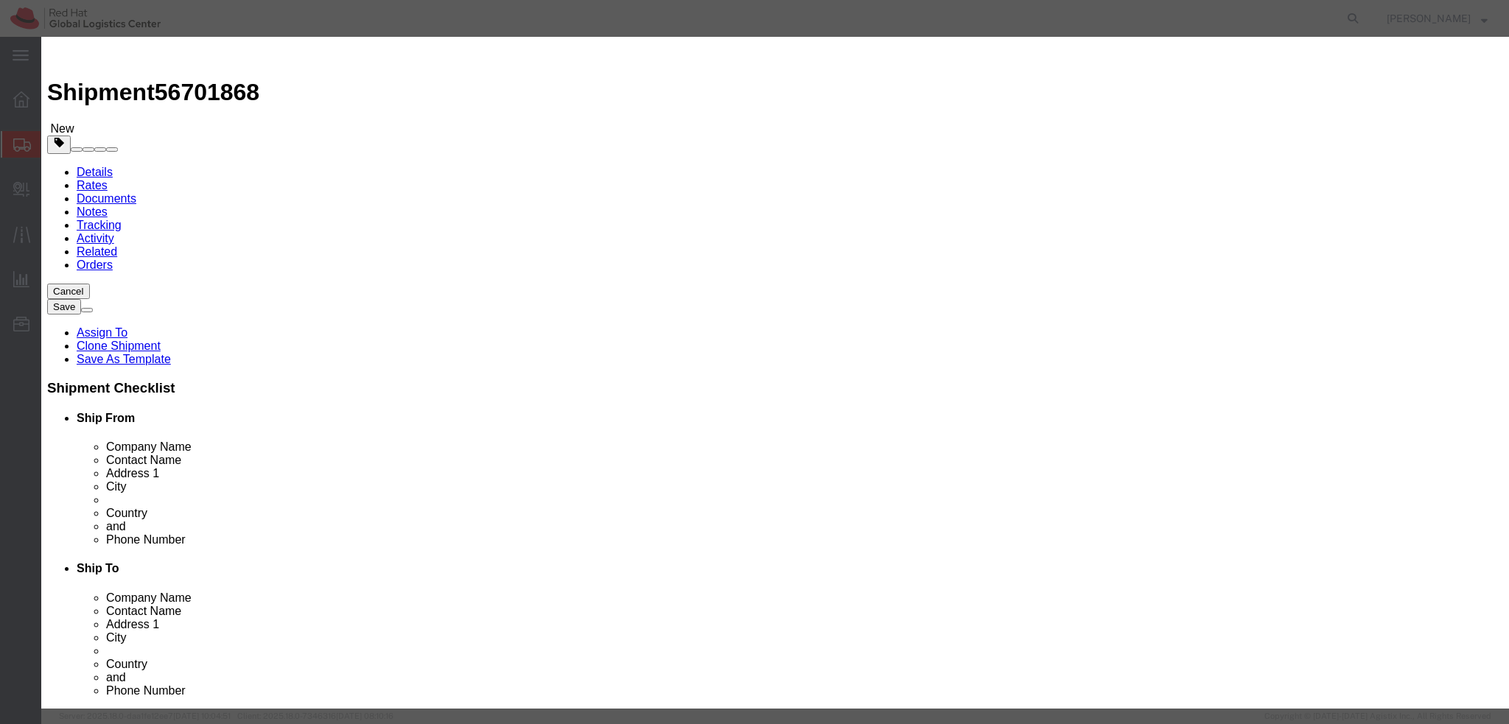
click button "Save & Close"
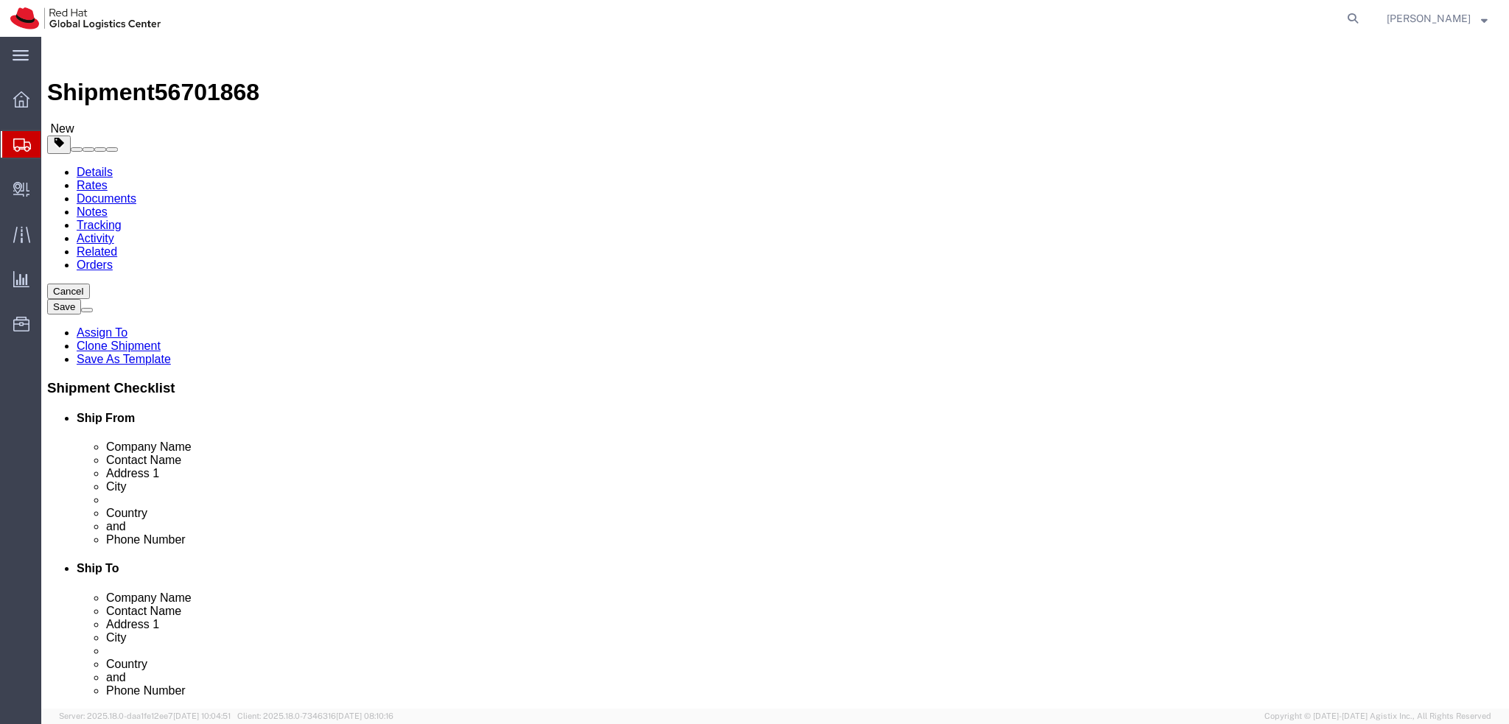
click icon
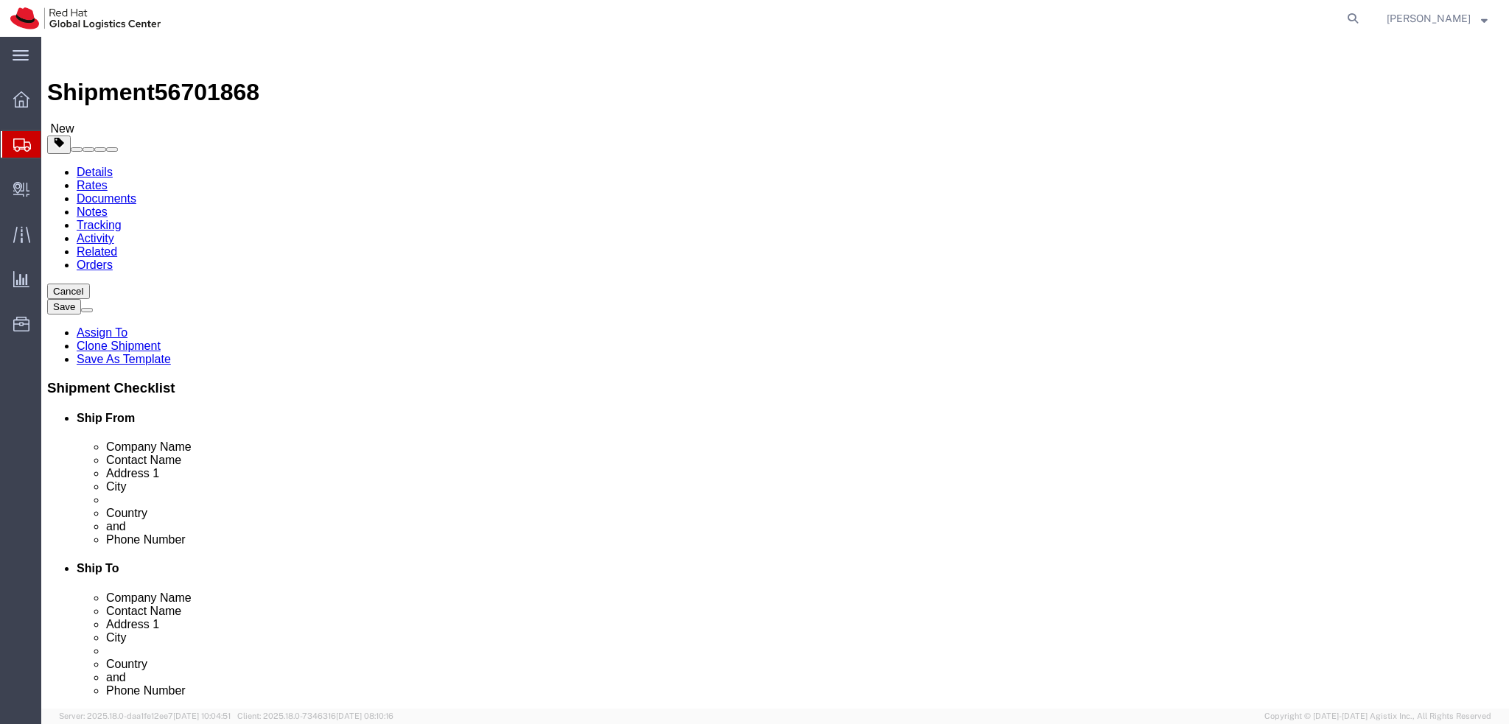
click icon
select select "26922"
click button "Rate Shipment"
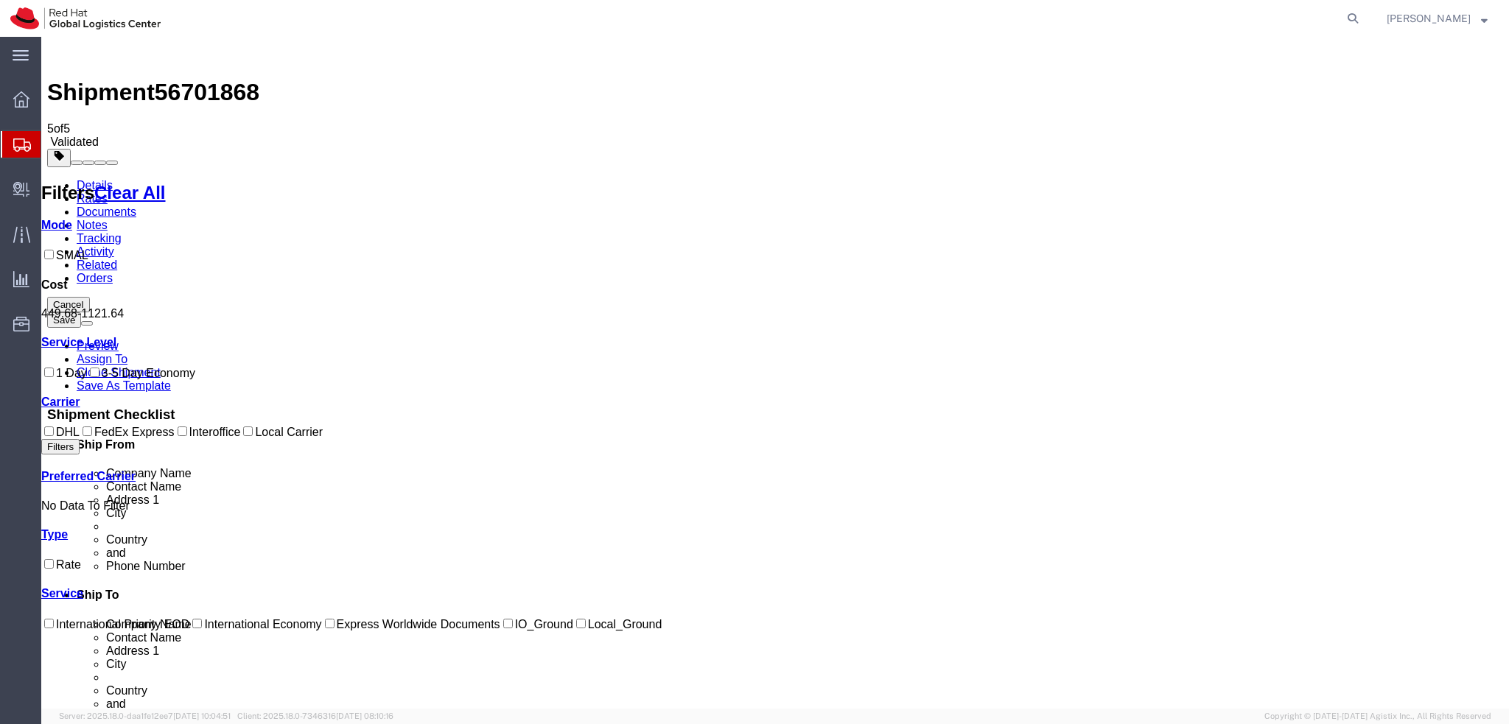
click at [92, 179] on link "Details" at bounding box center [95, 185] width 36 height 13
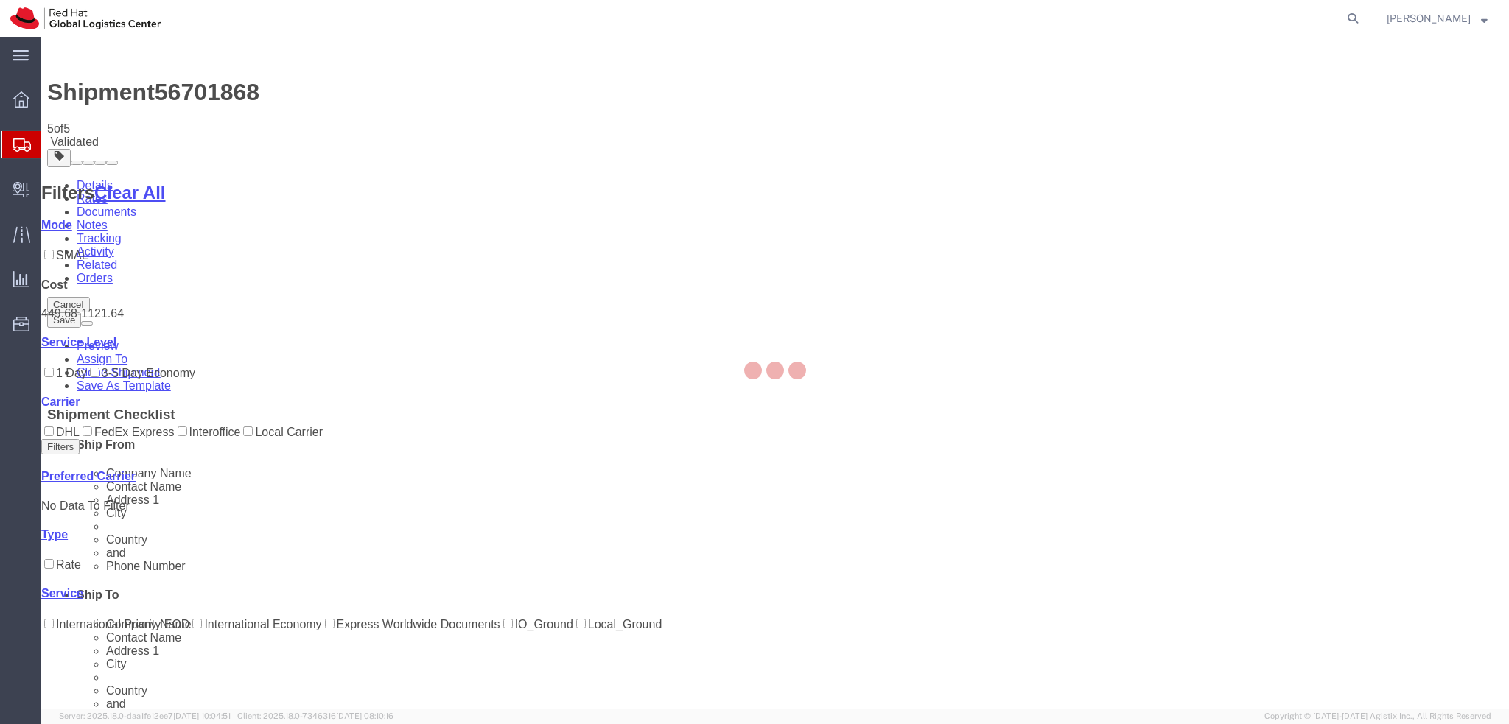
select select "37952"
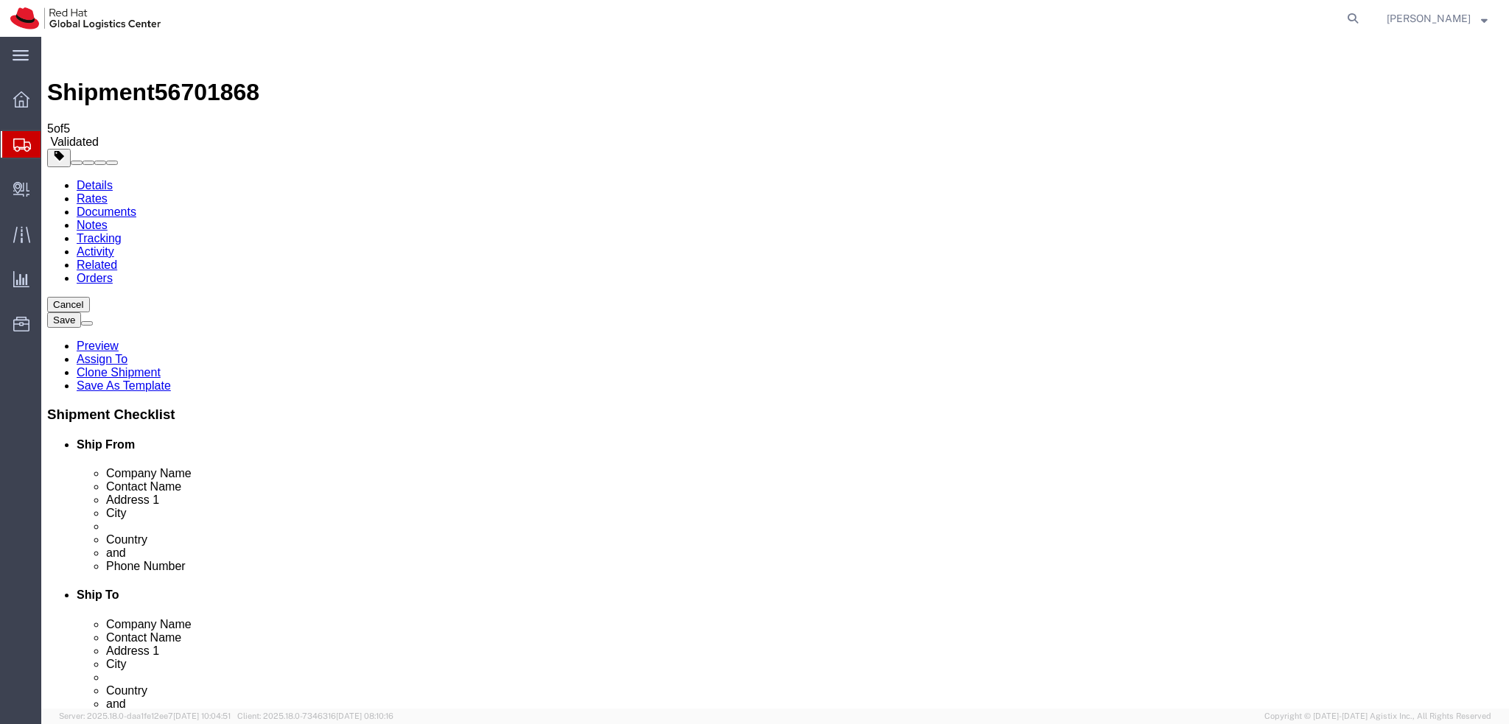
click icon
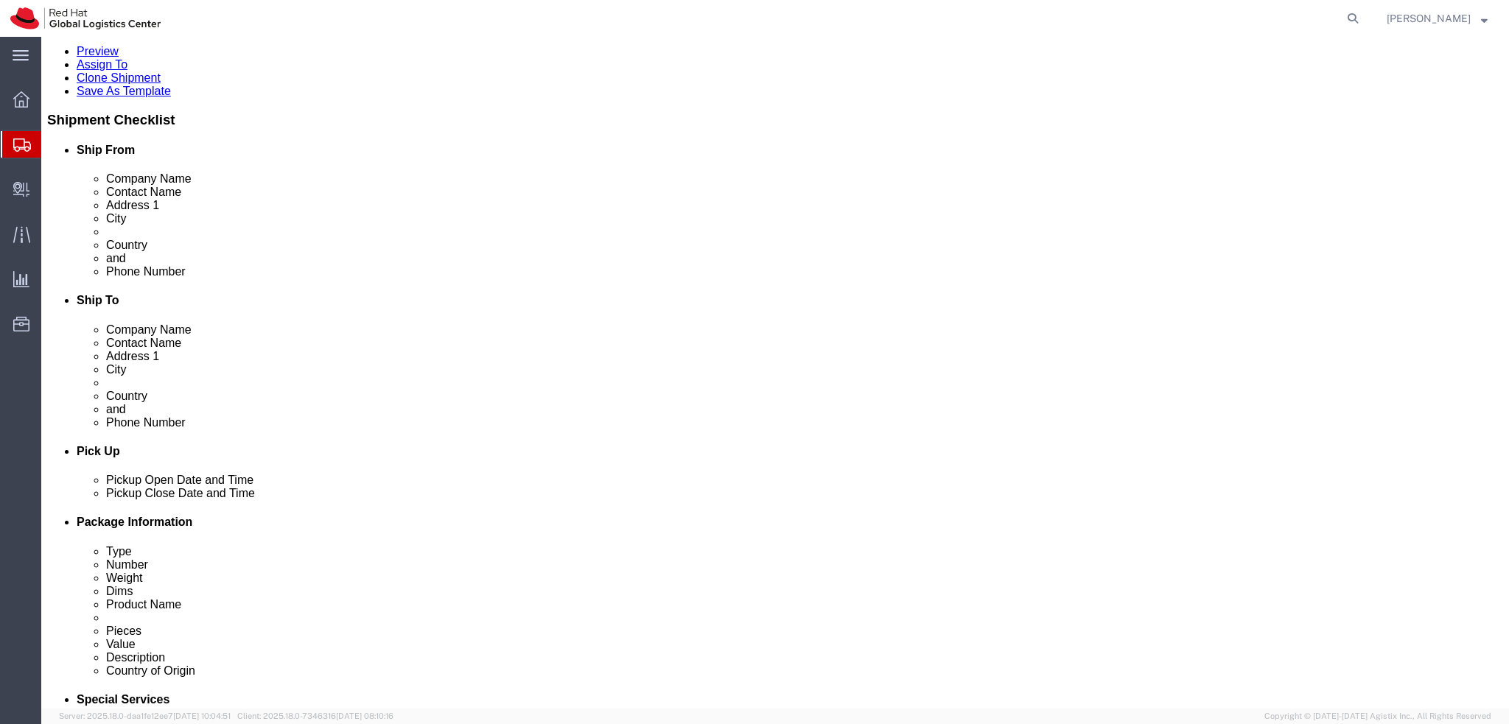
scroll to position [516, 0]
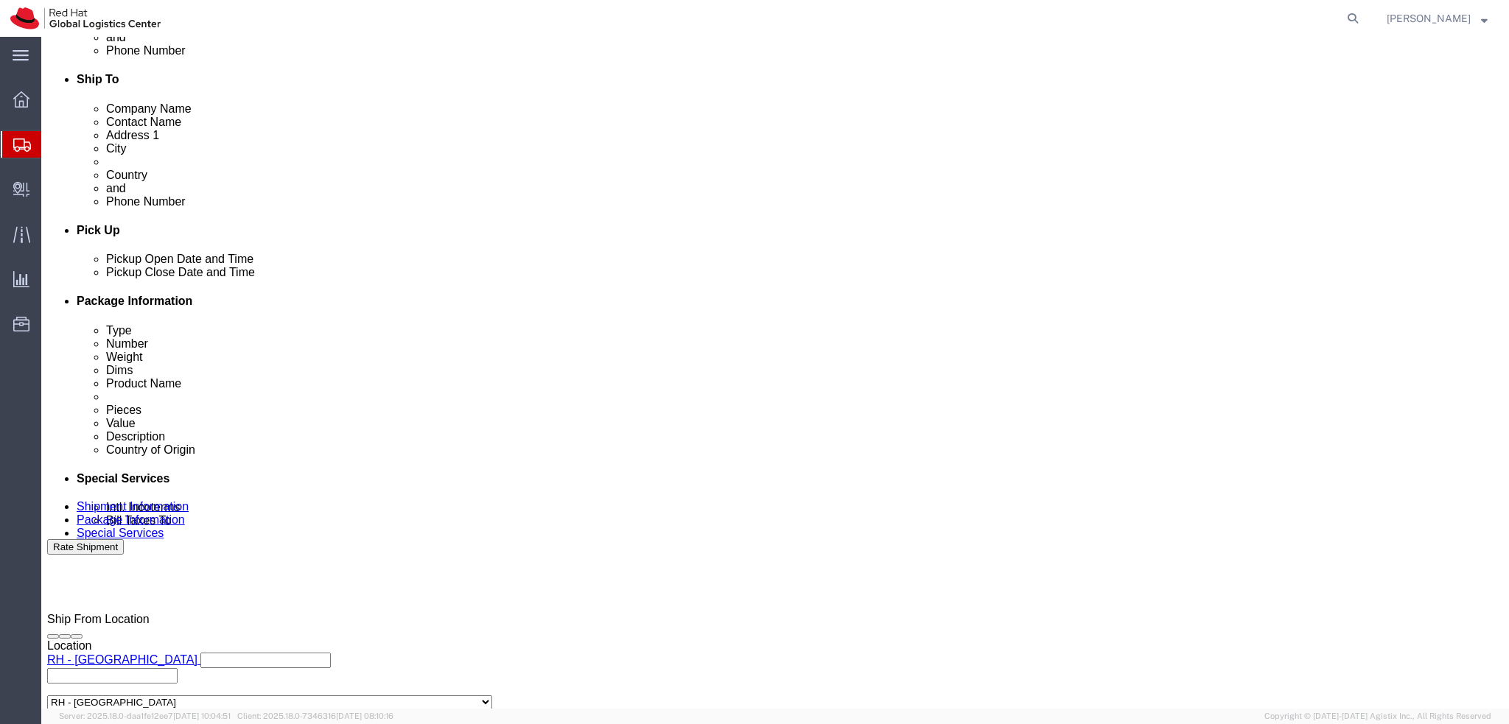
click button "Rate Shipment"
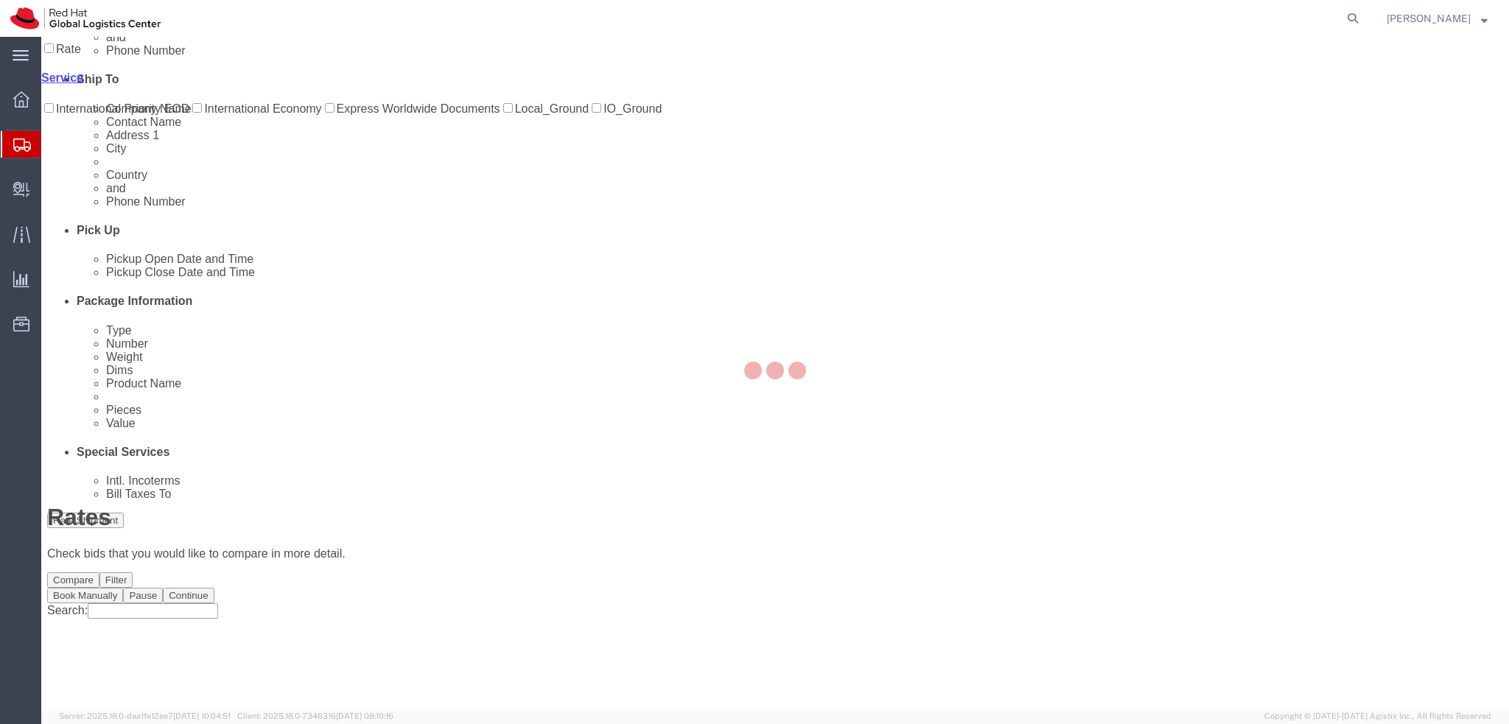
scroll to position [0, 0]
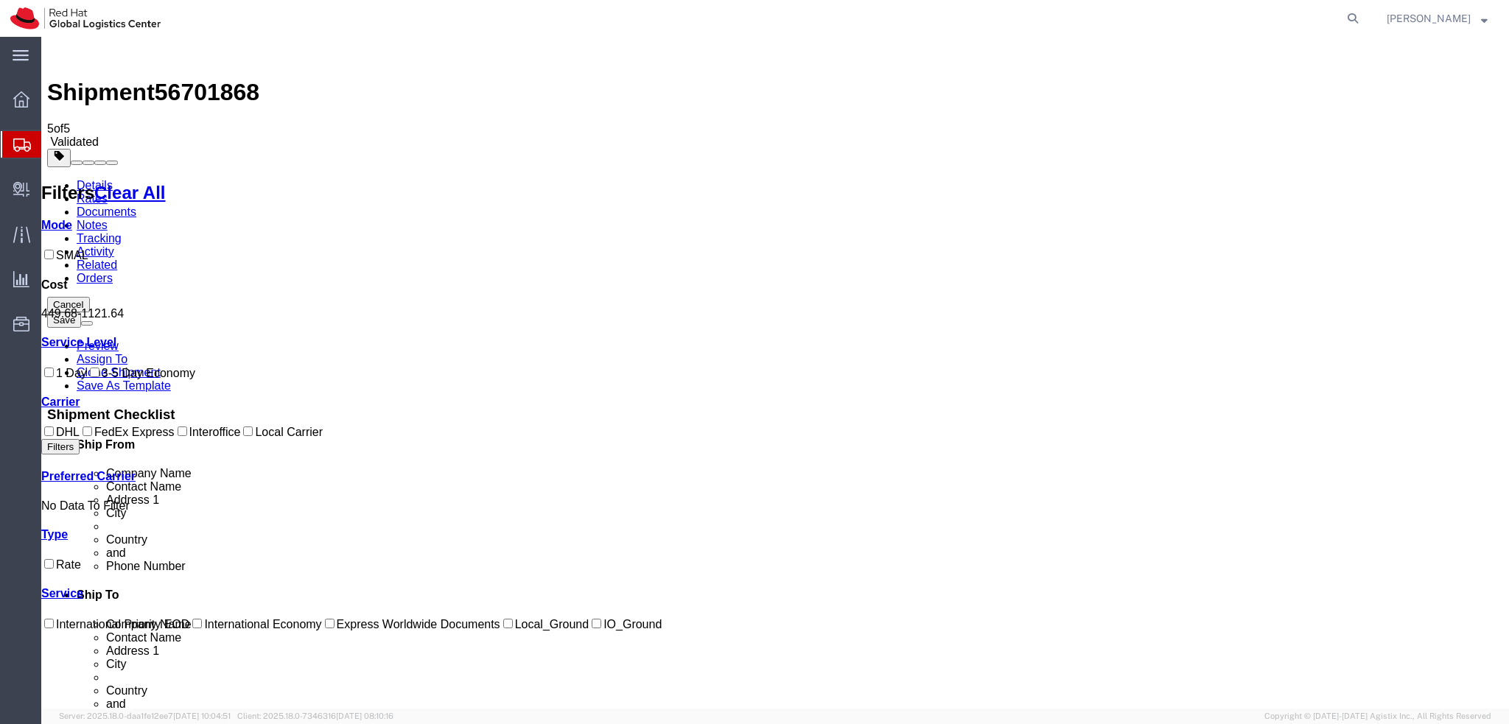
click at [97, 179] on link "Details" at bounding box center [95, 185] width 36 height 13
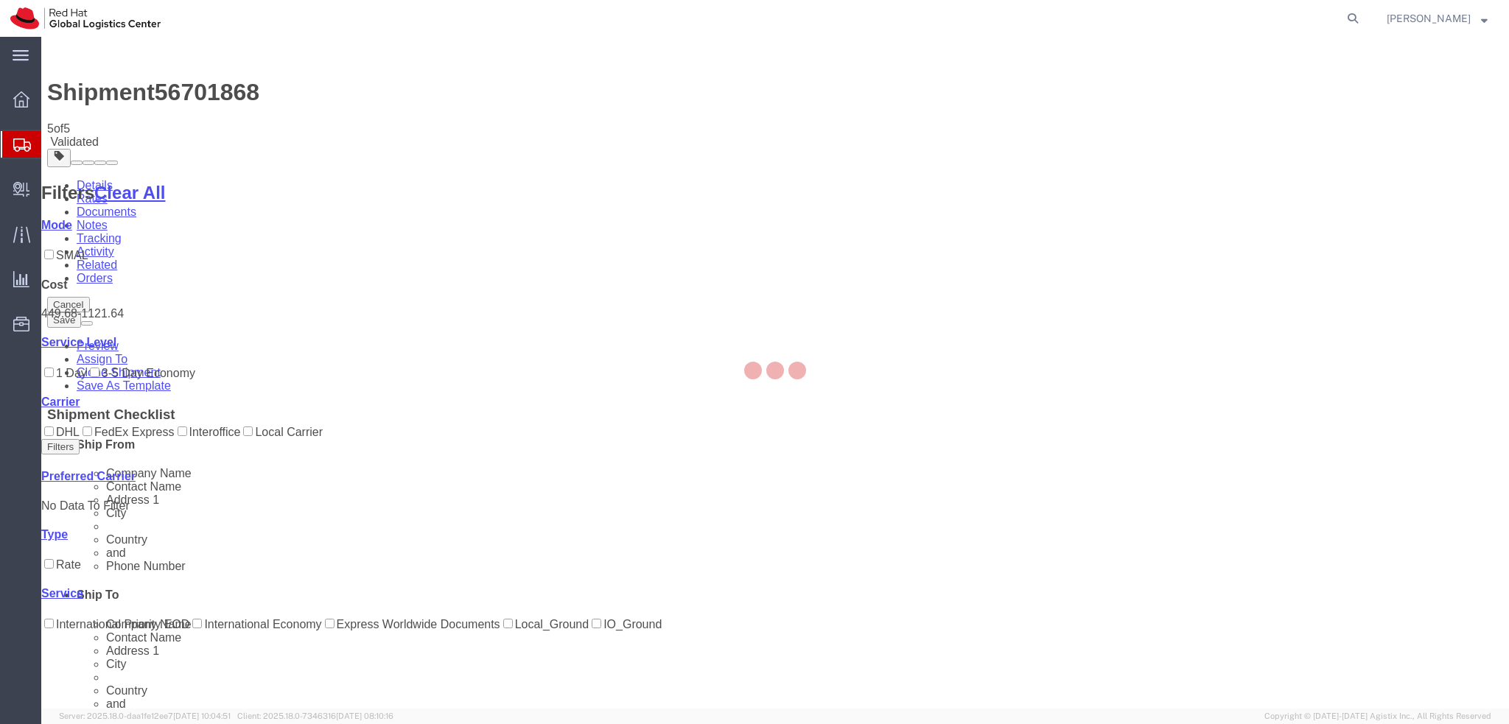
select select "37952"
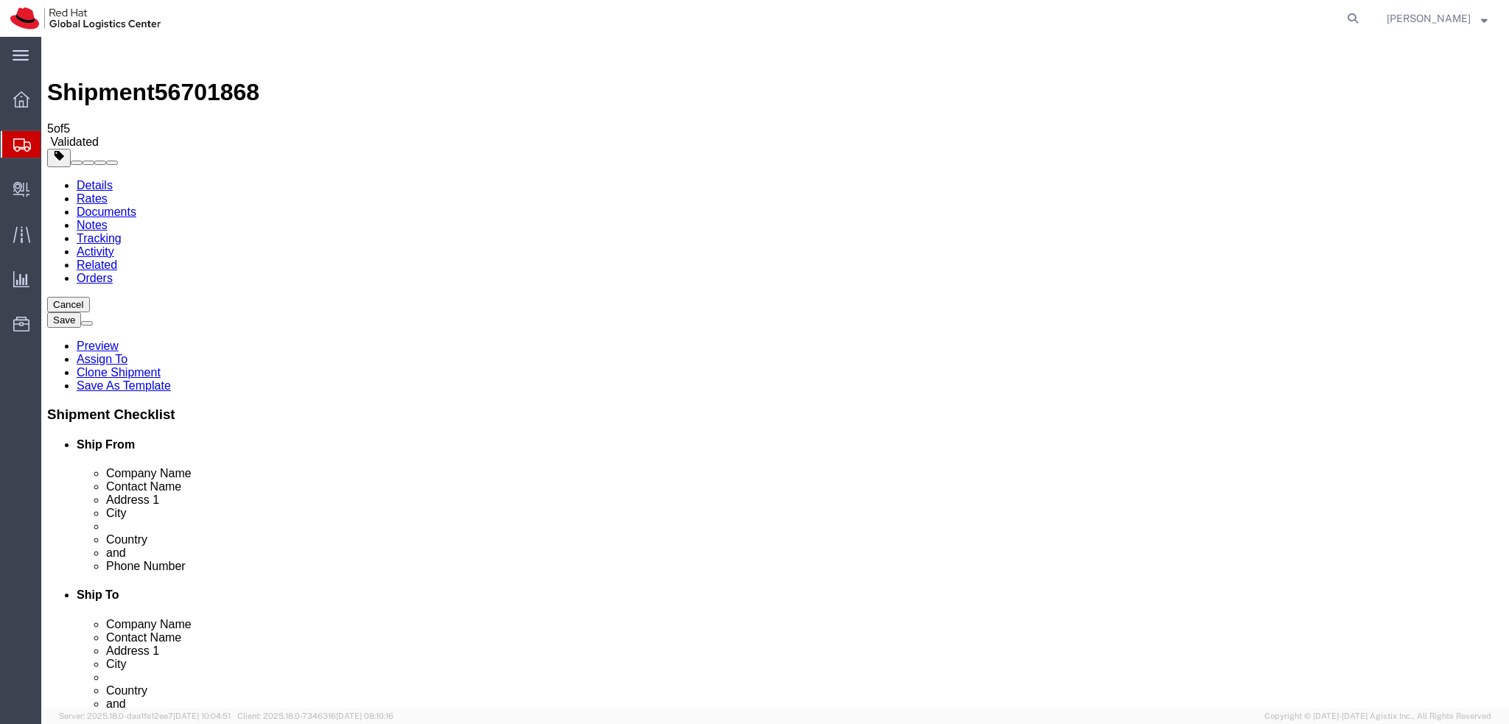
click link "Special Services"
select select "17"
select select "10954"
click label "Vendor Service"
click select "Select Domestic Express Economy Select Express Worldwide Express Worldwide (EU)…"
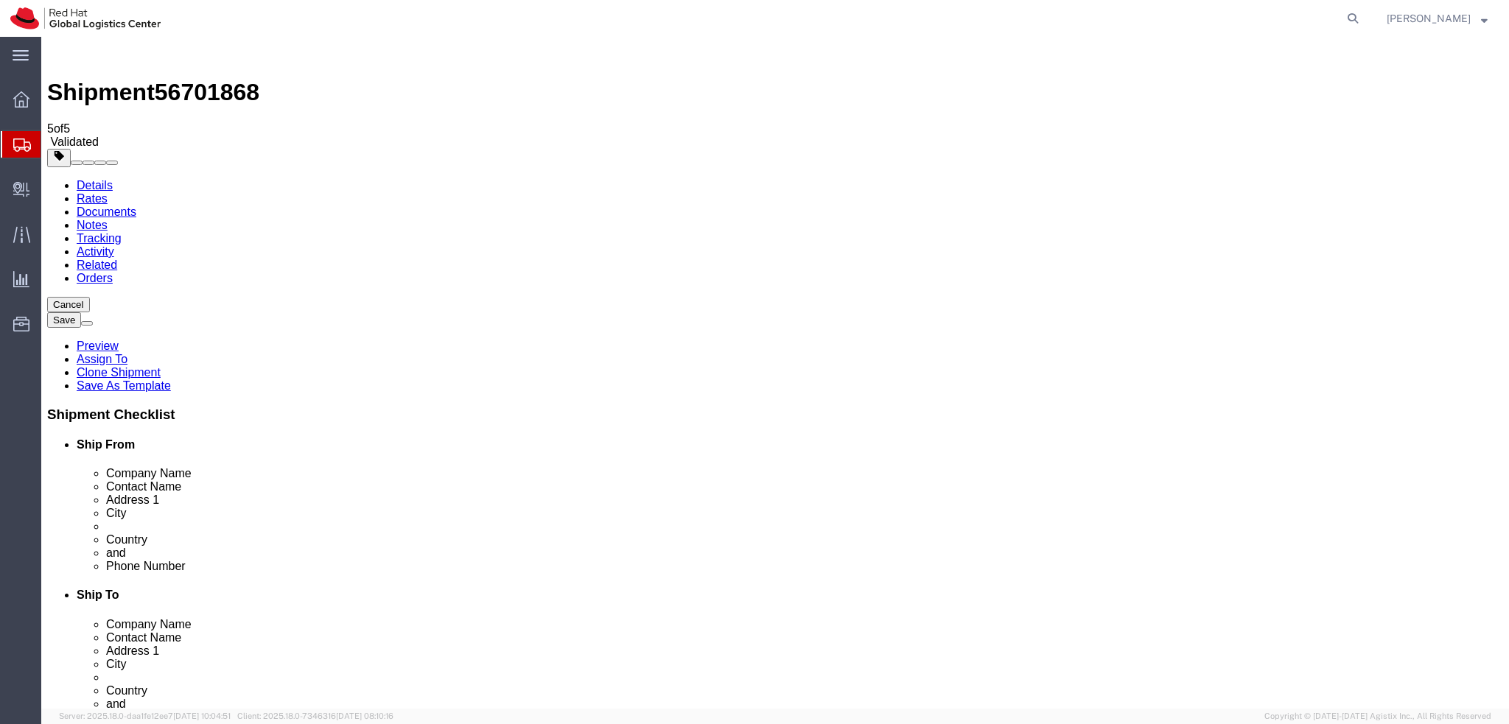
click link "Shipment Information"
click icon
click button "Rate Shipment"
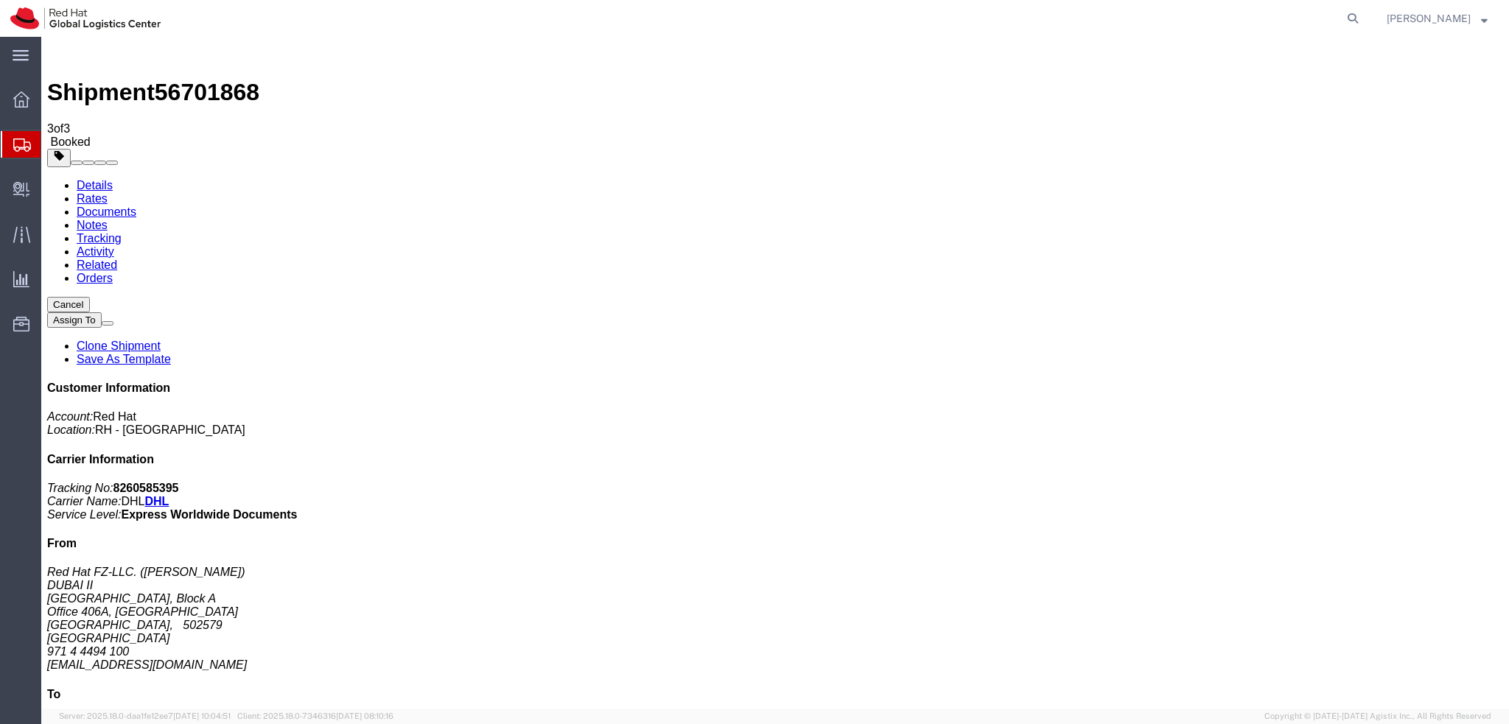
drag, startPoint x: 175, startPoint y: 233, endPoint x: 302, endPoint y: 344, distance: 168.6
click at [88, 179] on link "Details" at bounding box center [95, 185] width 36 height 13
click span "button"
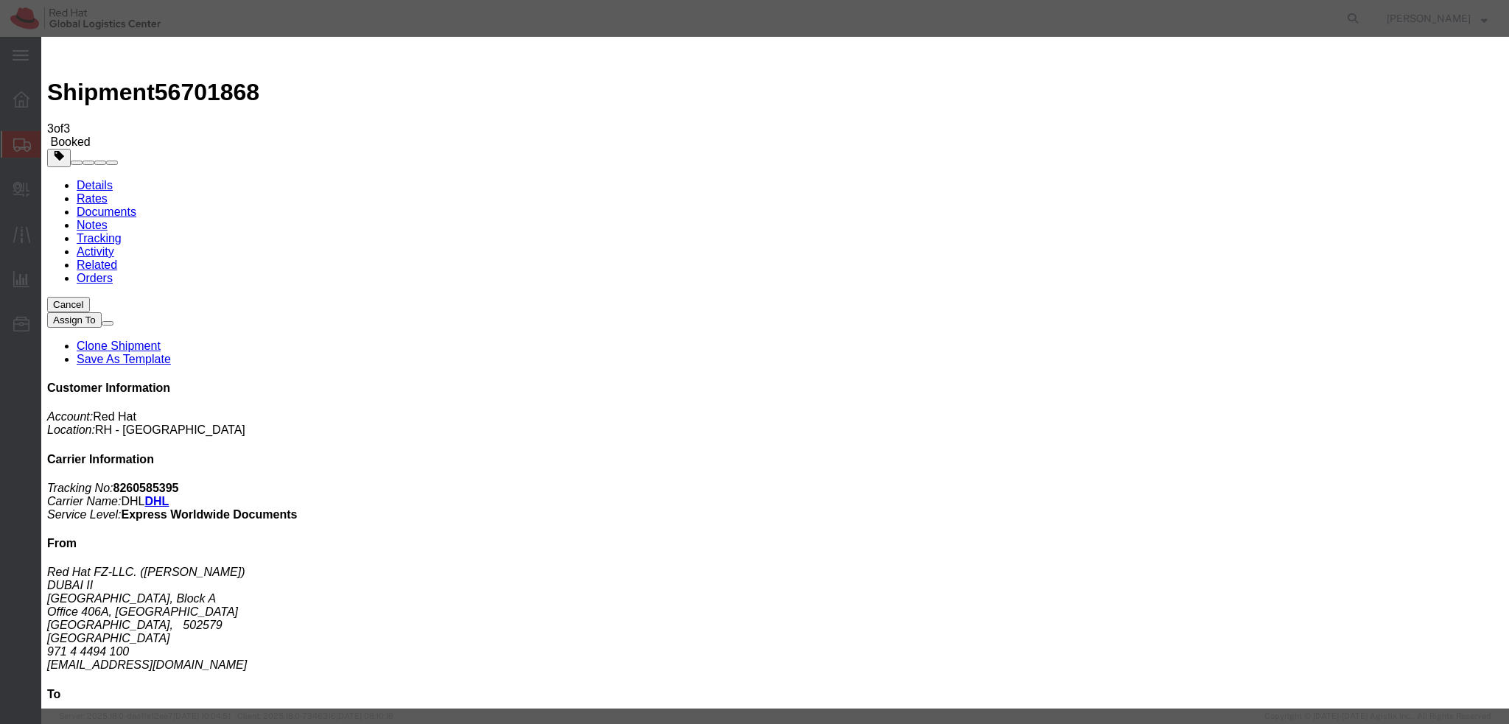
click div "Sep 04 2025 11:44 AM"
click input "11:44 AM"
type input "12:00 PM"
click div "Open Time 12:00 PM Sep 05 2025 11:44 AM - Sep 05 2025 11:44 AM Cancel Apply"
click button "Apply"
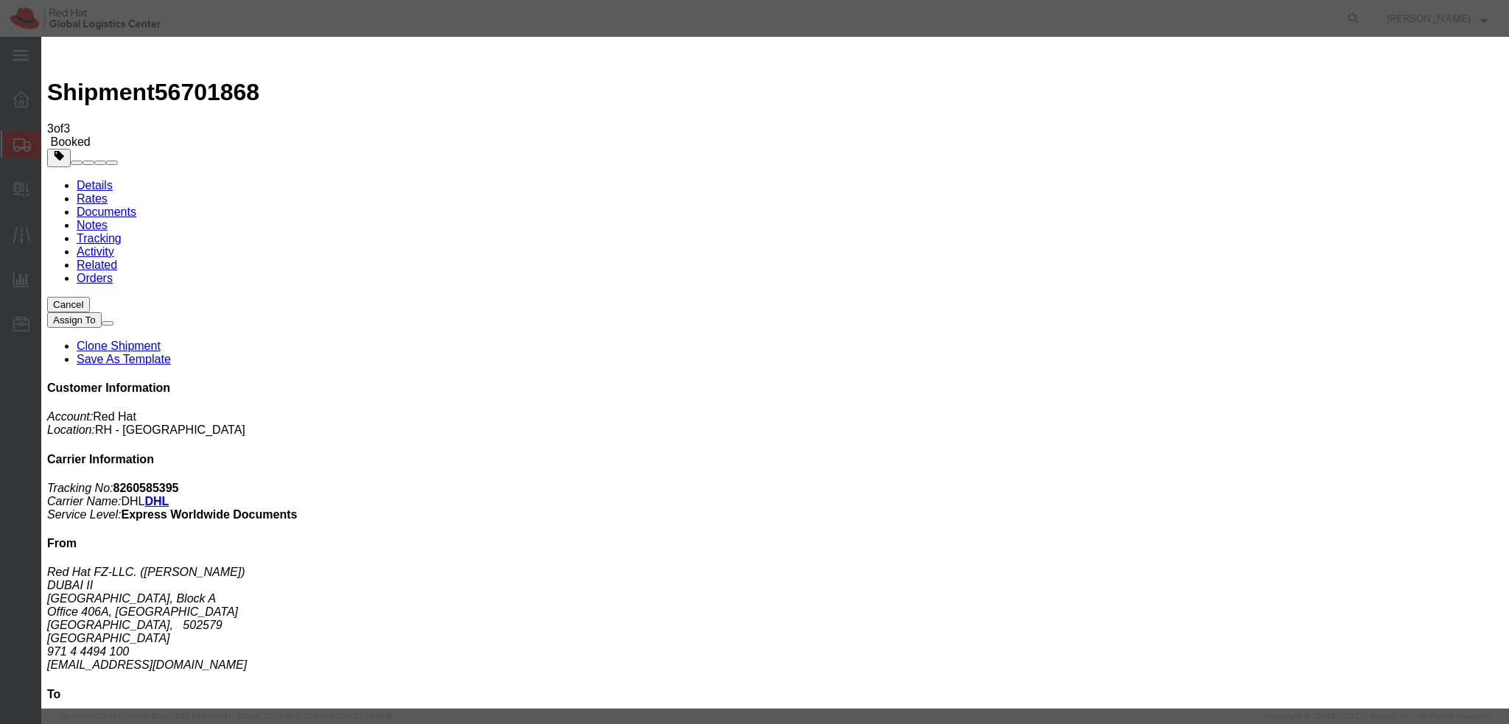
click div "Sep 05 2025 1:00 PM"
type input "3:00 PM"
click button "Apply"
click button "Save"
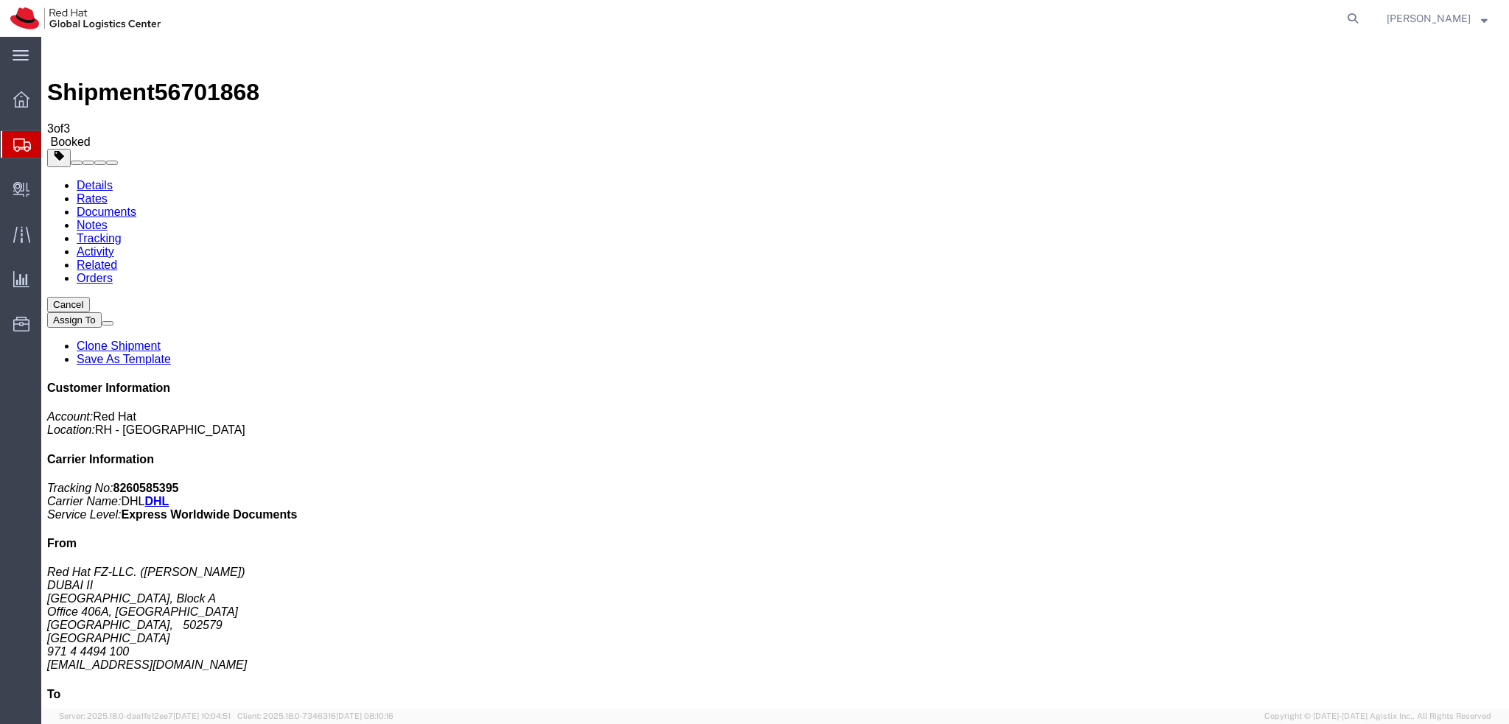
click button "Close"
click span "button"
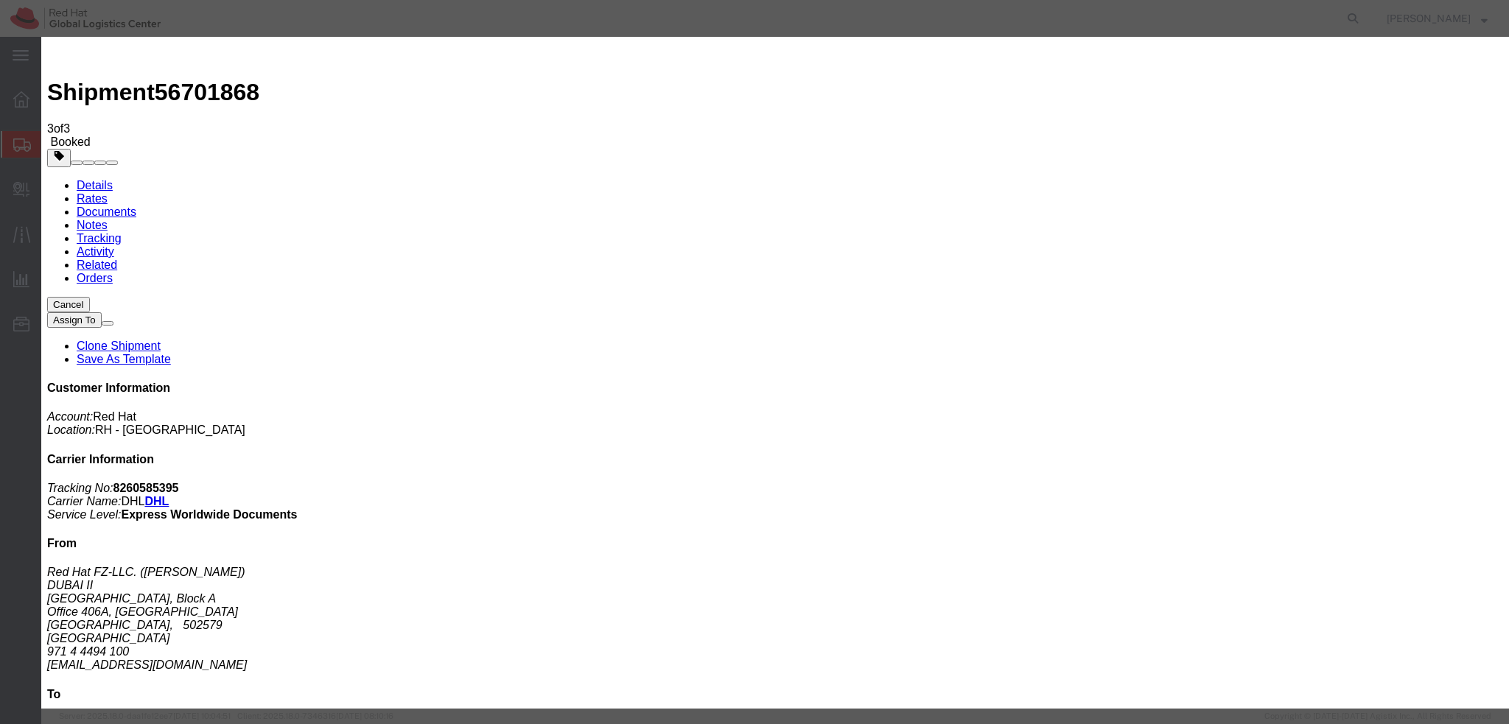
click div "Sep 04 2025 11:44 AM"
click input "11:44 AM"
type input "12:00 PM"
click button "Apply"
click div "Sep 08 2025 1:00 PM"
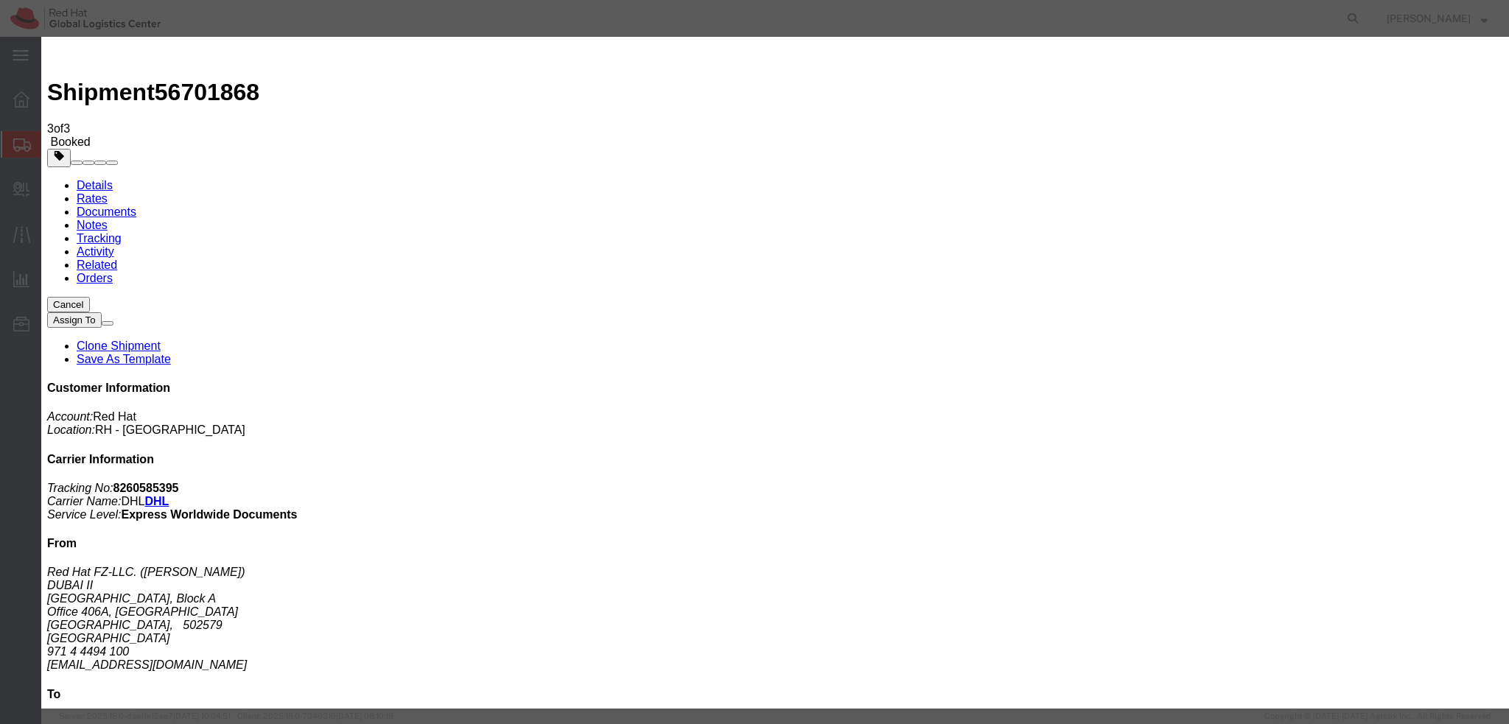
type input "3:00 PM"
click button "Apply"
click button "Save"
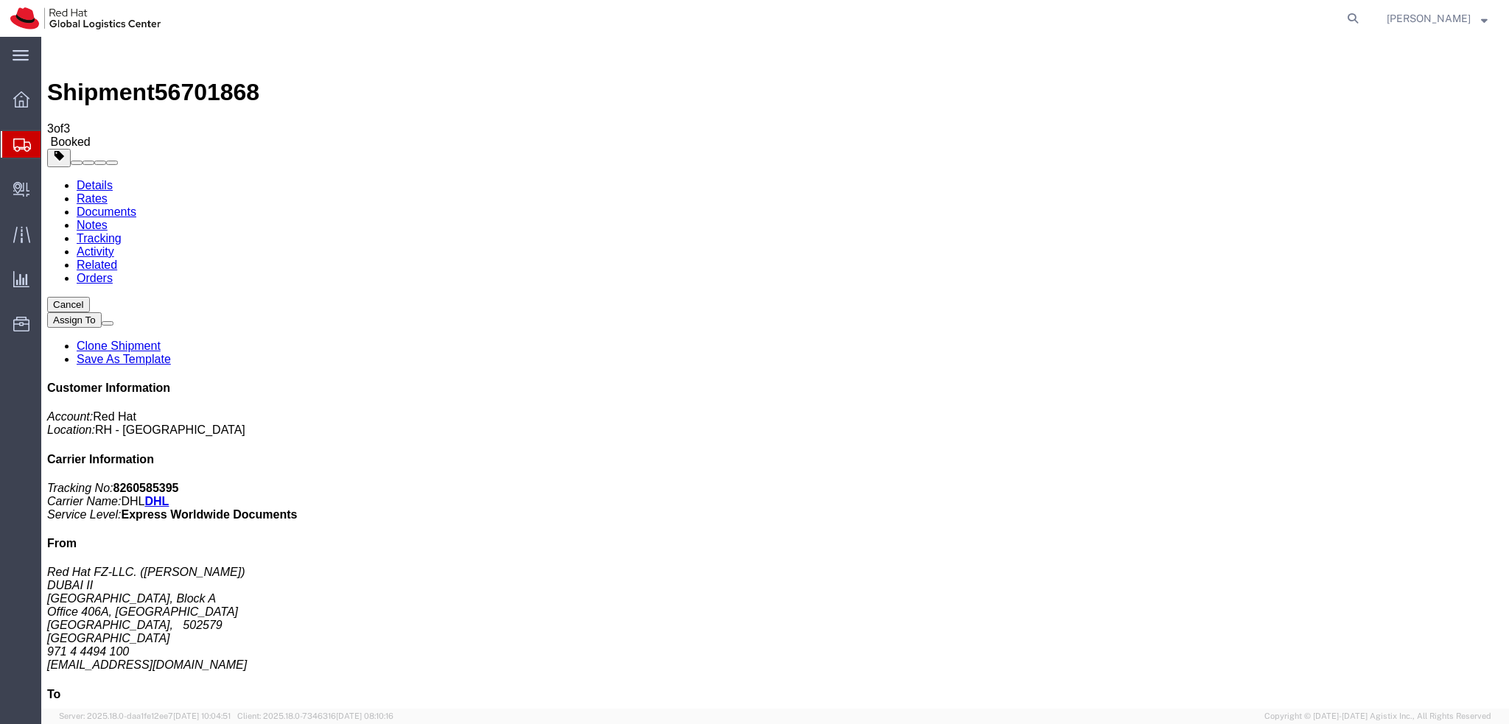
click button "Close"
click address "Red Hat FZ-LLC. (Alessandro Filocca) DUBAI II Office Park Building, Block A Off…"
copy div "afilocca@redhat.com"
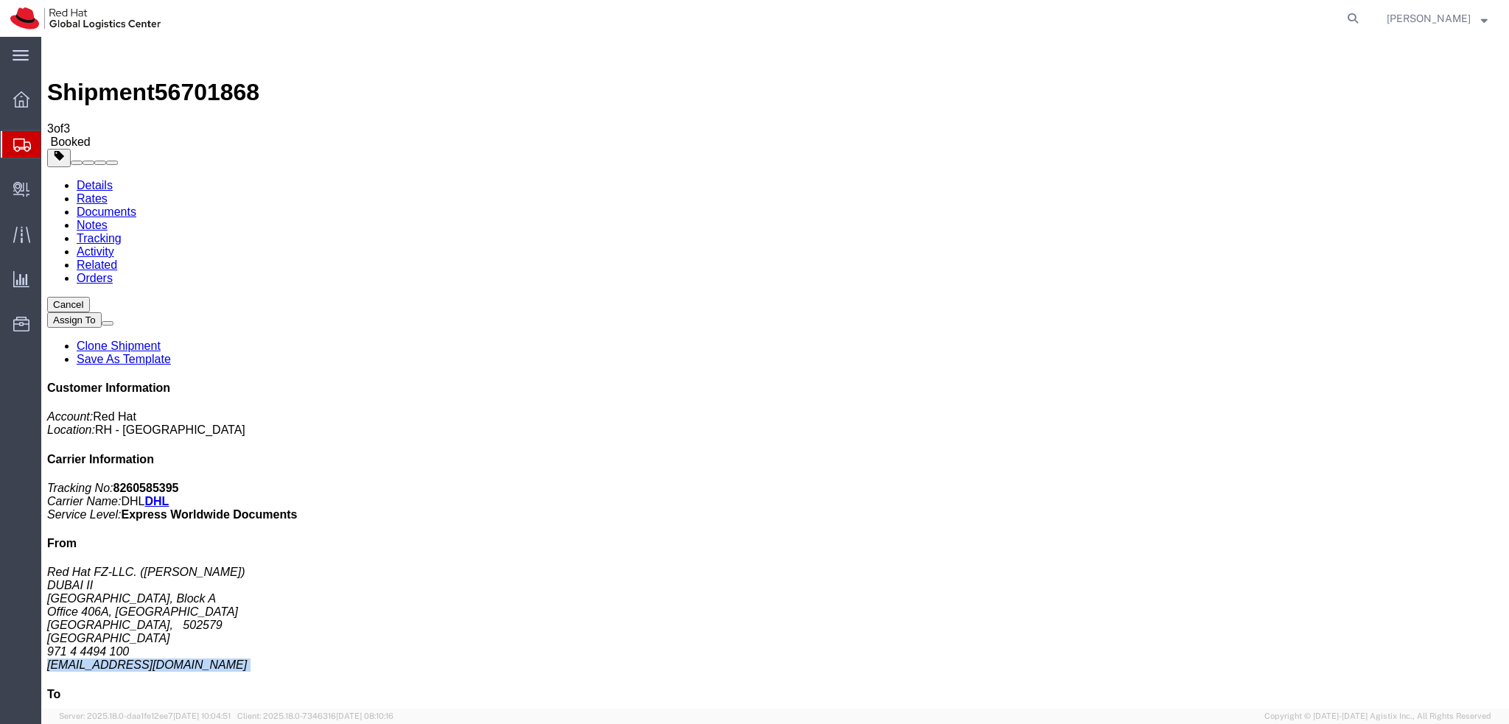
click link "Documents"
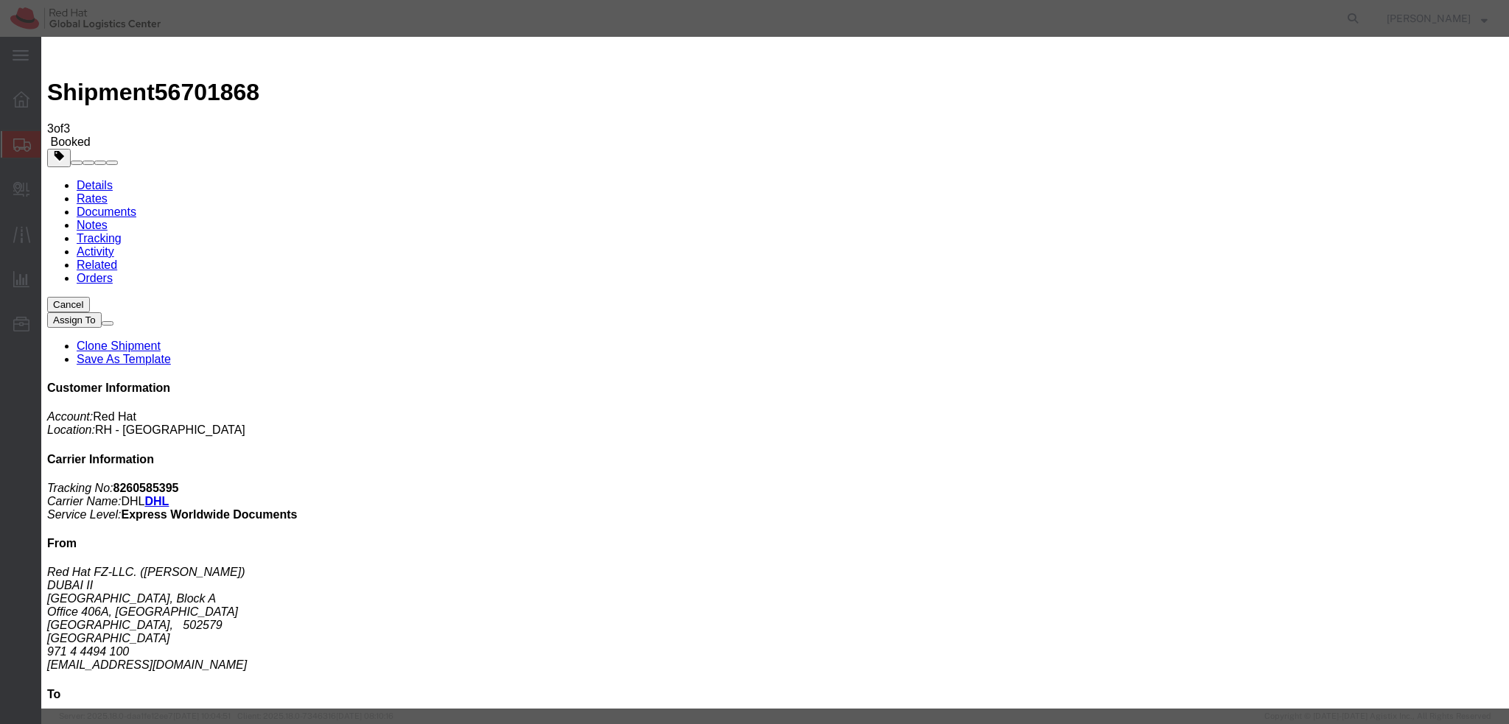
paste input "afilocca@redhat.com"
type input "afilocca@redhat.com"
drag, startPoint x: 639, startPoint y: 188, endPoint x: 683, endPoint y: 183, distance: 43.8
paste input "kasar@redhat.com"
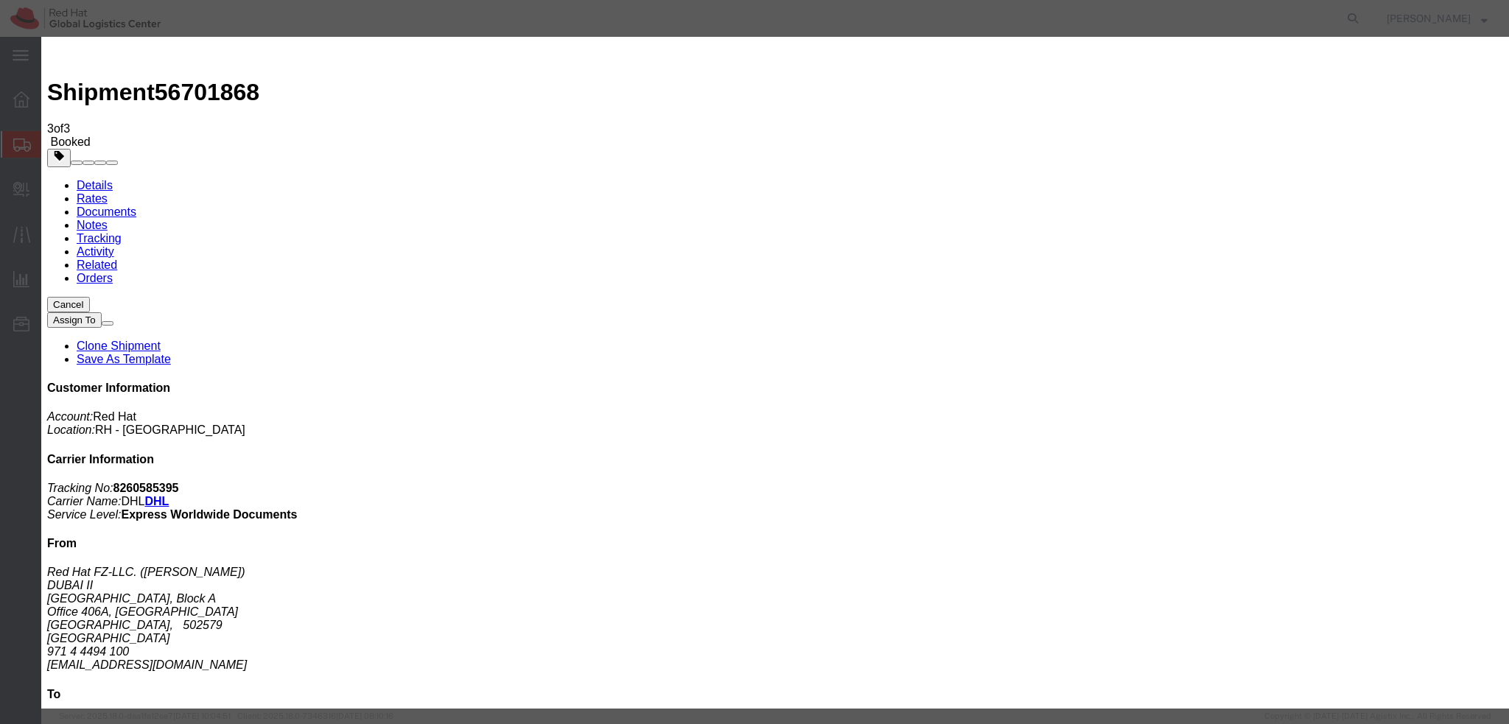
type input "kasar@redhat.com"
paste textarea "Hi A, please find the label for your shipment to B attached to this email. Plea…"
drag, startPoint x: 989, startPoint y: 376, endPoint x: 990, endPoint y: 409, distance: 32.4
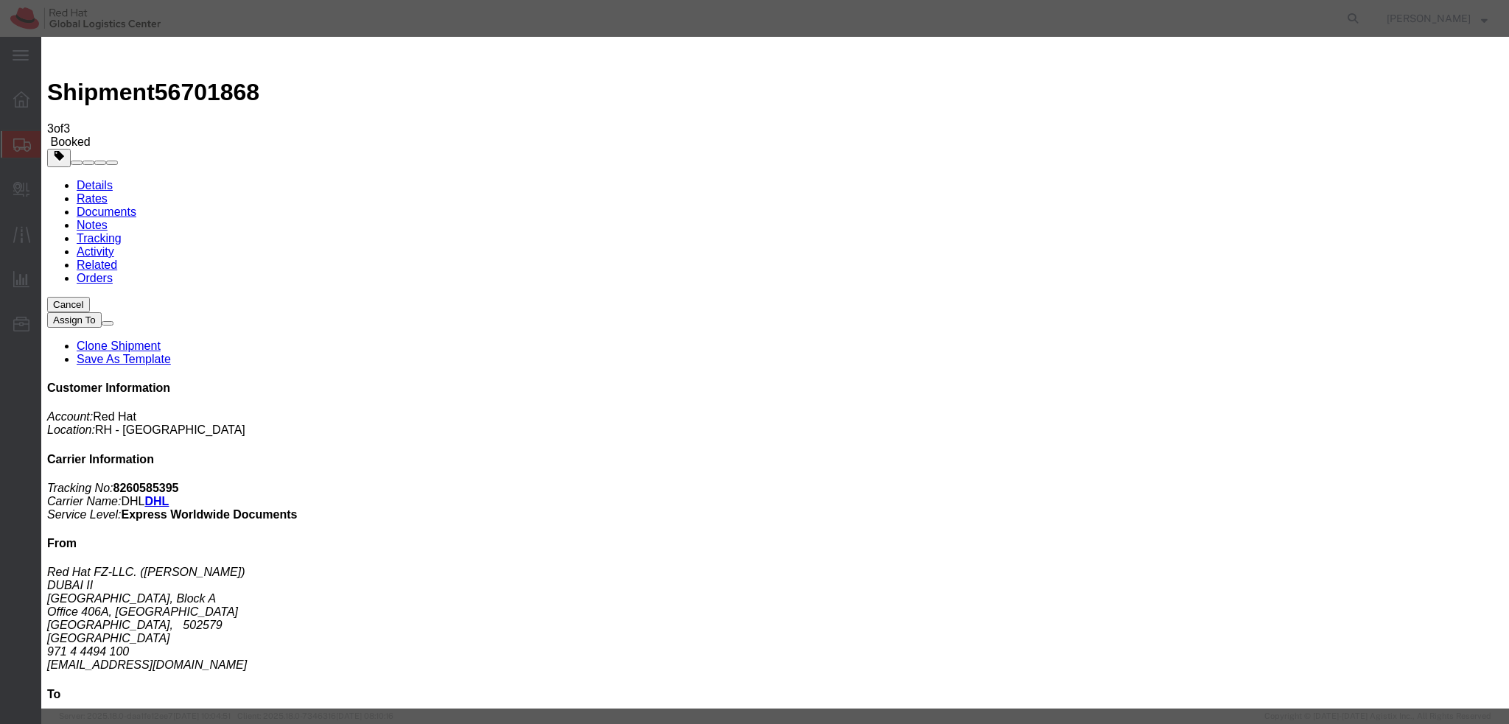
type textarea "Hi Alessandro, please find the label for your shipment to Casablanca attached t…"
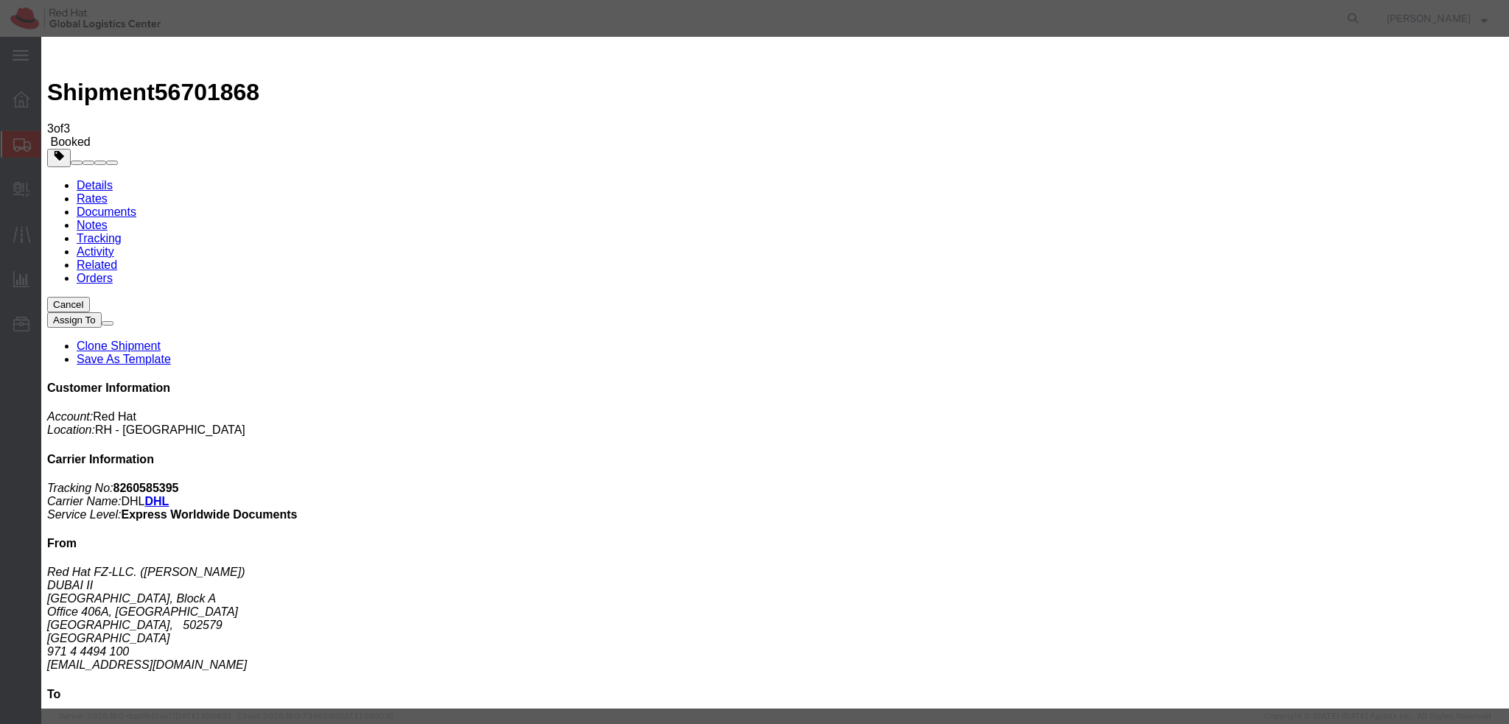
checkbox input "true"
type textarea "Hi Alessandro, please find the label for your shipment to Casablanca attached t…"
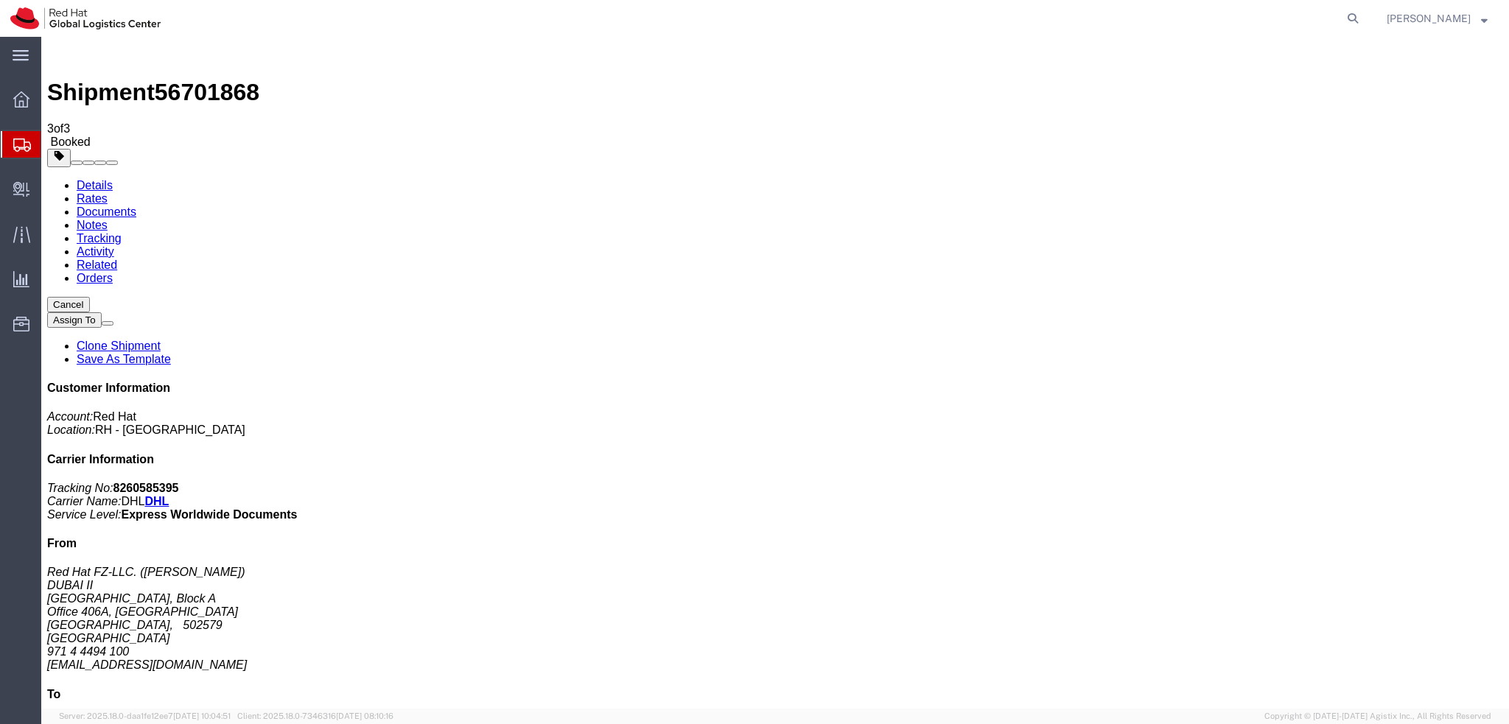
click at [117, 259] on link "Related" at bounding box center [97, 265] width 41 height 13
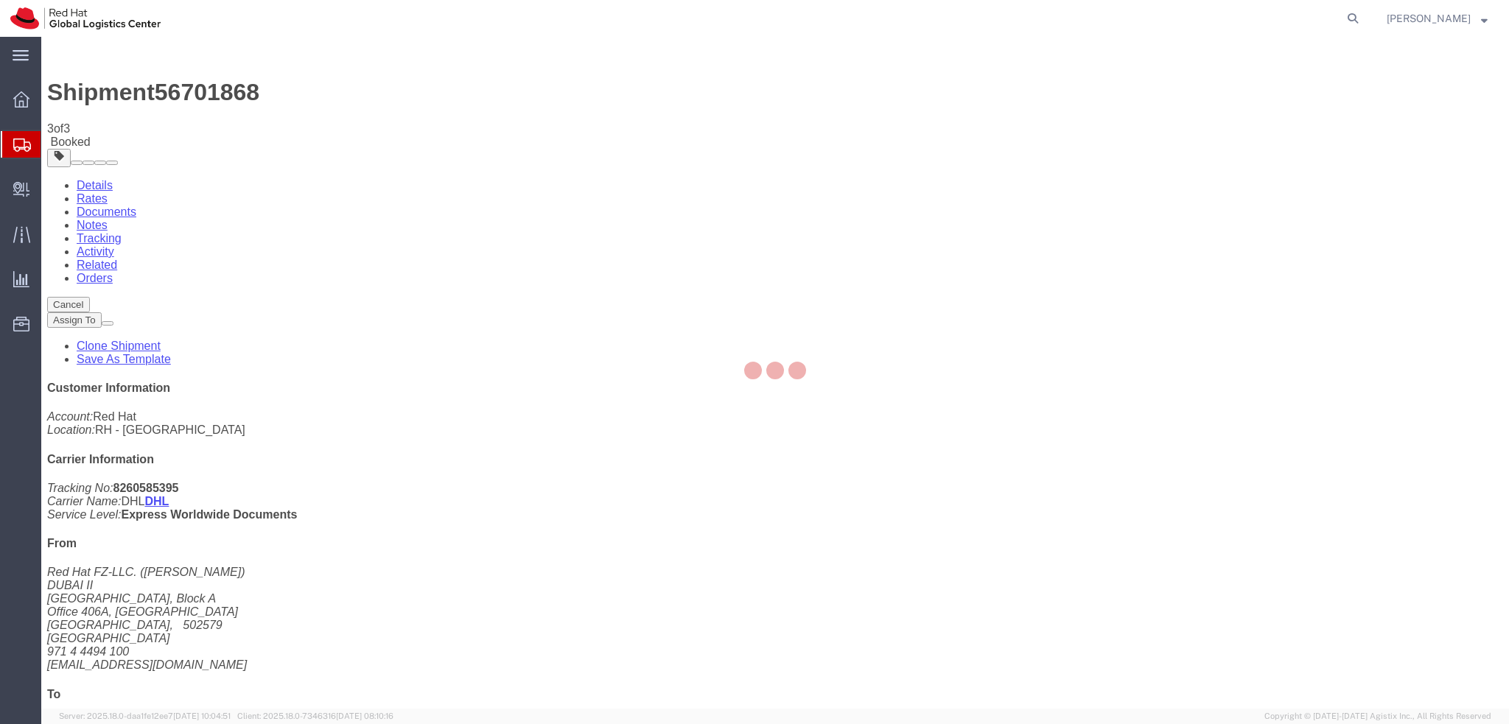
click at [368, 97] on div at bounding box center [774, 373] width 1467 height 672
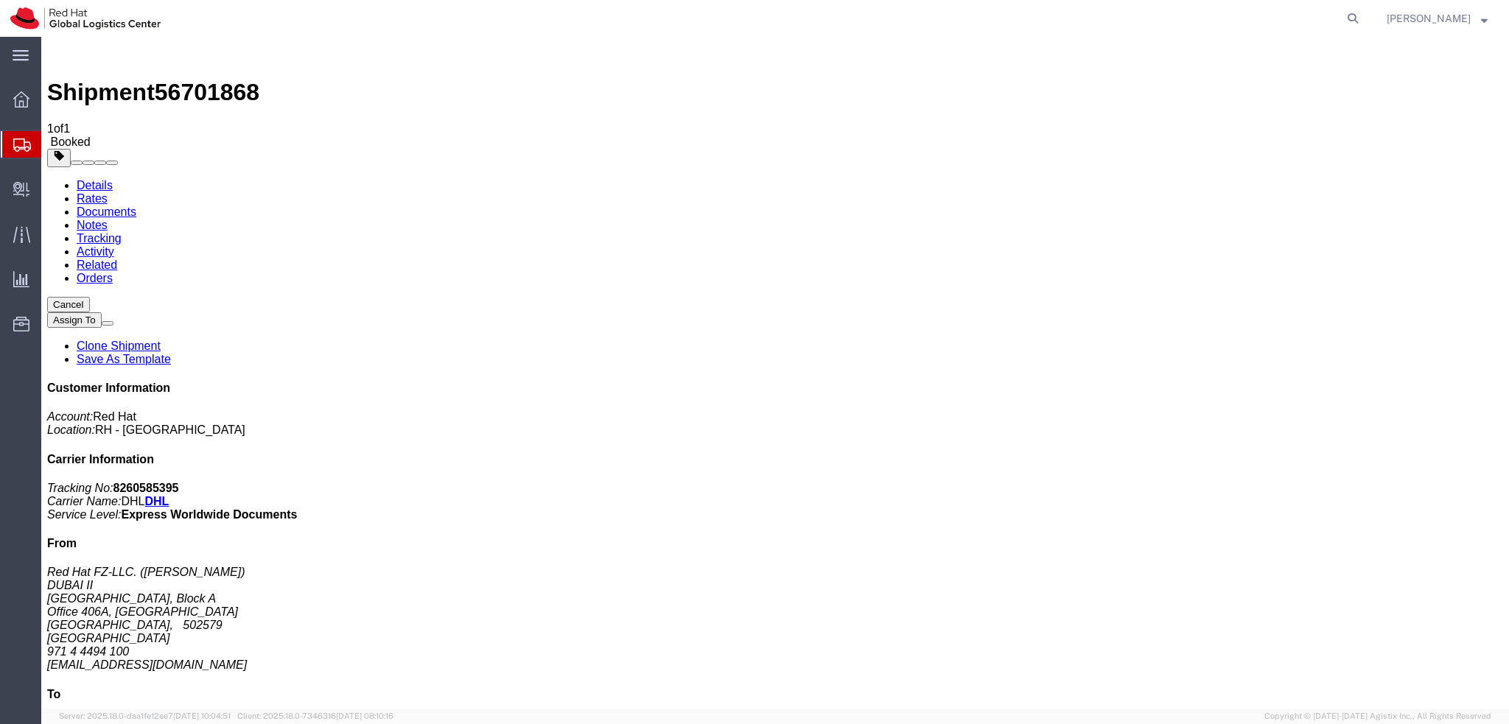
drag, startPoint x: 410, startPoint y: 134, endPoint x: 368, endPoint y: 97, distance: 55.3
click at [114, 245] on link "Activity" at bounding box center [96, 251] width 38 height 13
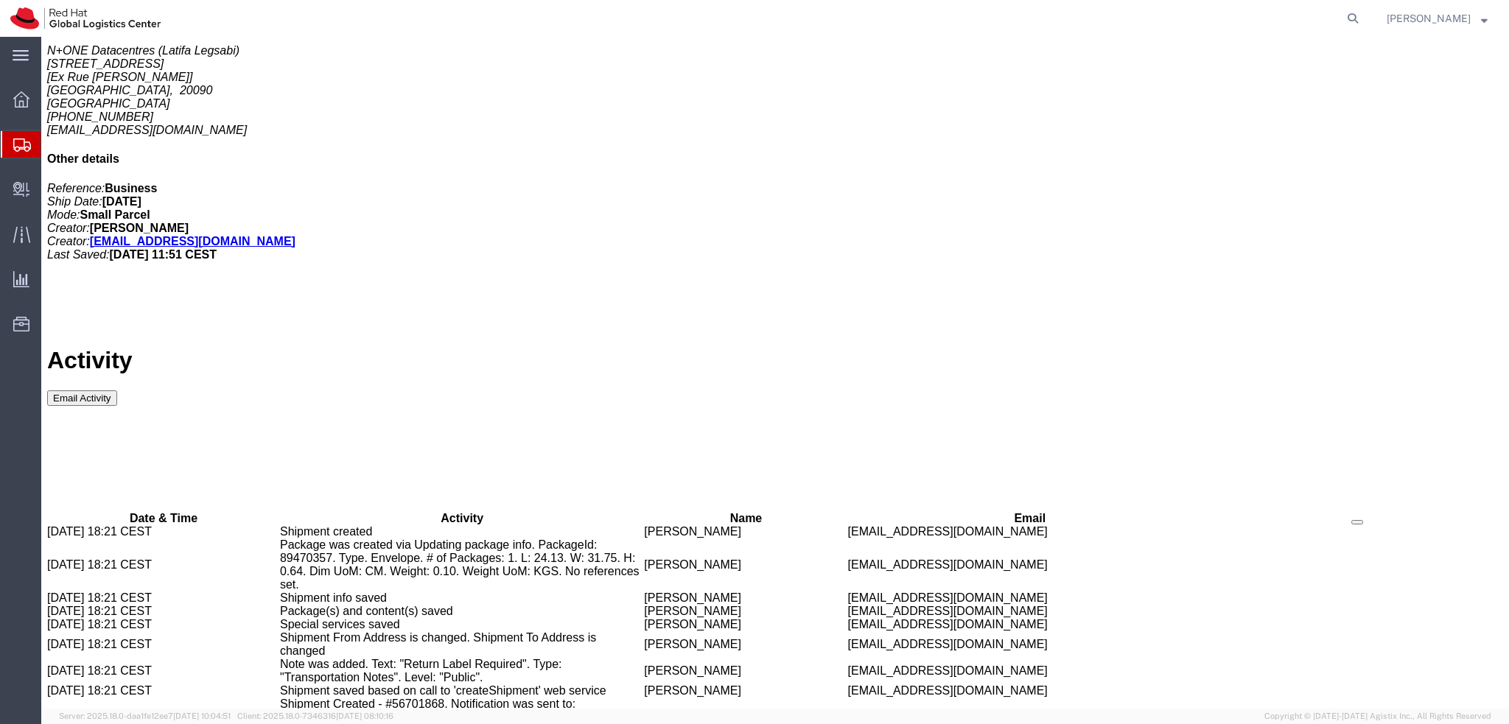
scroll to position [695, 0]
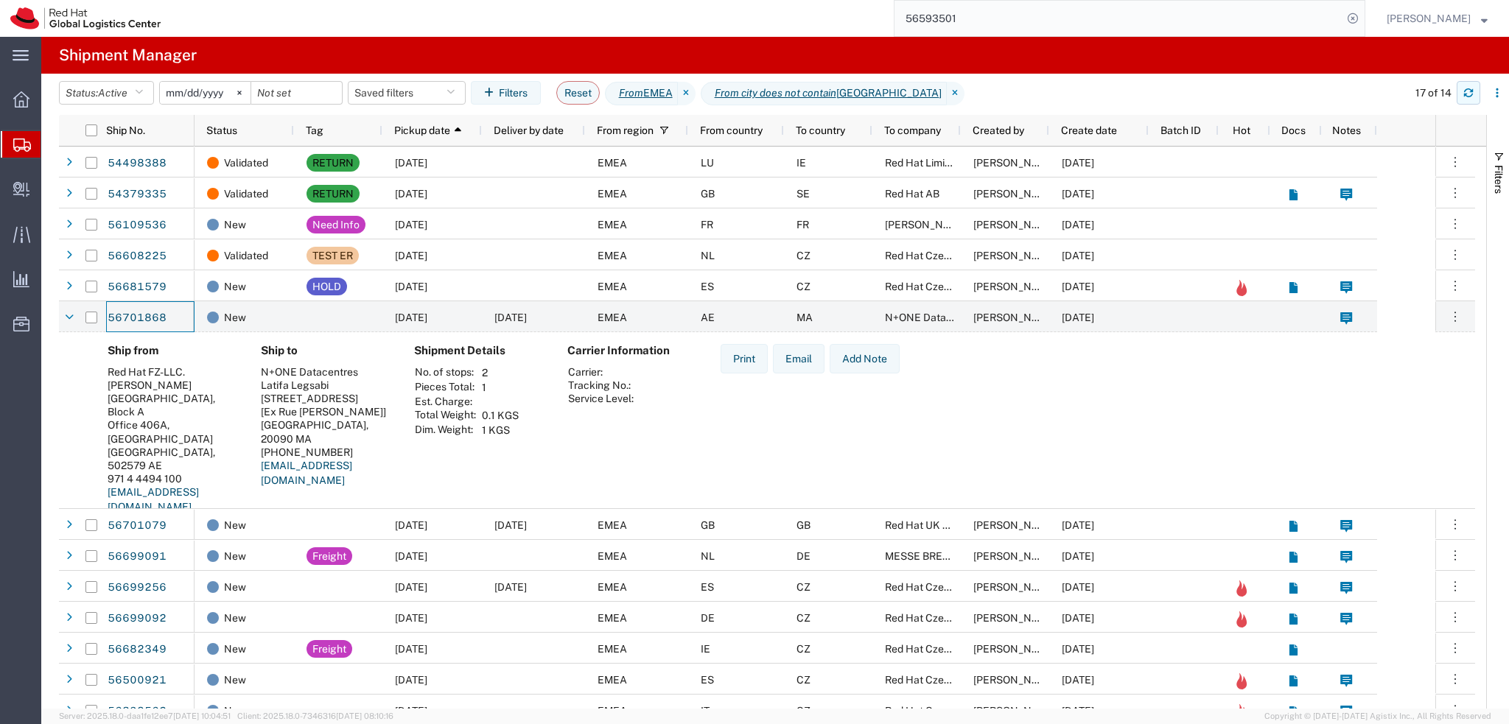
click at [1473, 94] on button "button" at bounding box center [1468, 93] width 24 height 24
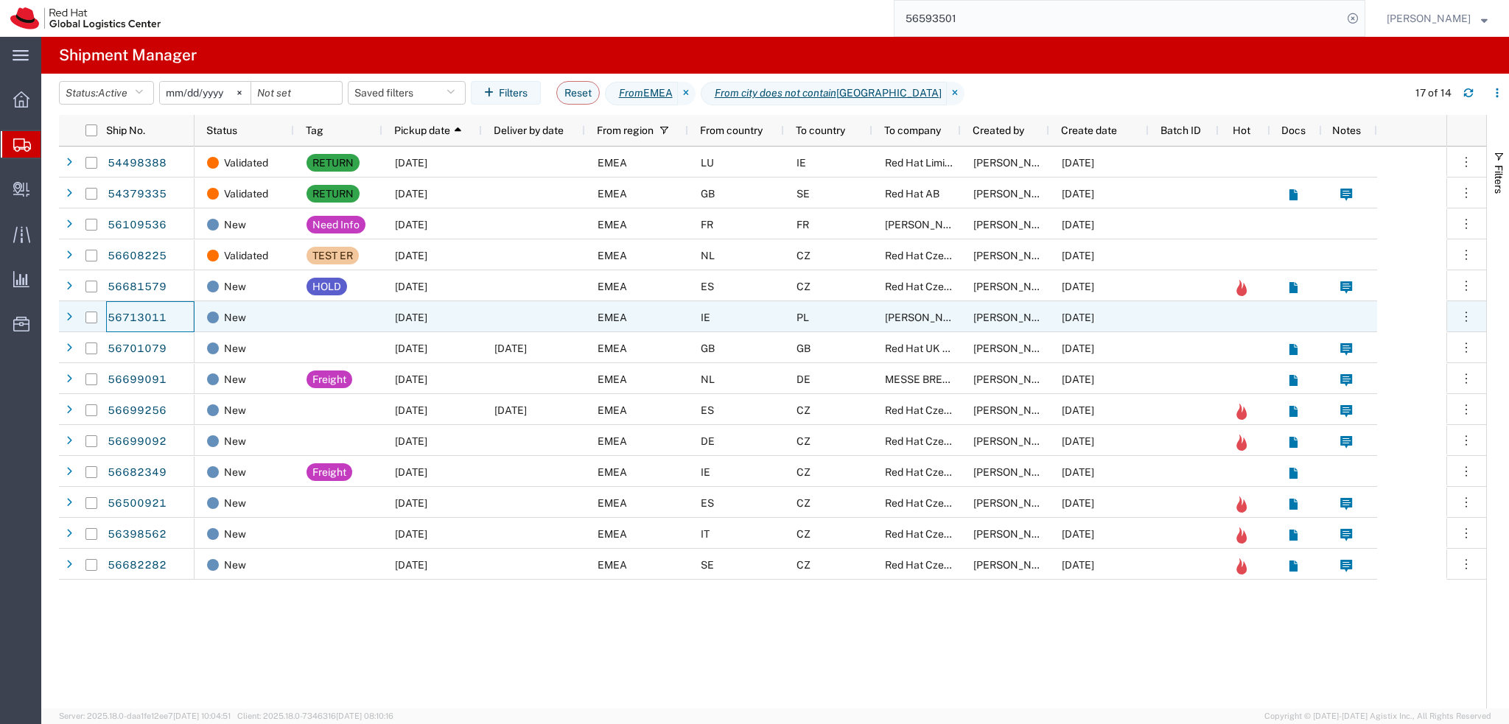
click at [511, 318] on div at bounding box center [533, 316] width 103 height 31
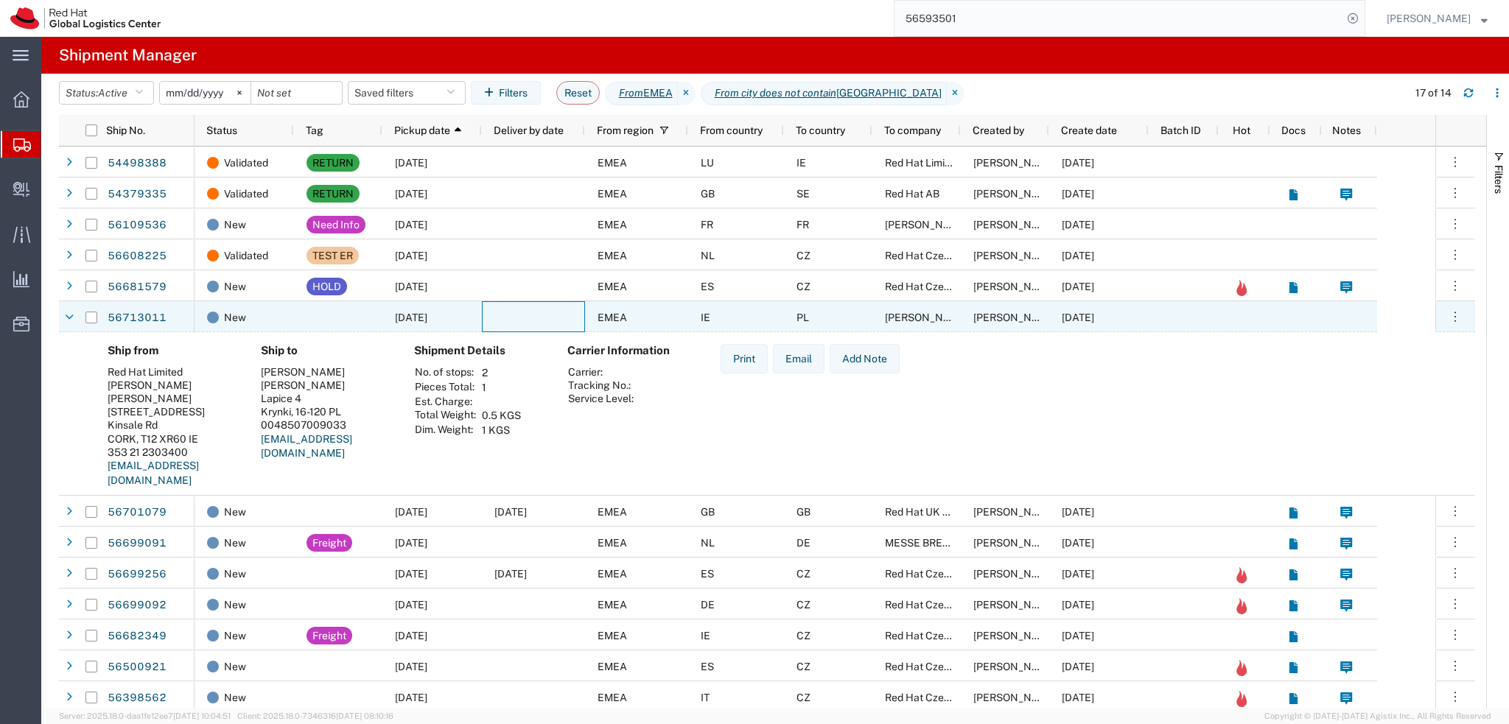
click at [511, 318] on div at bounding box center [533, 316] width 103 height 31
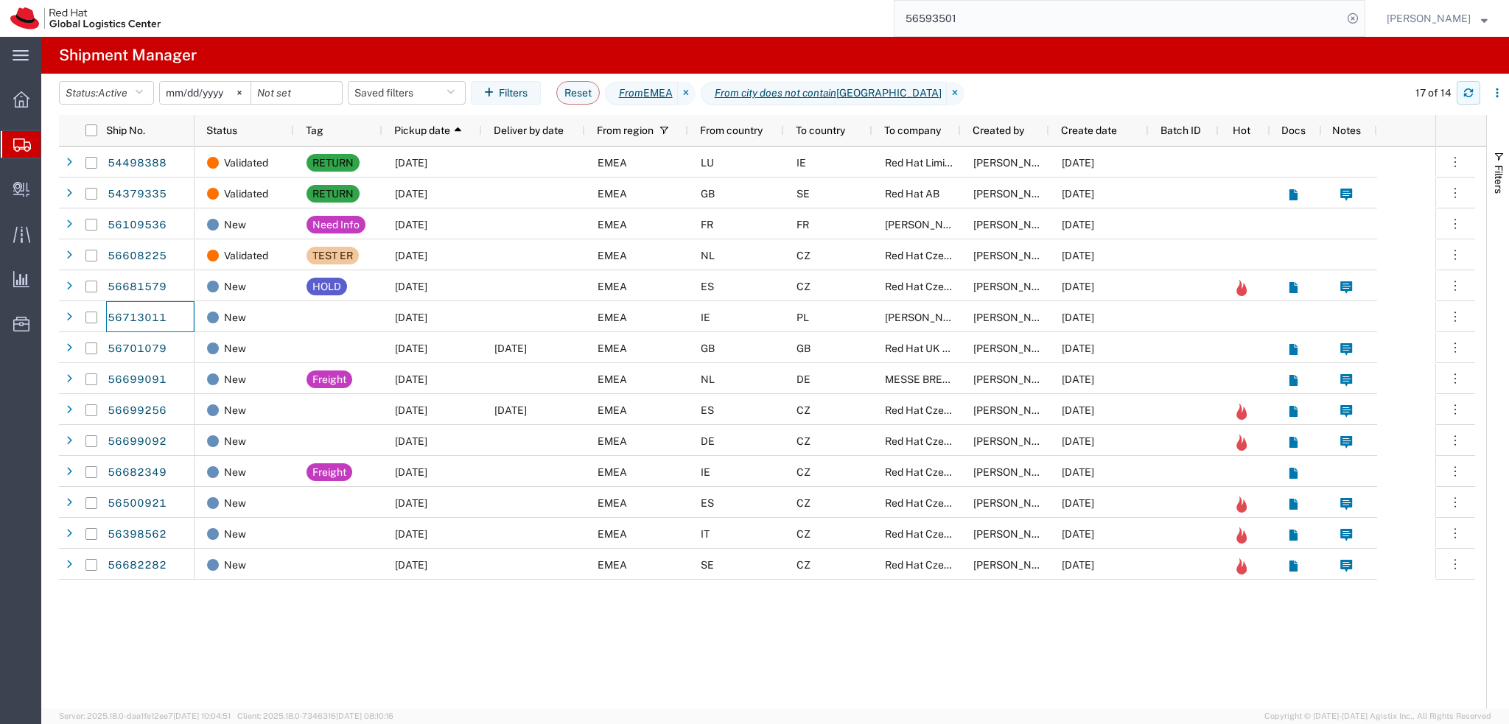
click at [1462, 93] on button "button" at bounding box center [1468, 93] width 24 height 24
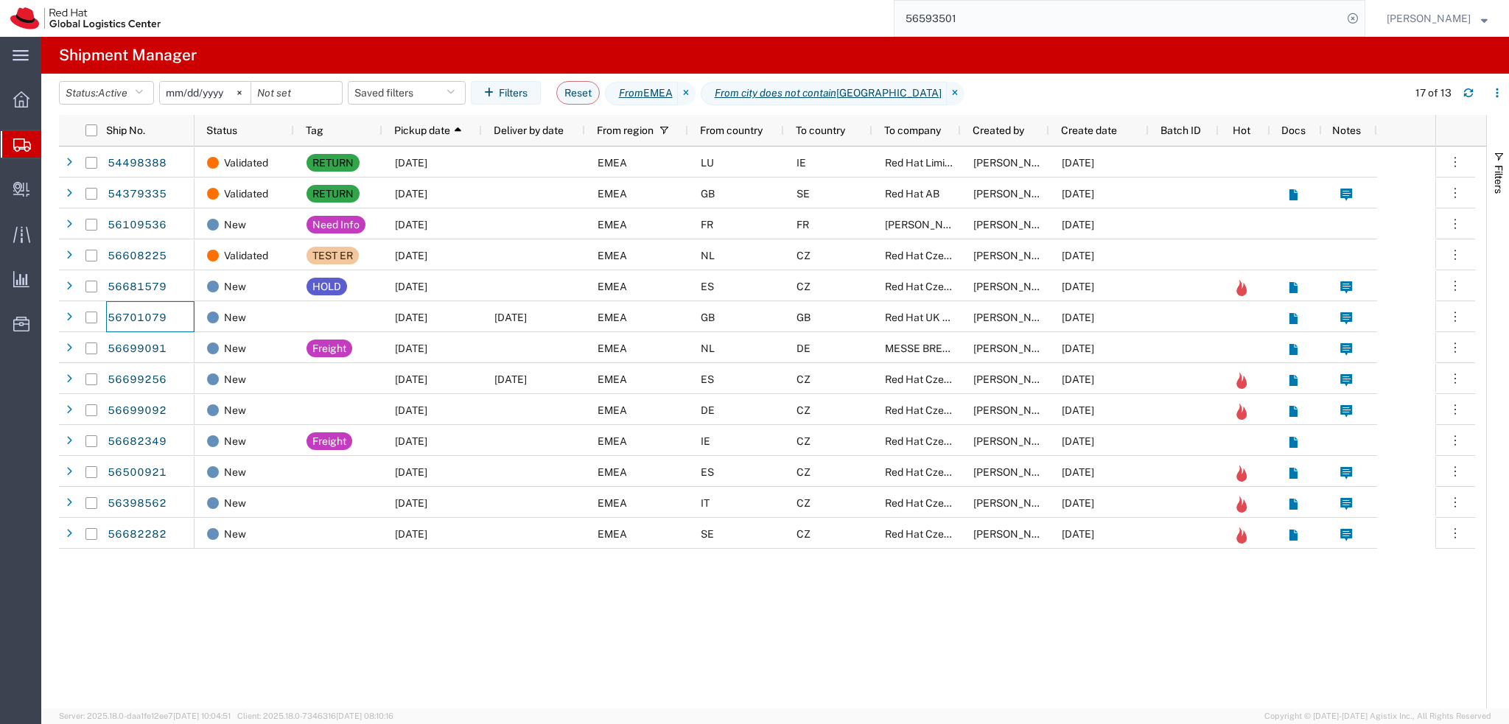
click at [1136, 17] on input "56593501" at bounding box center [1118, 18] width 448 height 35
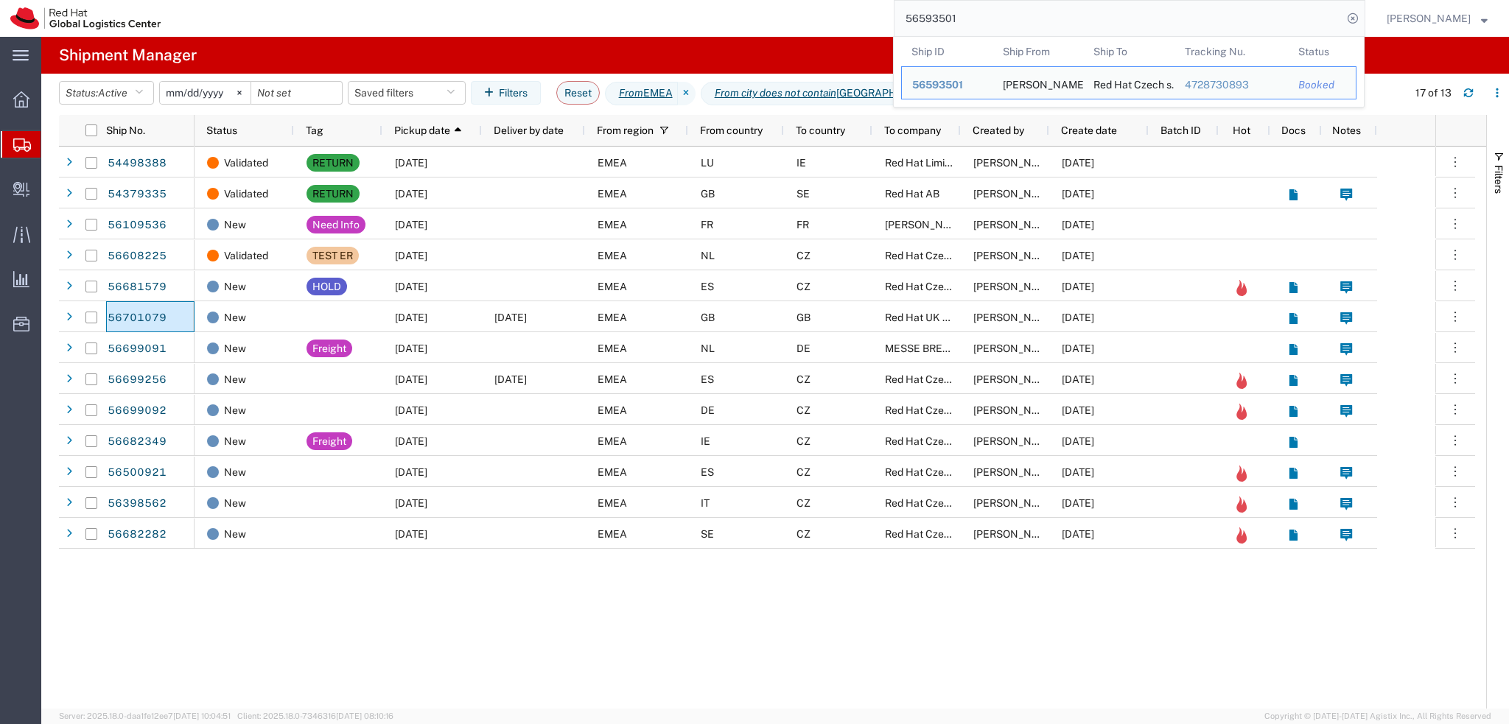
click at [1136, 17] on input "56593501" at bounding box center [1118, 18] width 448 height 35
paste input "392501047453"
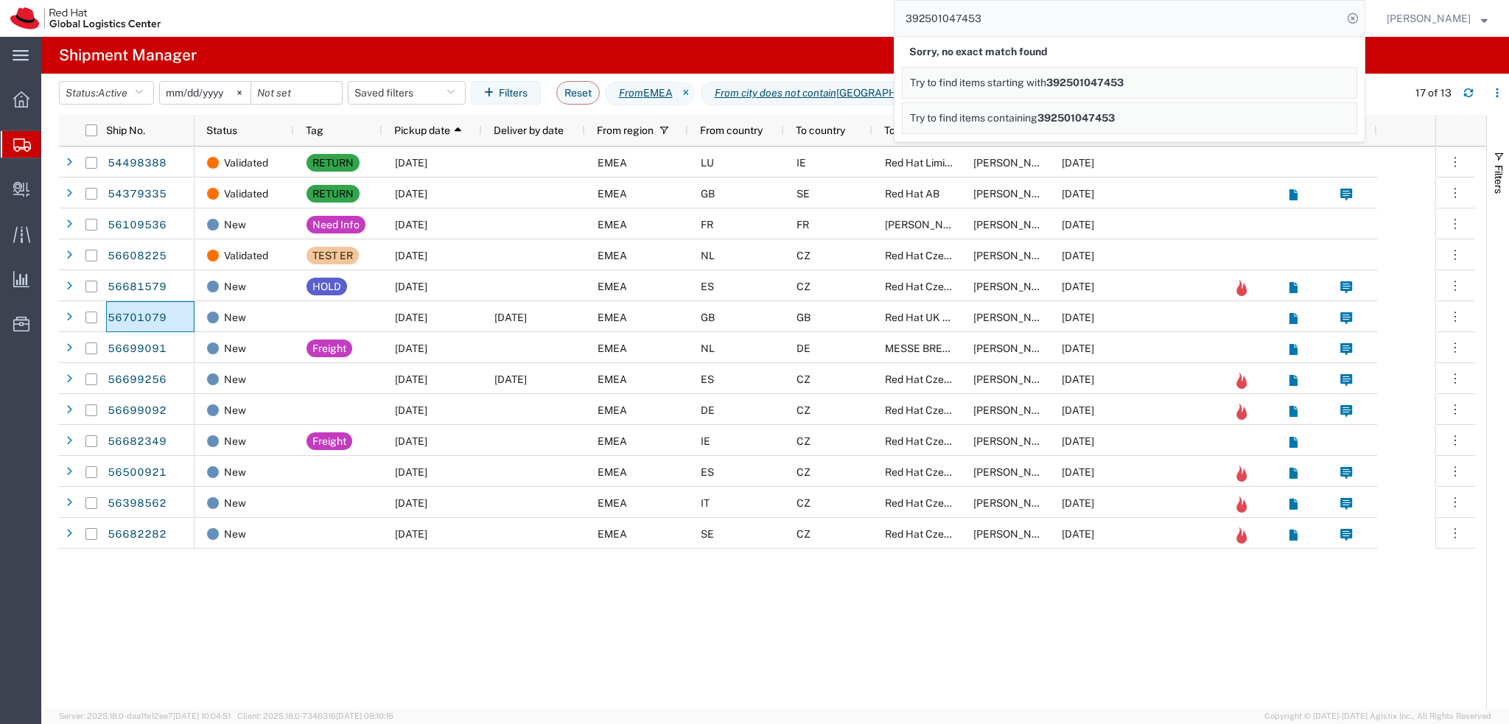
click at [1034, 17] on input "392501047453" at bounding box center [1118, 18] width 448 height 35
drag, startPoint x: 1101, startPoint y: 18, endPoint x: 783, endPoint y: 48, distance: 318.9
click at [783, 48] on div "main_menu Created with Sketch. Collapse Menu Overview Shipments Shipment Manage…" at bounding box center [754, 380] width 1509 height 687
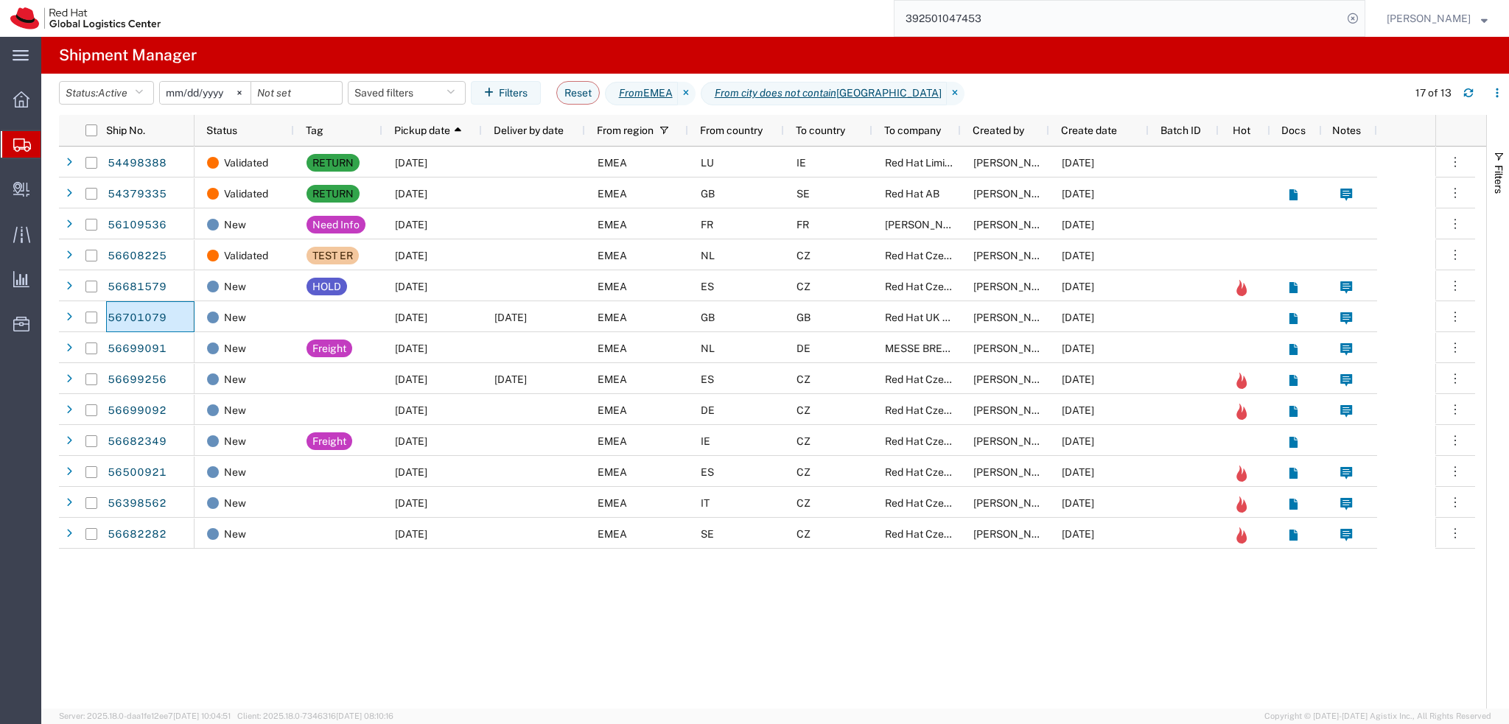
paste input "6689572610"
type input "6689572610"
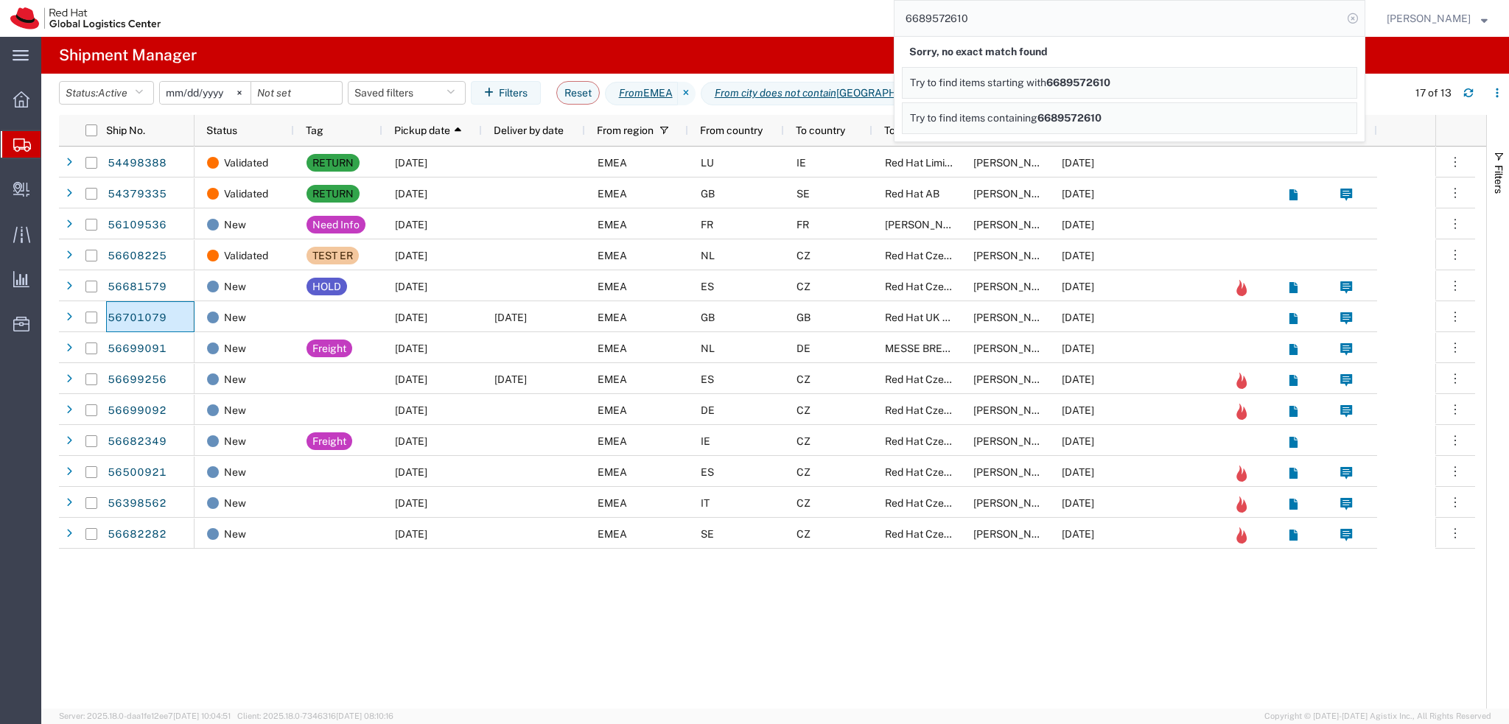
click at [1363, 17] on icon at bounding box center [1352, 18] width 21 height 21
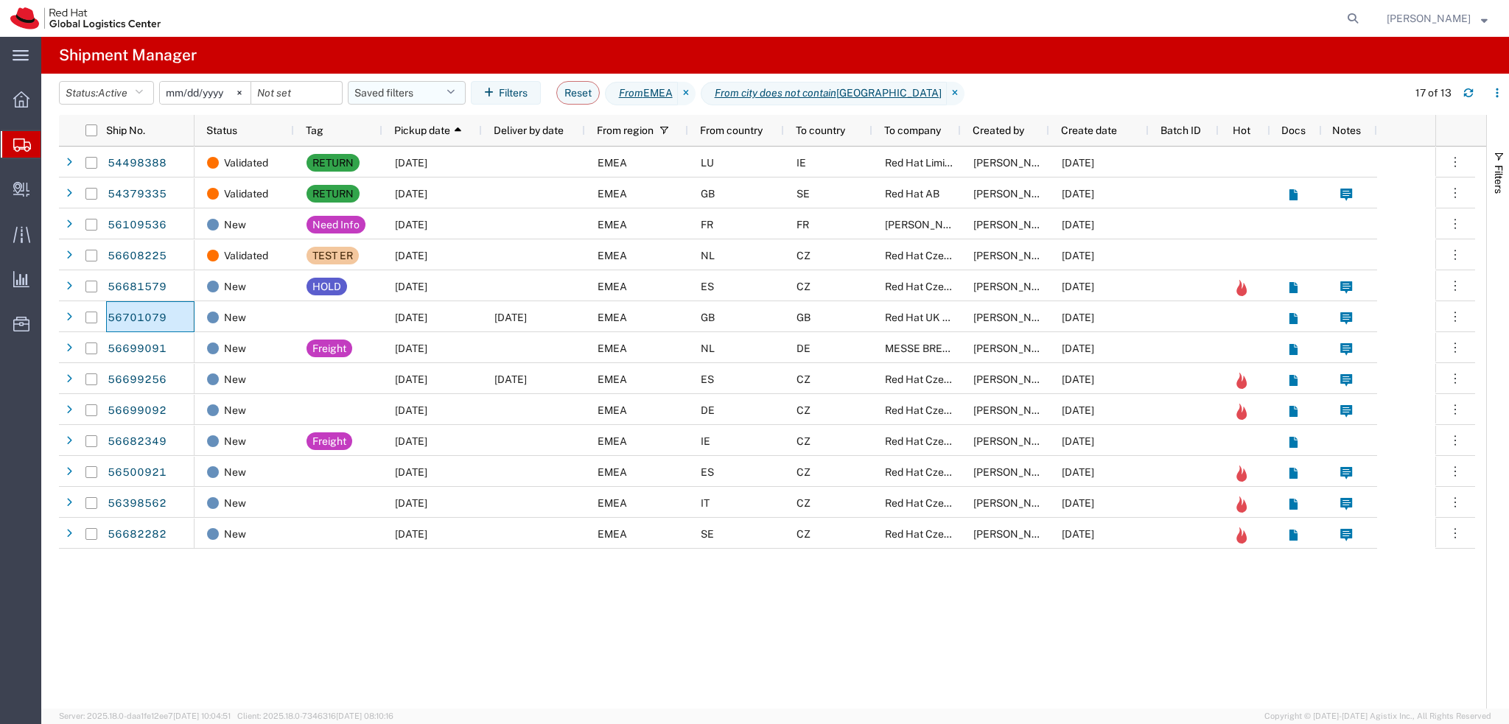
click at [379, 91] on button "Saved filters" at bounding box center [407, 93] width 118 height 24
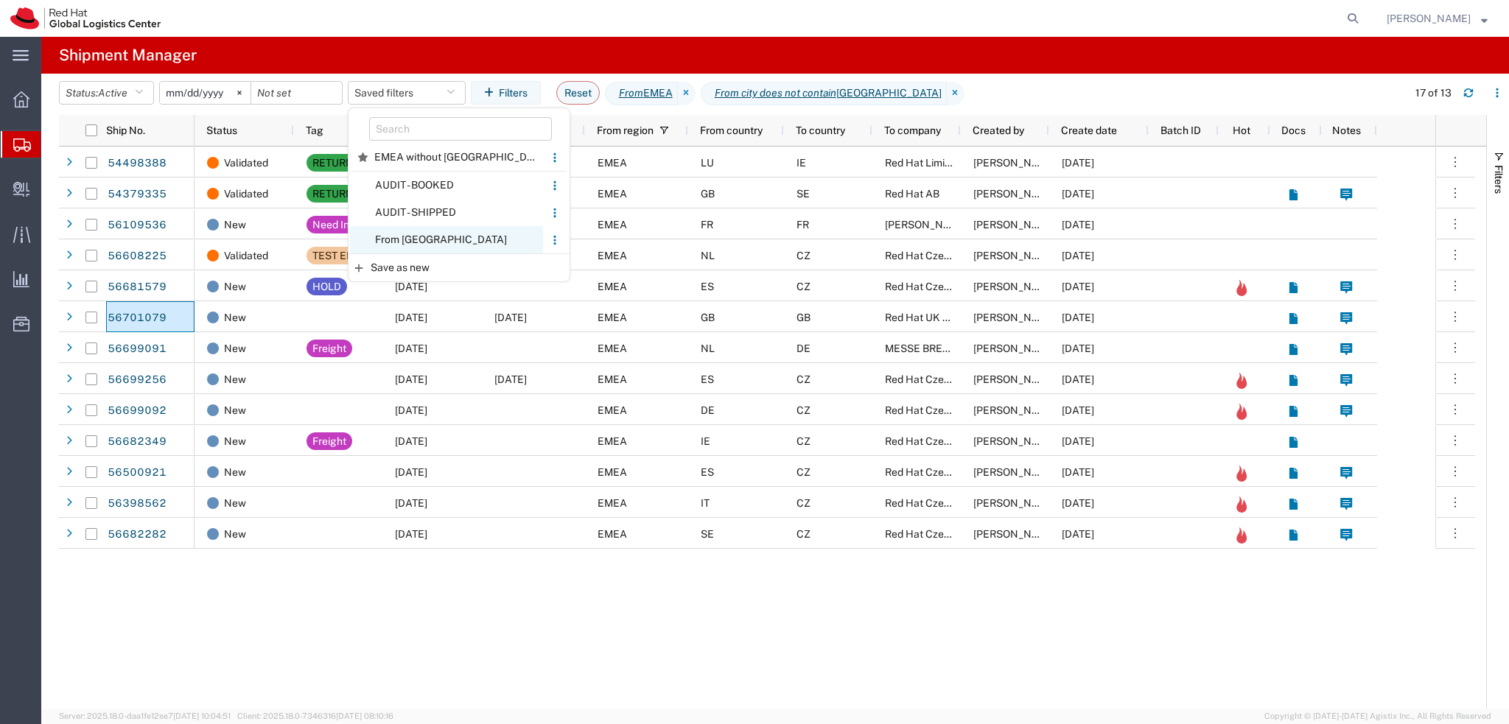
click at [464, 232] on span "From CZ" at bounding box center [446, 239] width 193 height 27
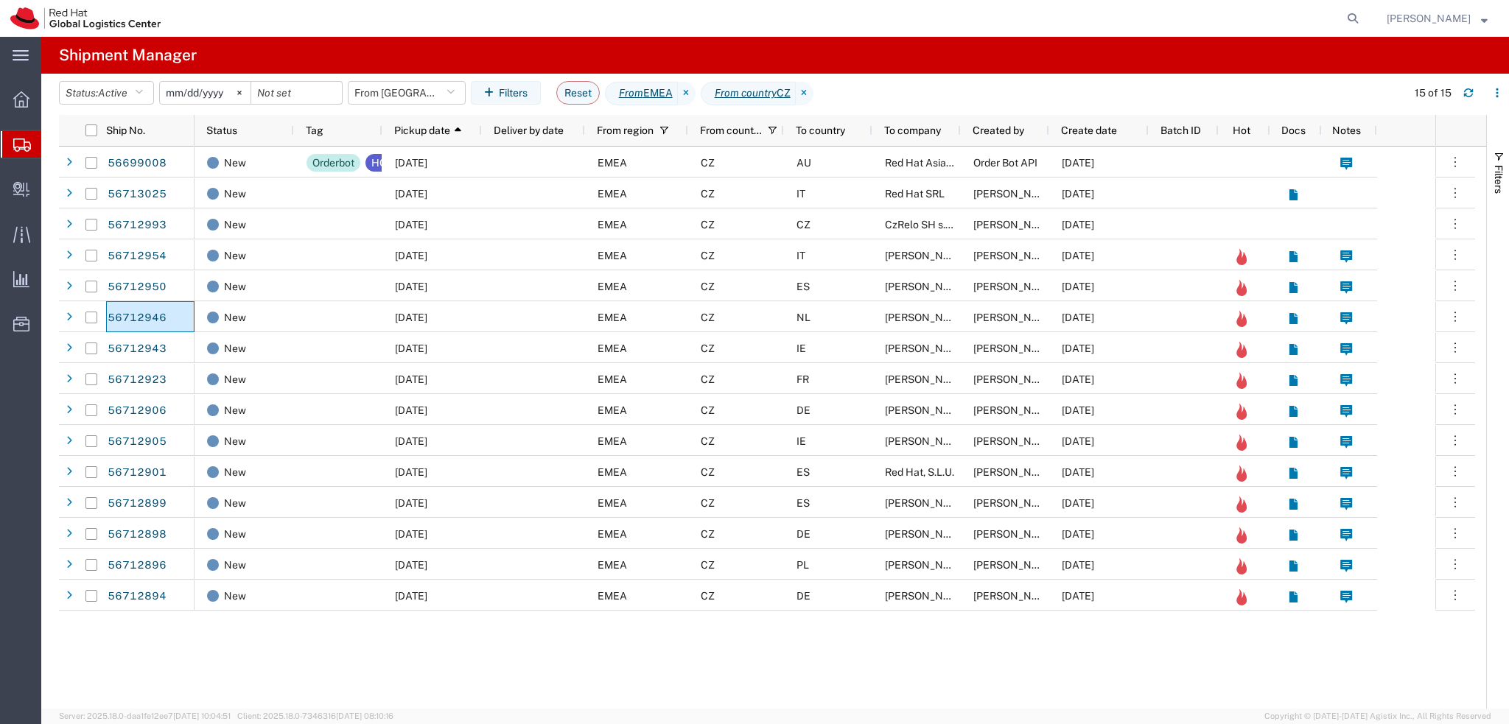
click at [200, 94] on input "2025-01-05" at bounding box center [205, 93] width 91 height 22
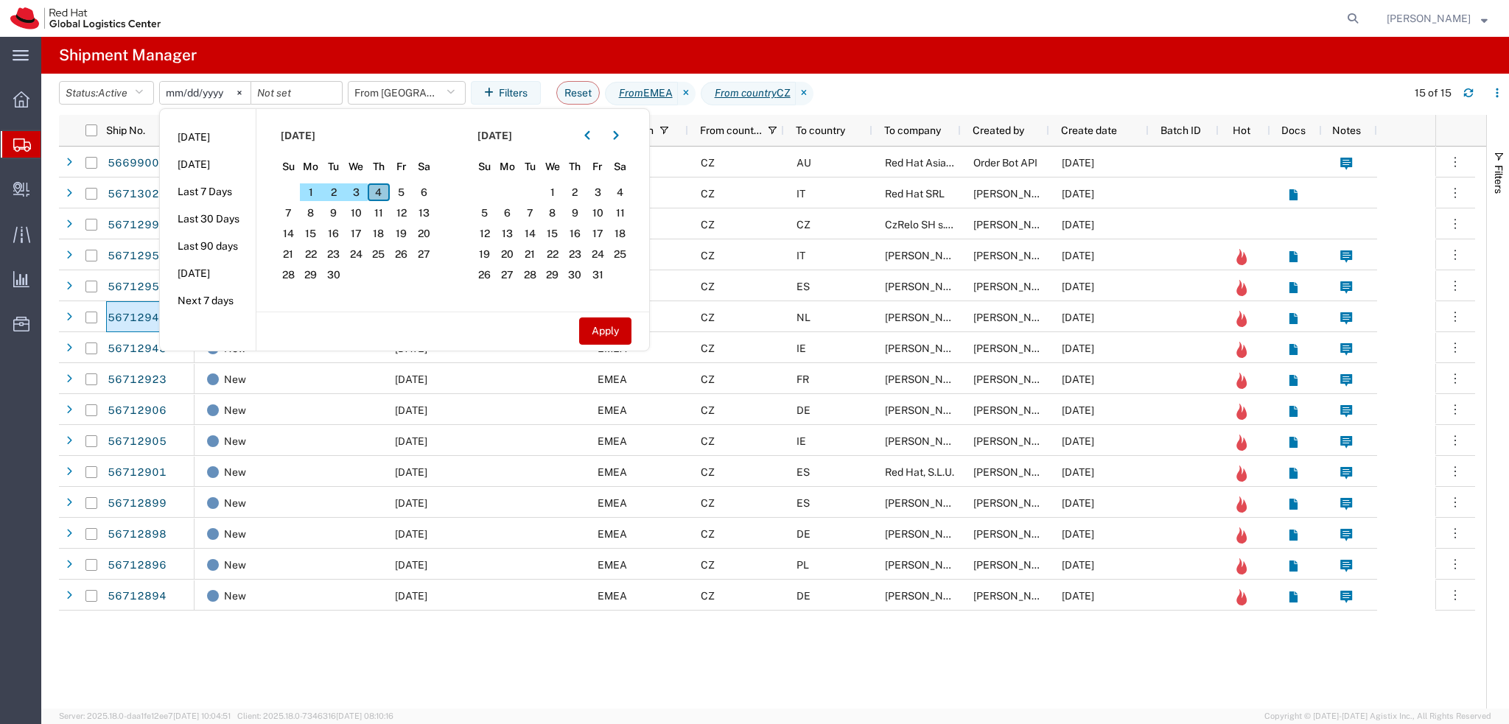
click at [380, 191] on span "4" at bounding box center [379, 192] width 23 height 18
click at [601, 331] on button "Apply" at bounding box center [605, 331] width 52 height 27
type input "2025-09-04"
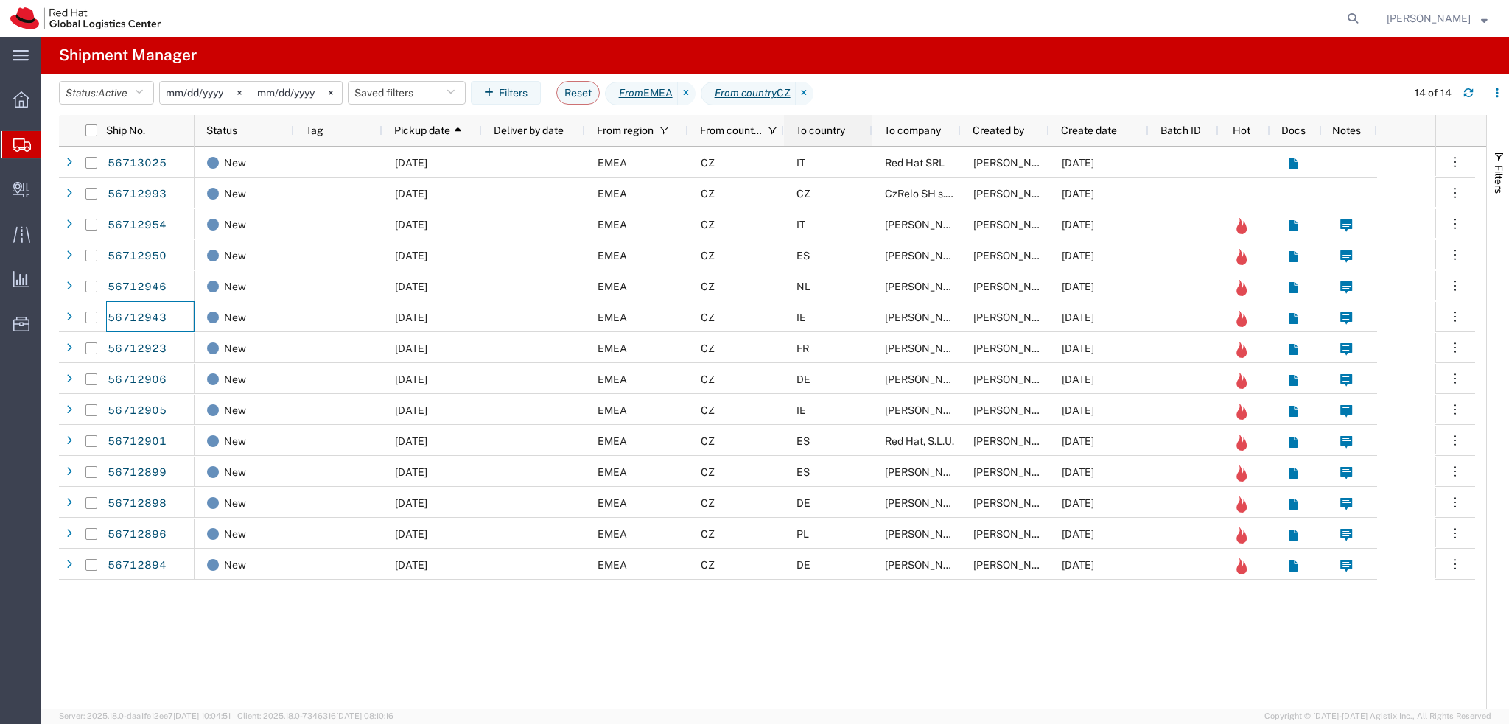
click at [821, 141] on div "To country" at bounding box center [831, 131] width 71 height 24
click at [90, 133] on input "checkbox" at bounding box center [91, 130] width 12 height 12
checkbox input "true"
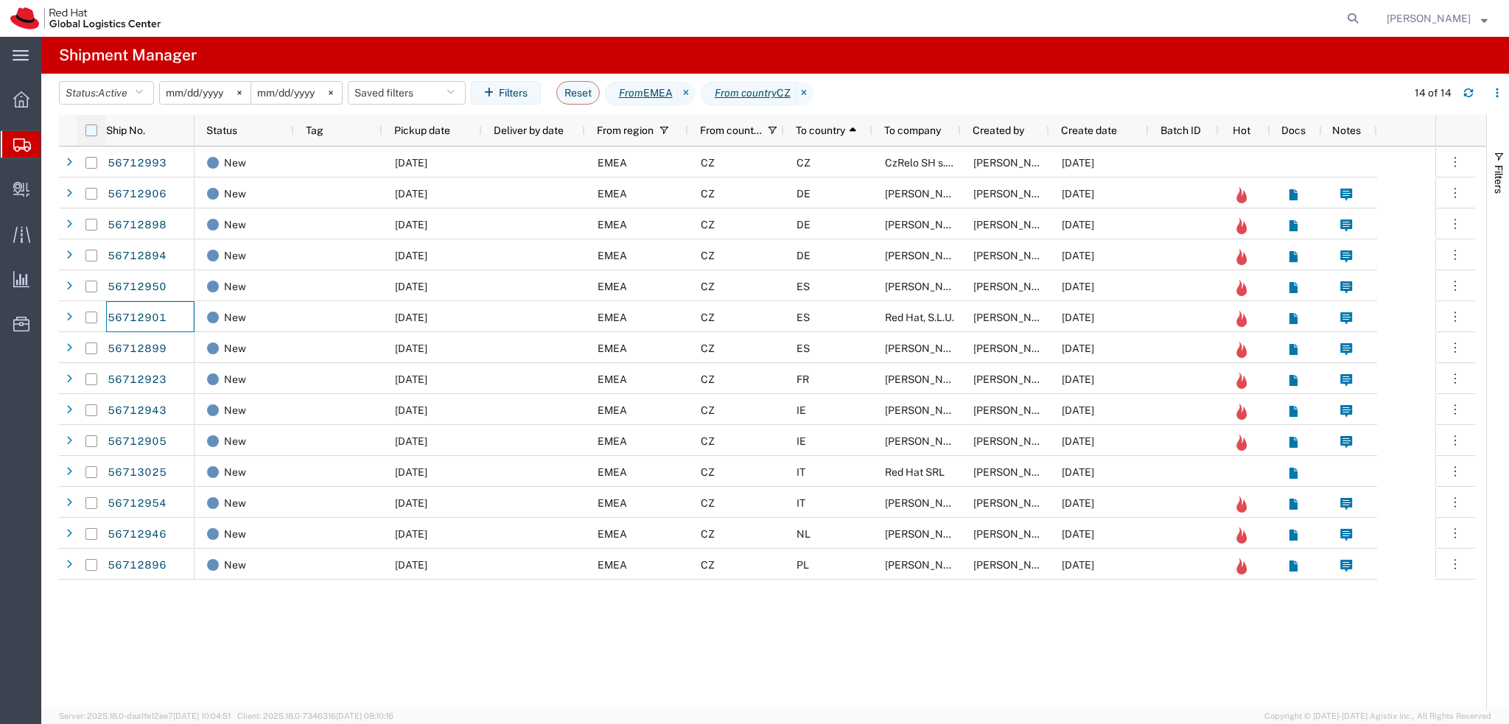
checkbox input "true"
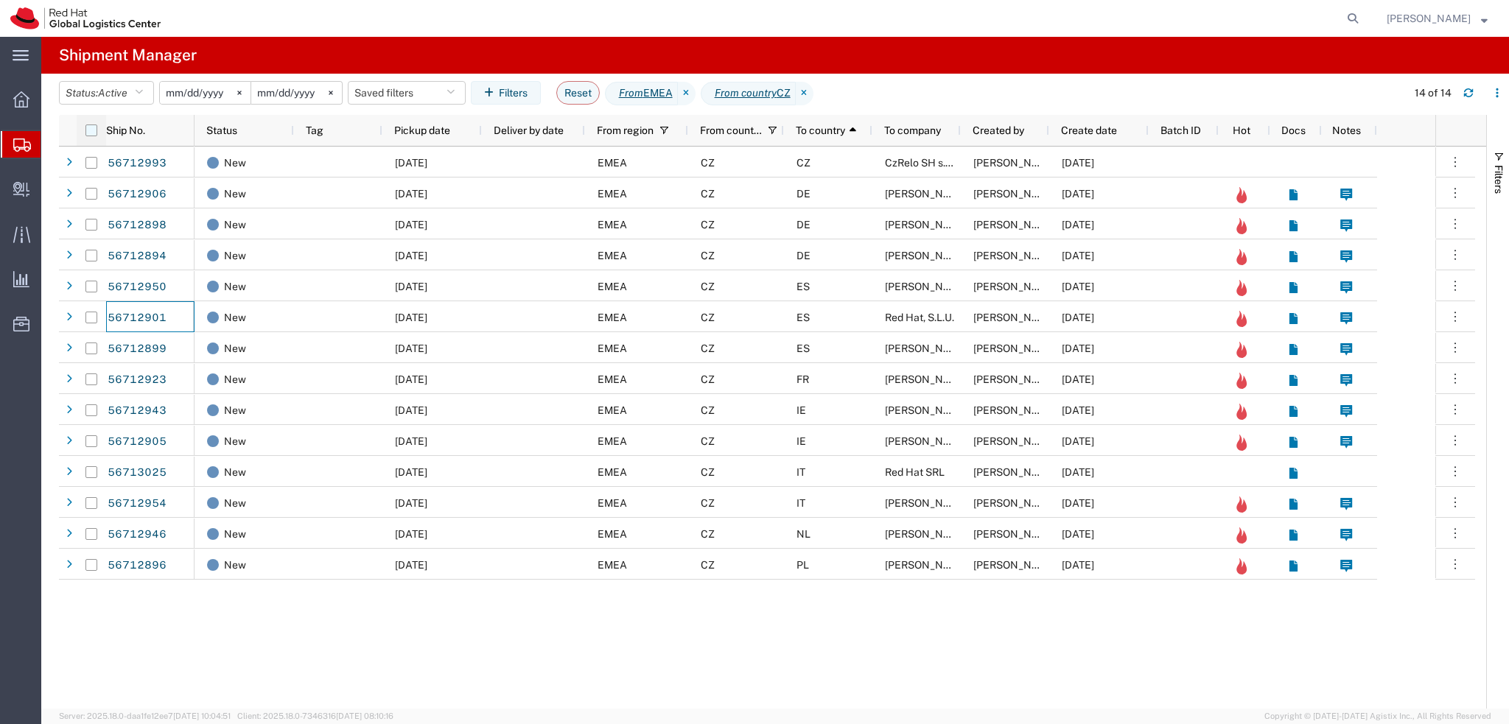
checkbox input "true"
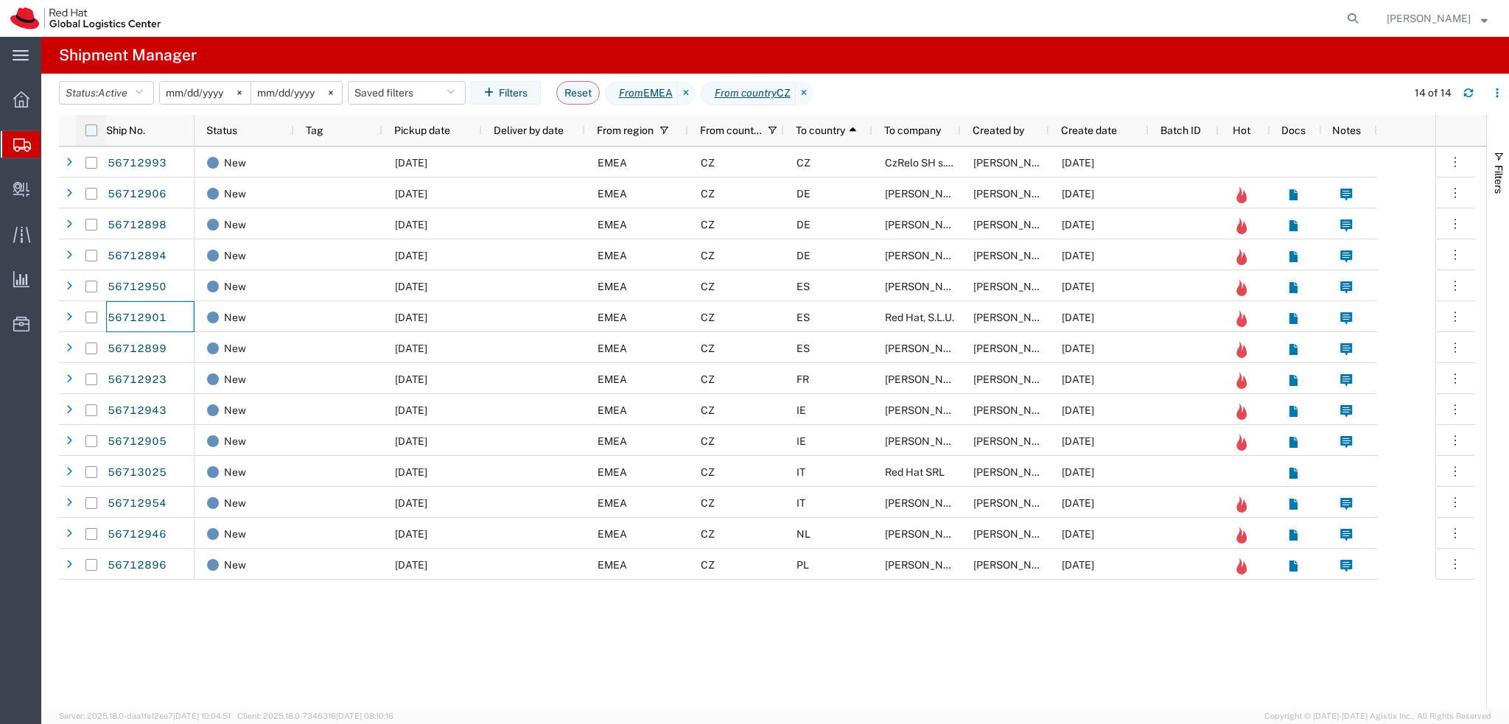
checkbox input "true"
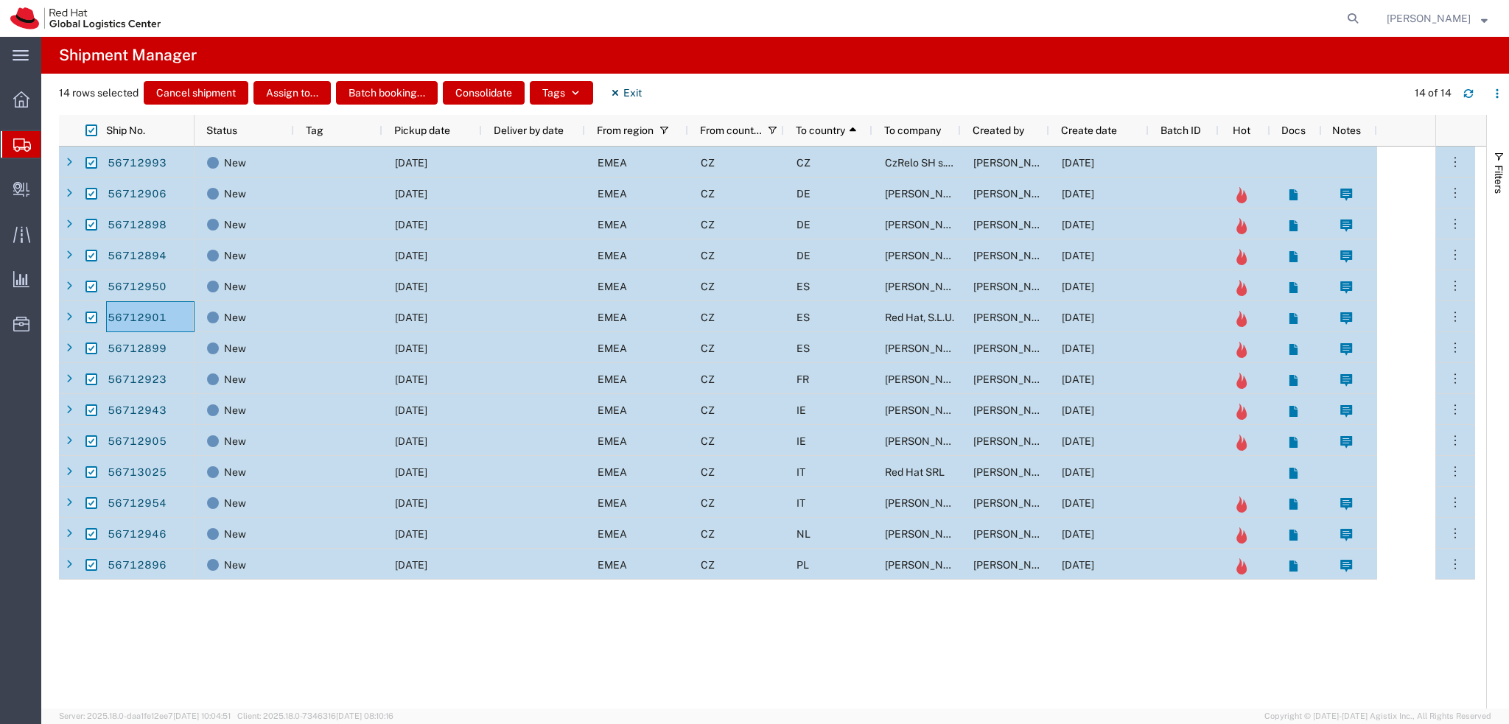
click at [91, 163] on input "Press Space to toggle row selection (checked)" at bounding box center [91, 163] width 12 height 12
checkbox input "false"
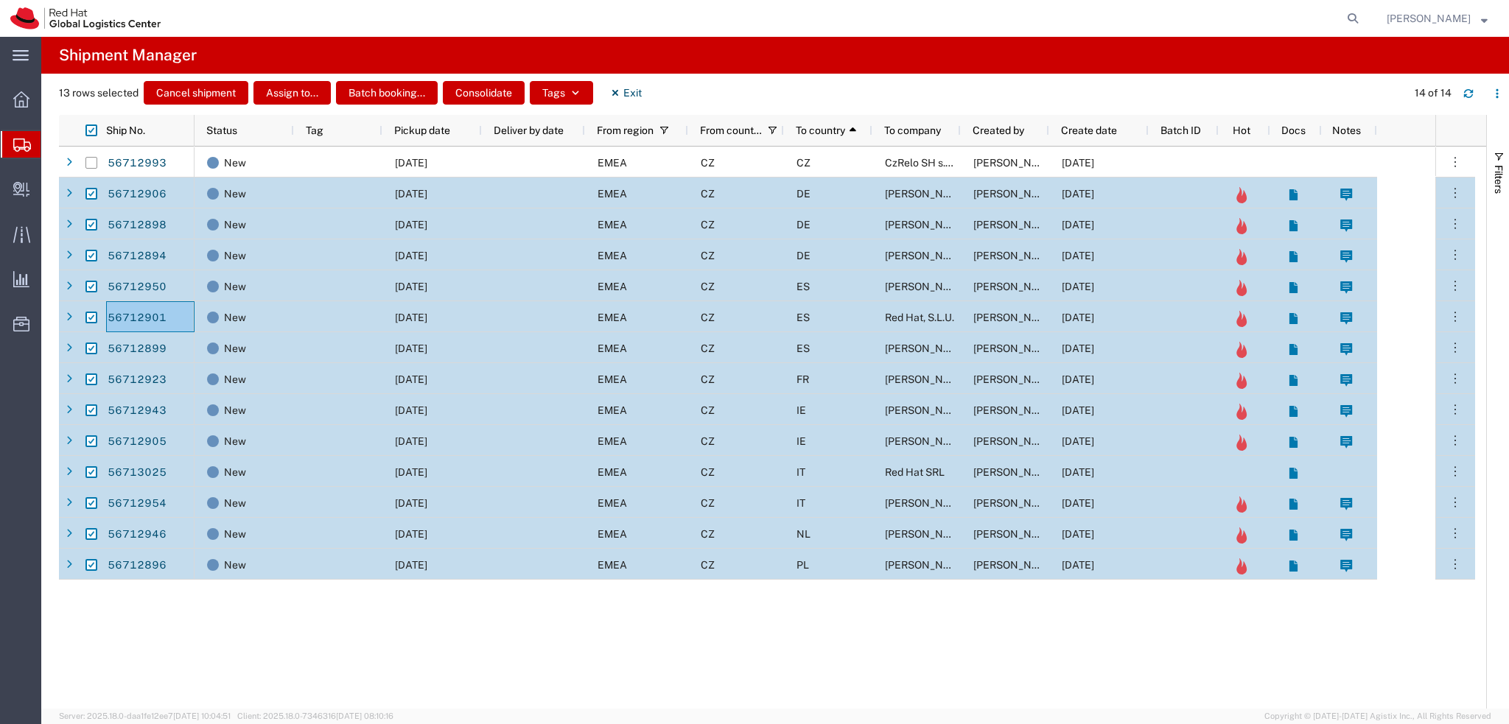
click at [824, 319] on div "ES" at bounding box center [828, 316] width 88 height 31
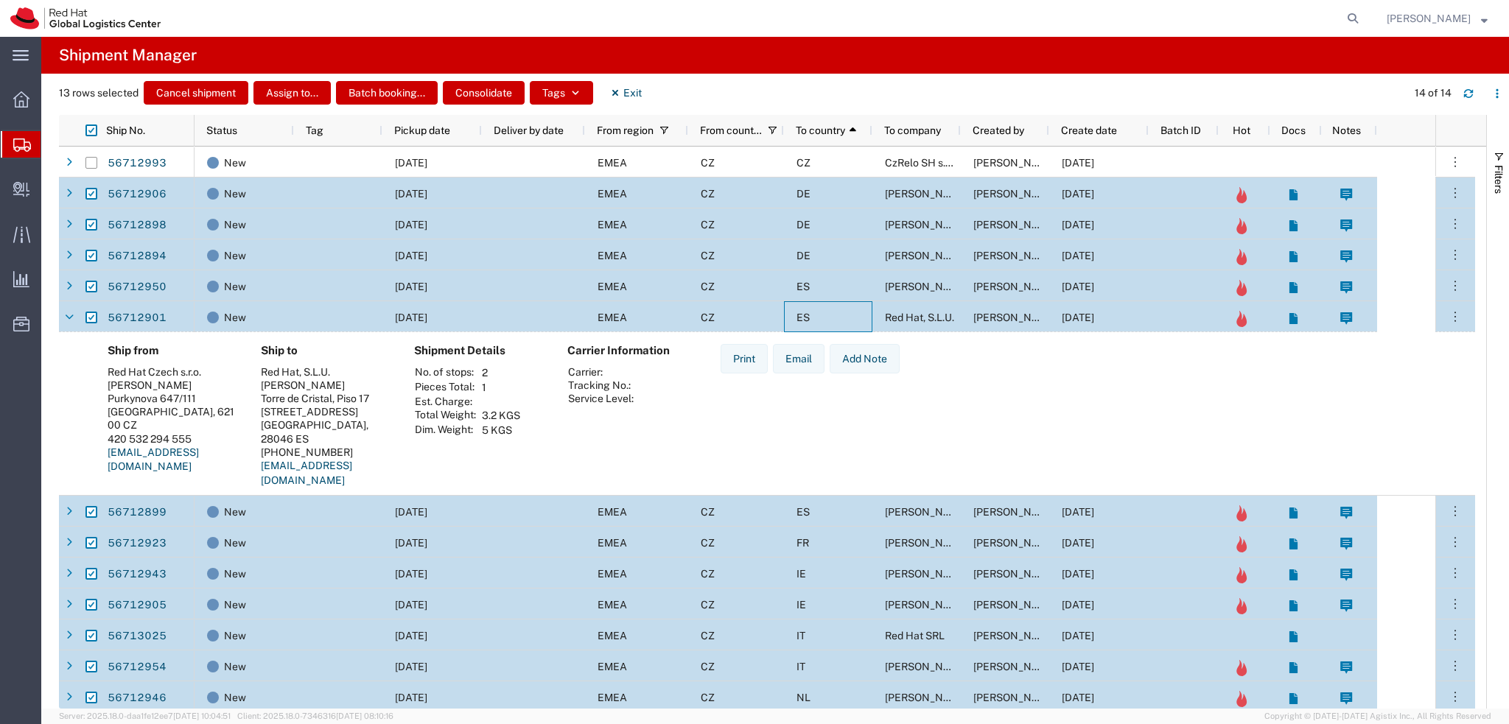
click at [829, 319] on div "ES" at bounding box center [828, 316] width 88 height 31
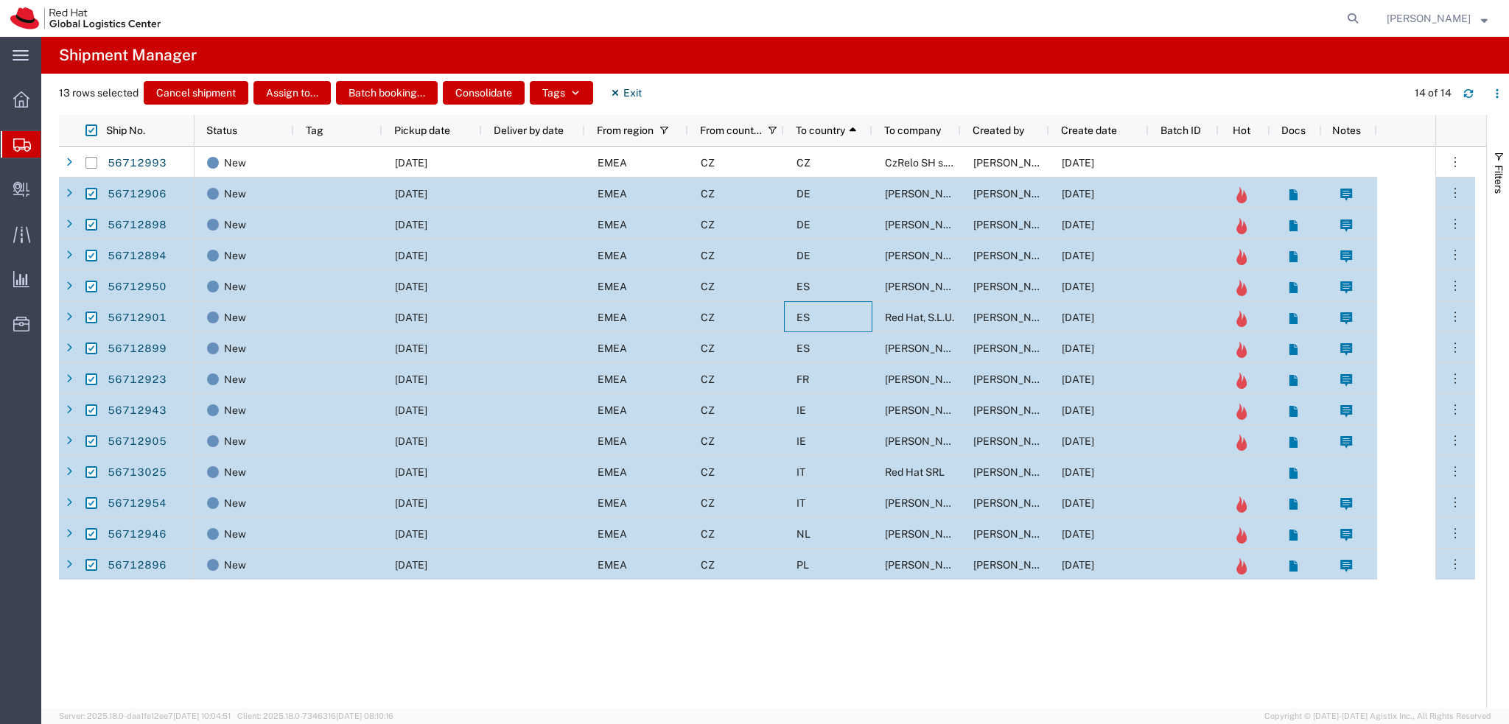
click at [834, 345] on div "ES" at bounding box center [828, 347] width 88 height 31
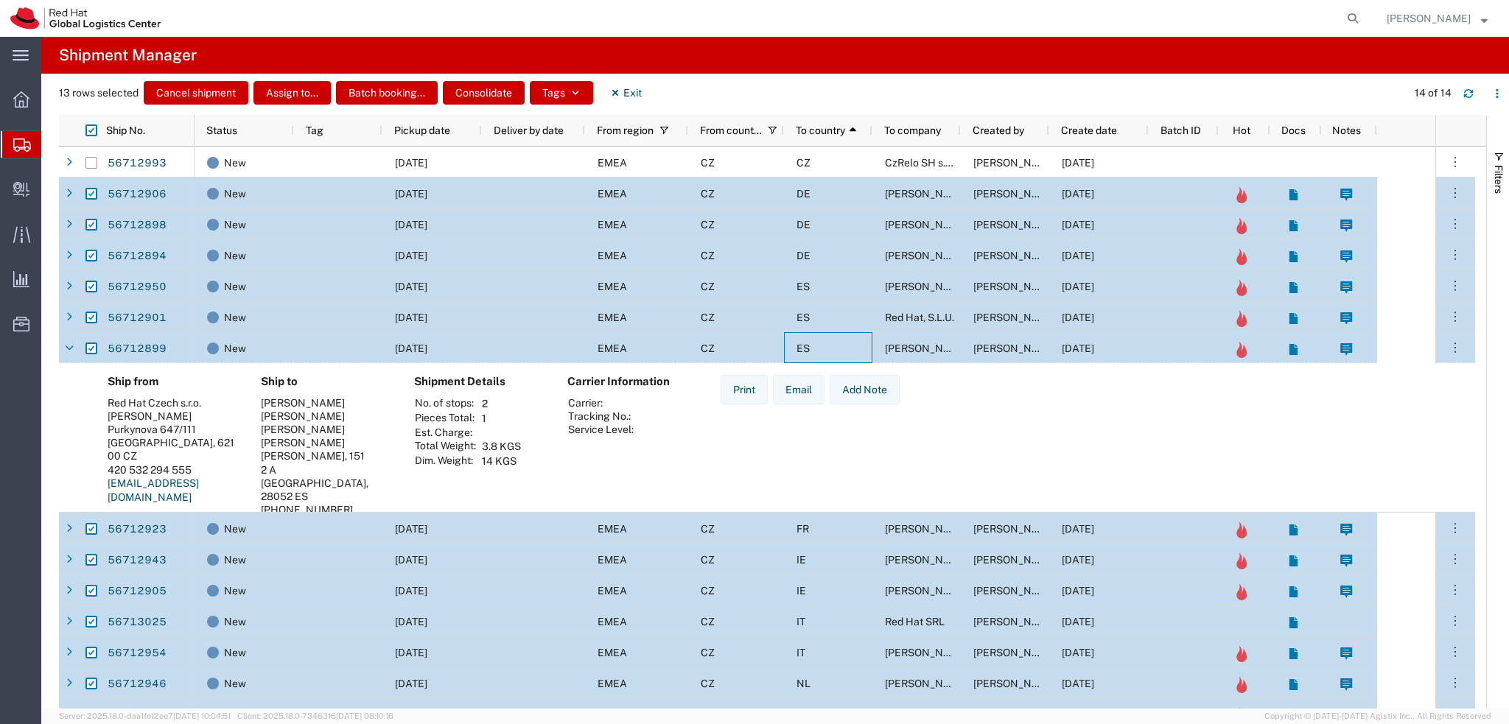
click at [834, 345] on div "ES" at bounding box center [828, 347] width 88 height 31
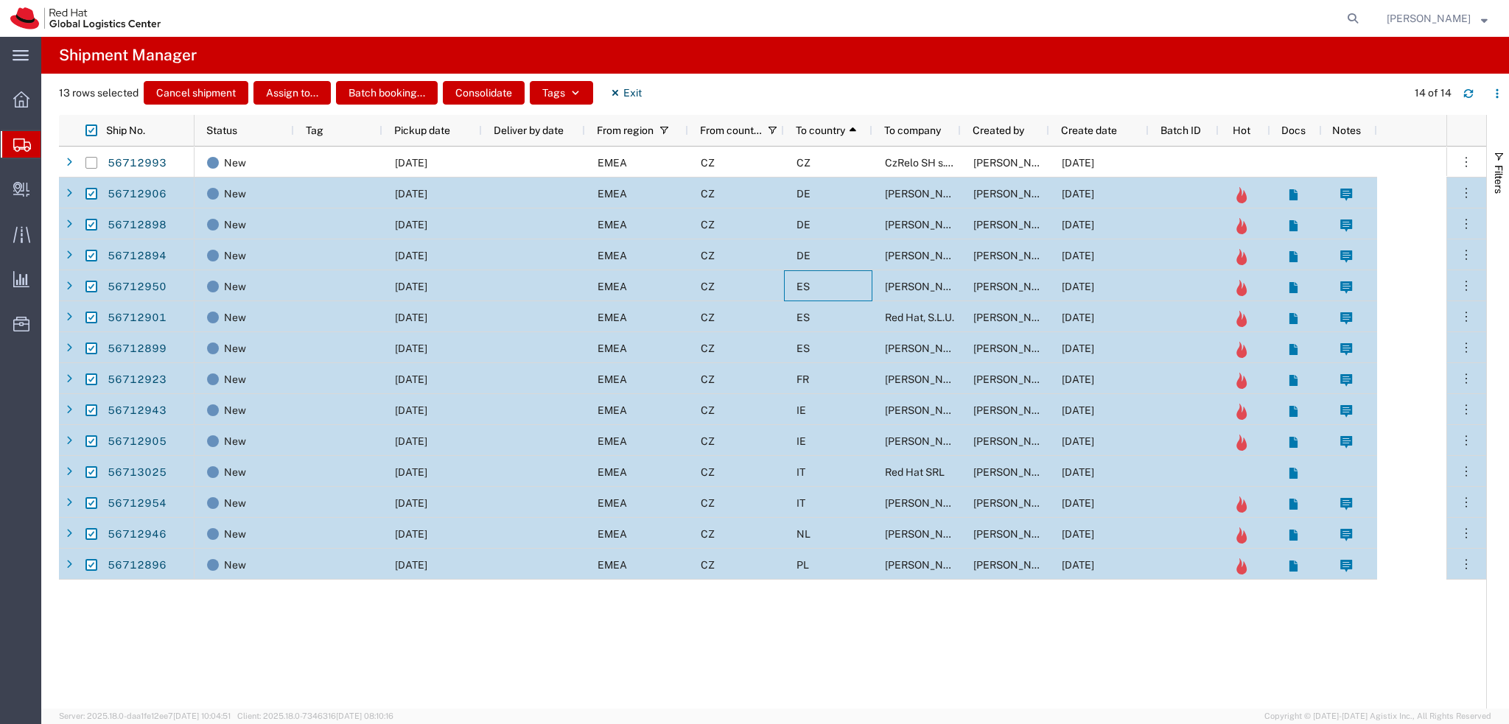
click at [835, 294] on div "ES" at bounding box center [828, 285] width 88 height 31
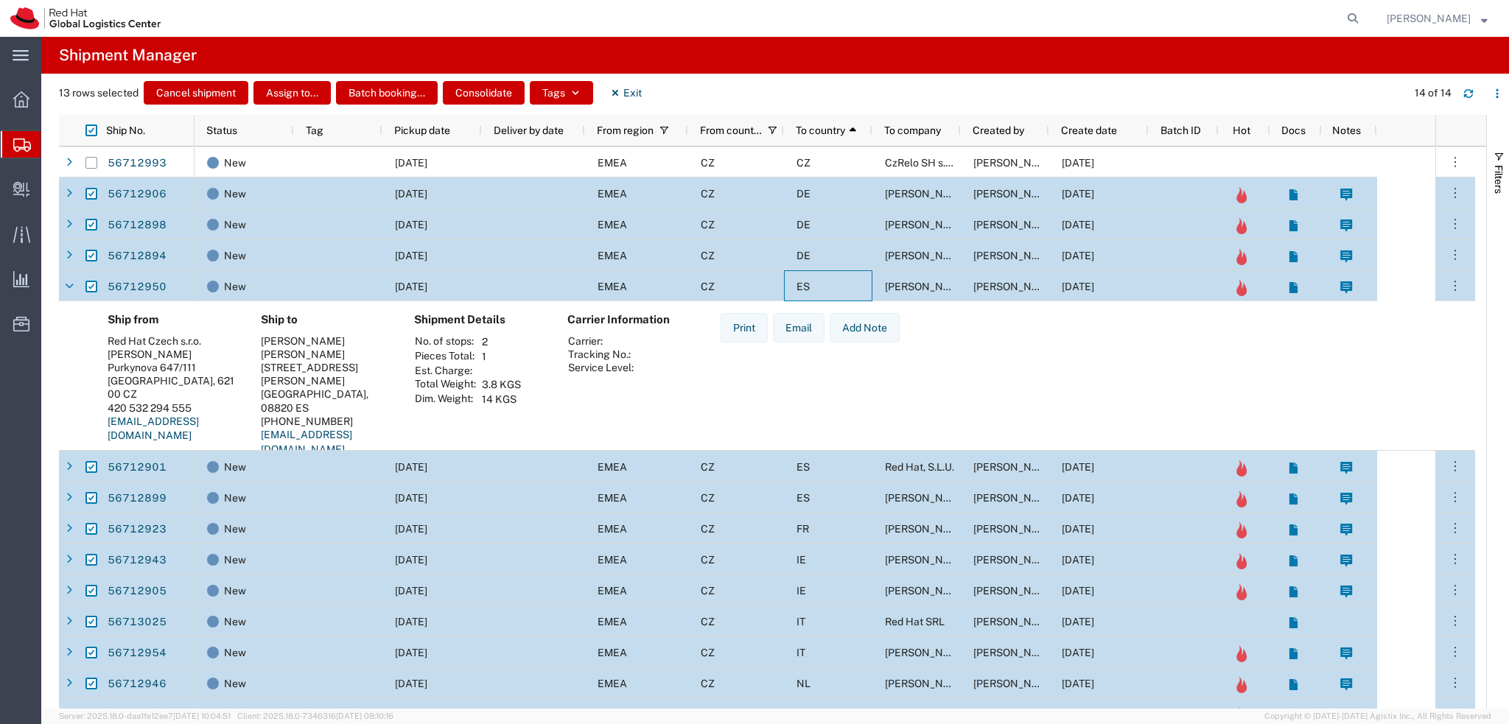
click at [835, 291] on div "ES" at bounding box center [828, 285] width 88 height 31
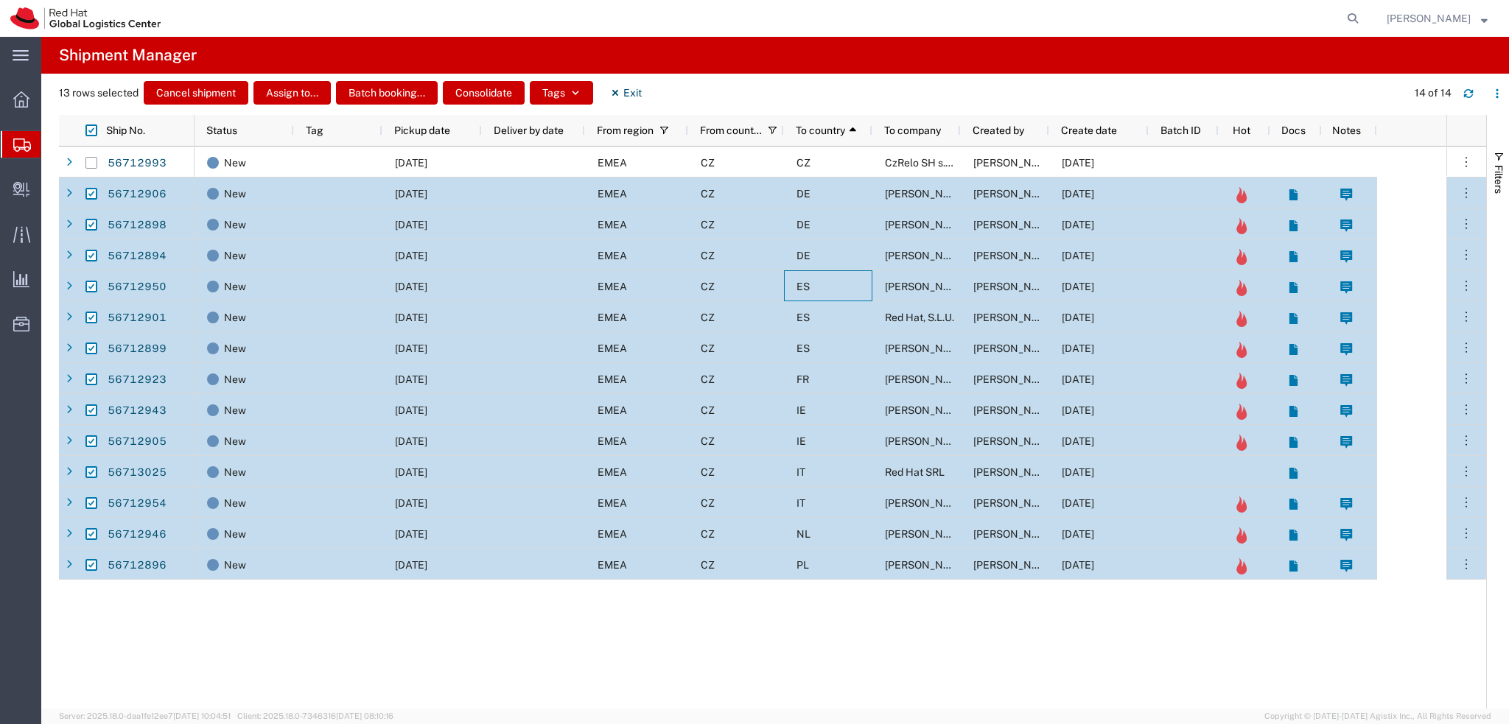
click at [88, 475] on input "Press Space to toggle row selection (checked)" at bounding box center [91, 472] width 12 height 12
checkbox input "false"
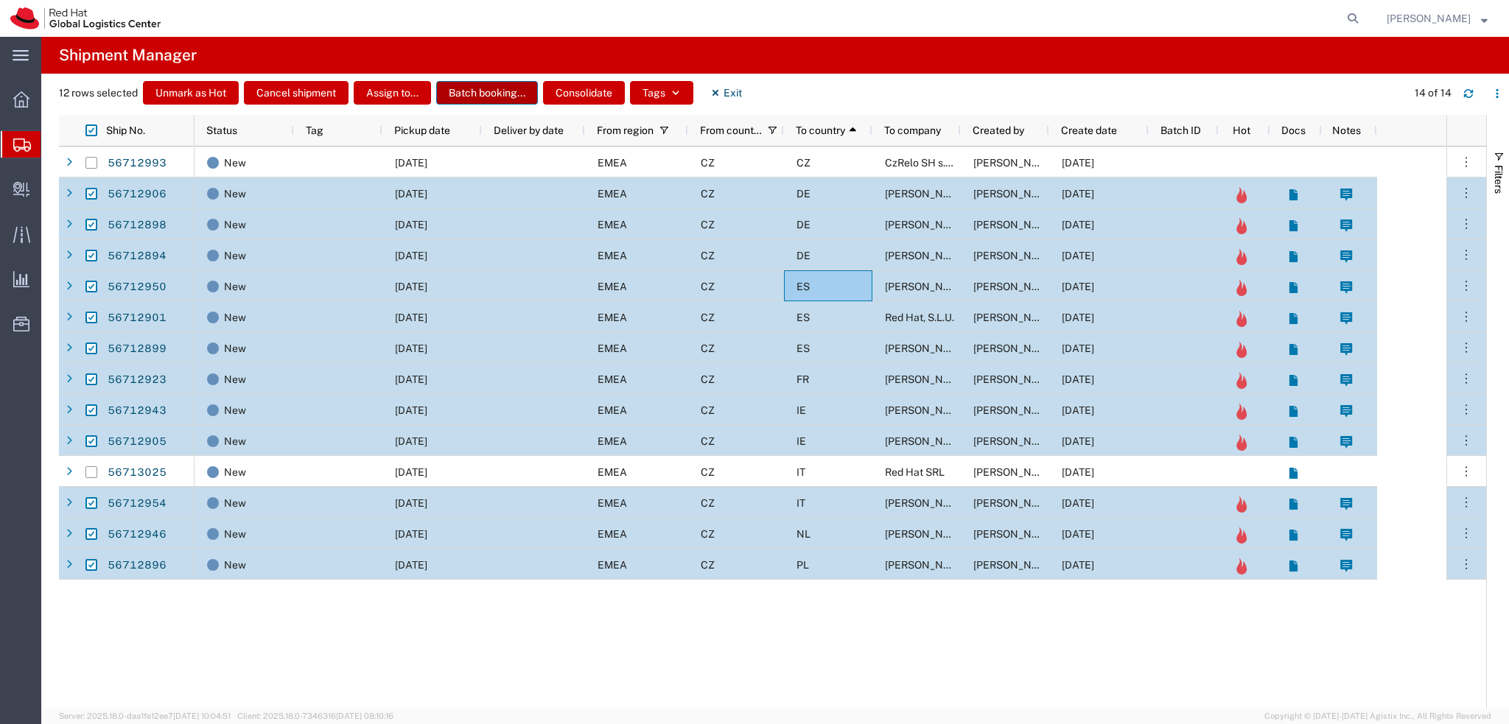
click at [480, 99] on button "Batch booking..." at bounding box center [487, 93] width 102 height 24
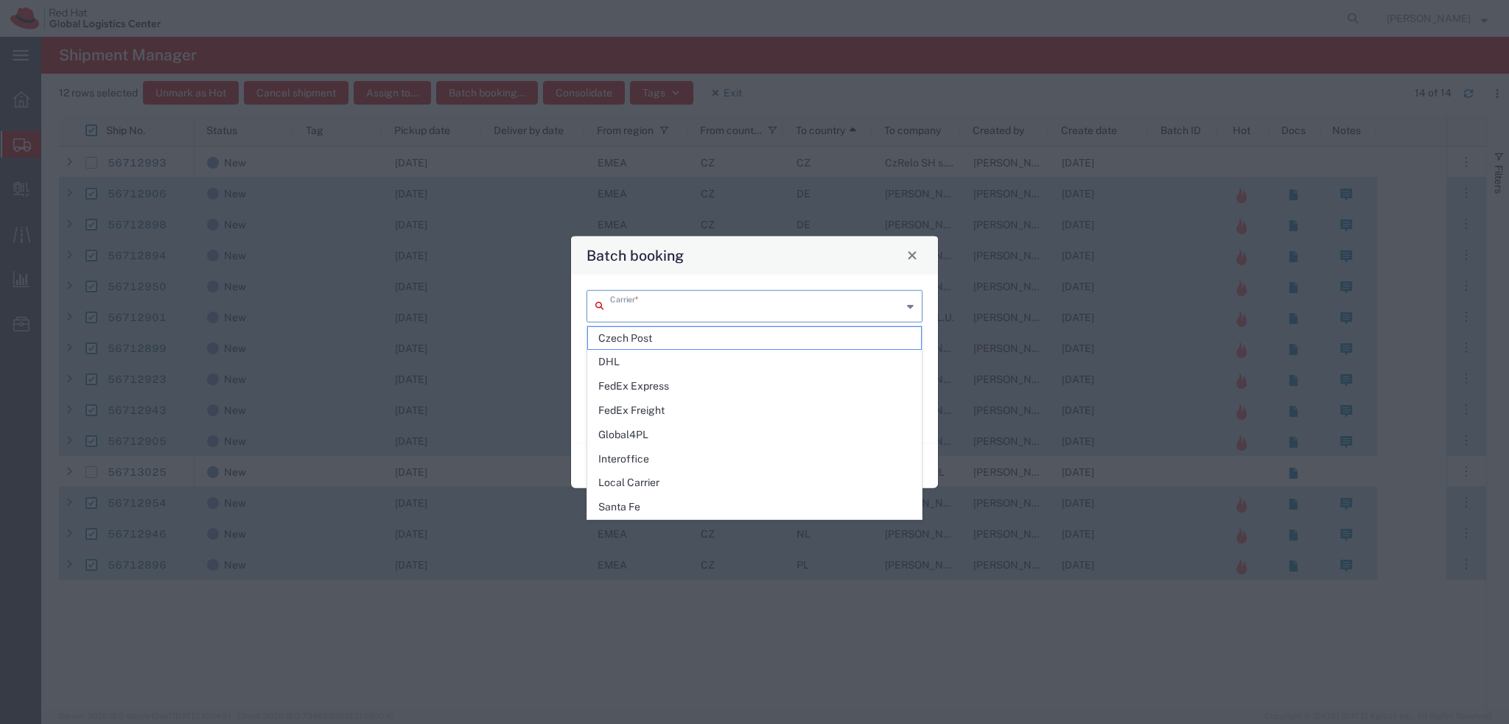
click at [669, 305] on input "text" at bounding box center [756, 305] width 292 height 26
click at [635, 363] on span "DHL" at bounding box center [754, 362] width 333 height 23
type input "DHL"
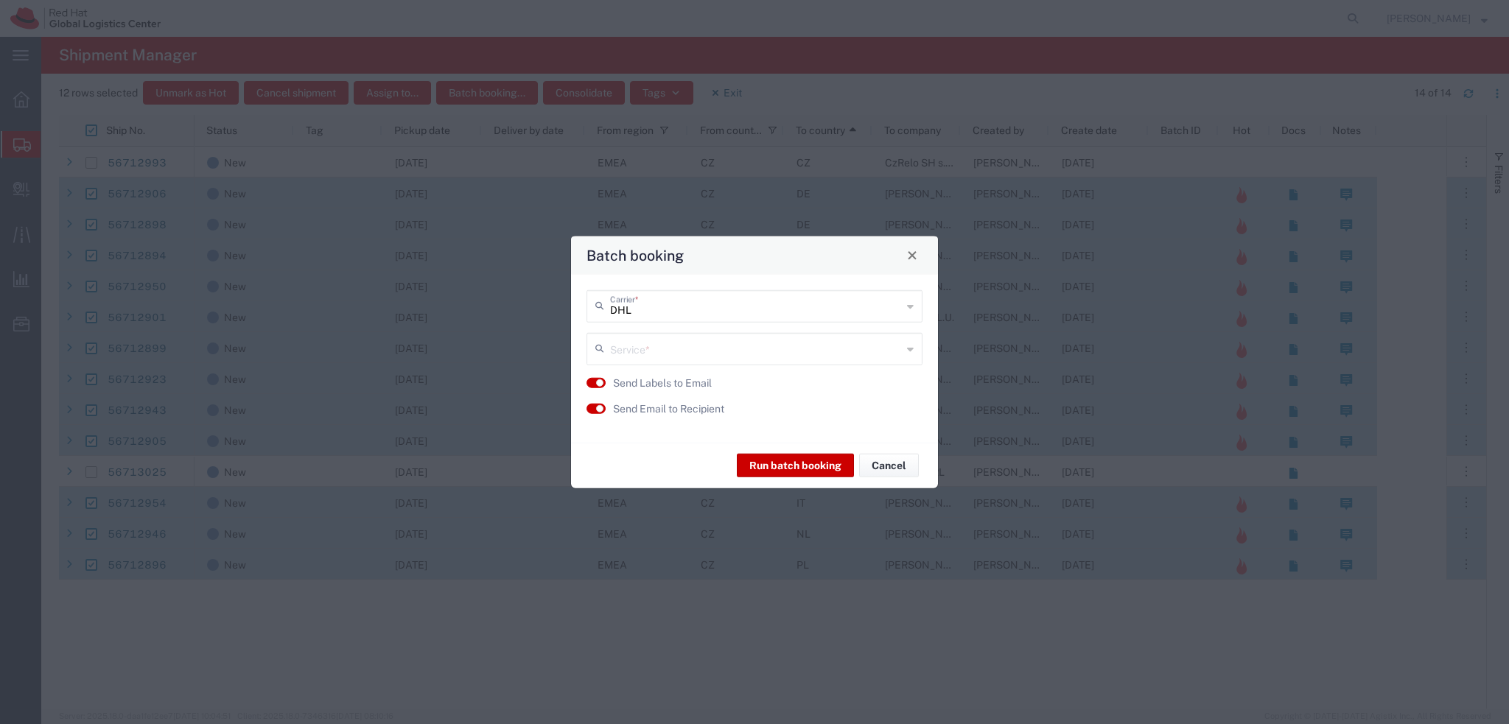
click at [652, 345] on input "text" at bounding box center [756, 347] width 292 height 26
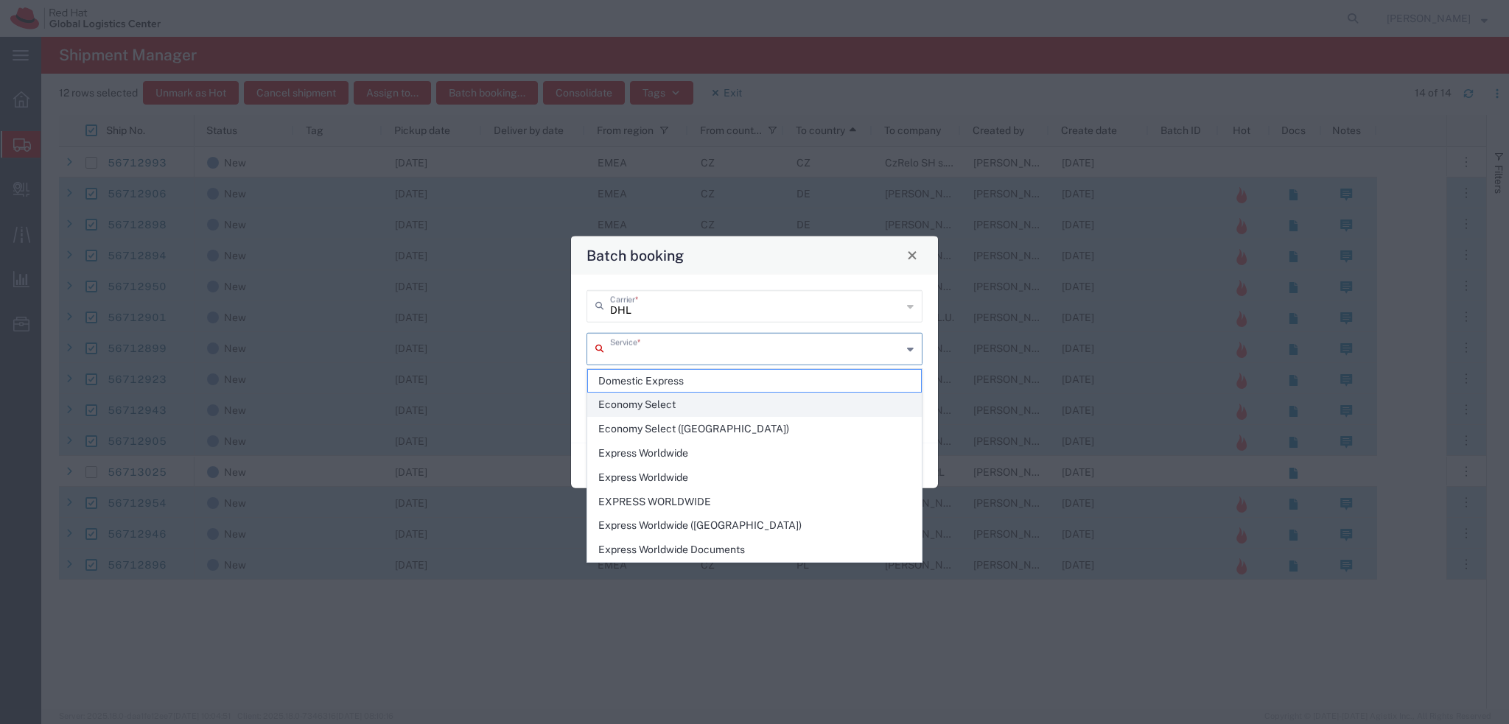
click at [723, 403] on span "Economy Select" at bounding box center [754, 404] width 333 height 23
type input "Economy Select"
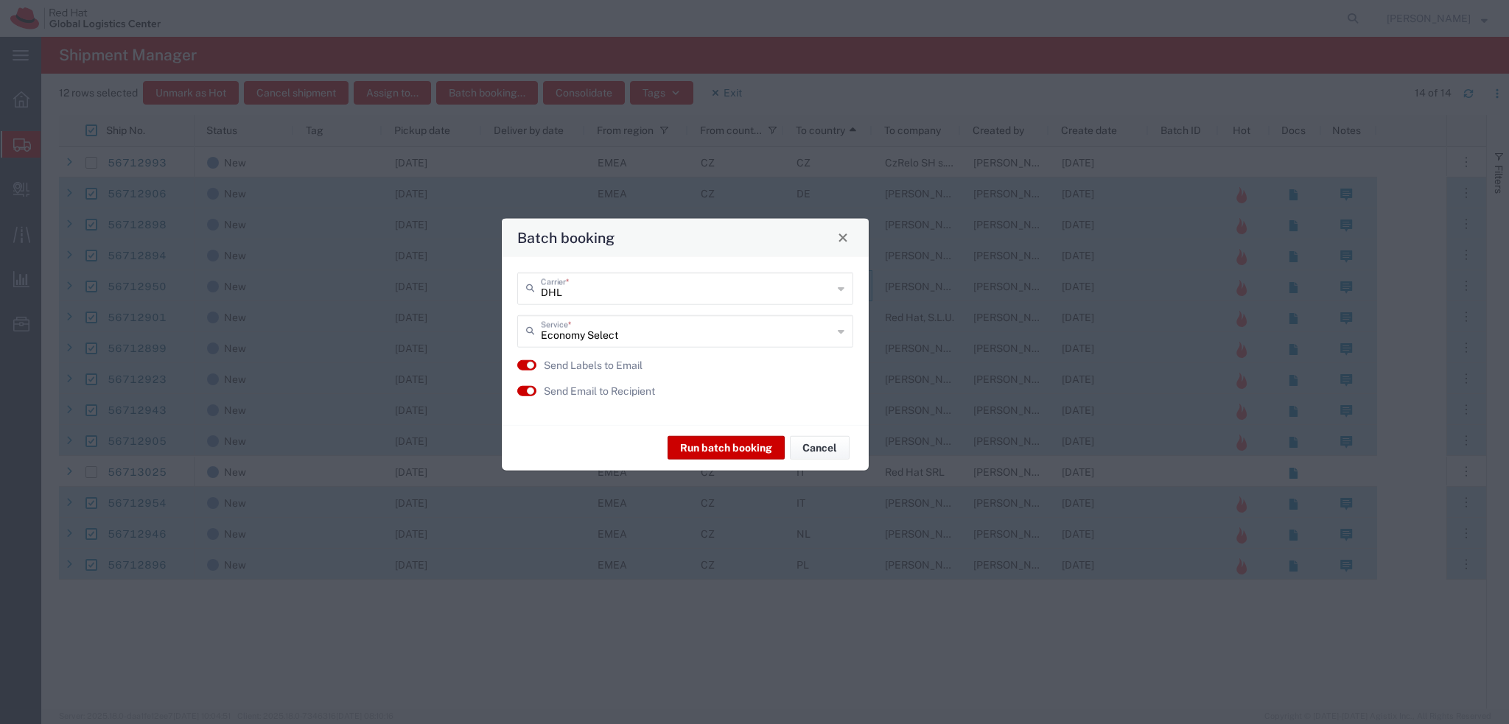
drag, startPoint x: 769, startPoint y: 252, endPoint x: 701, endPoint y: 228, distance: 71.8
click at [701, 228] on div "Batch booking" at bounding box center [685, 237] width 367 height 38
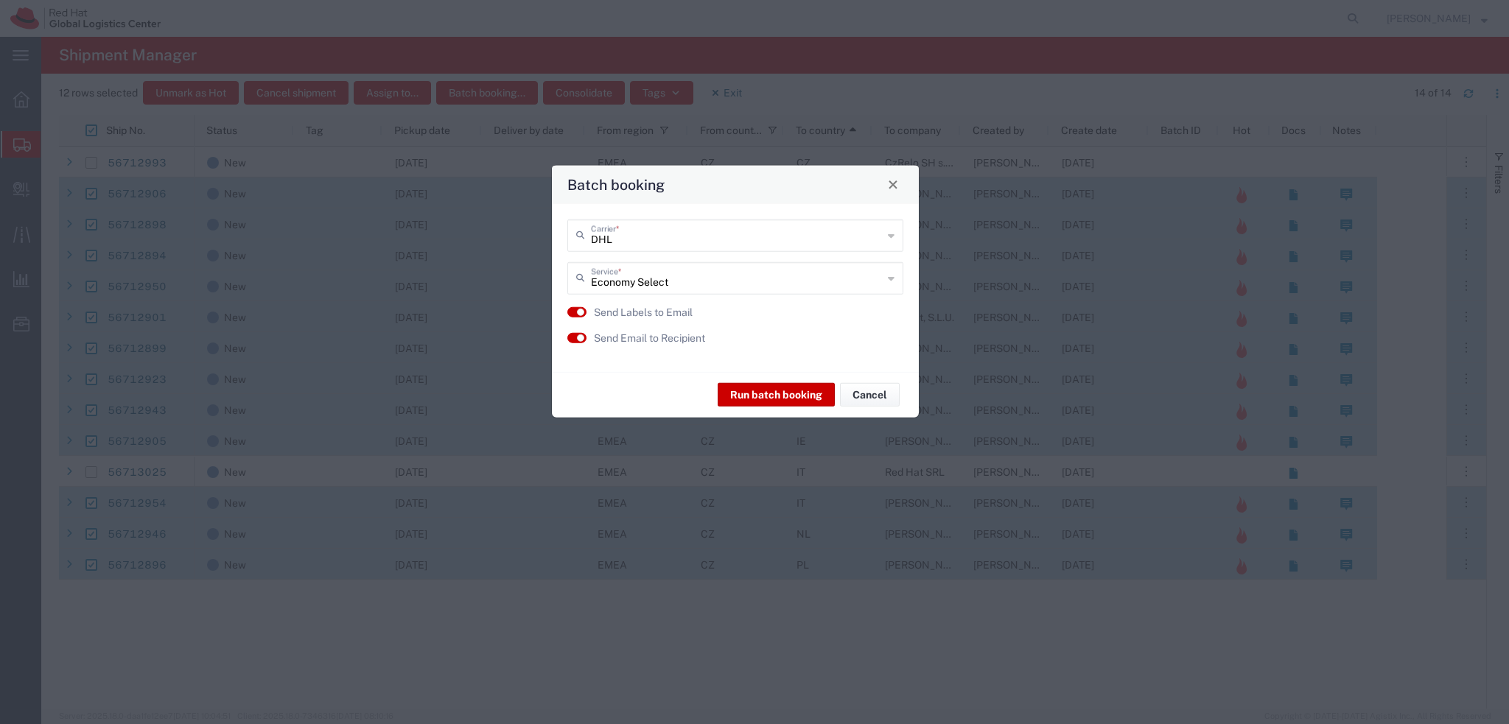
drag, startPoint x: 767, startPoint y: 228, endPoint x: 816, endPoint y: 181, distance: 68.3
click at [816, 181] on div "Batch booking" at bounding box center [735, 184] width 367 height 38
click at [759, 394] on button "Run batch booking" at bounding box center [776, 395] width 117 height 24
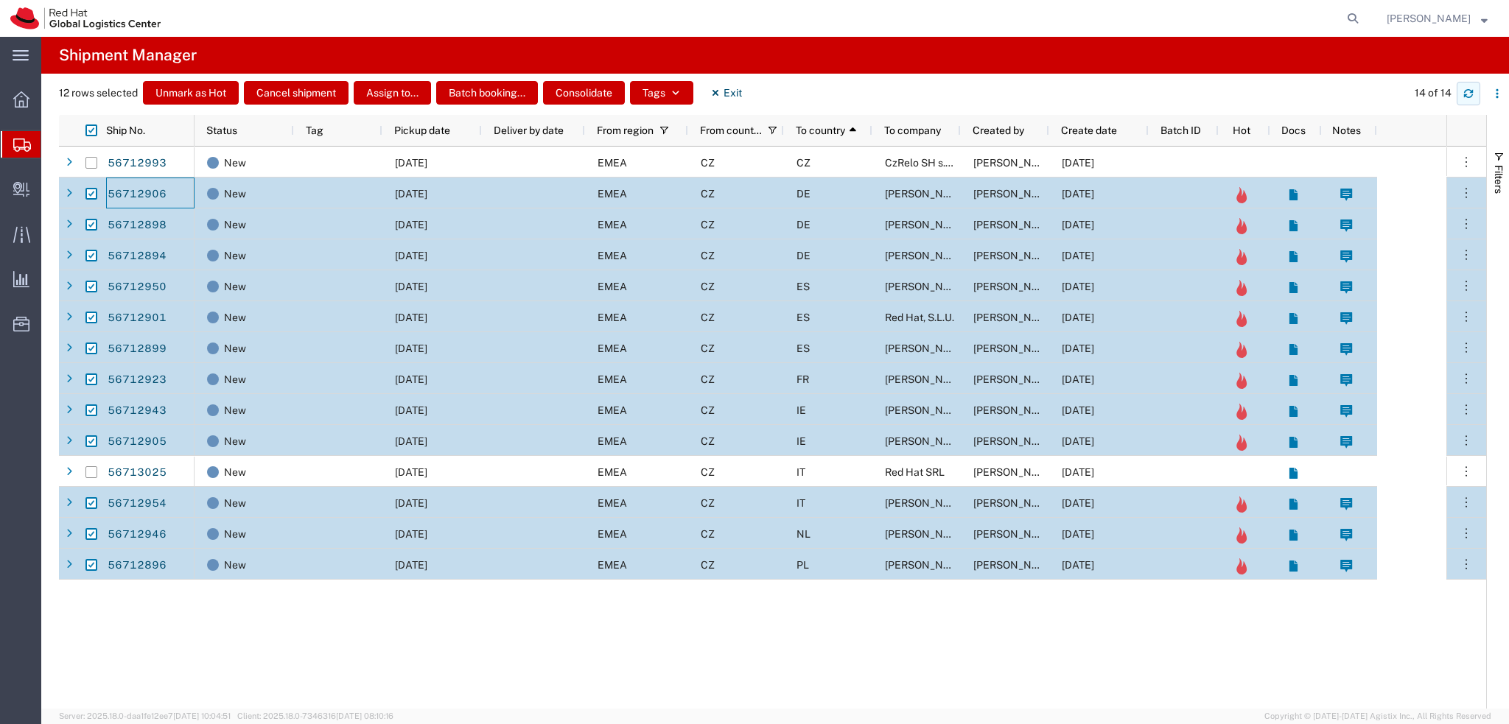
click at [1469, 93] on icon "button" at bounding box center [1468, 93] width 10 height 10
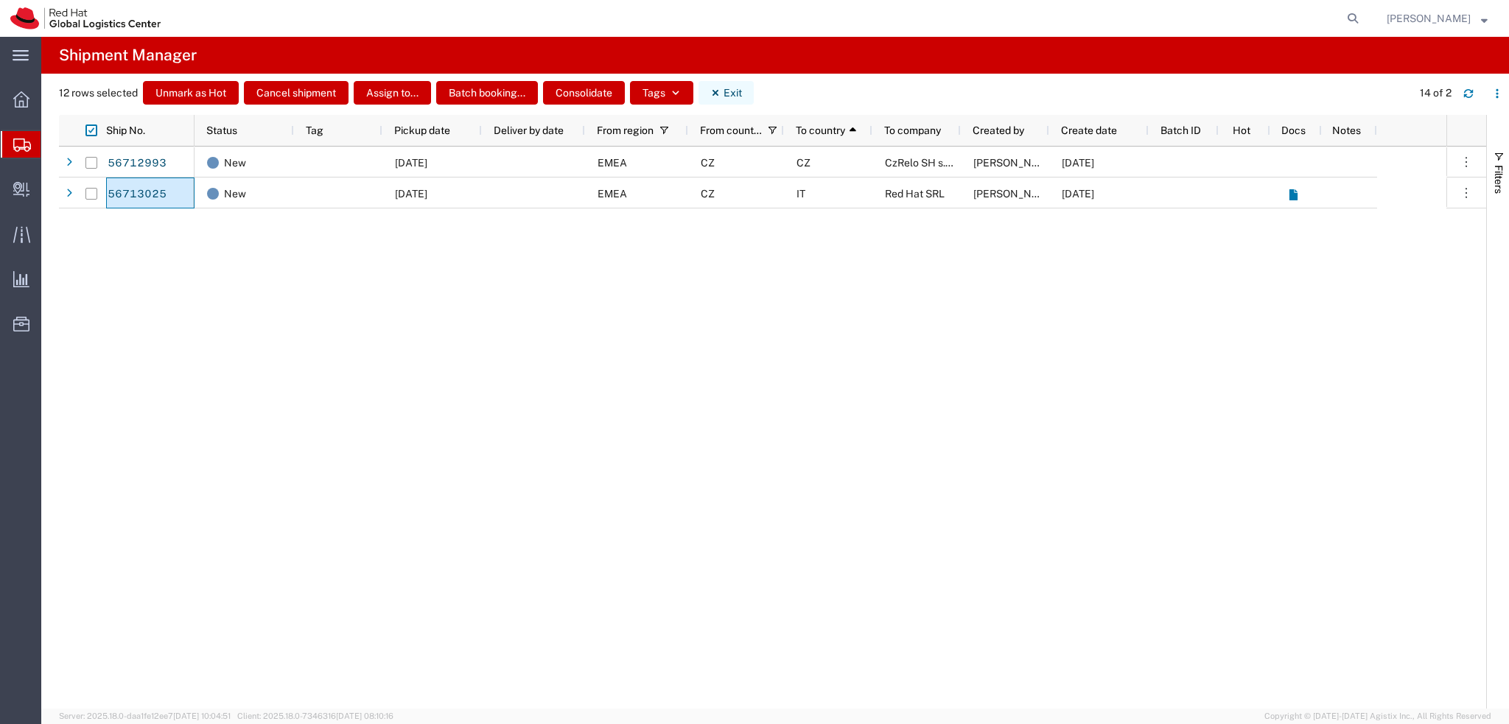
click at [717, 91] on icon "button" at bounding box center [715, 93] width 6 height 6
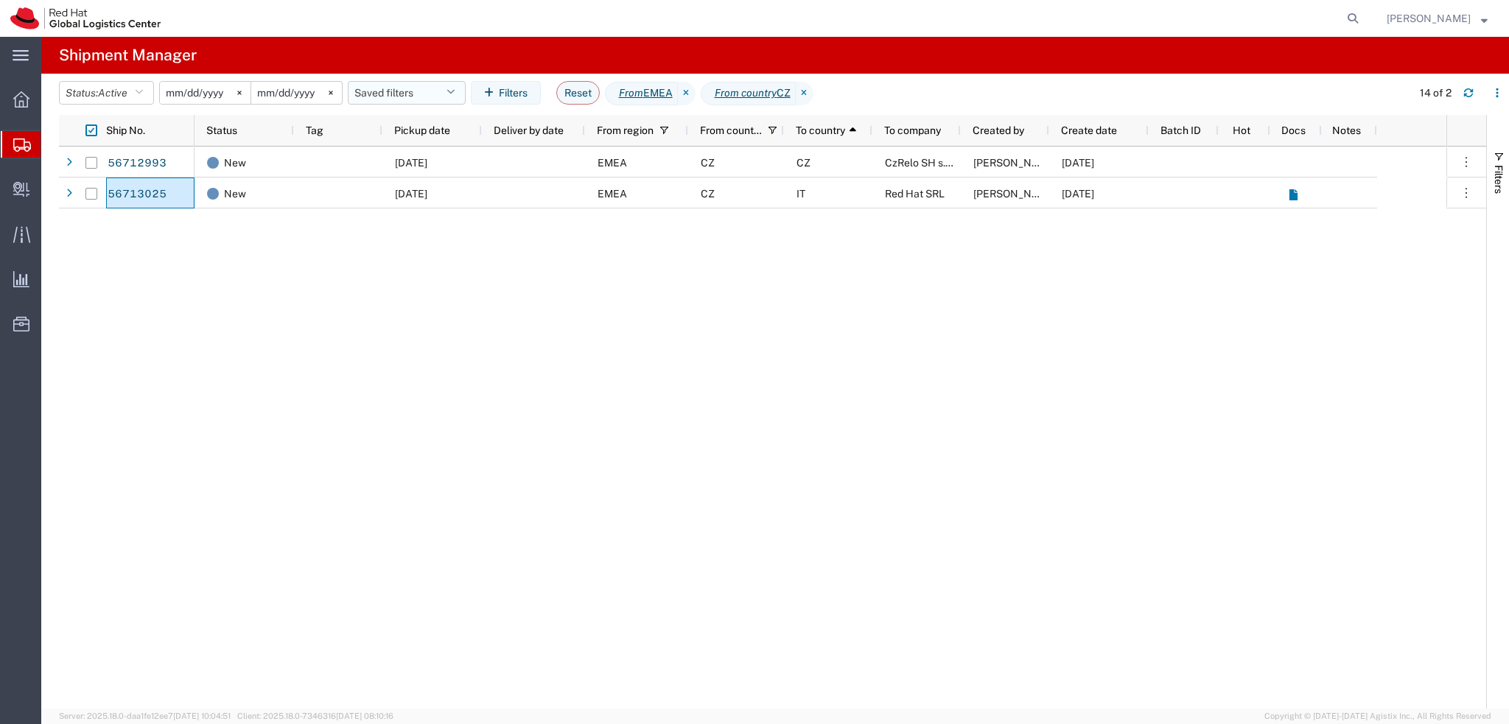
click at [445, 102] on button "Saved filters" at bounding box center [407, 93] width 118 height 24
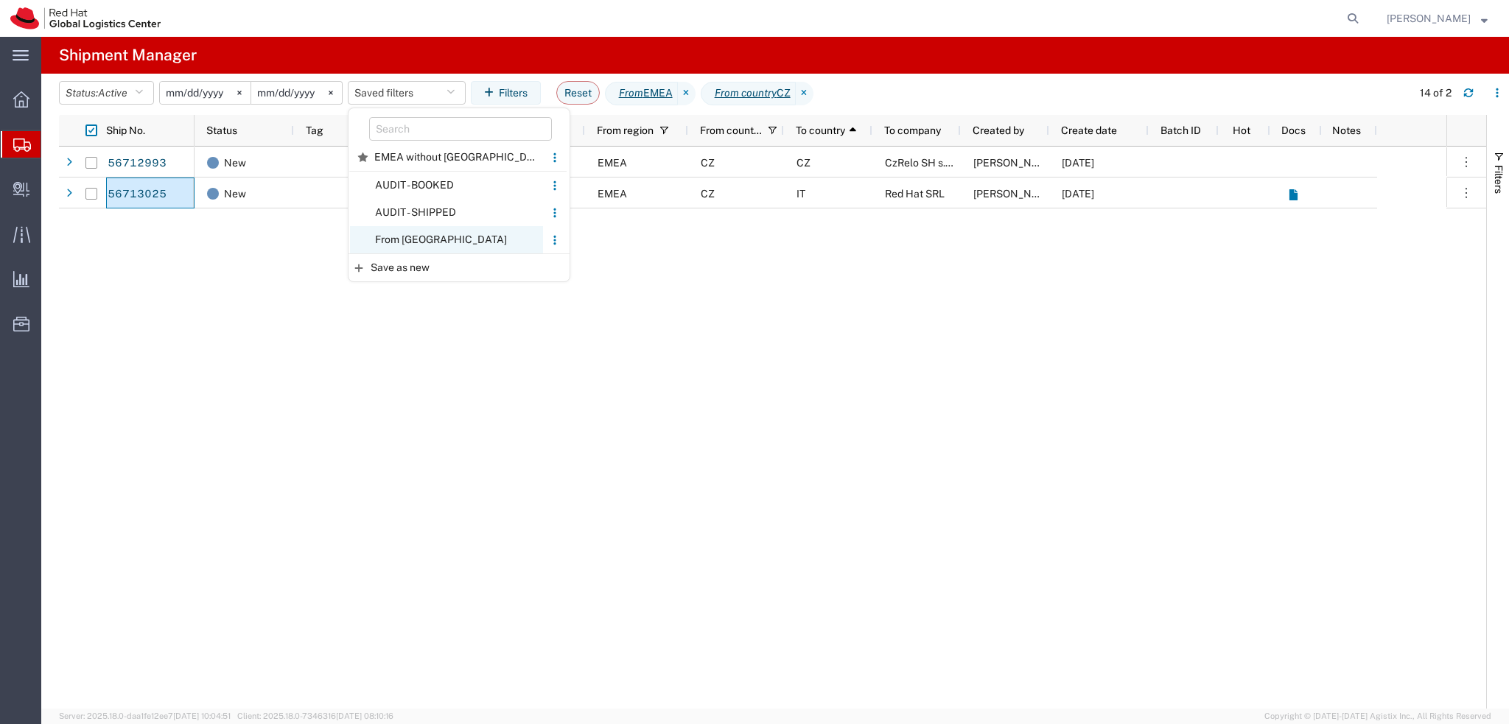
click at [449, 245] on span "From CZ" at bounding box center [446, 239] width 193 height 27
type input "2025-01-05"
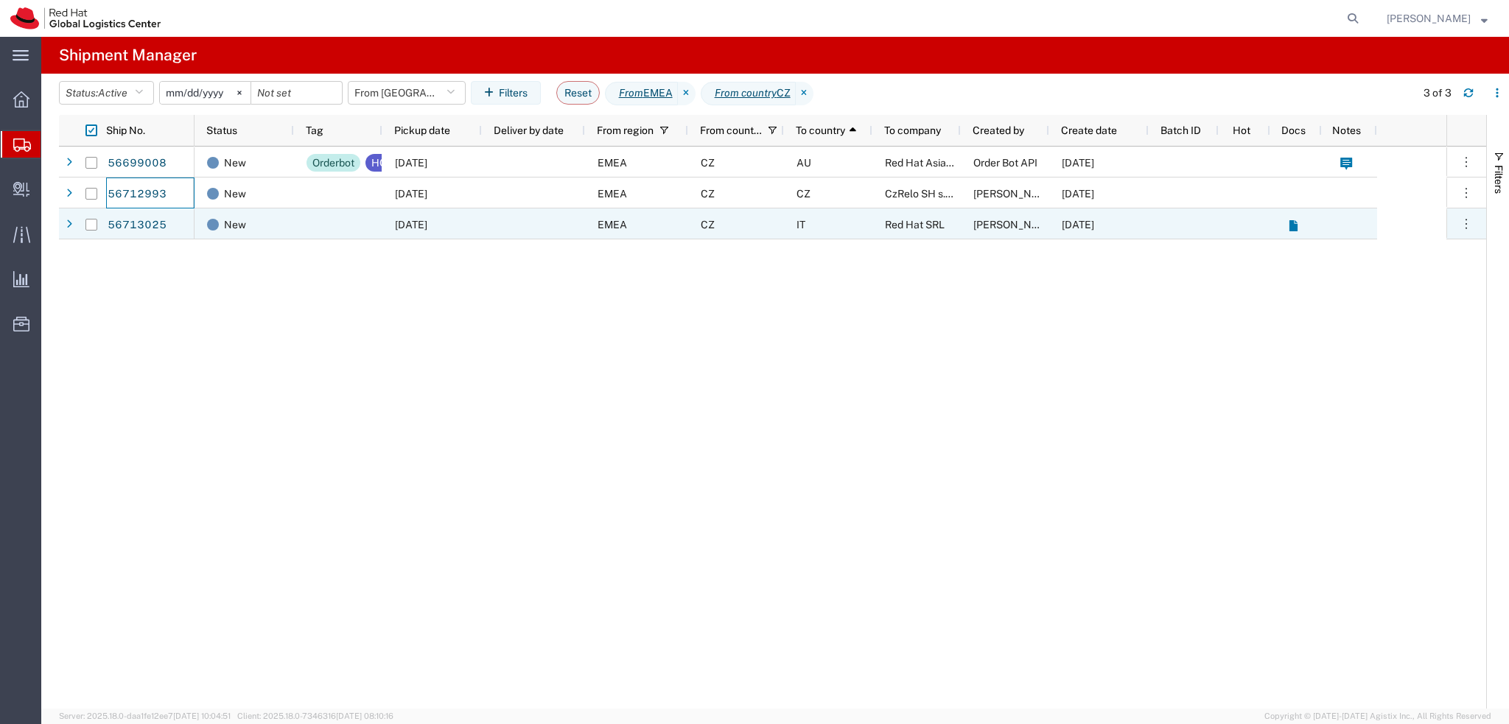
click at [846, 220] on div "IT" at bounding box center [828, 223] width 88 height 31
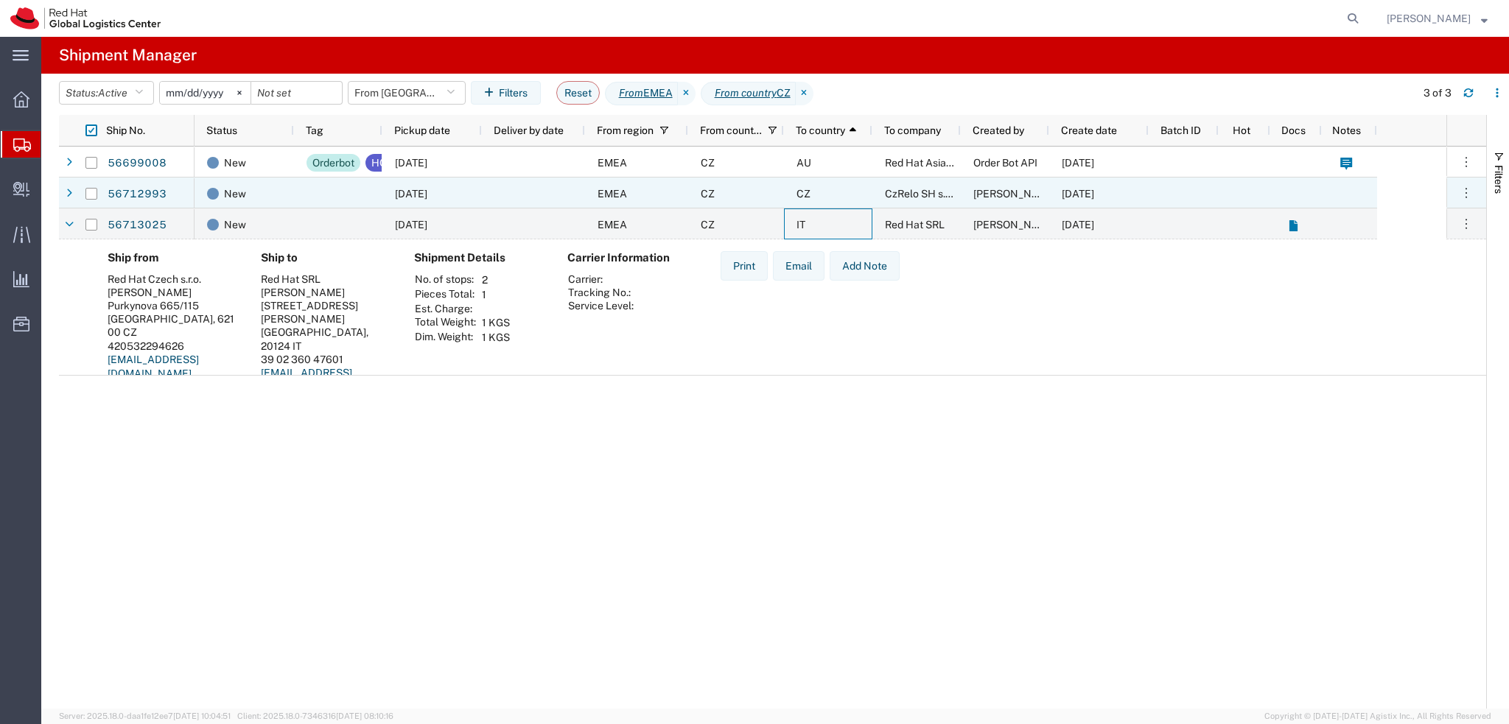
click at [301, 197] on div at bounding box center [338, 193] width 88 height 31
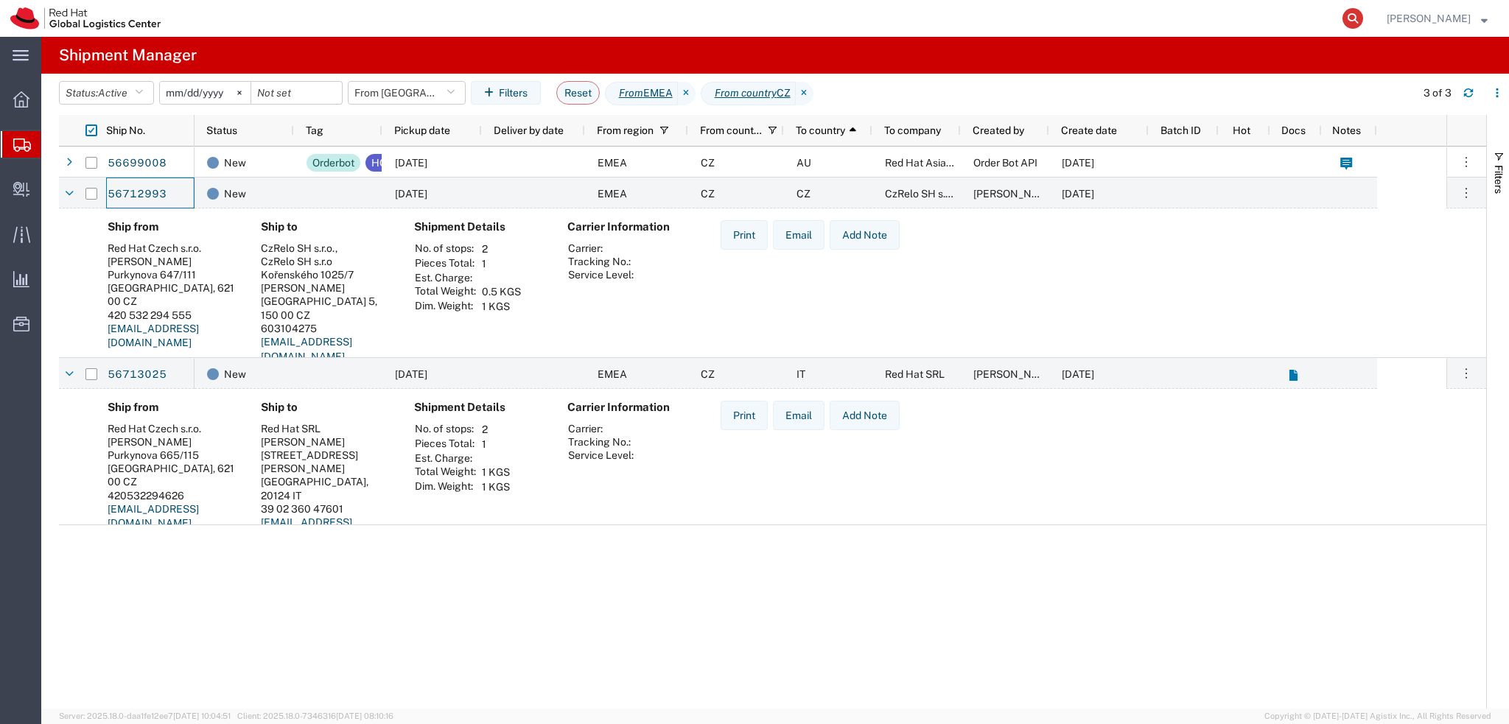
click at [1363, 13] on icon at bounding box center [1352, 18] width 21 height 21
click at [1254, 23] on input "search" at bounding box center [1118, 18] width 448 height 35
paste input "56495973"
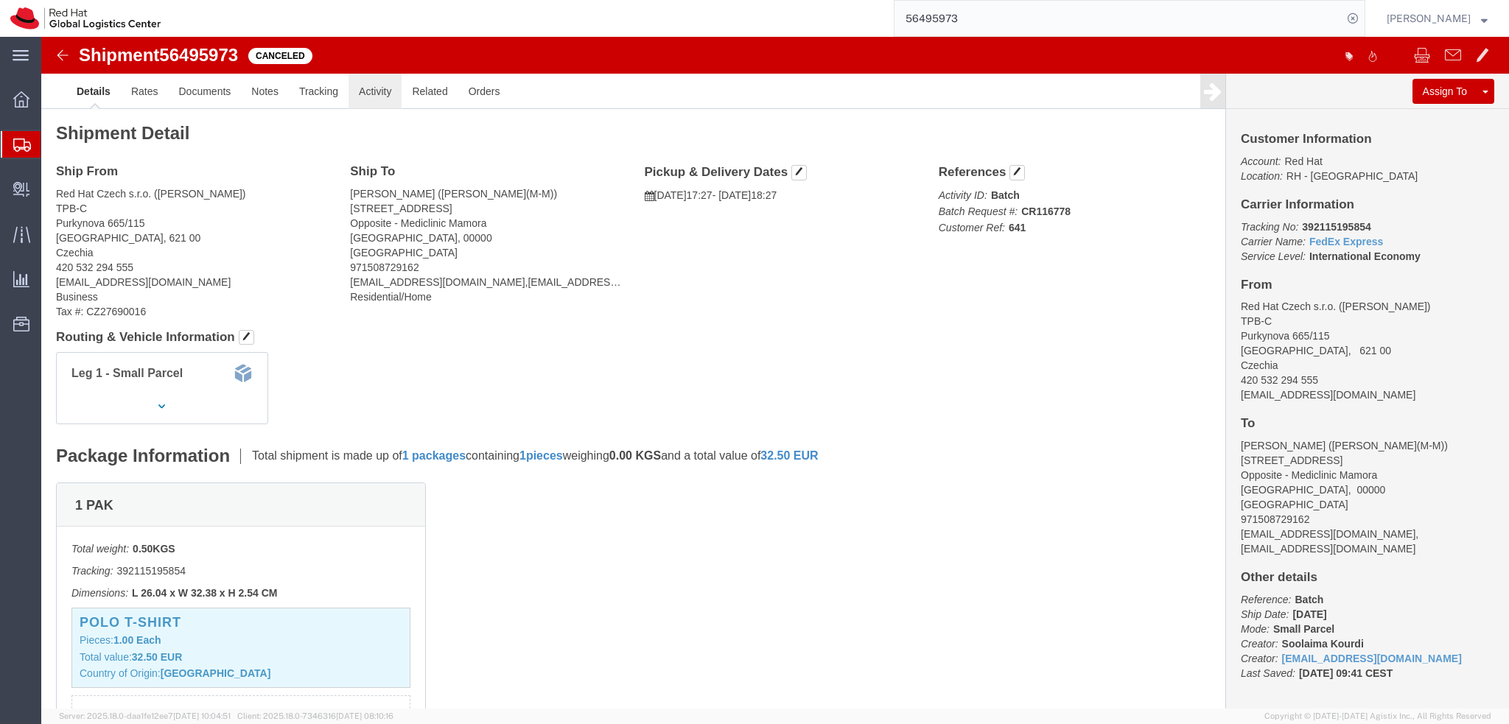
click link "Activity"
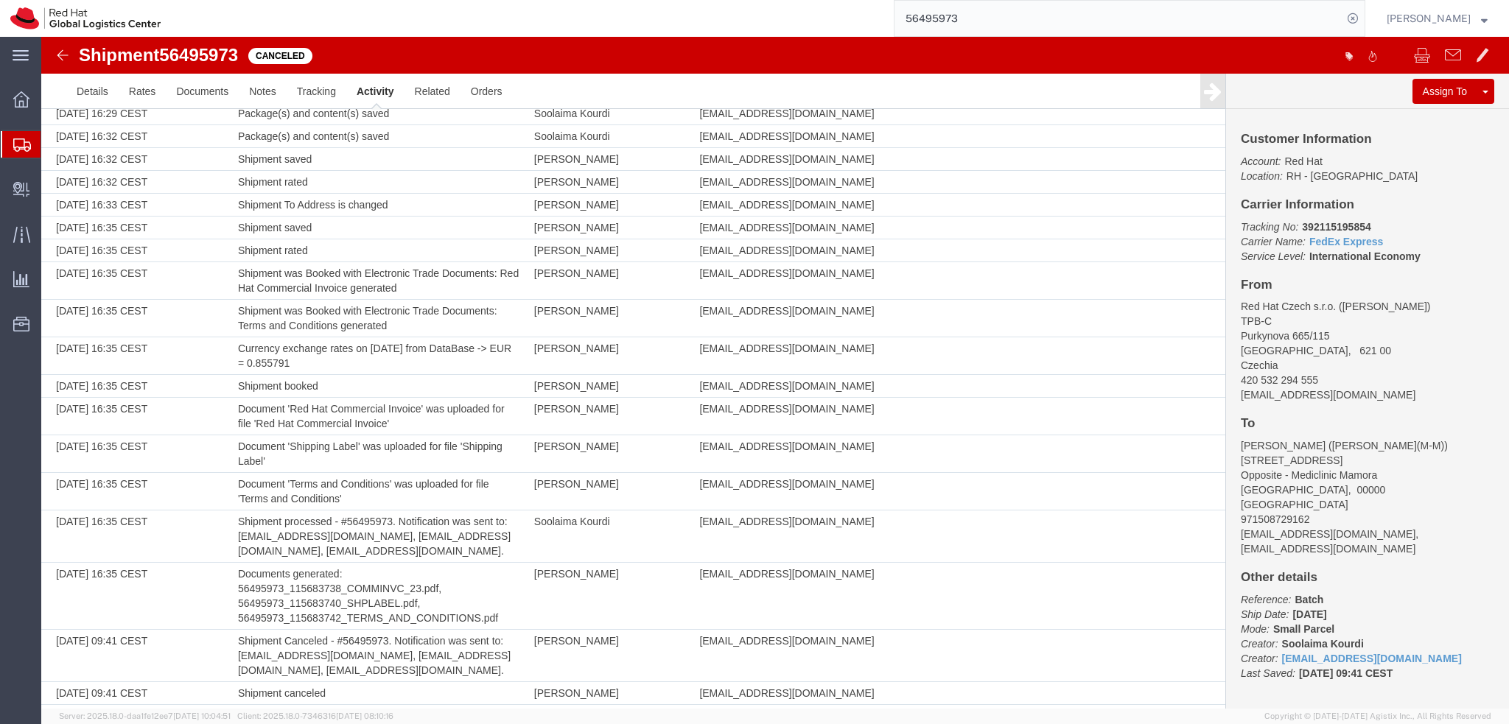
scroll to position [547, 0]
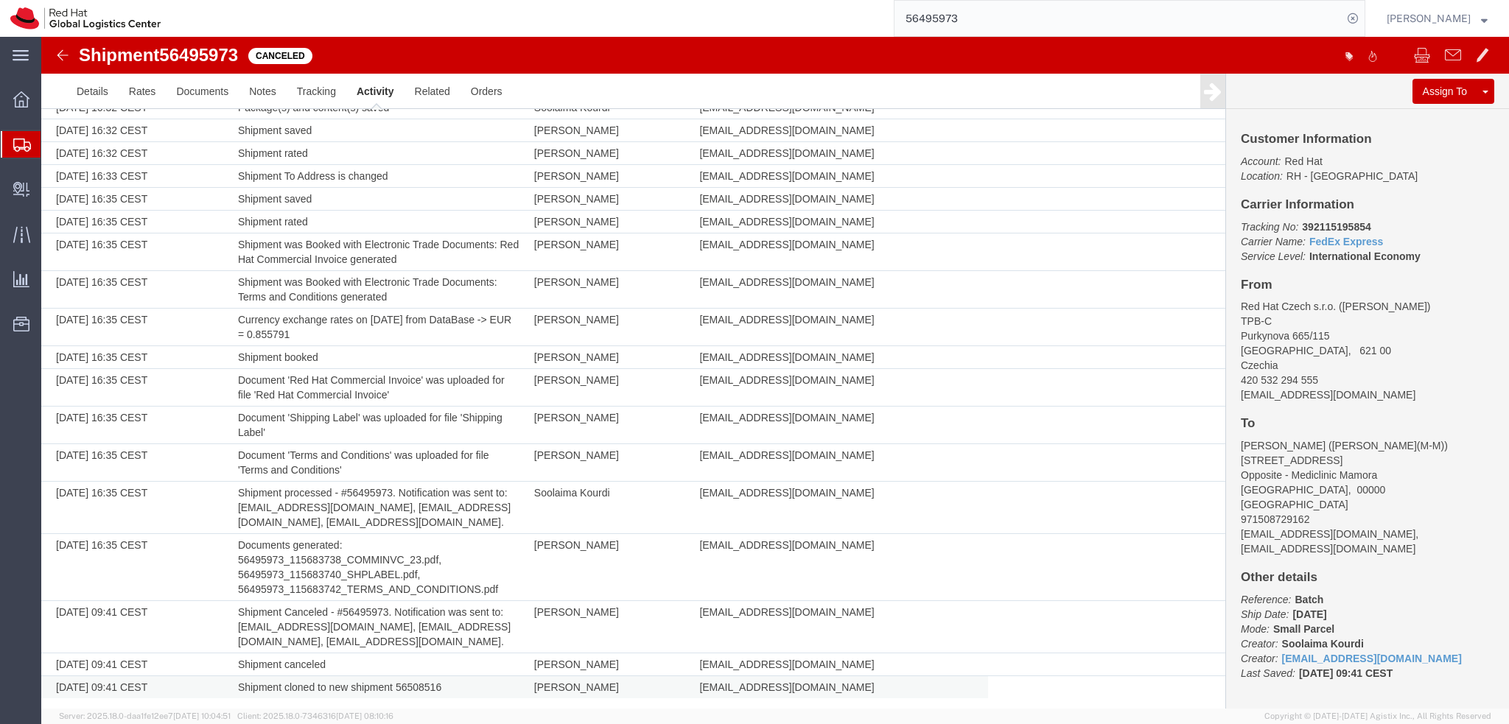
click at [418, 684] on td "Shipment cloned to new shipment 56508516" at bounding box center [379, 687] width 296 height 23
copy td "56508516"
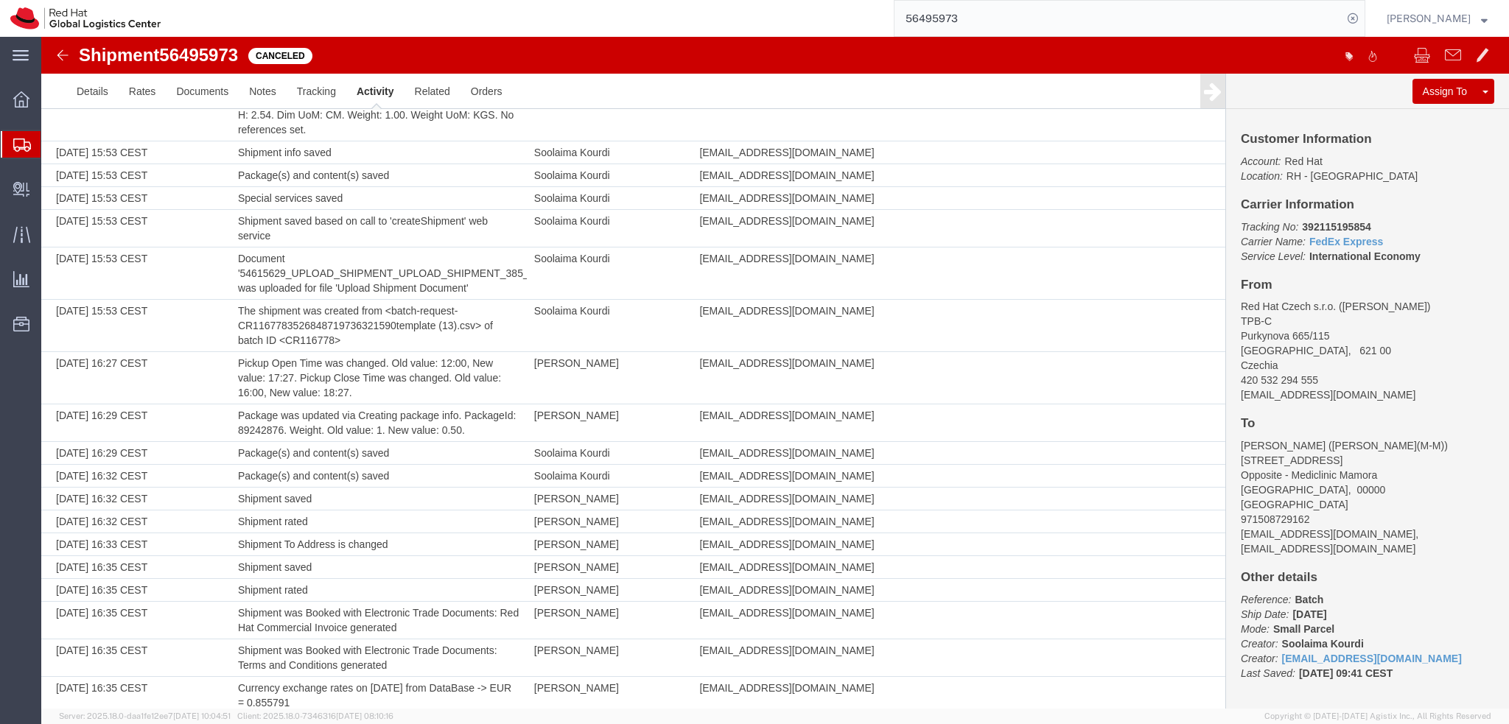
scroll to position [0, 0]
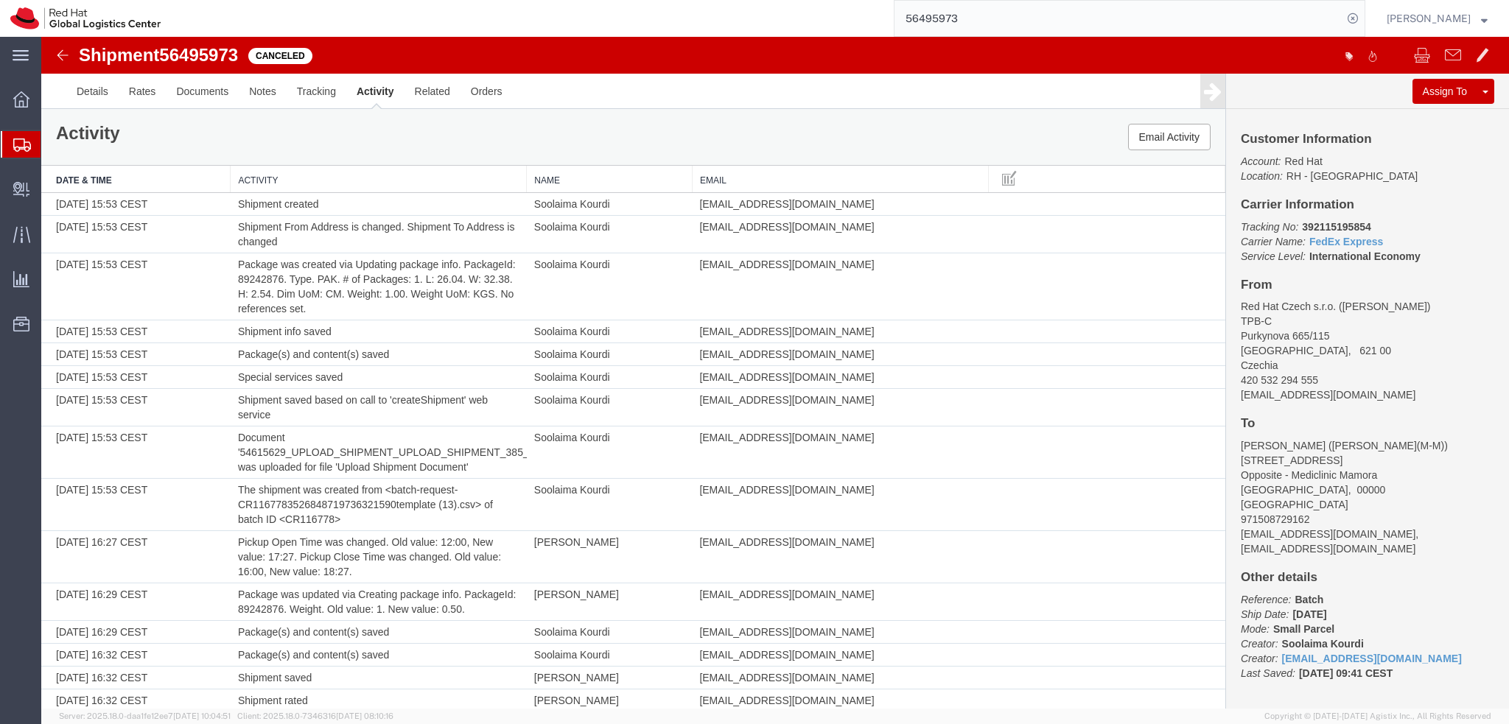
click at [1055, 12] on input "56495973" at bounding box center [1118, 18] width 448 height 35
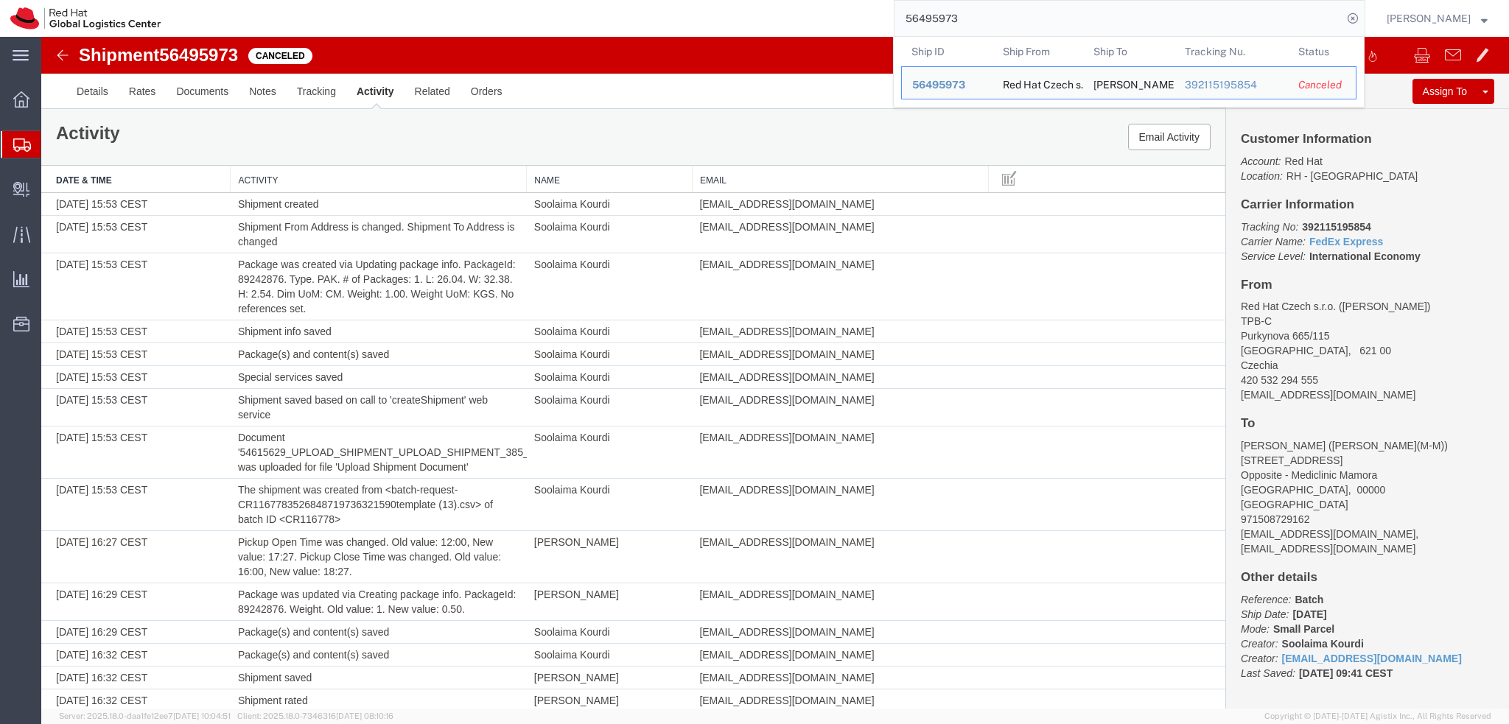
click at [1055, 12] on input "56495973" at bounding box center [1118, 18] width 448 height 35
paste input "508516"
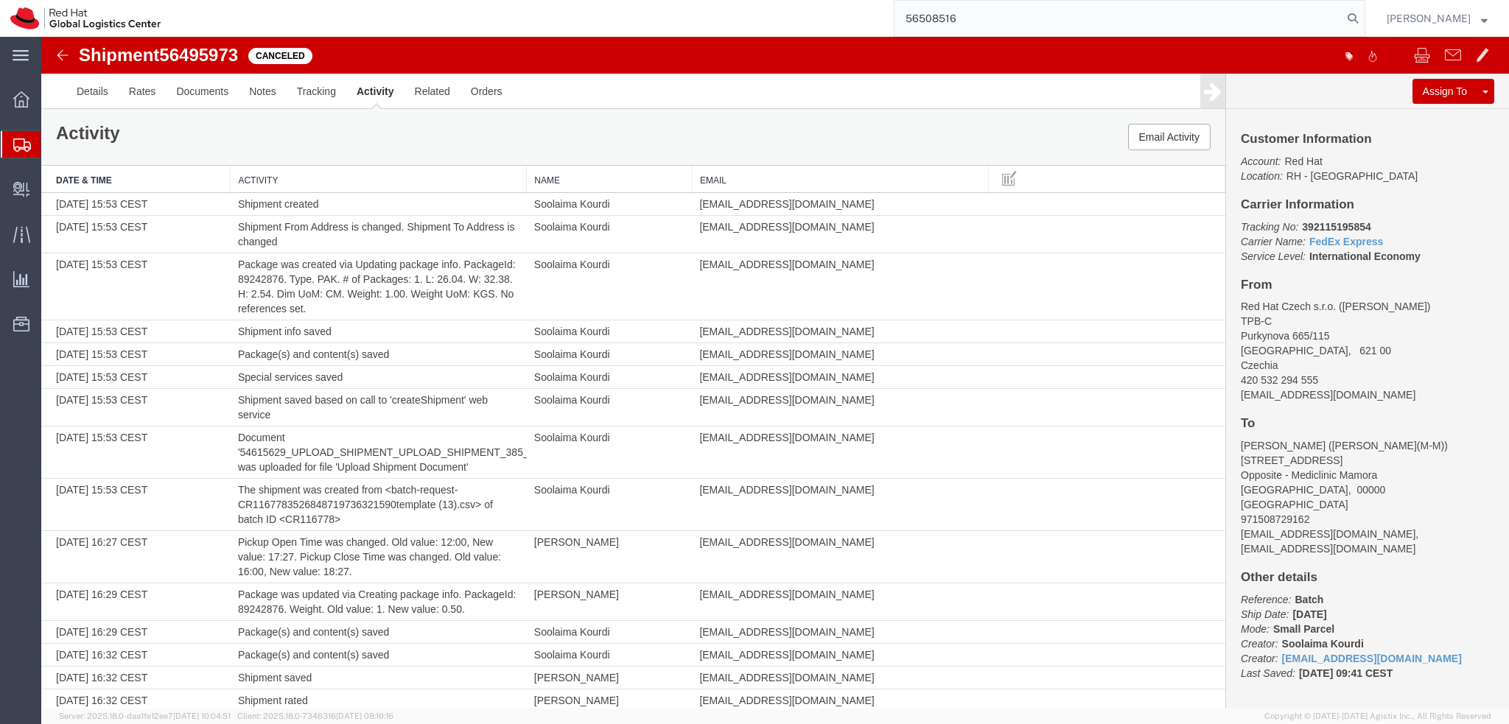
type input "56508516"
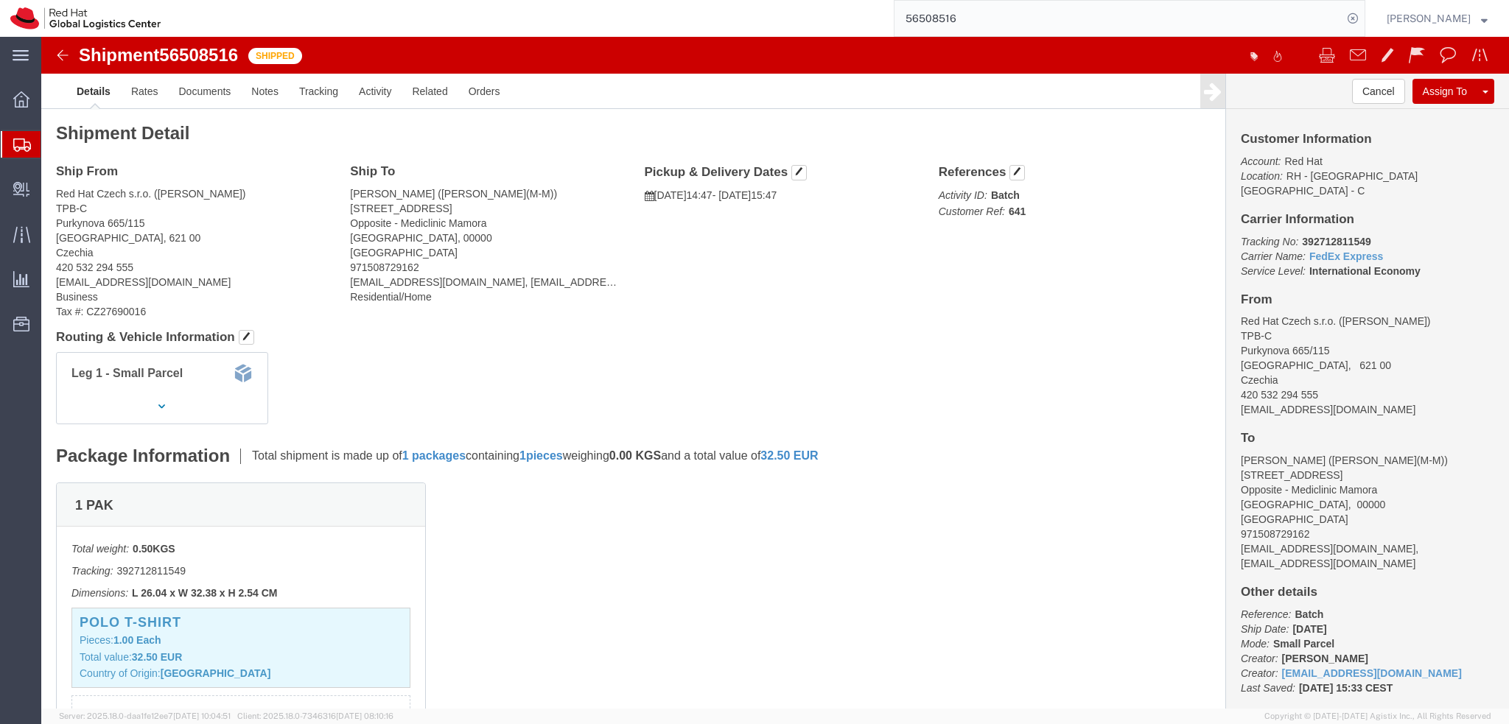
click b "392712811549"
copy b "392712811549"
click img
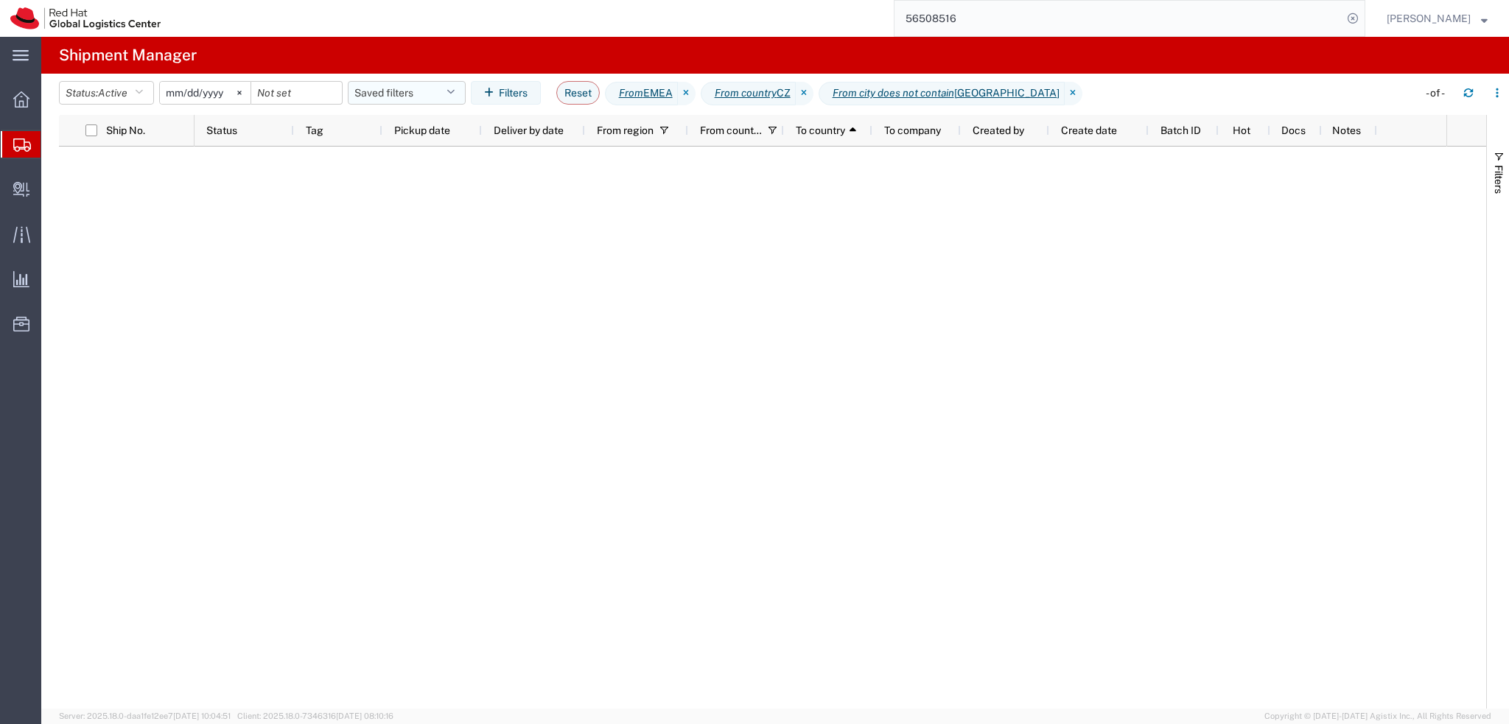
click at [410, 88] on button "Saved filters" at bounding box center [407, 93] width 118 height 24
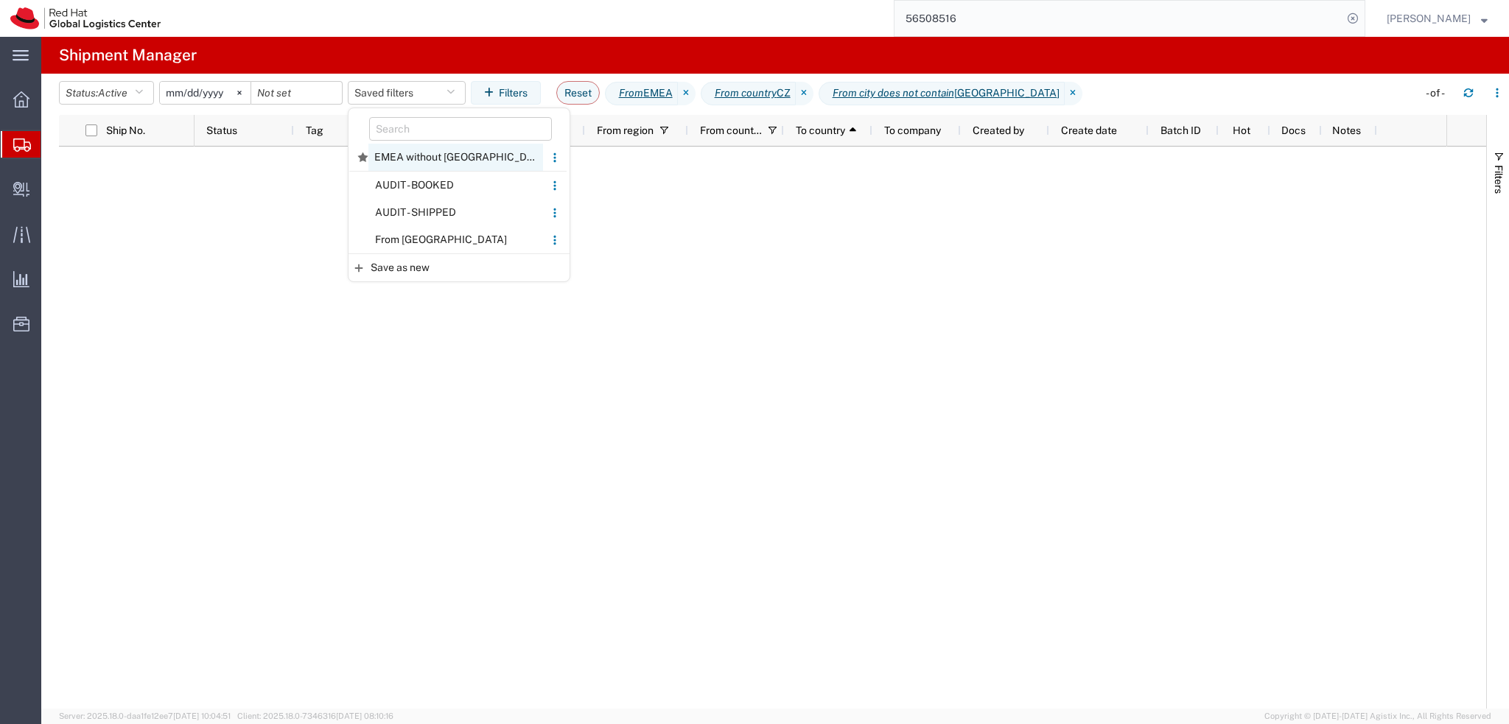
click at [410, 160] on span "EMEA without Brno" at bounding box center [455, 157] width 175 height 27
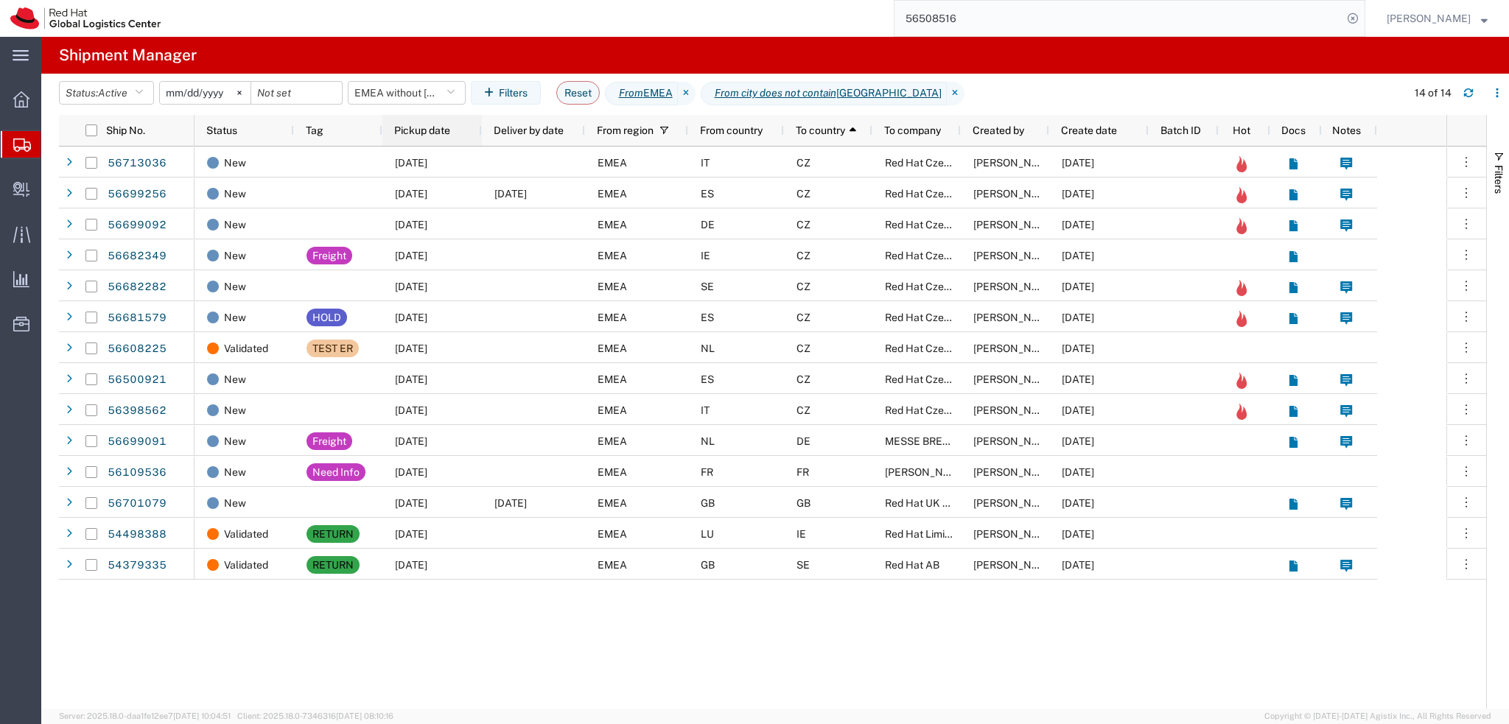
click at [419, 132] on span "Pickup date" at bounding box center [422, 130] width 56 height 12
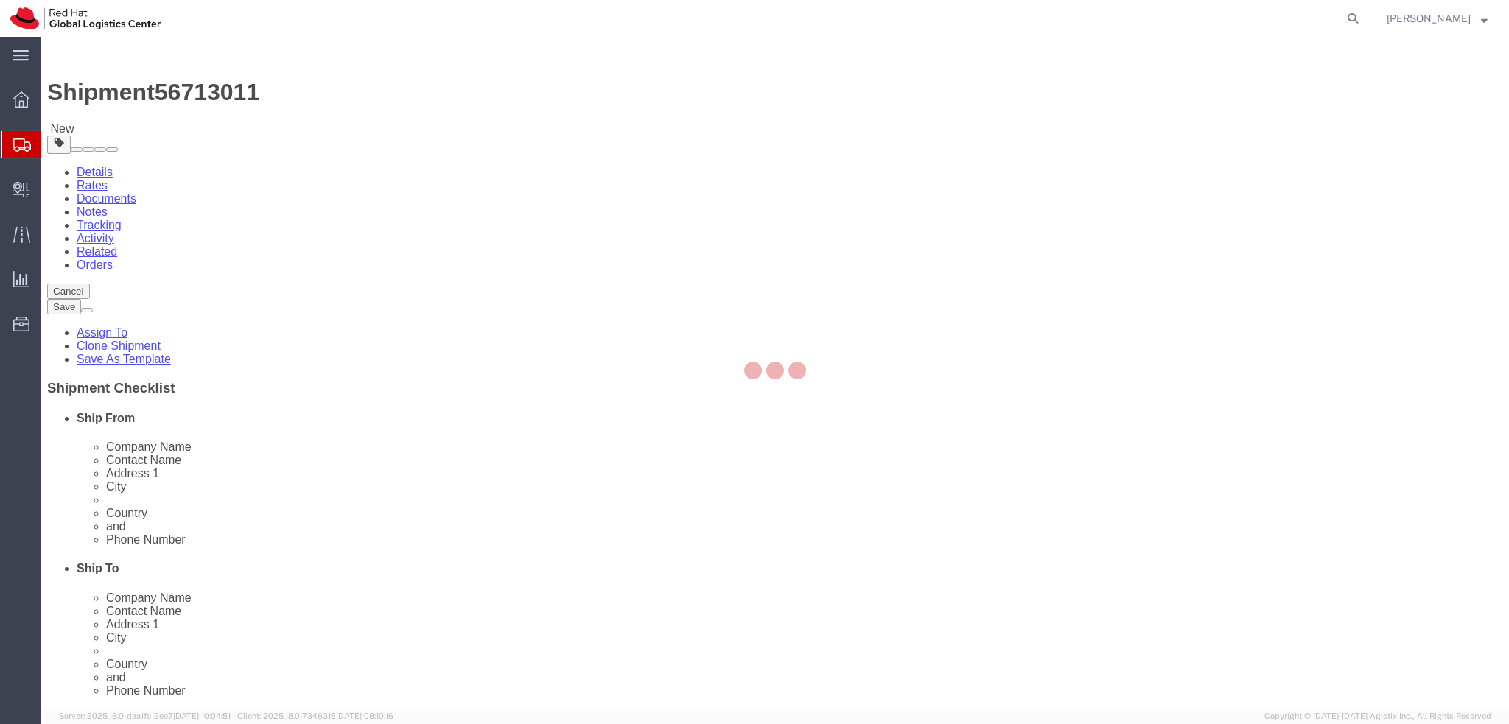
select select "37944"
select select
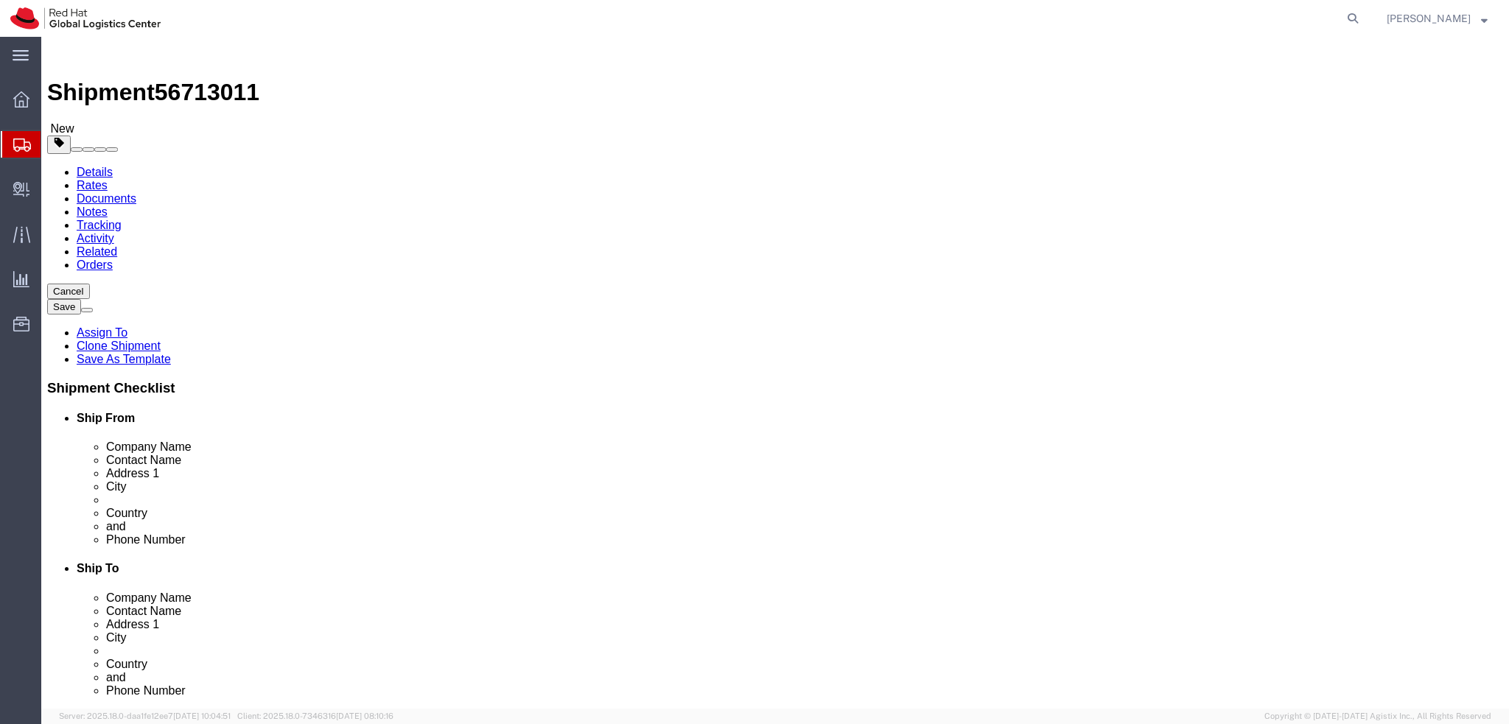
click icon
click dd "1.00 Each"
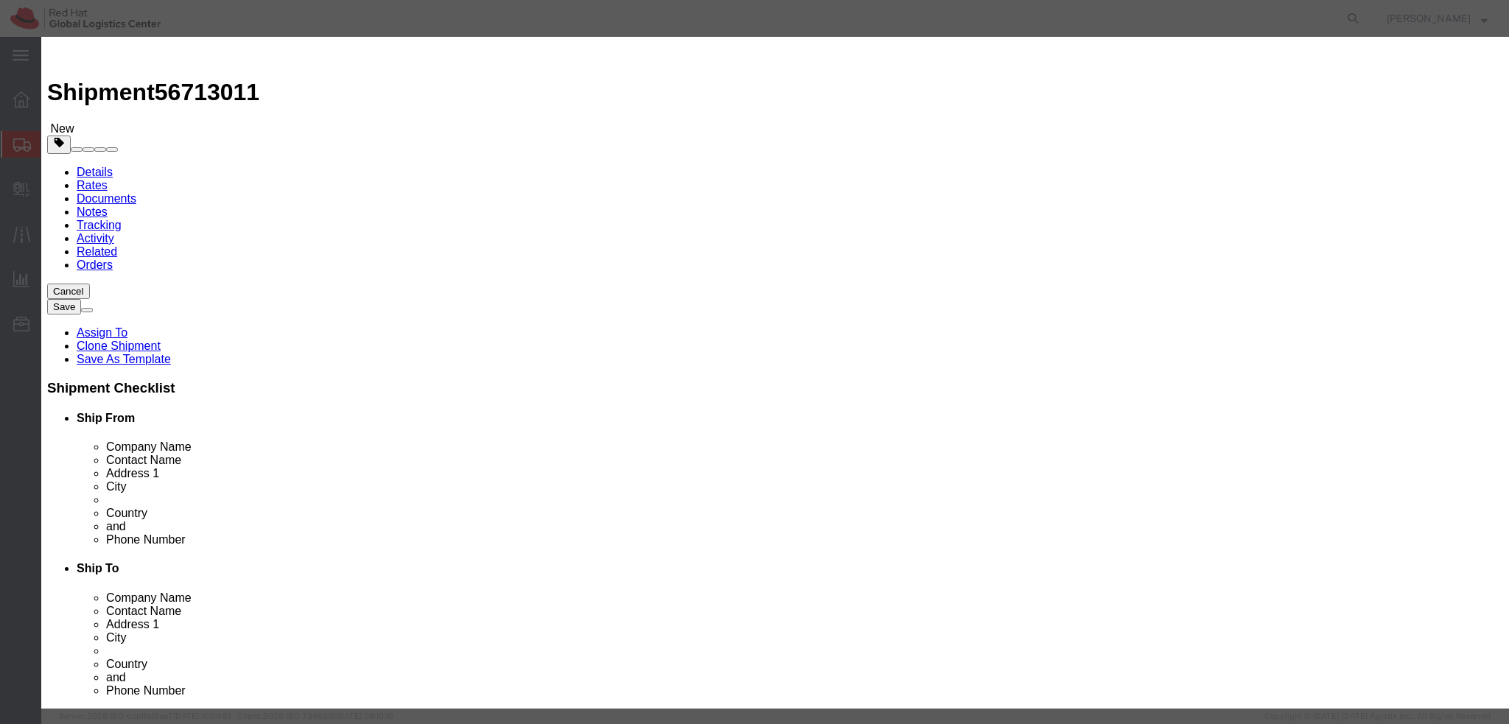
click textarea
type textarea "Documents"
click button "Save & Close"
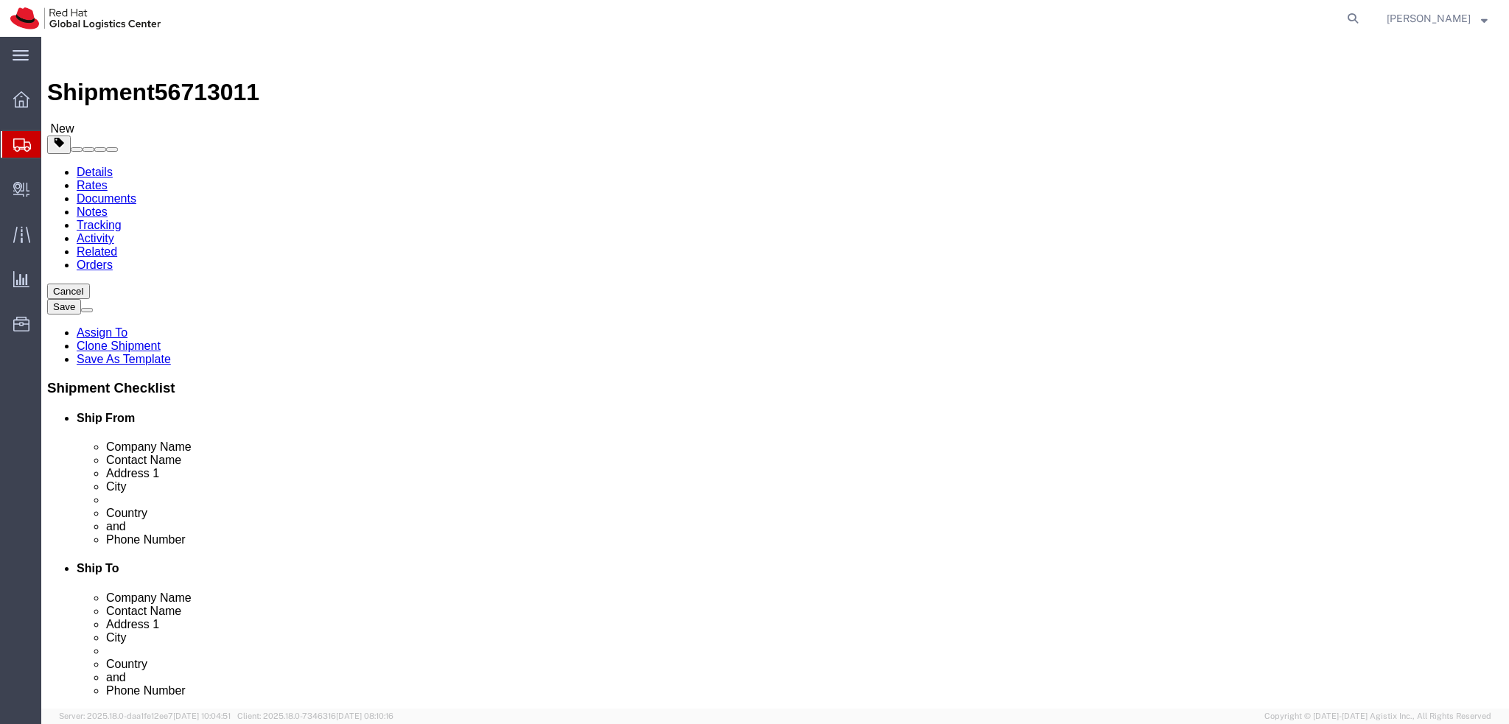
click icon
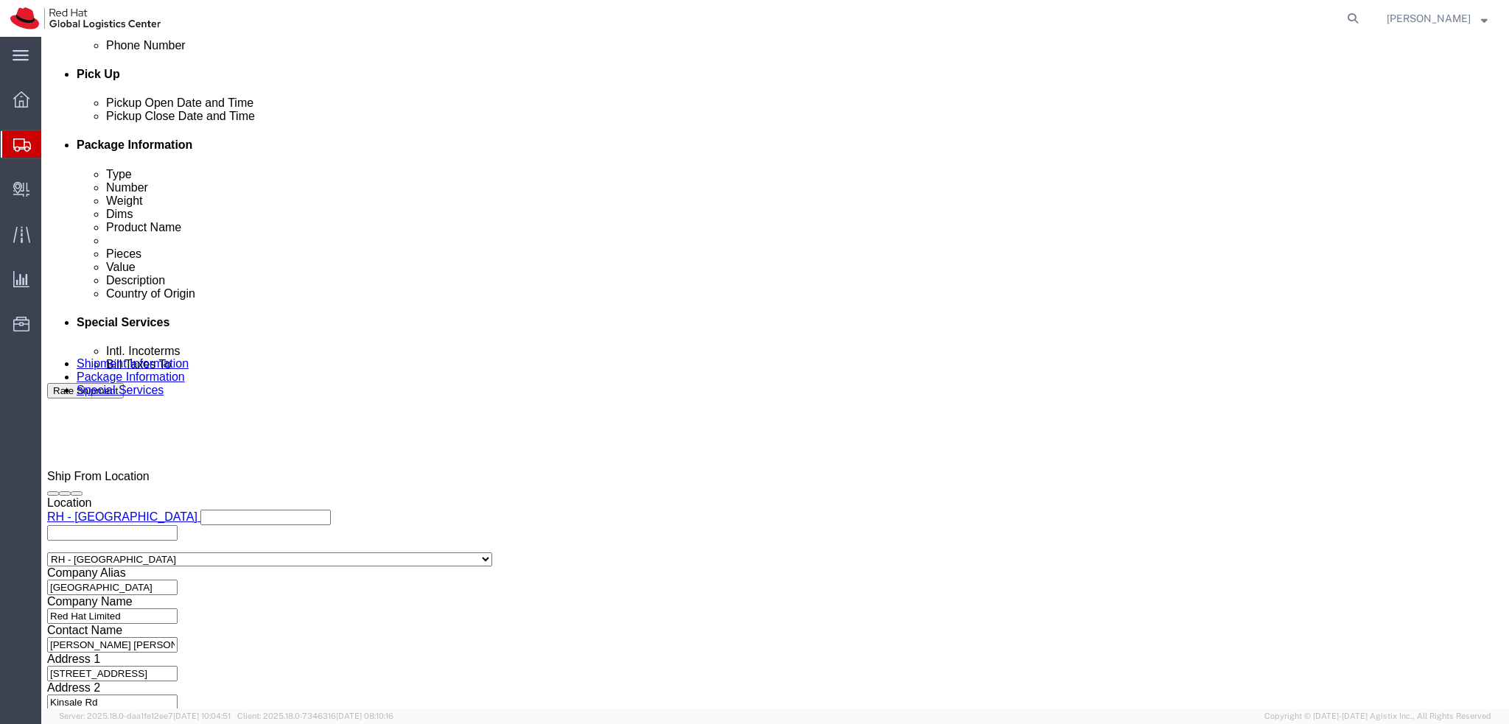
scroll to position [663, 0]
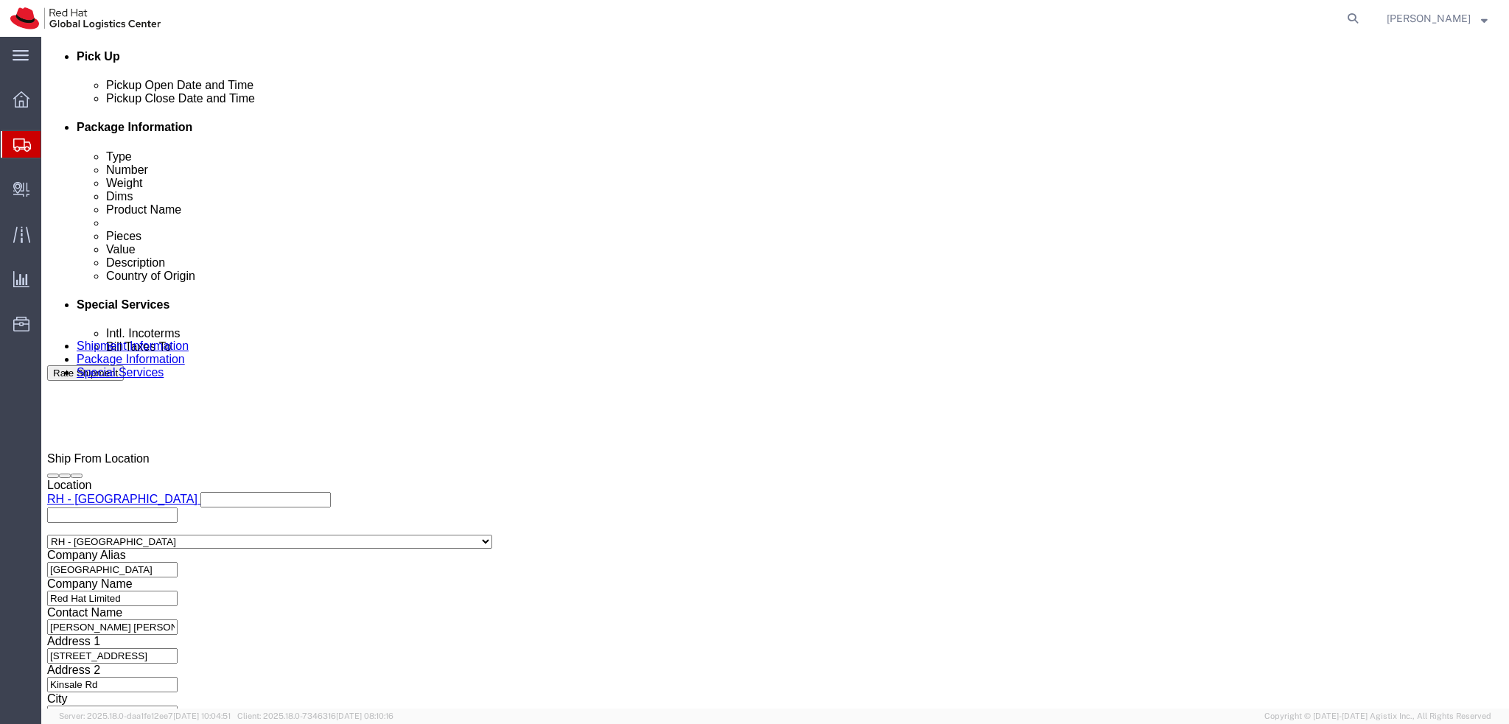
click button "Rate Shipment"
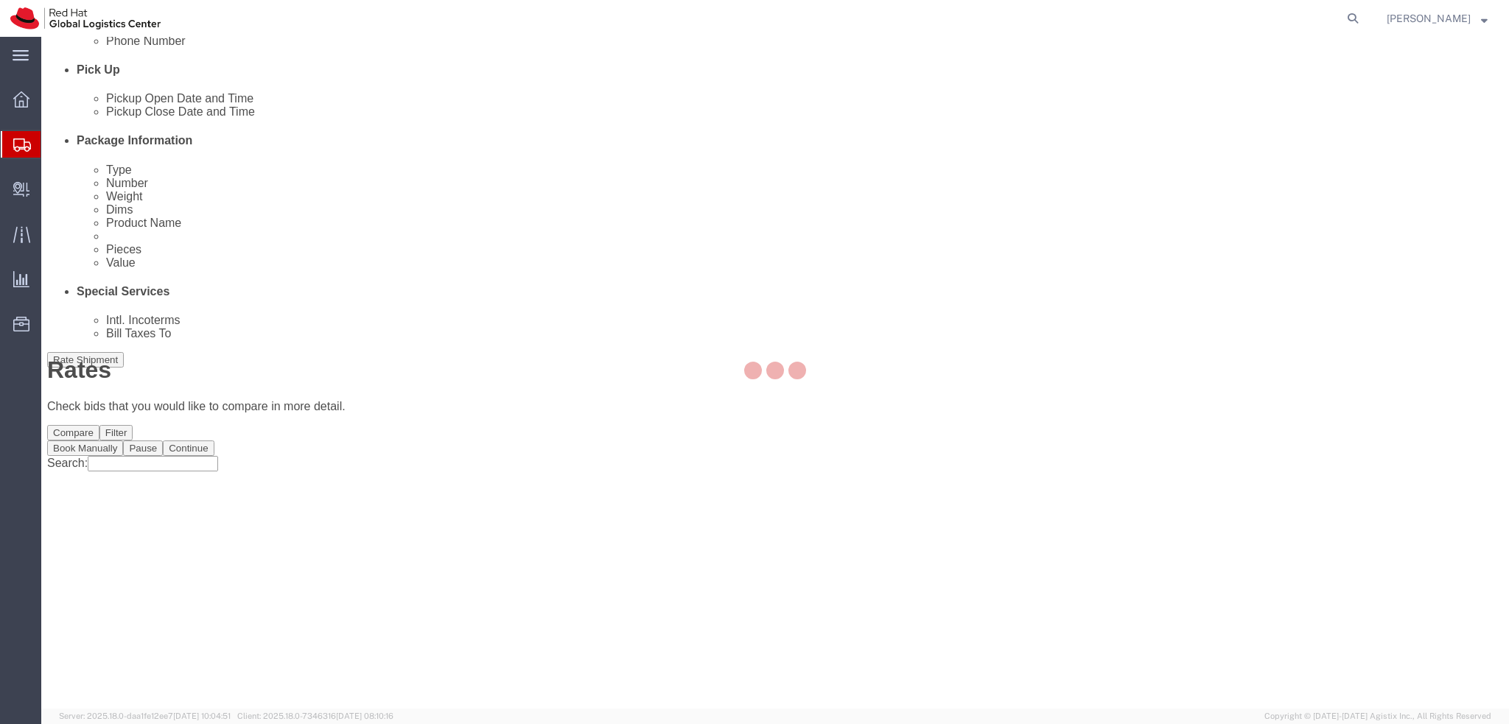
scroll to position [0, 0]
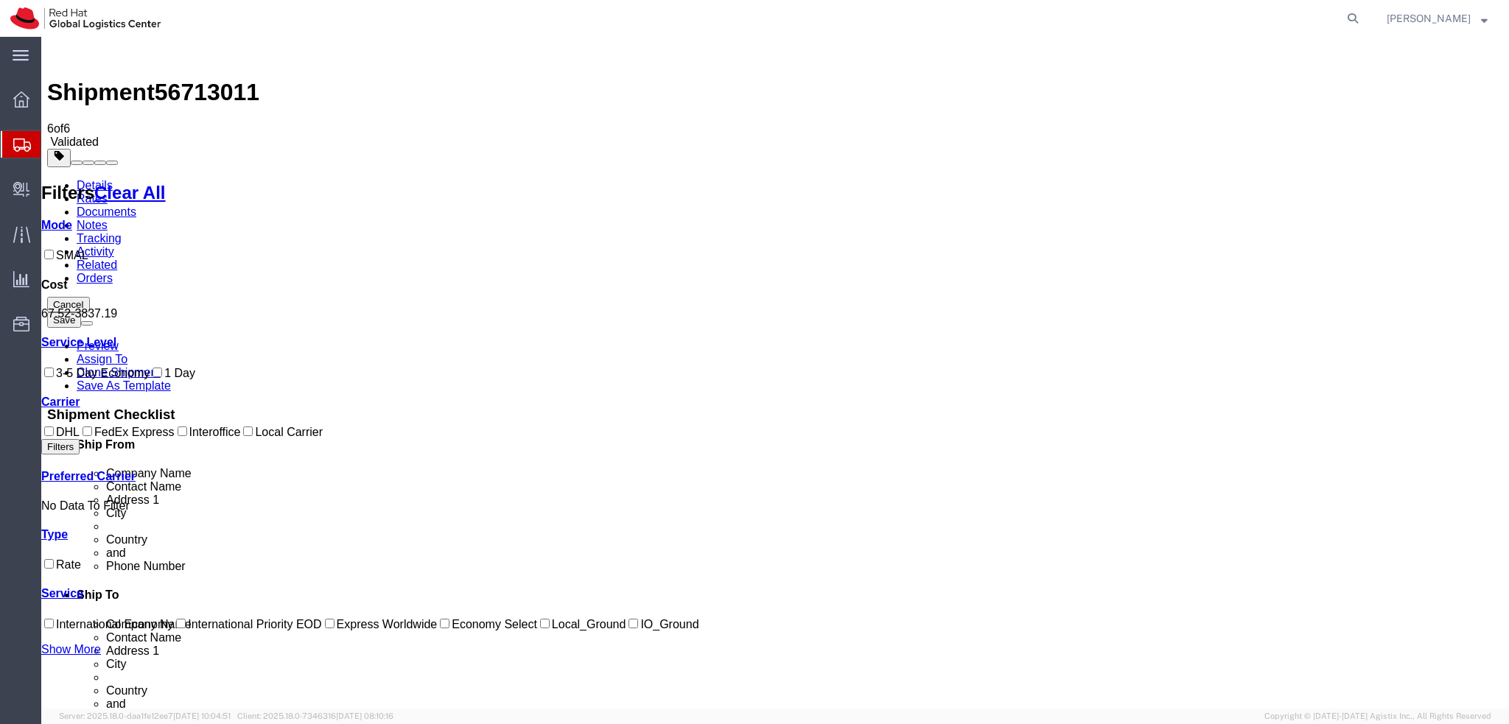
click at [93, 179] on link "Details" at bounding box center [95, 185] width 36 height 13
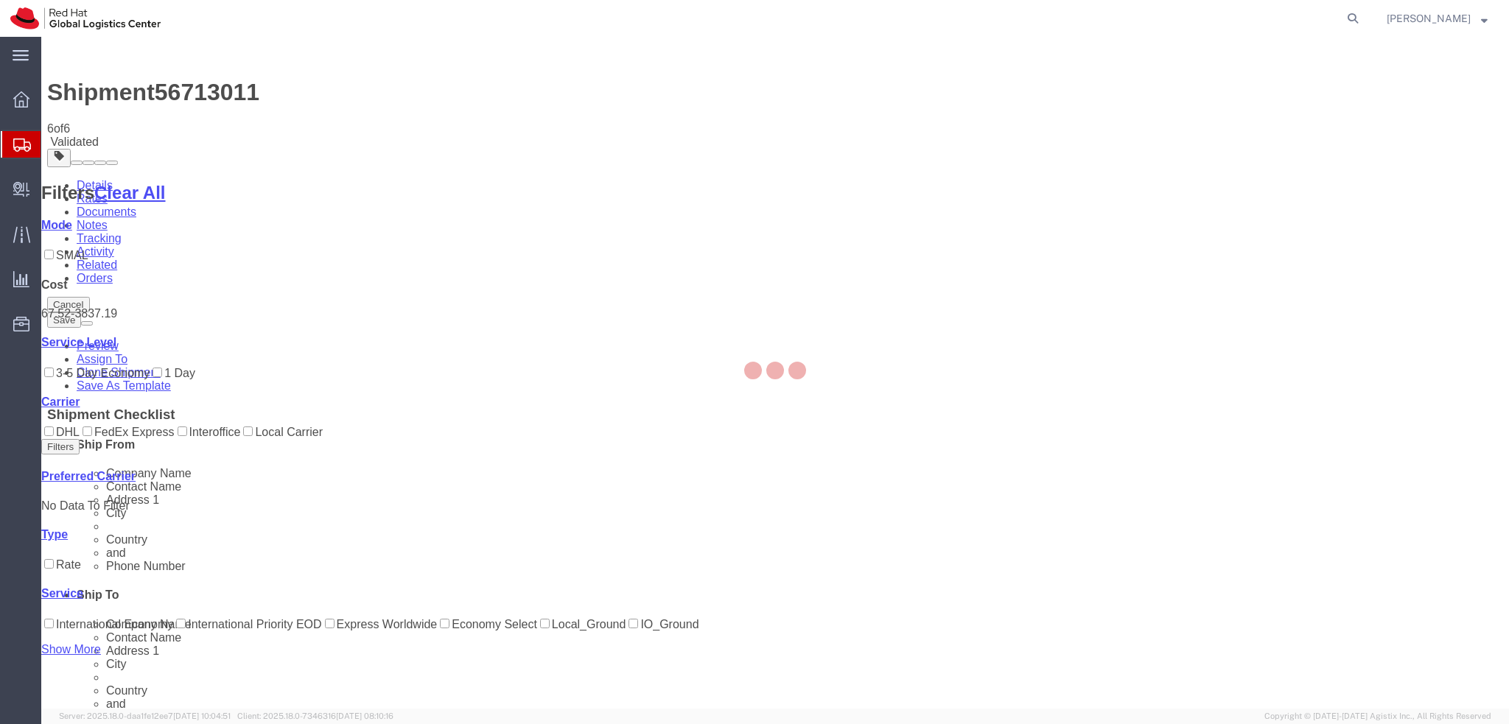
select select "37944"
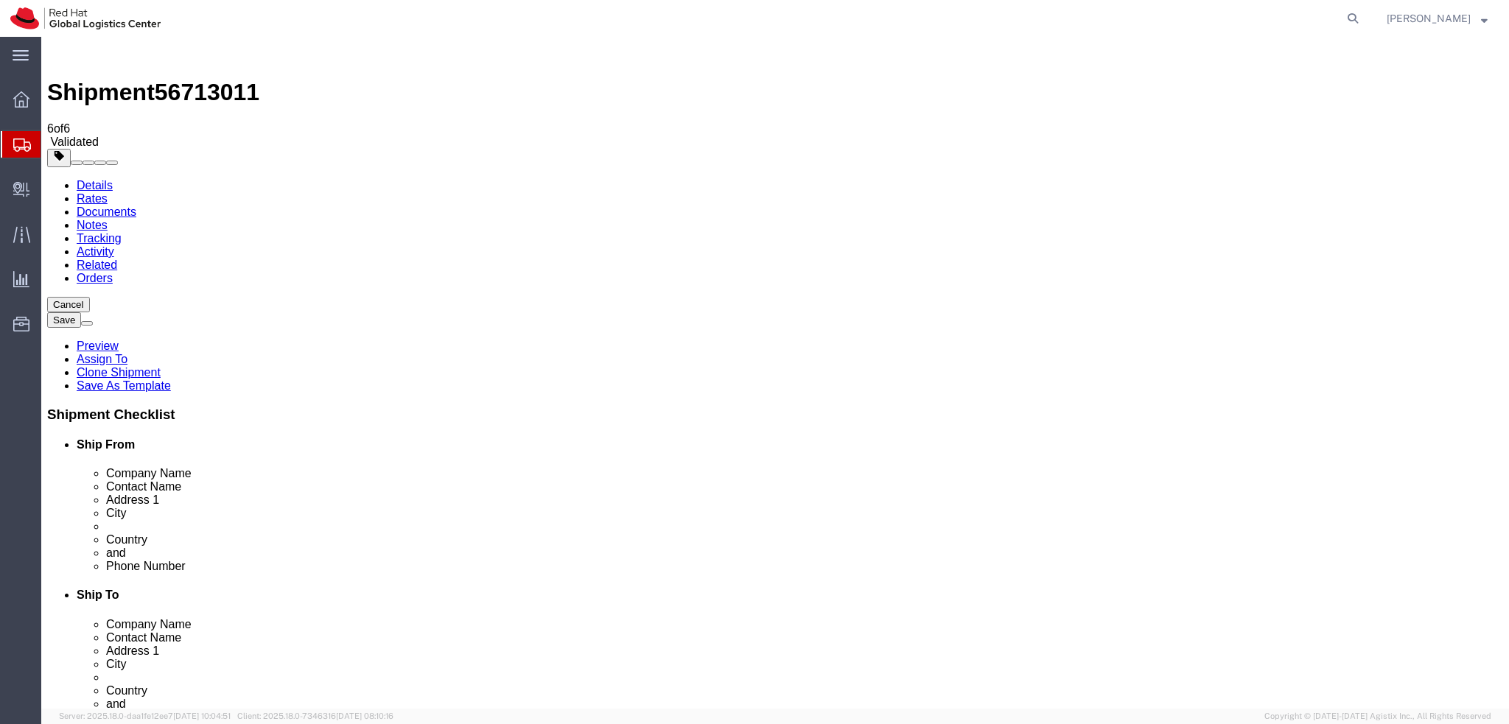
click icon
click button "Rate Shipment"
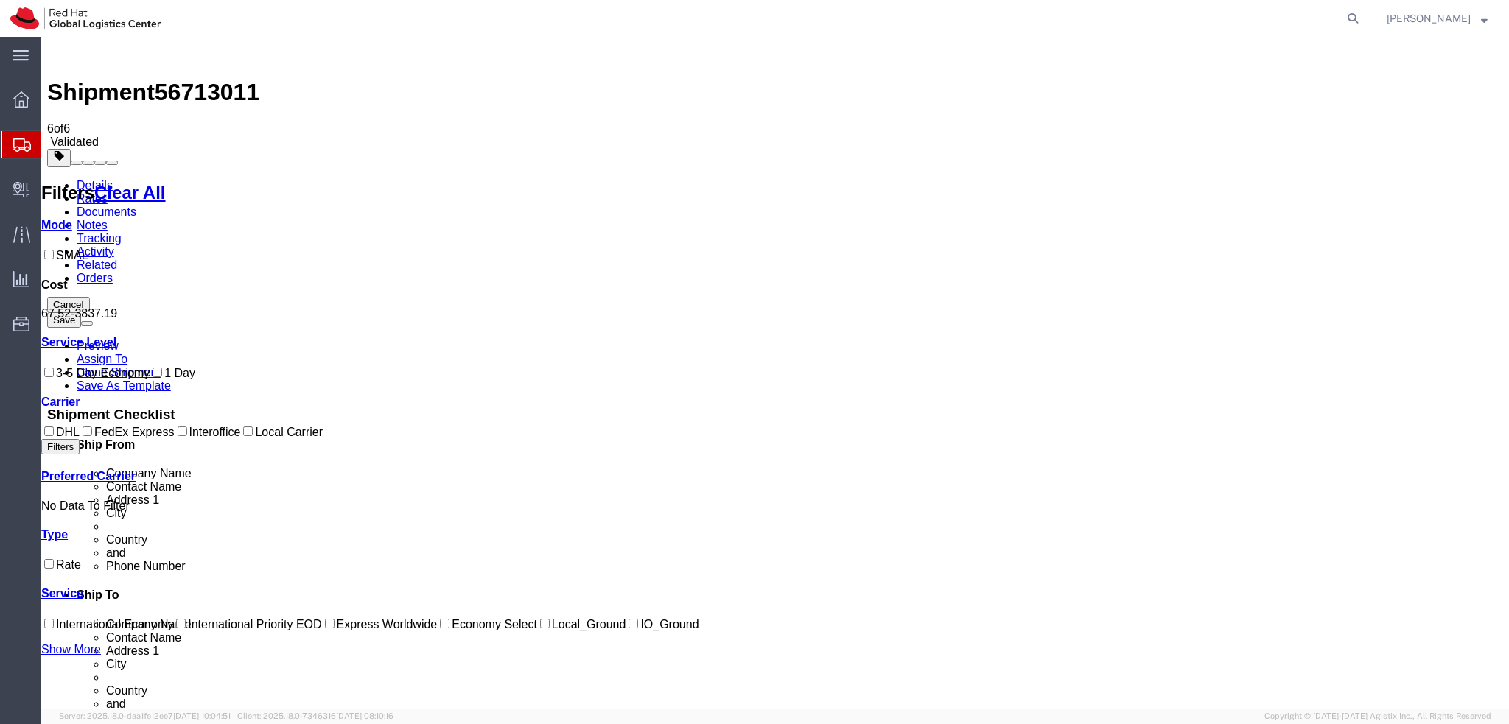
click at [88, 179] on link "Details" at bounding box center [95, 185] width 36 height 13
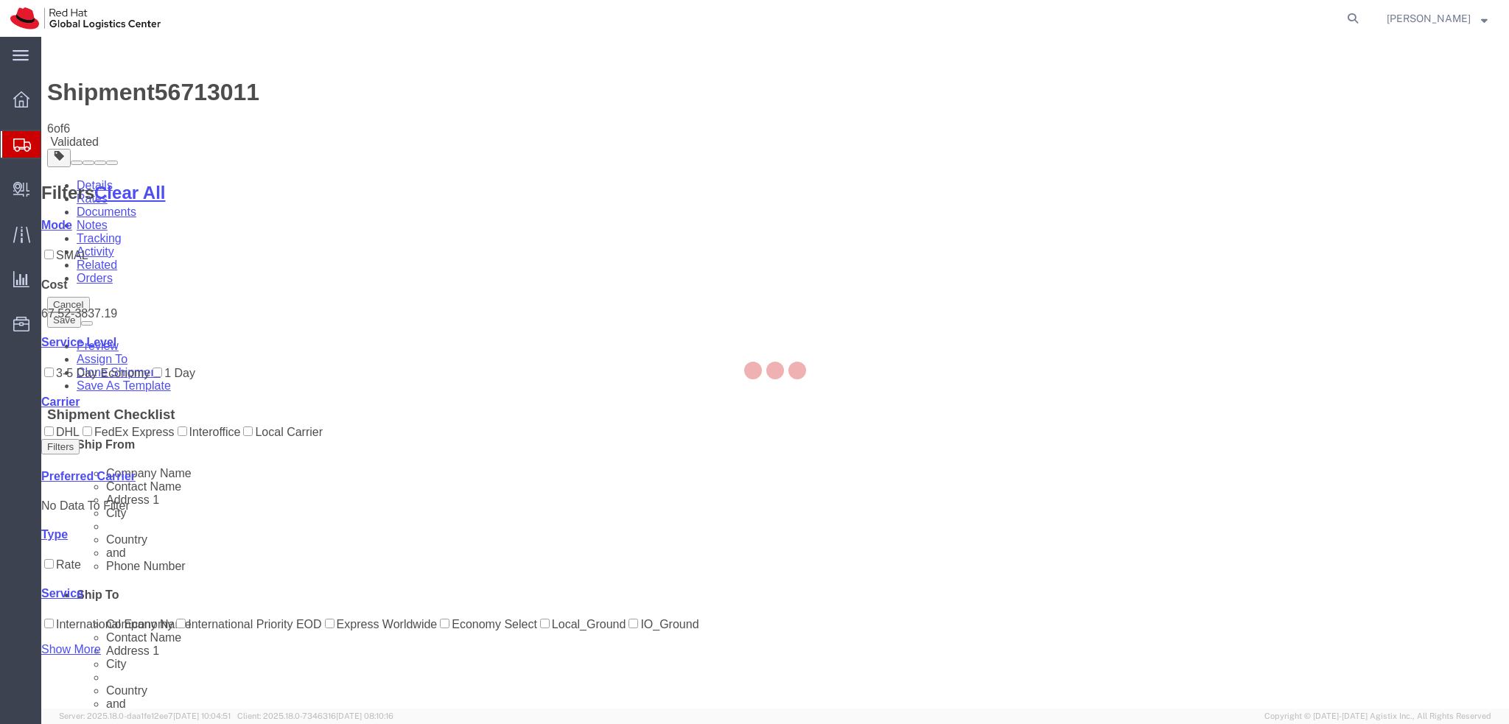
select select "37944"
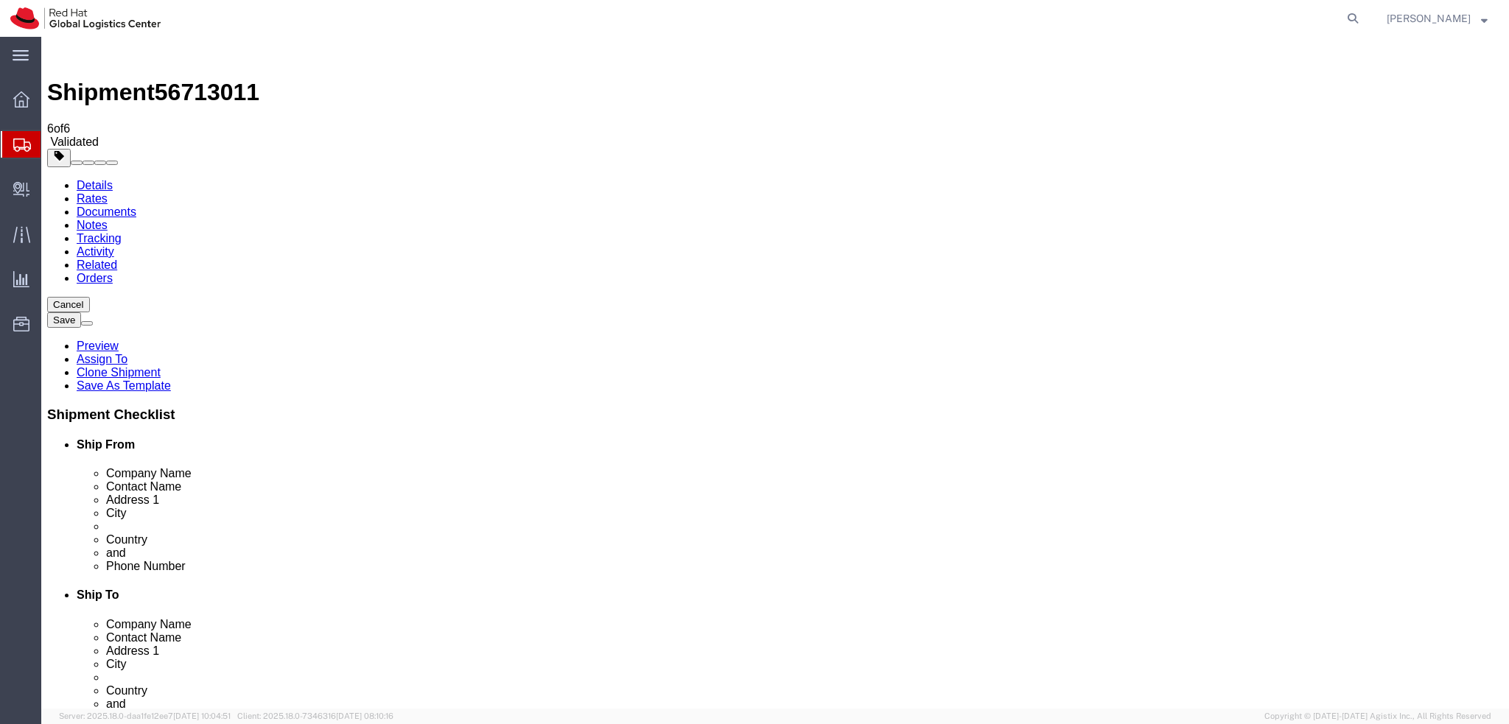
drag, startPoint x: 865, startPoint y: 387, endPoint x: 743, endPoint y: 399, distance: 122.1
click div "Location Select Select My Profile Location [GEOGRAPHIC_DATA] - [GEOGRAPHIC_DATA…"
click label "City"
click label "State/Province"
click link "Package Information"
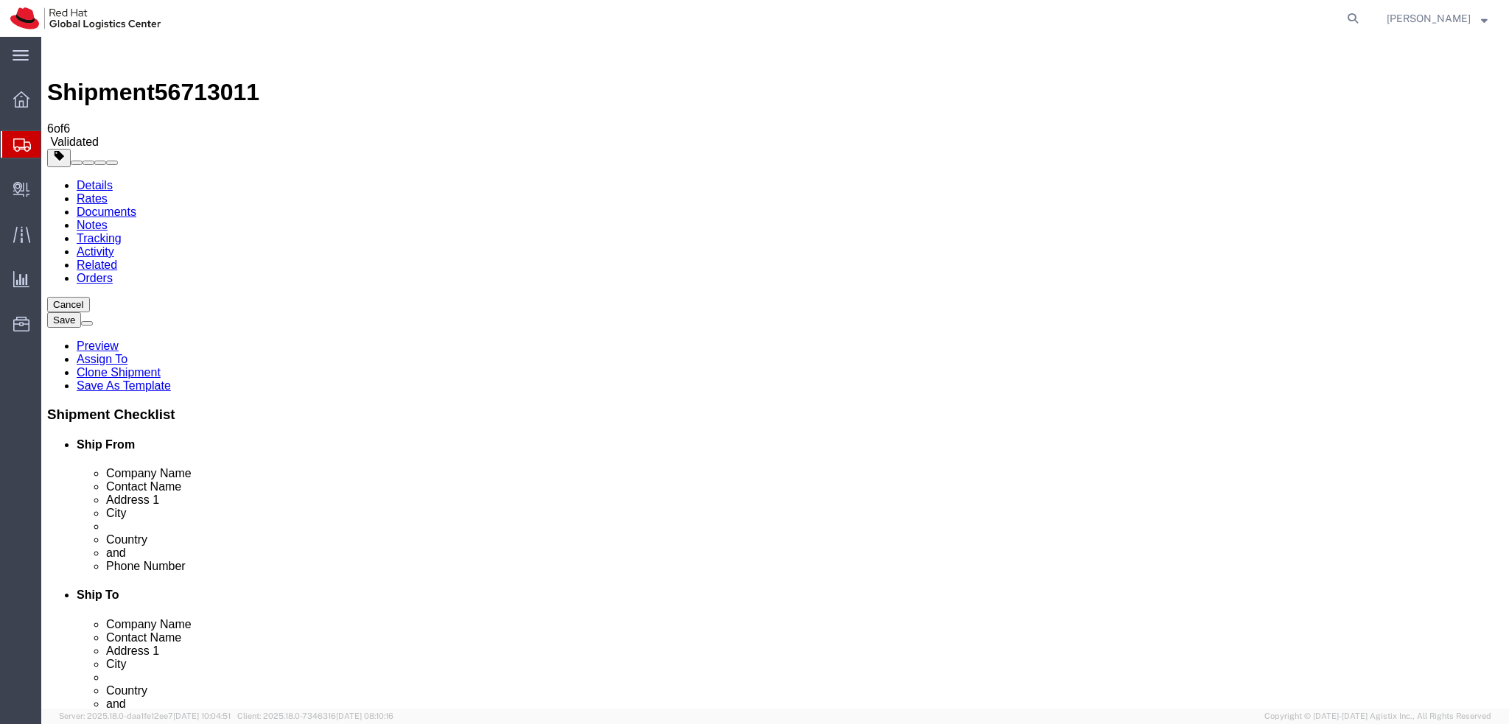
click dd "1.00 EUR"
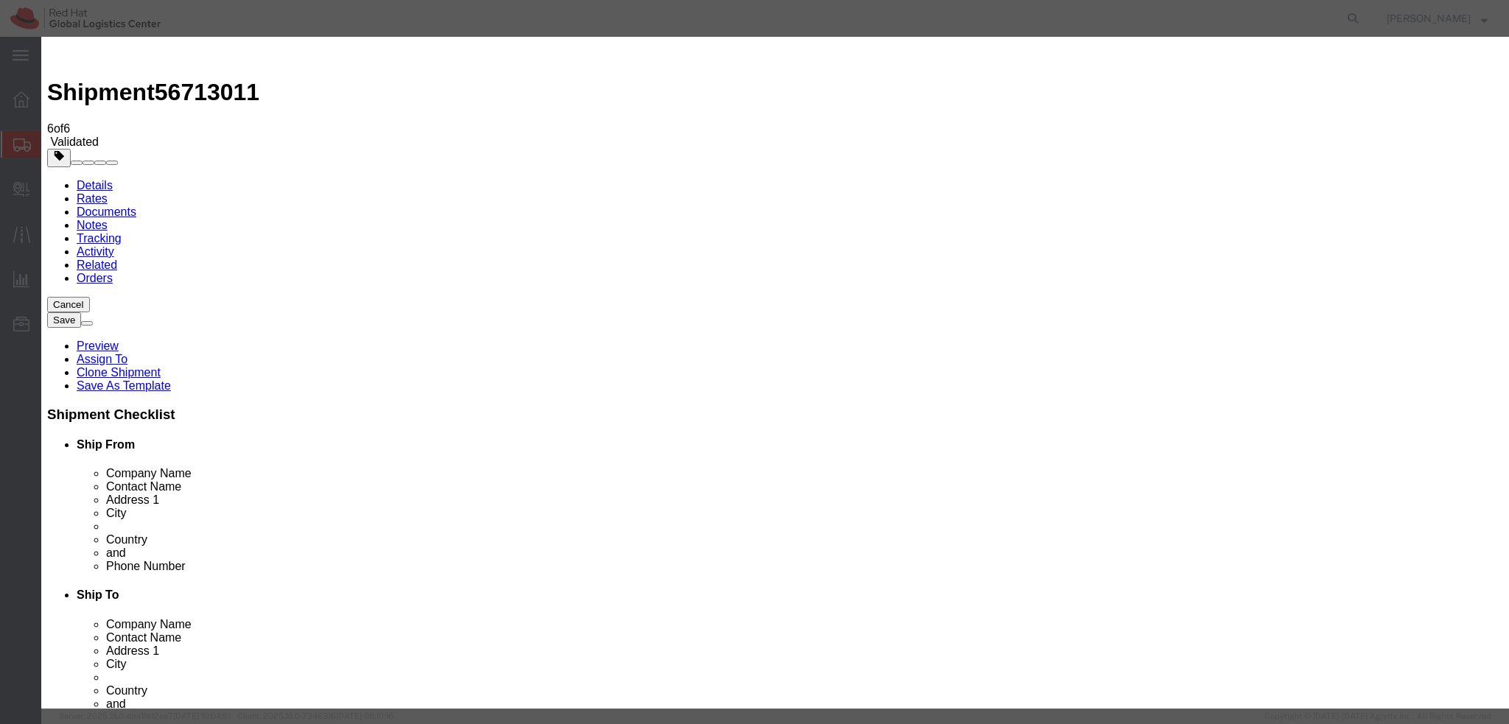
click button "Save & Close"
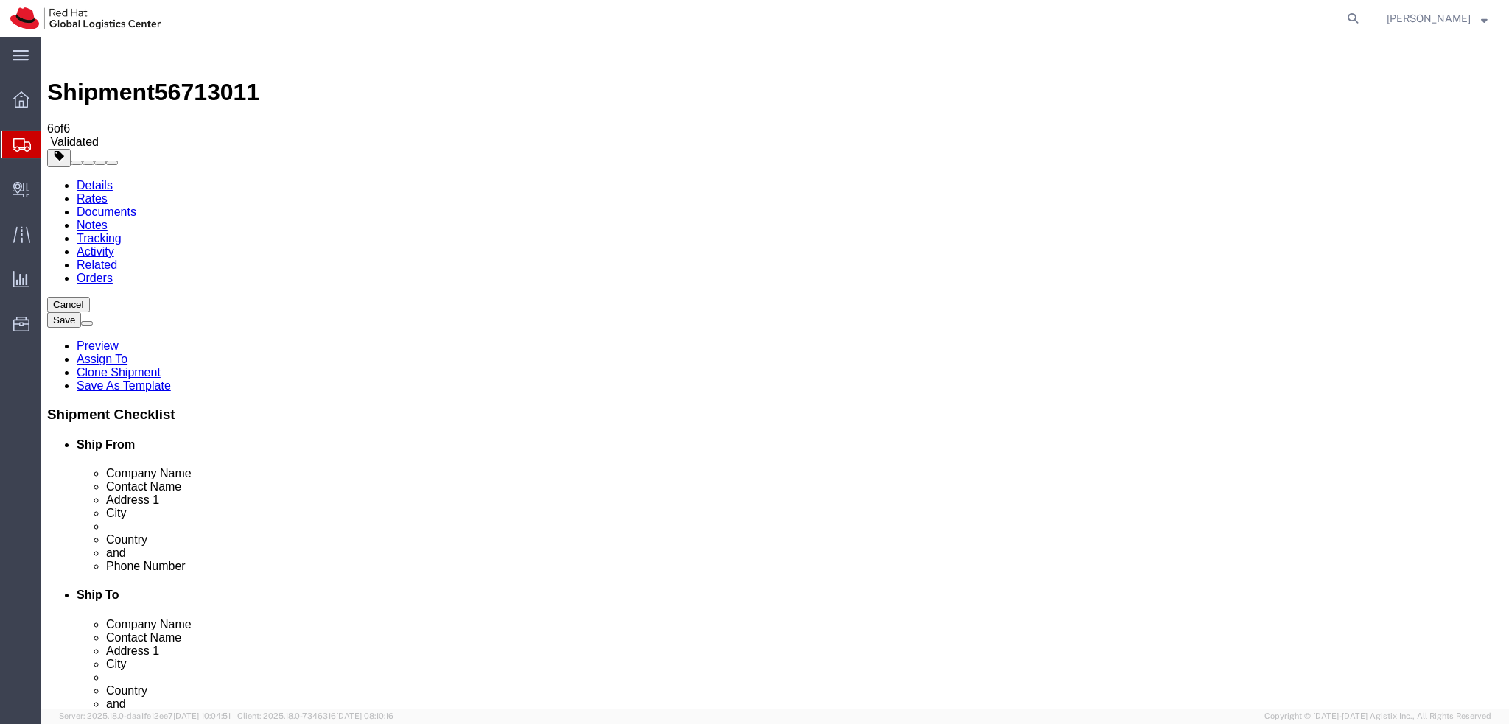
click button "Rate Shipment"
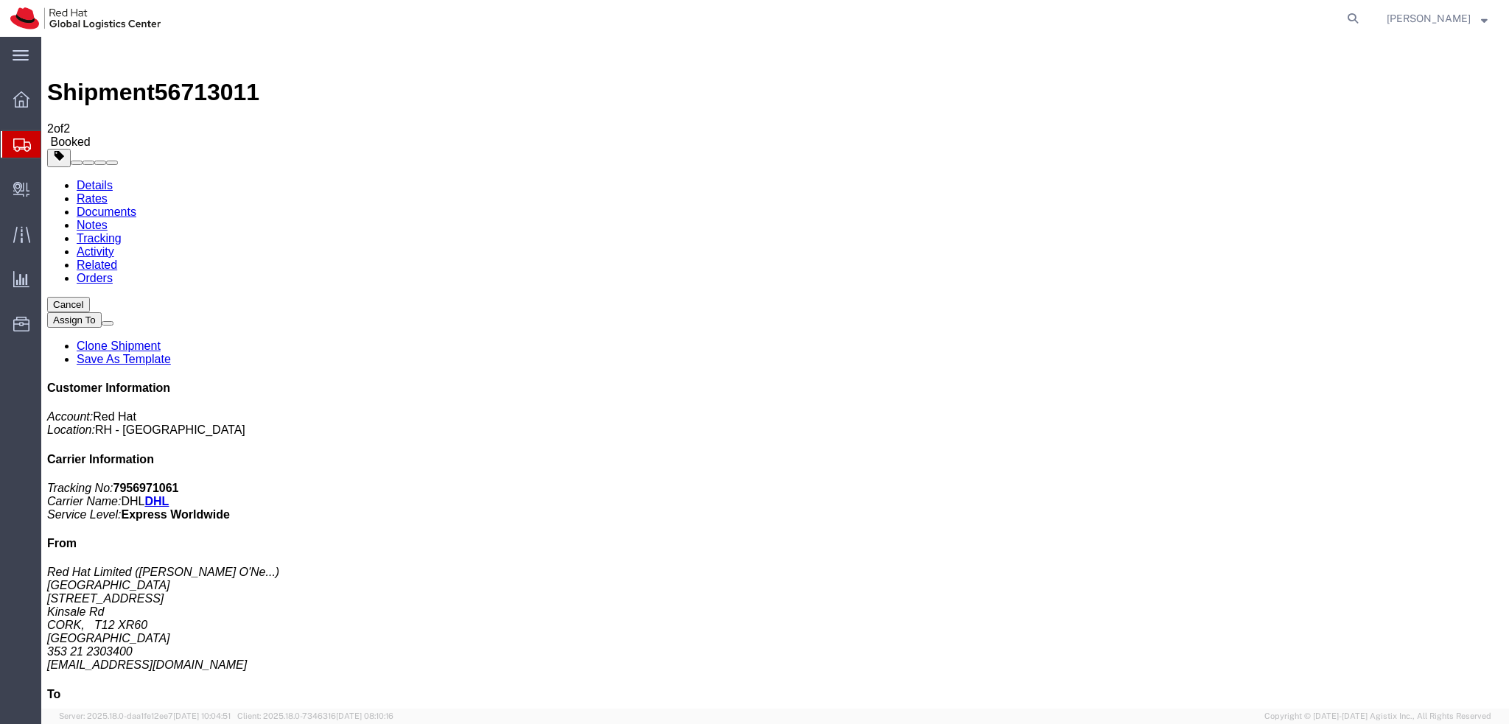
click at [97, 179] on link "Details" at bounding box center [95, 185] width 36 height 13
click div "Shipment Detail Ship From Red Hat Limited ([PERSON_NAME] [PERSON_NAME]) [GEOGRA…"
click button "button"
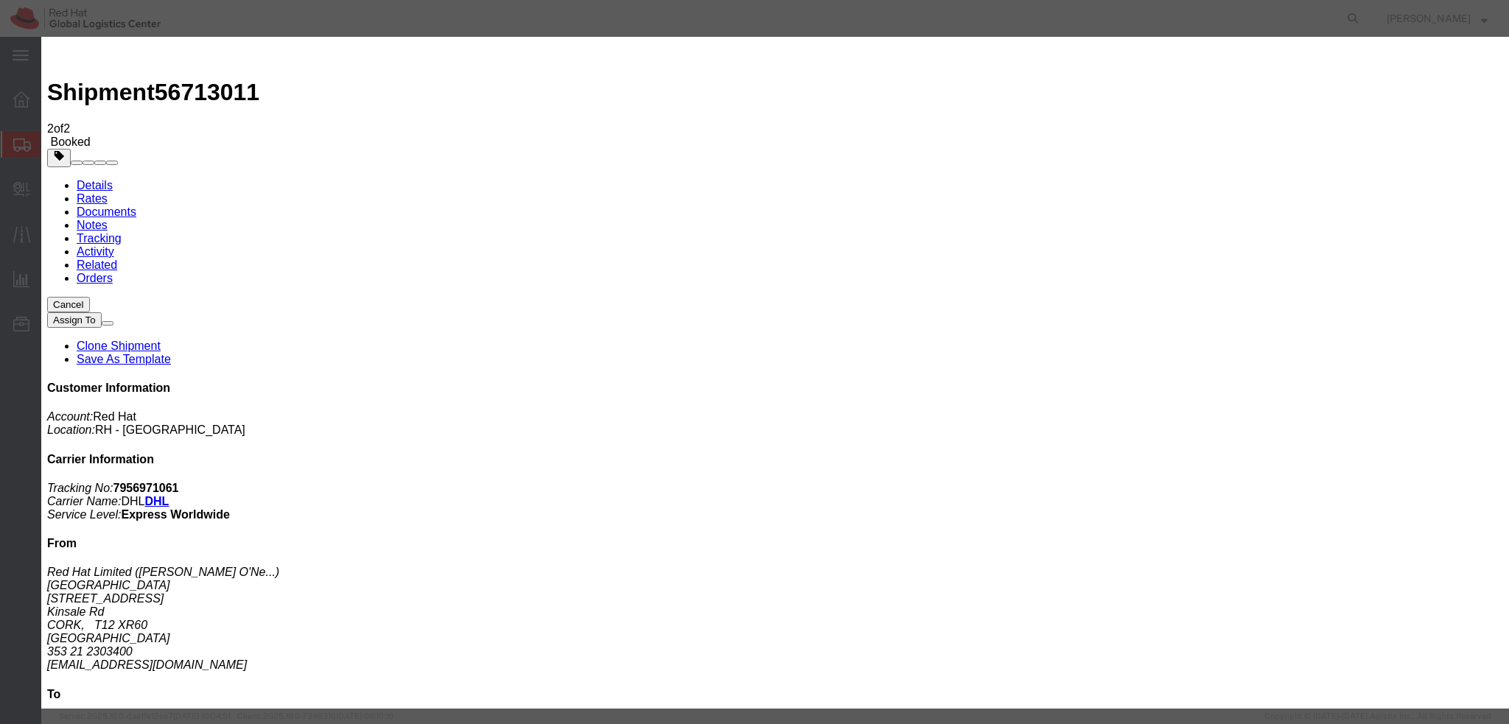
click div "[DATE] 1:13 PM"
type input "1:00 PM"
click button "Apply"
click div "[DATE] 4:00 PM"
click button "Apply"
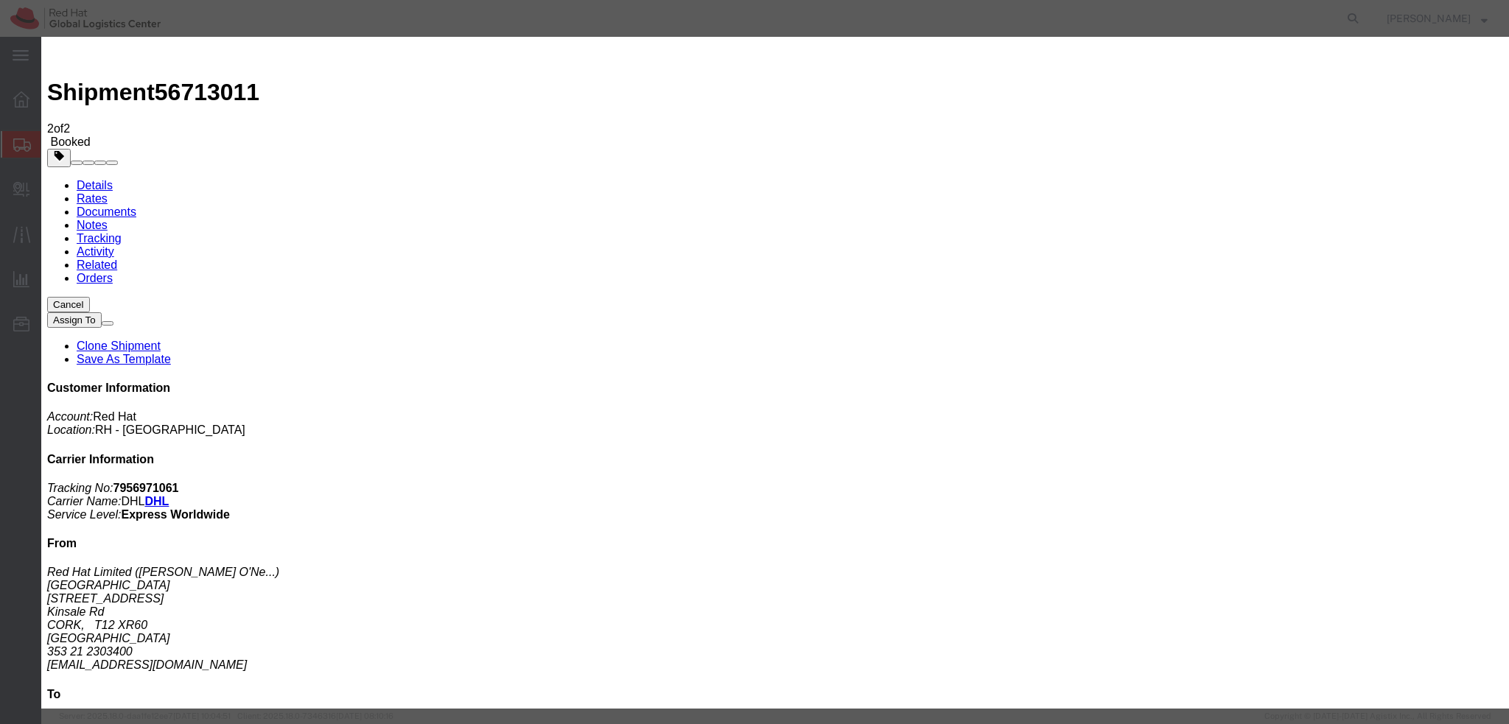
click div "[DATE] 5:01 PM"
type input "3:01 PM"
click button "Apply"
click button "Save"
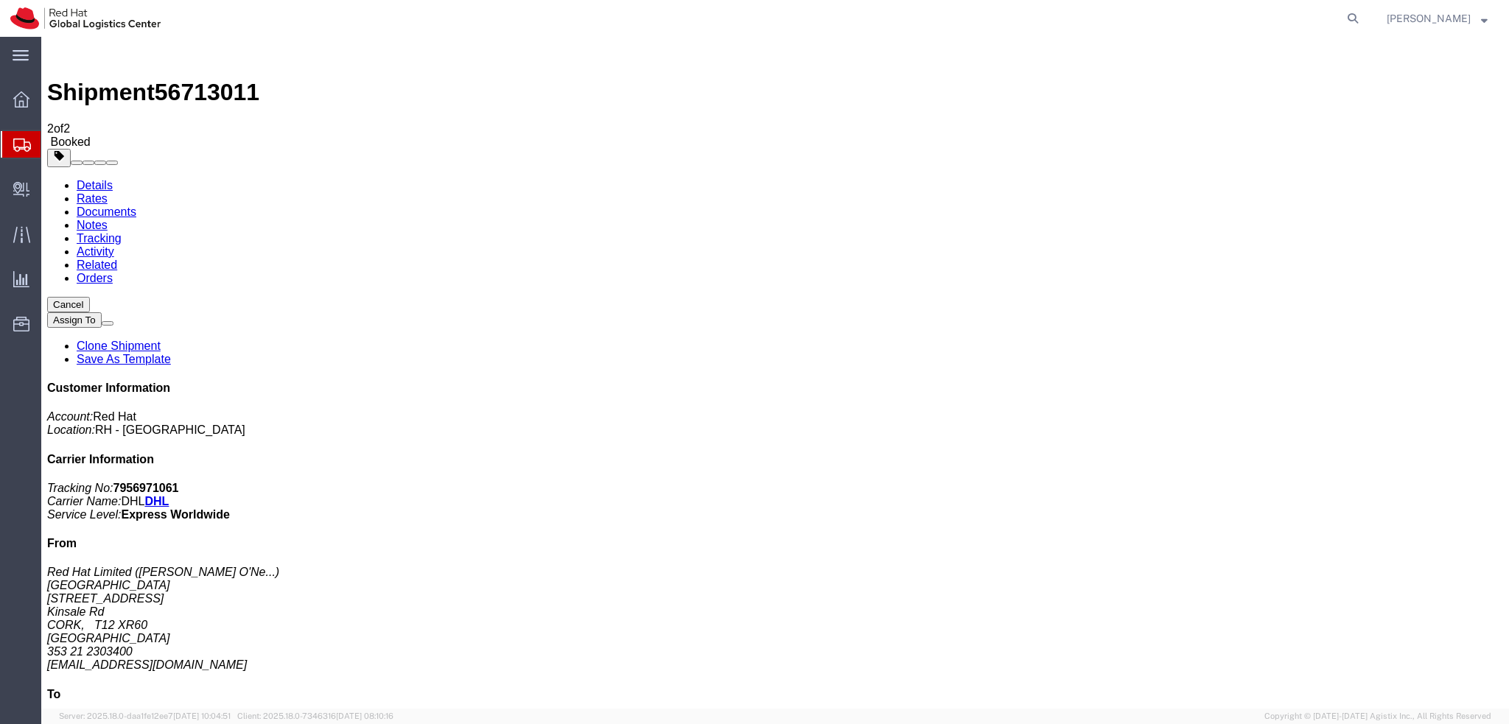
click button "Close"
click address "Red Hat Limited ( [PERSON_NAME] O'Ne... ) [GEOGRAPHIC_DATA][STREET_ADDRESS] 353…"
copy div "[EMAIL_ADDRESS][DOMAIN_NAME]"
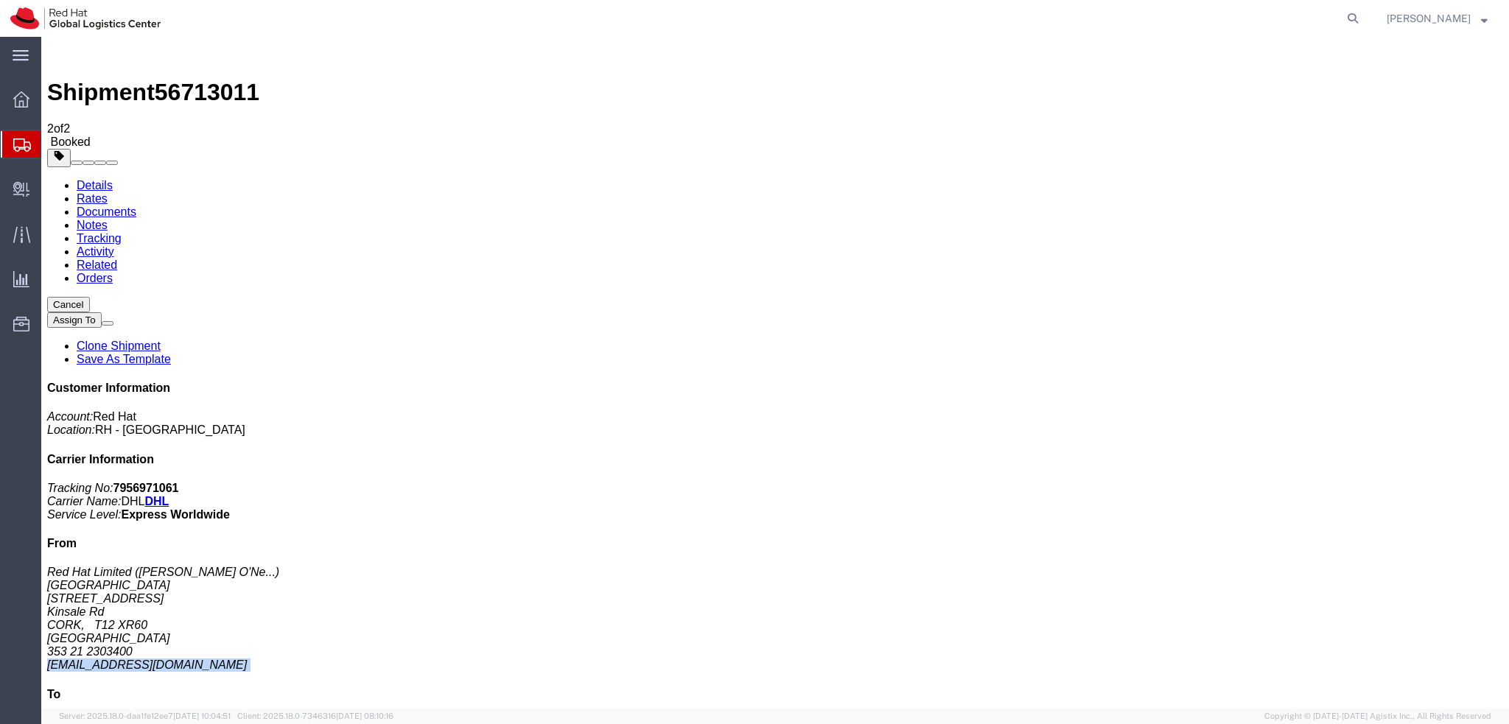
click link "Documents"
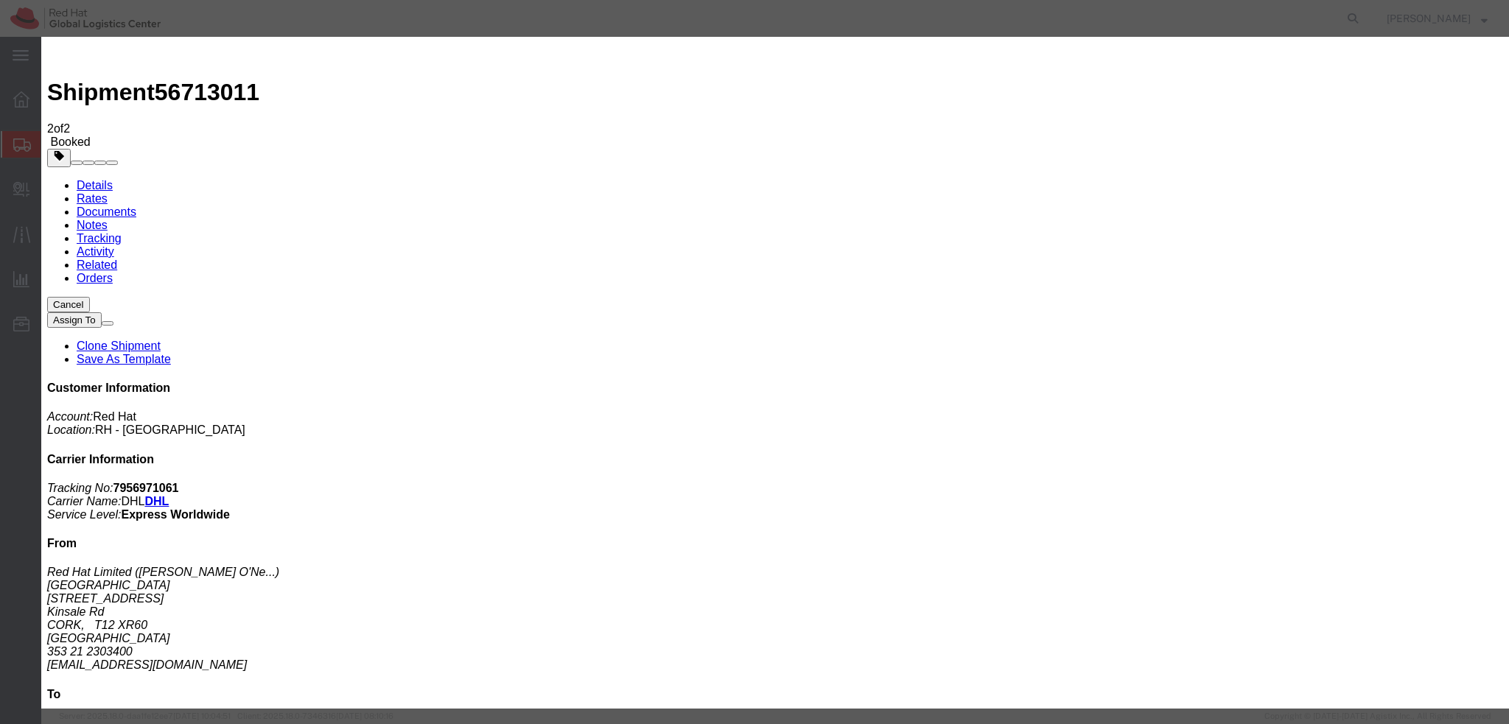
paste input "[EMAIL_ADDRESS][DOMAIN_NAME]"
type input "[EMAIL_ADDRESS][DOMAIN_NAME]"
paste input "[EMAIL_ADDRESS][DOMAIN_NAME]"
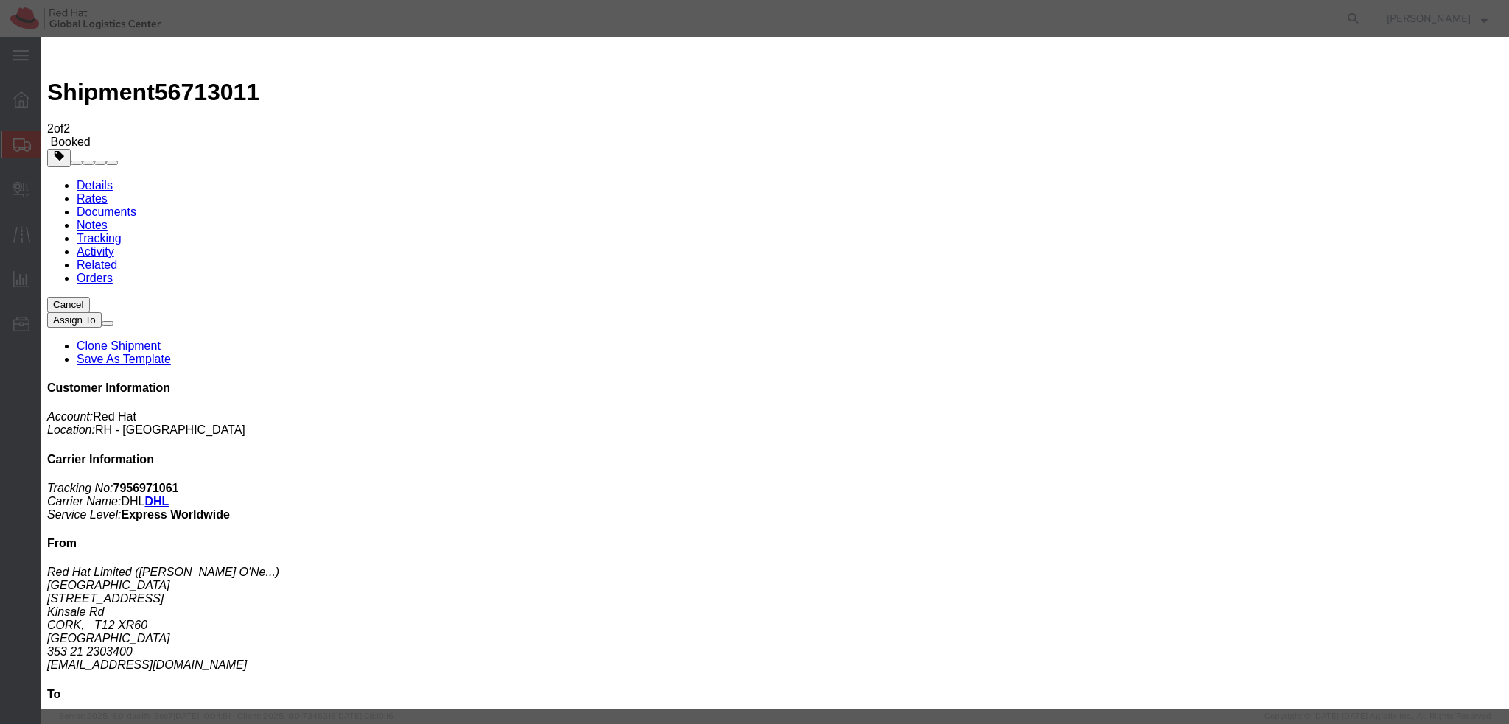
type input "[EMAIL_ADDRESS][DOMAIN_NAME]"
paste textarea "Hi A, please find the label for your shipment to B attached to this email. Plea…"
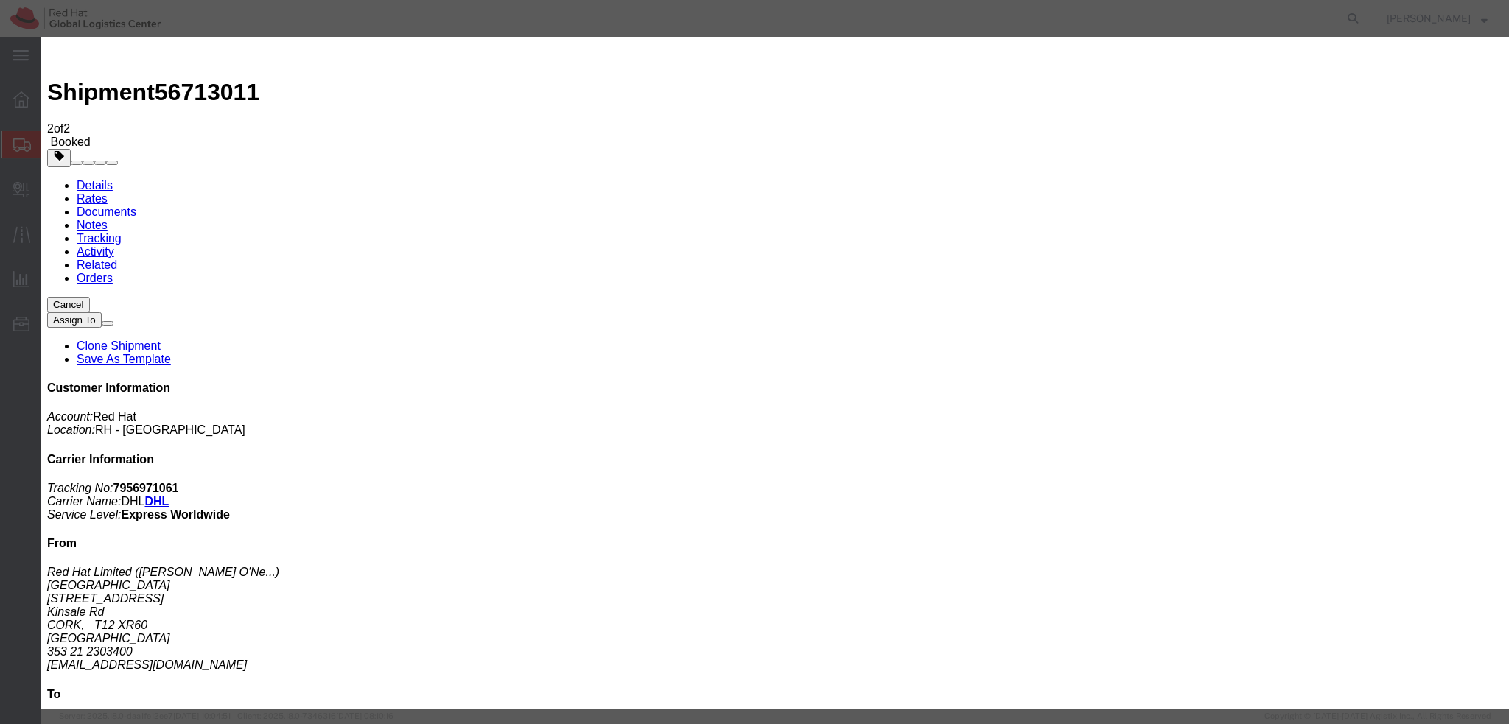
type textarea "Hi [PERSON_NAME], please find the label for your shipment to [PERSON_NAME] atta…"
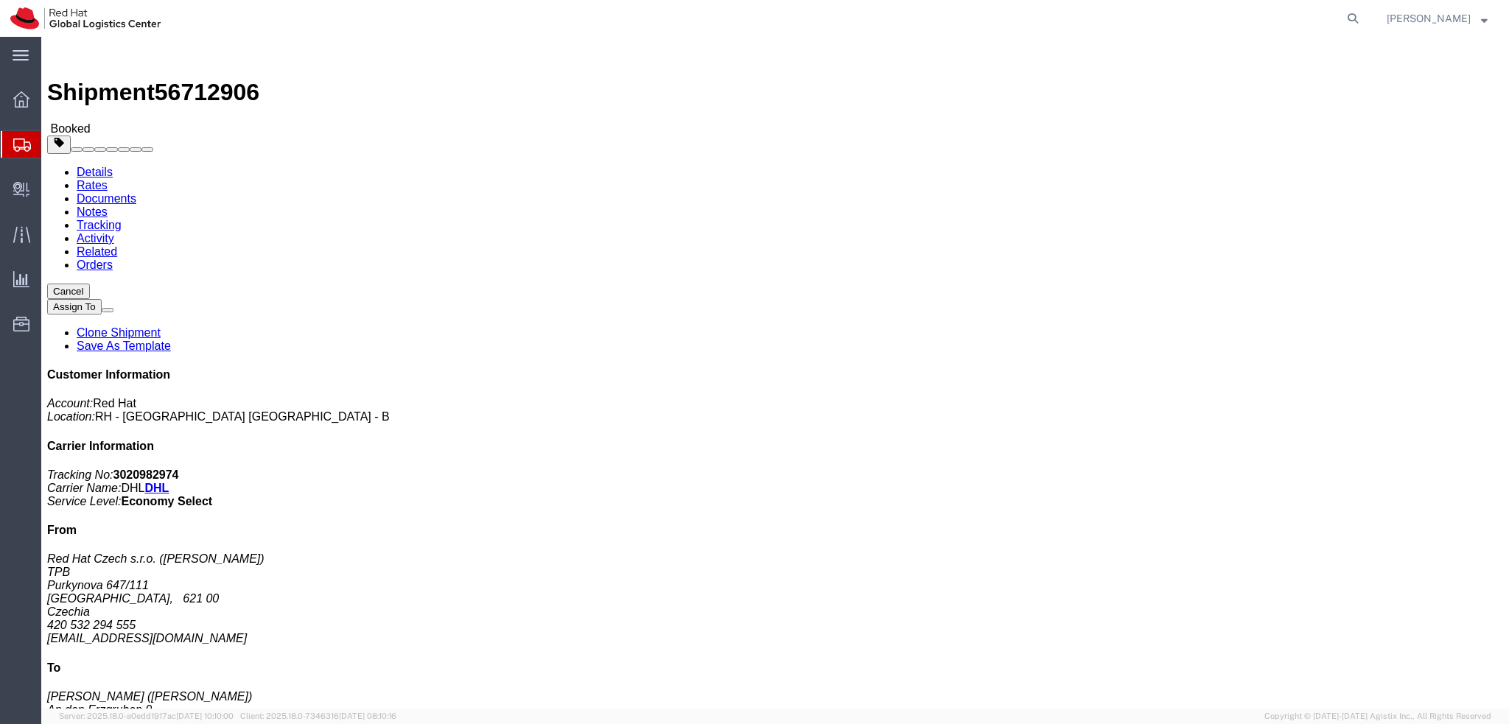
click span "button"
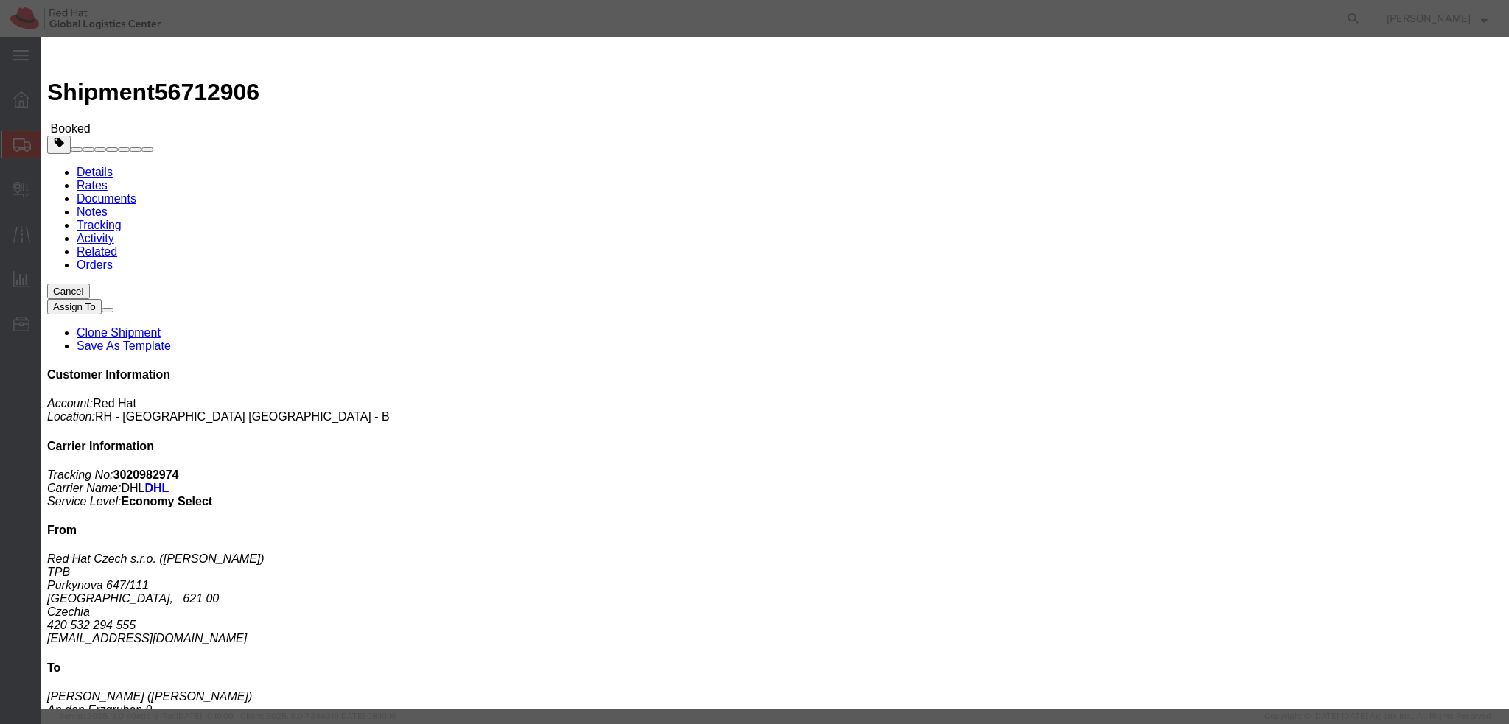
click div "[DATE] 12:00 PM"
type input "1:30 PM"
click button "Apply"
click div "[DATE] 2:30 PM"
type input "4:00 PM"
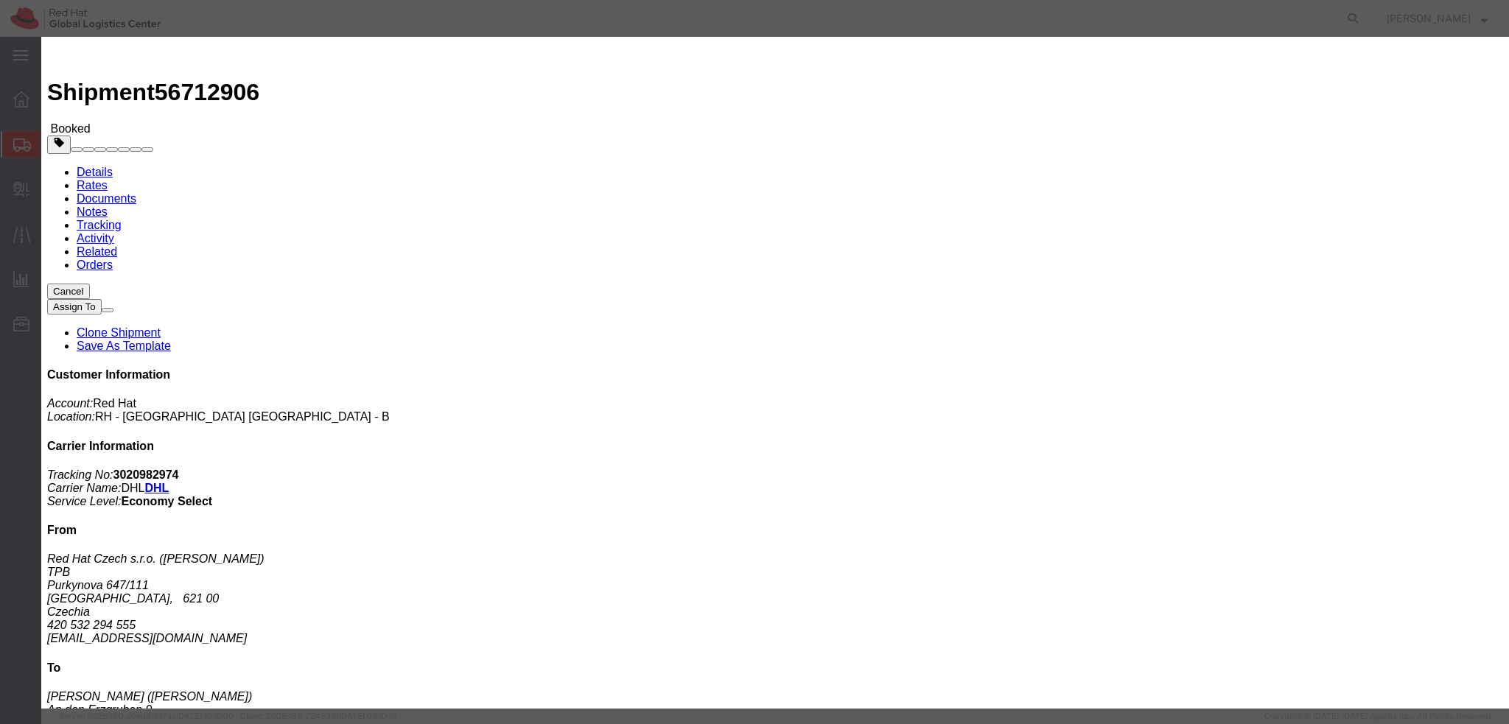
click button "Apply"
click button "Save"
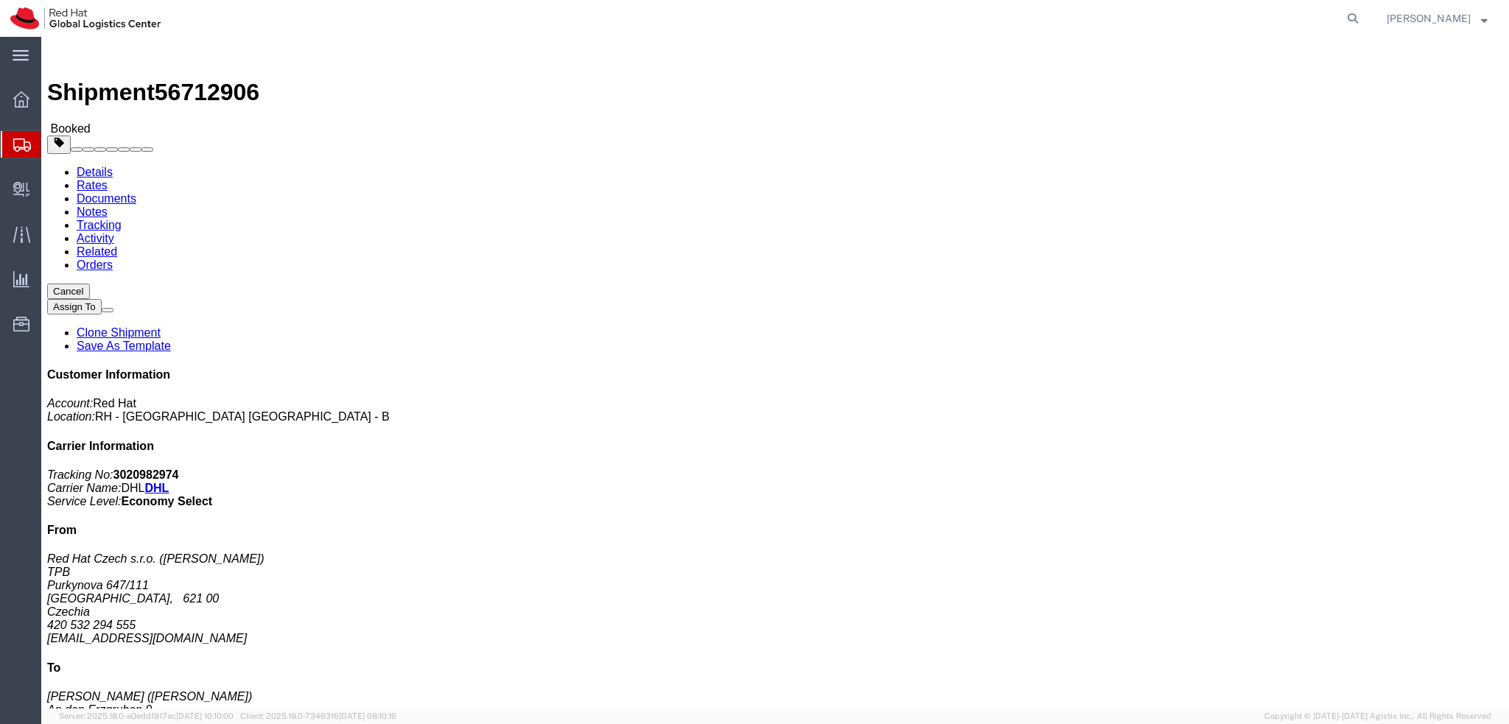
click button "Close"
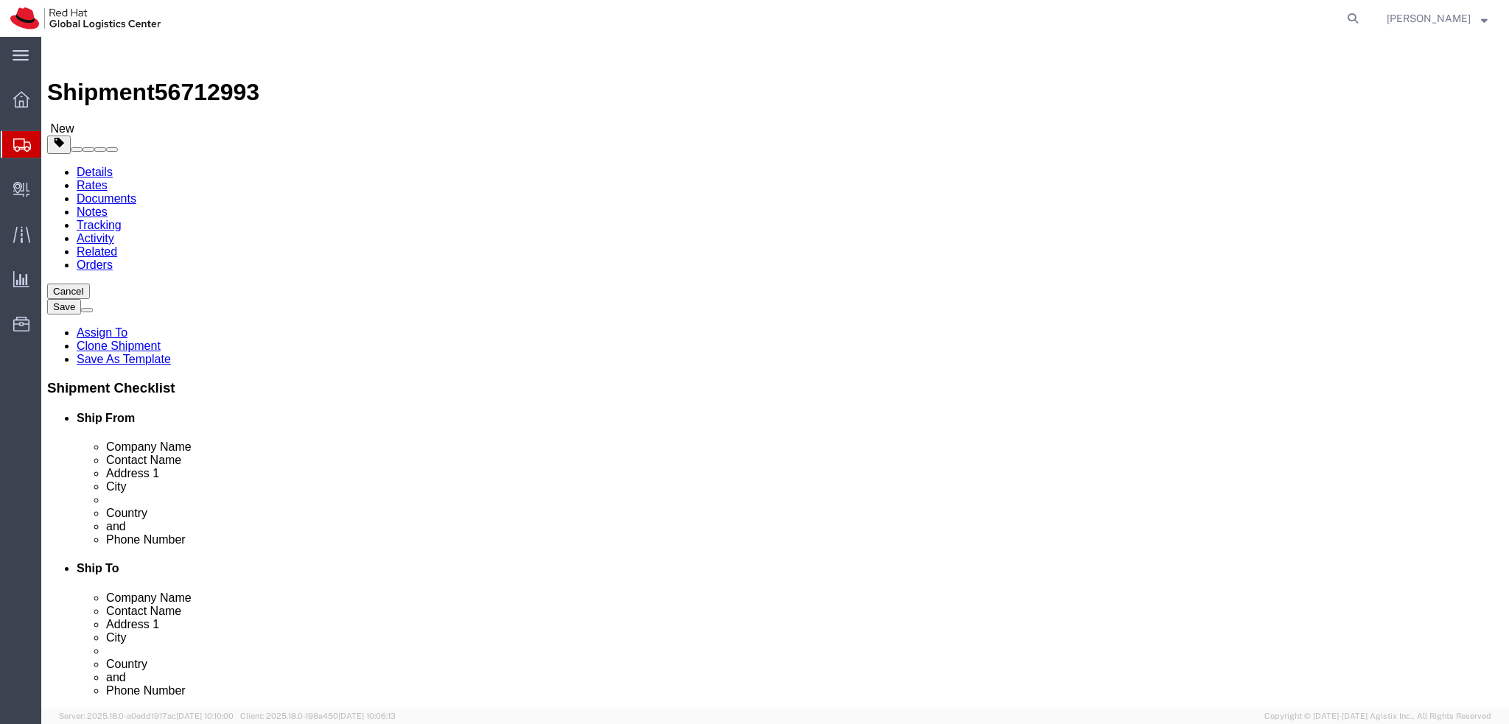
select select "38036"
select select
click icon
click dd "1.00 CZK"
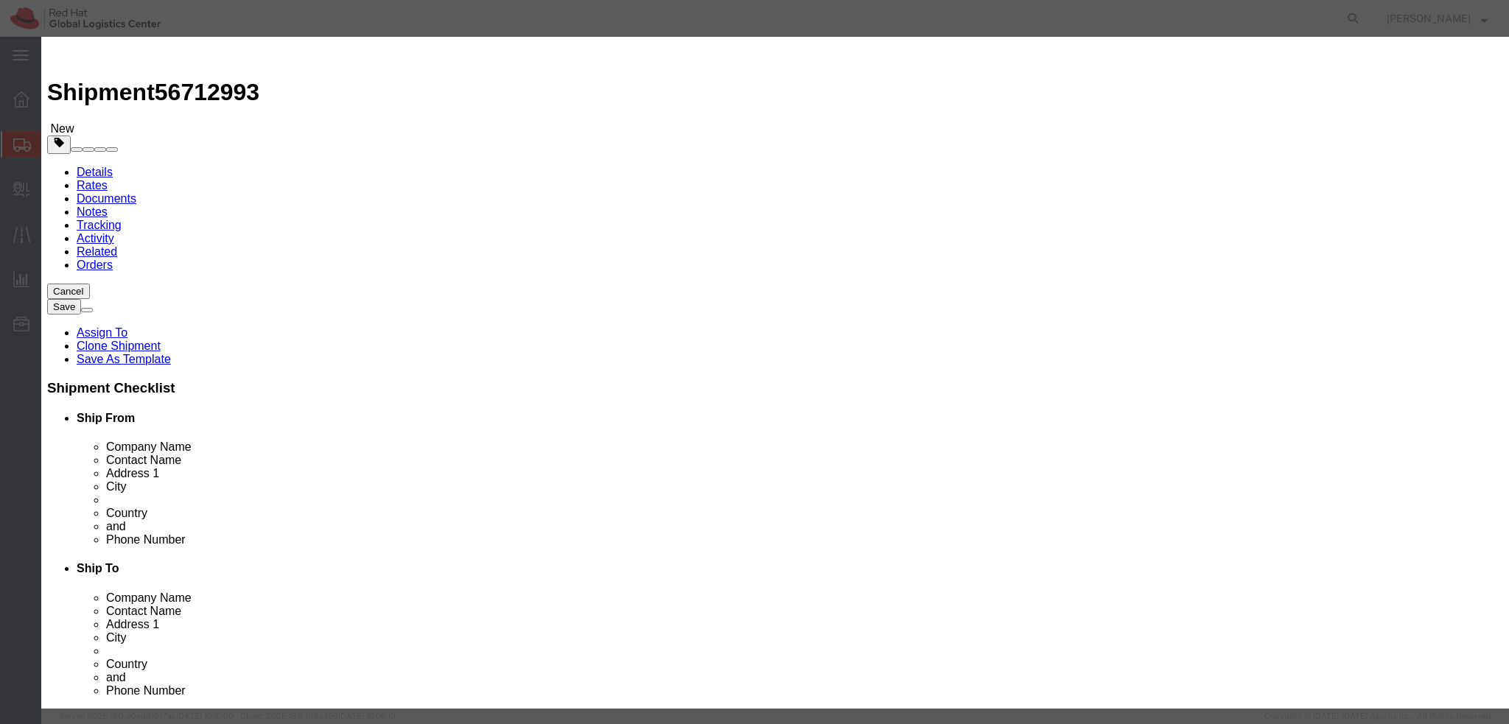
click textarea
type textarea "Documents"
click button "Save & Close"
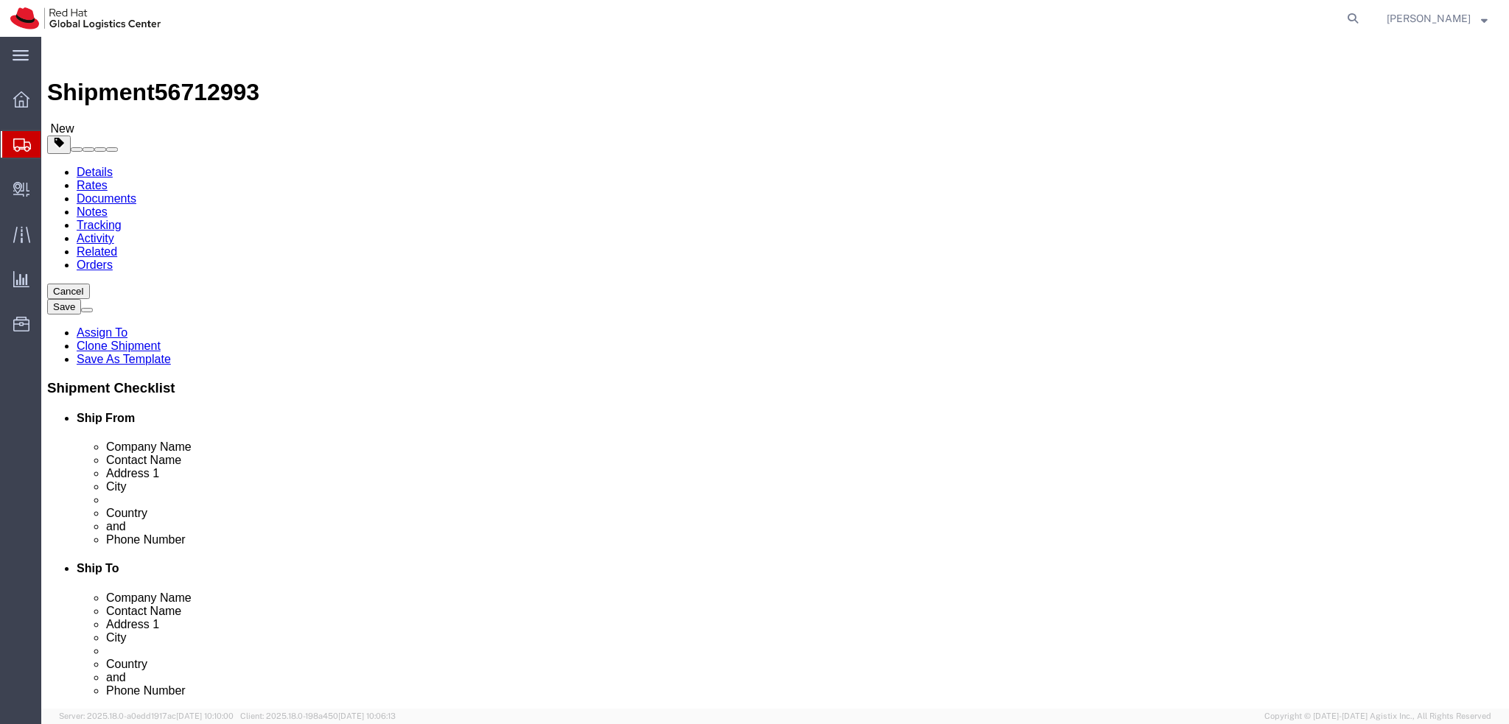
click icon
click button "Rate Shipment"
